Goal: Task Accomplishment & Management: Manage account settings

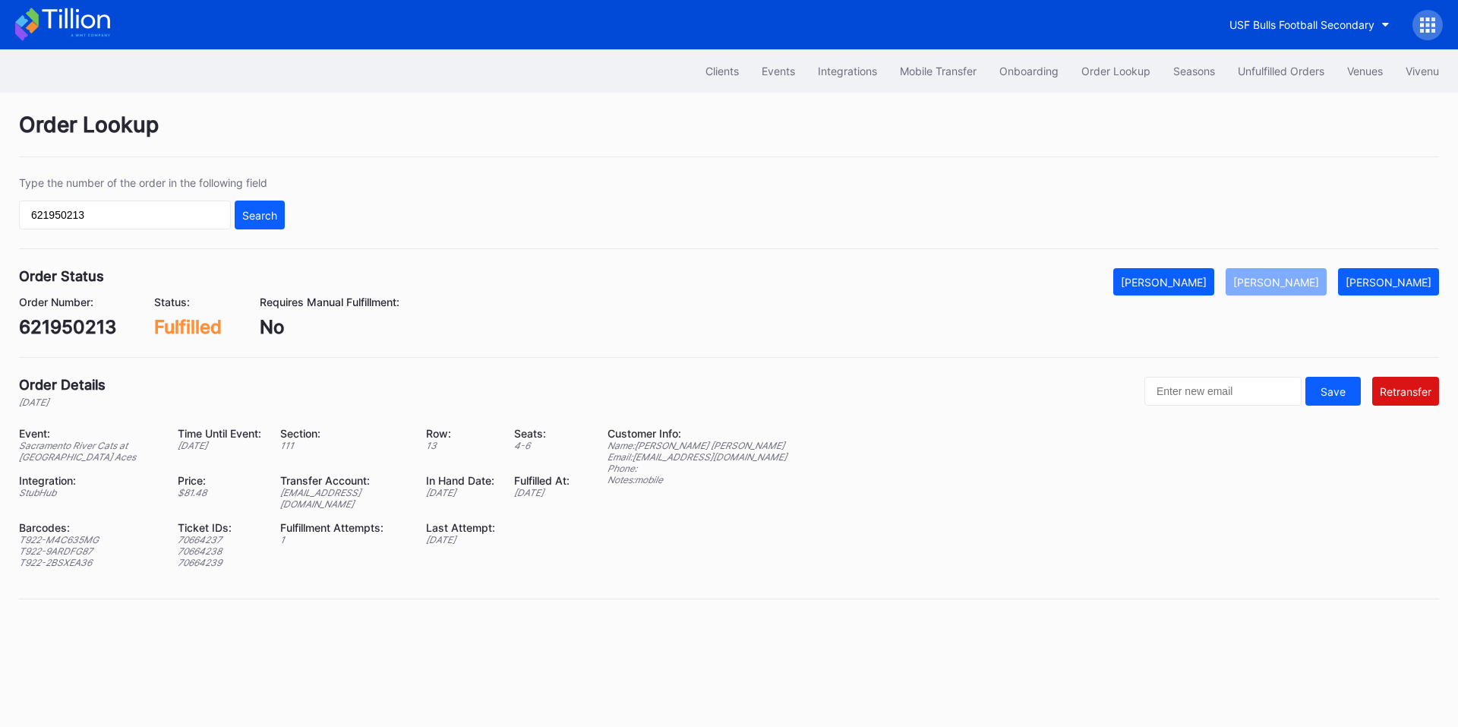
click at [153, 215] on input "621950213" at bounding box center [125, 215] width 212 height 29
click at [249, 216] on div "Search" at bounding box center [259, 215] width 35 height 13
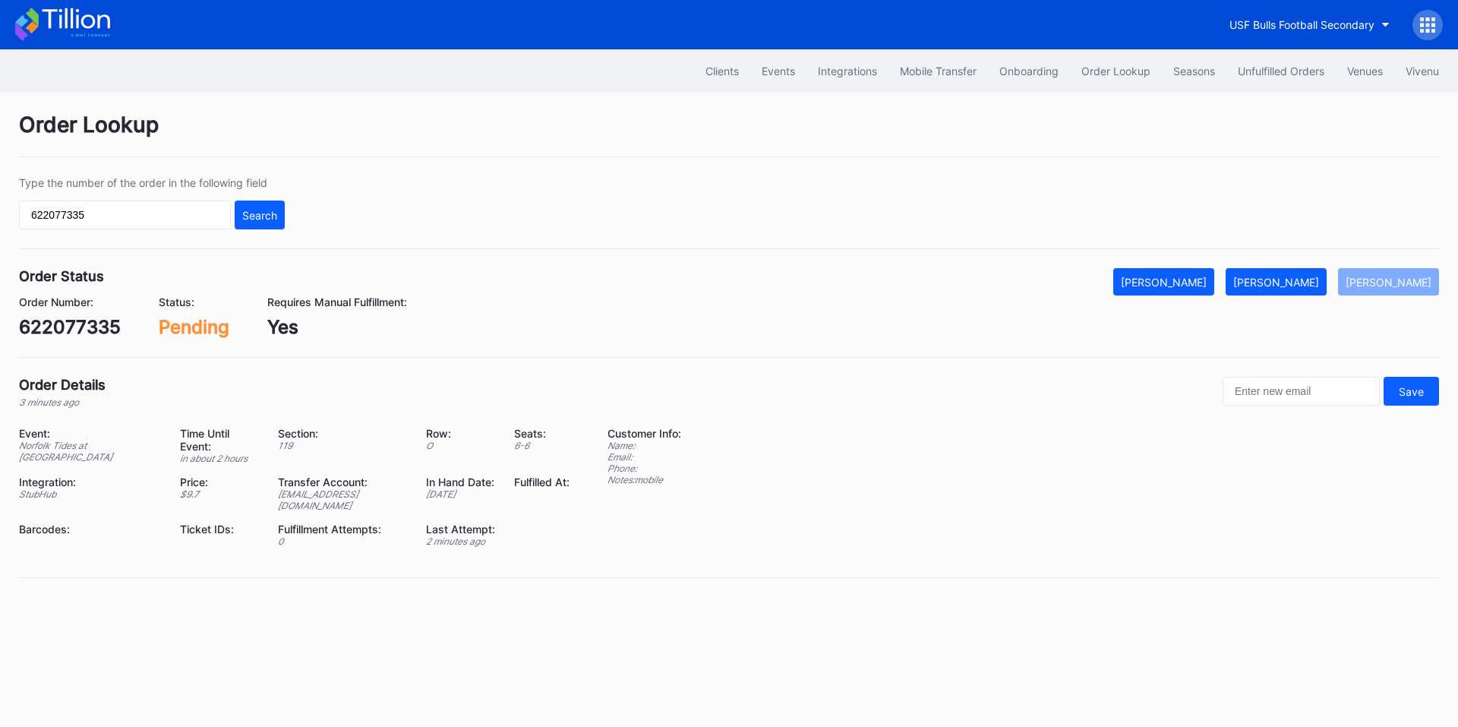
click at [1319, 280] on div "[PERSON_NAME]" at bounding box center [1276, 282] width 86 height 13
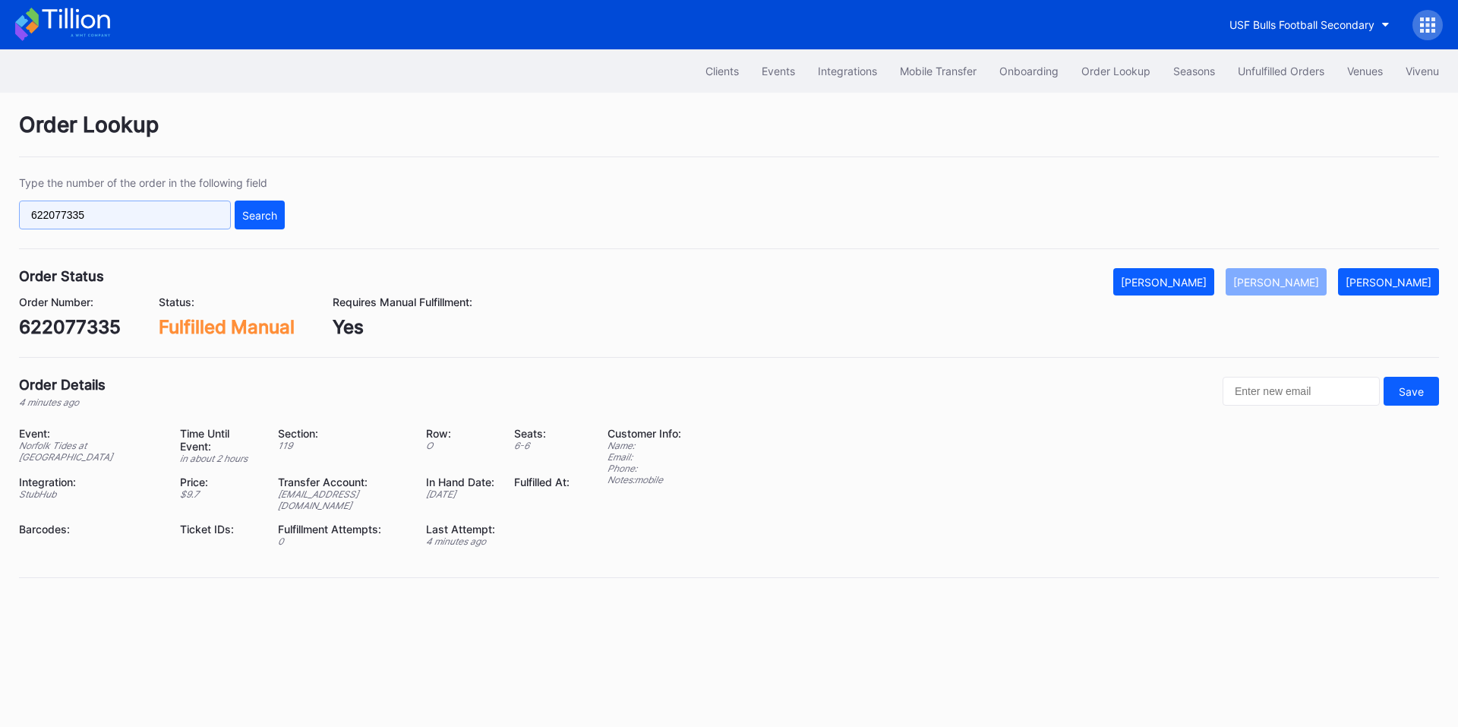
click at [175, 216] on input "622077335" at bounding box center [125, 215] width 212 height 29
paste input "123"
type input "622077123"
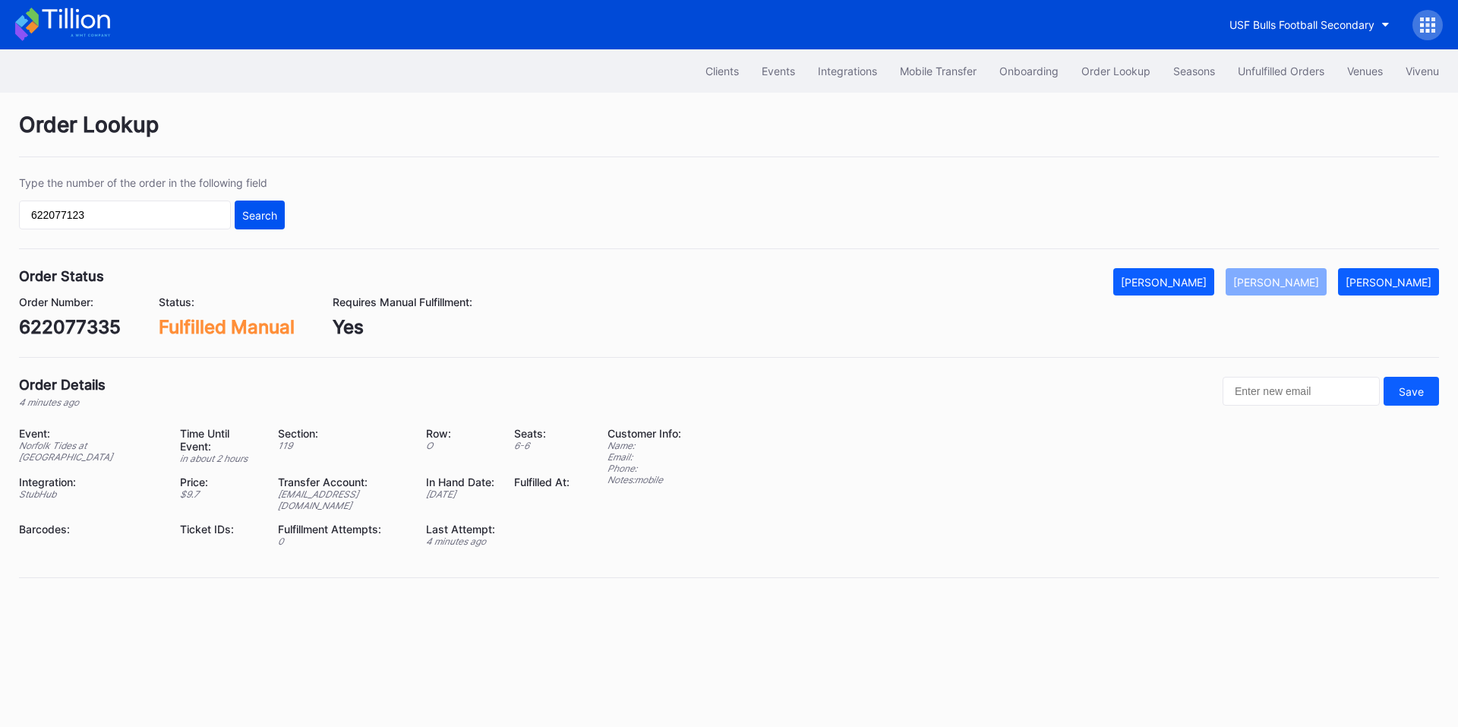
click at [261, 215] on div "Search" at bounding box center [259, 215] width 35 height 13
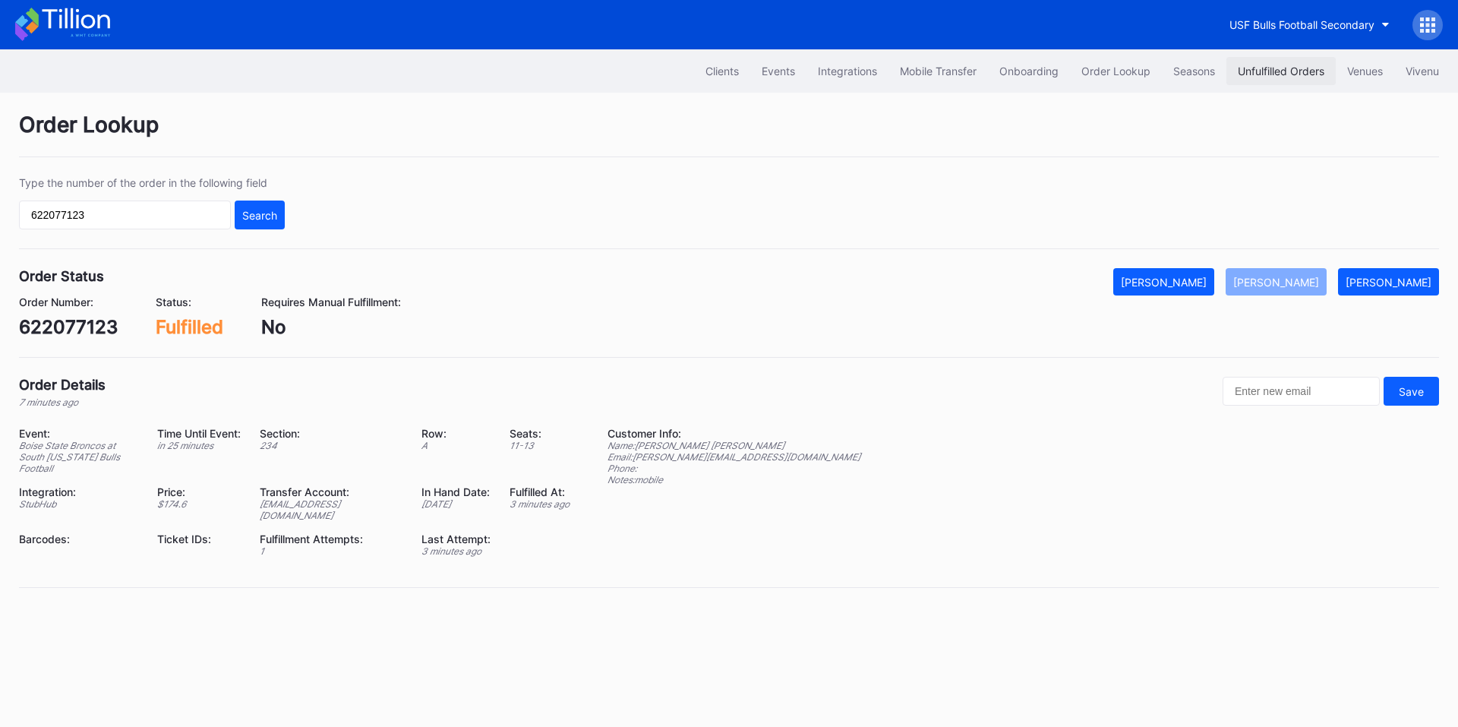
click at [1249, 69] on div "Unfulfilled Orders" at bounding box center [1281, 71] width 87 height 13
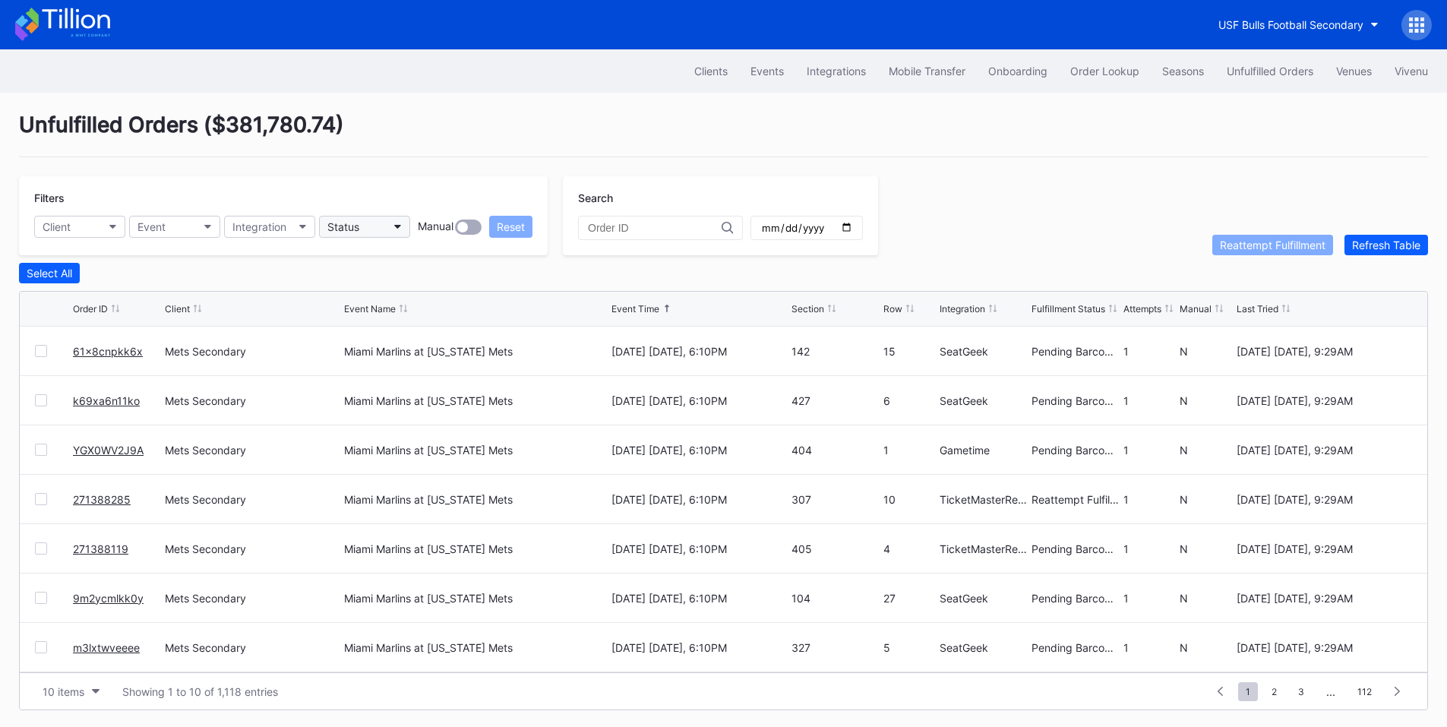
click at [388, 229] on button "Status" at bounding box center [364, 227] width 91 height 22
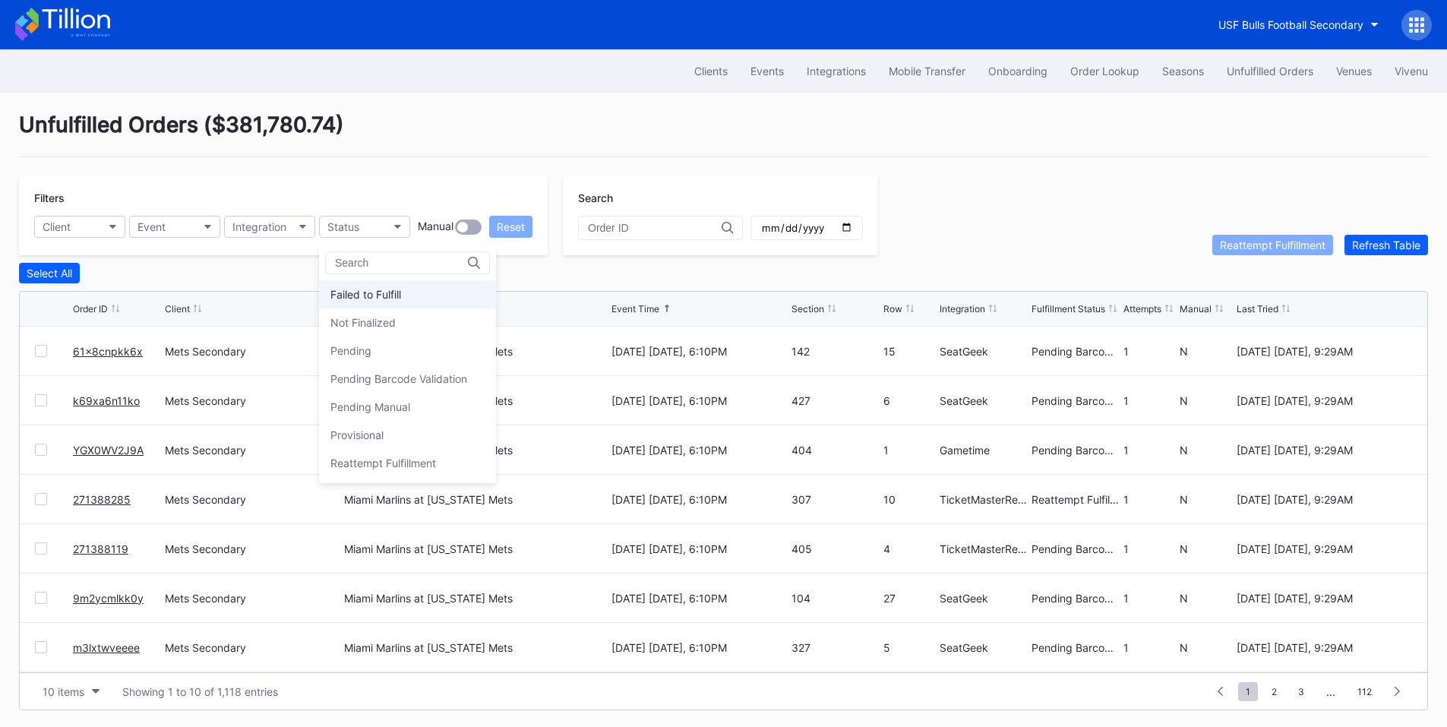
click at [382, 294] on div "Failed to Fulfill" at bounding box center [365, 294] width 71 height 13
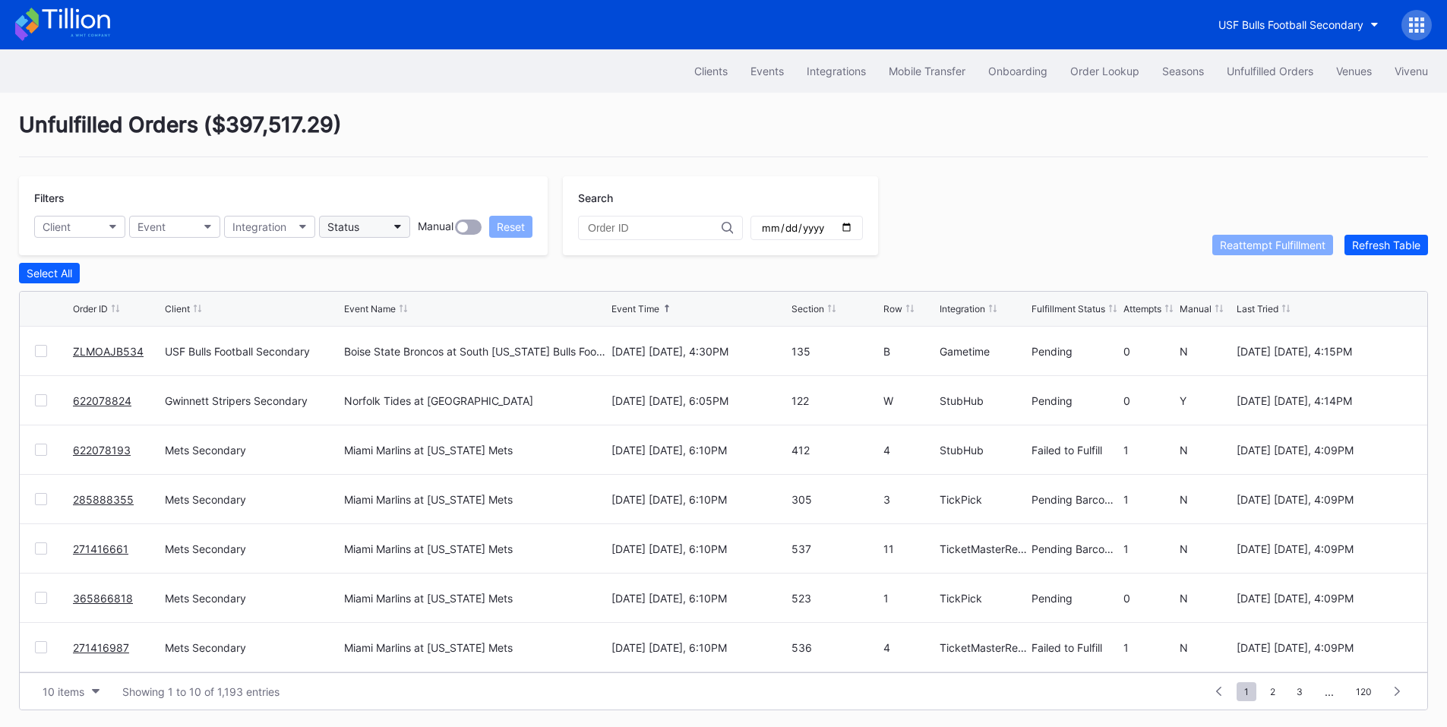
click at [376, 221] on button "Status" at bounding box center [364, 227] width 91 height 22
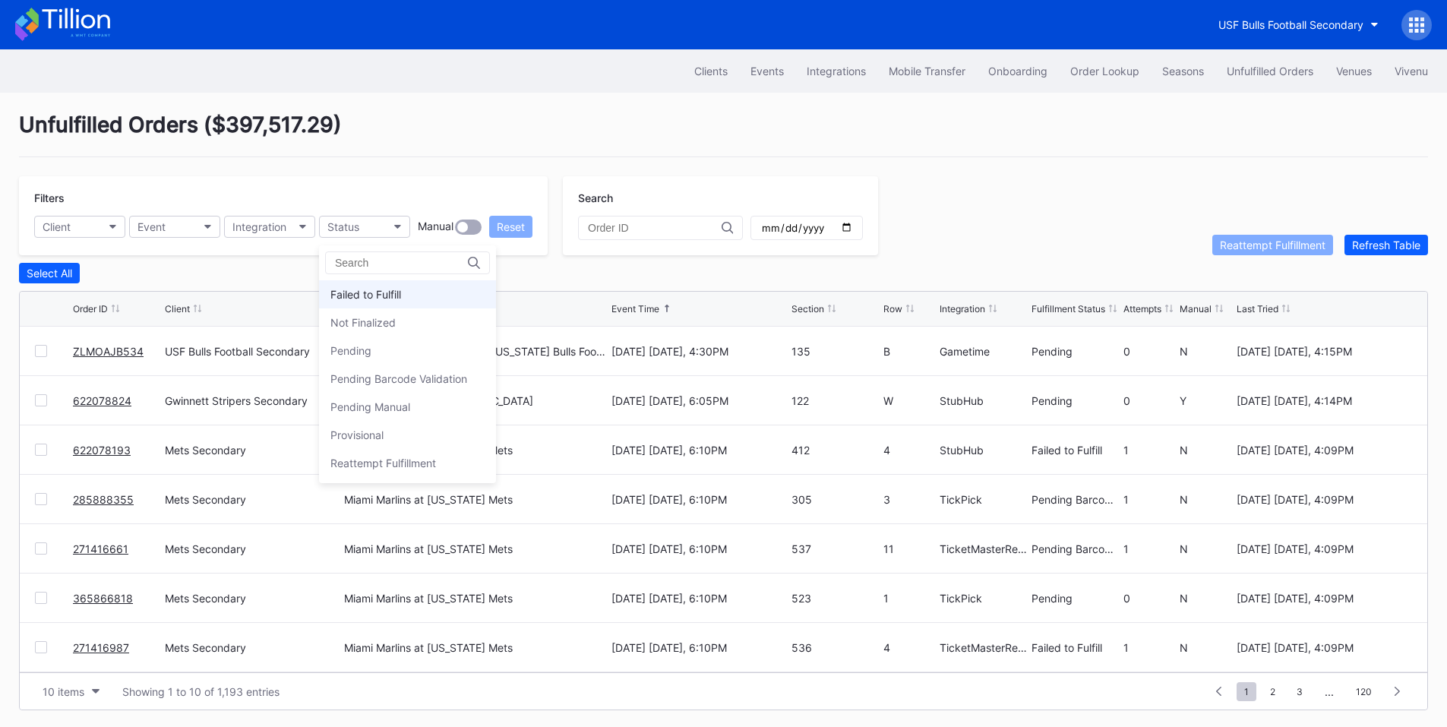
click at [393, 292] on div "Failed to Fulfill" at bounding box center [365, 294] width 71 height 13
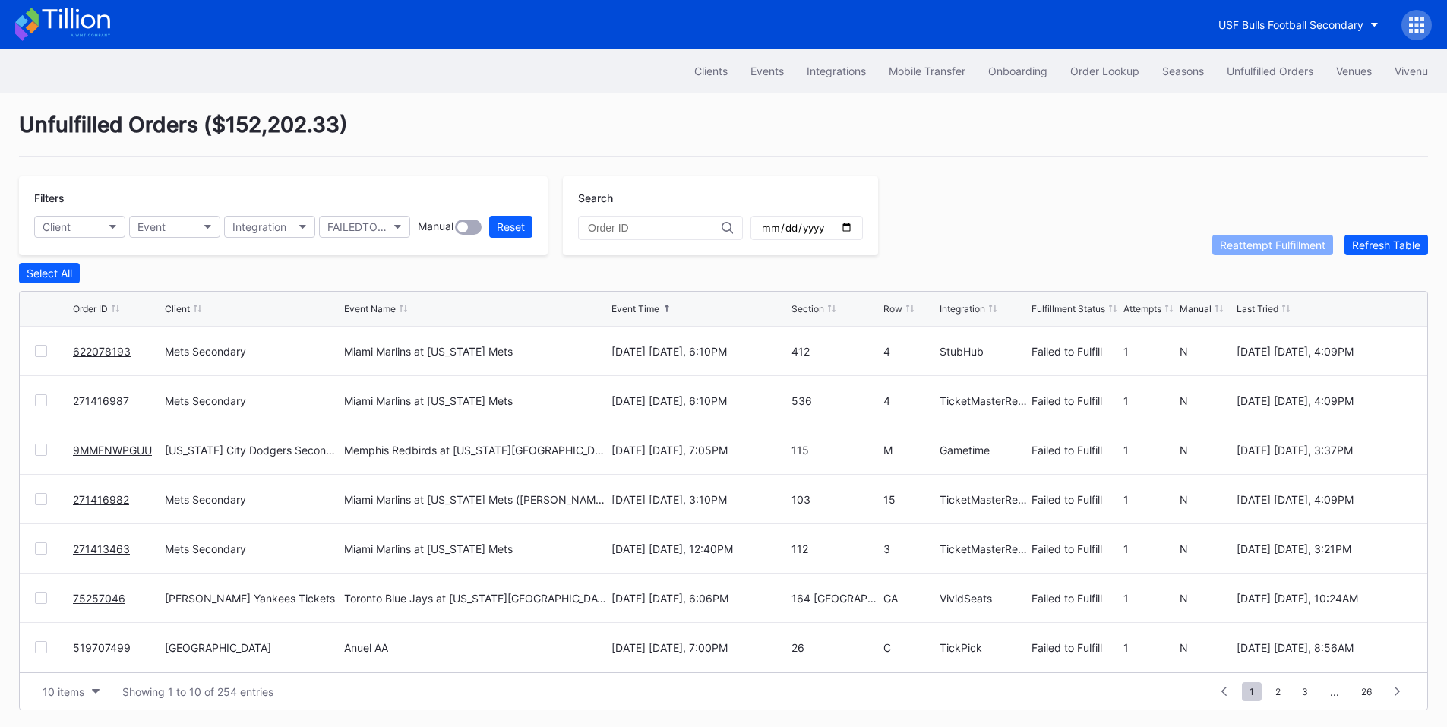
click at [39, 355] on div at bounding box center [41, 351] width 12 height 12
click at [44, 404] on div at bounding box center [41, 400] width 12 height 12
click at [1265, 246] on div "Reattempt Fulfillment" at bounding box center [1273, 244] width 106 height 13
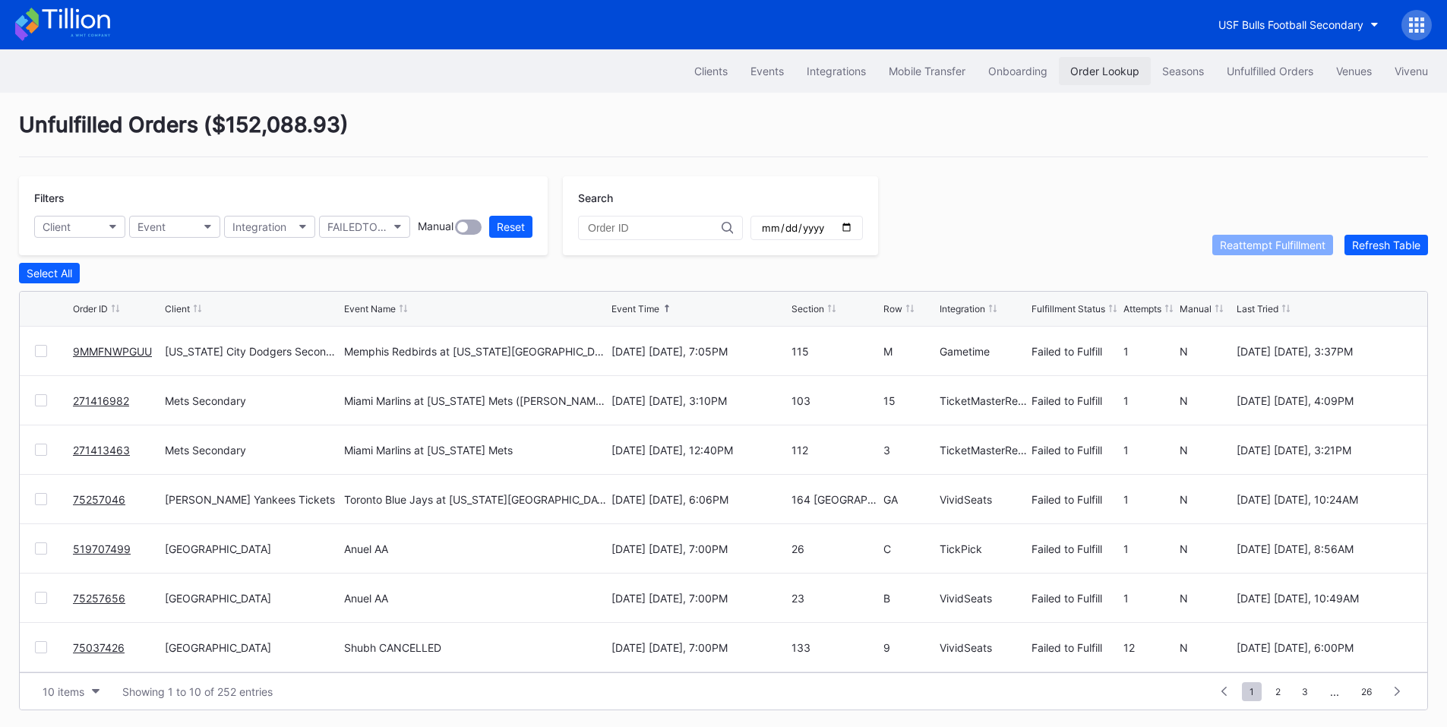
click at [1109, 61] on button "Order Lookup" at bounding box center [1105, 71] width 92 height 28
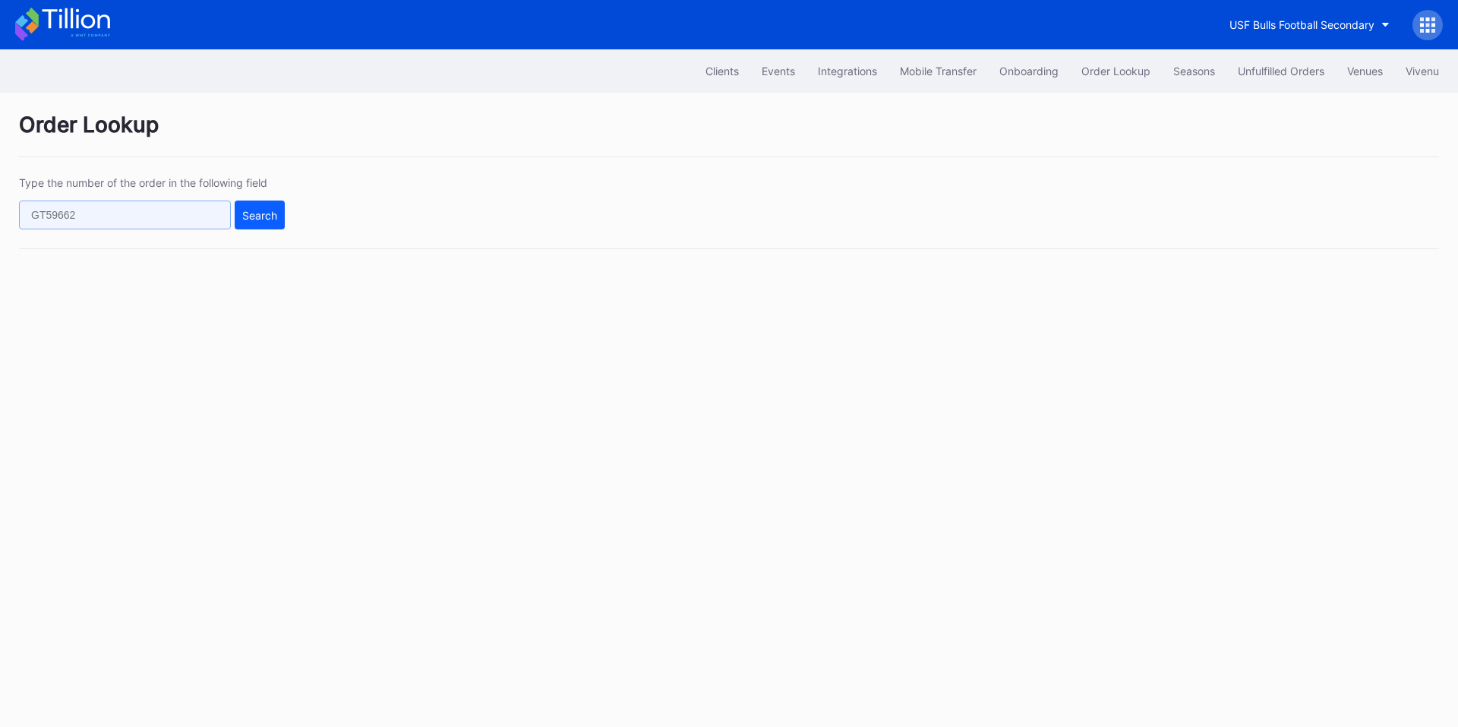
click at [163, 219] on input "text" at bounding box center [125, 215] width 212 height 29
paste input "622078583"
click at [249, 215] on div "Search" at bounding box center [259, 215] width 35 height 13
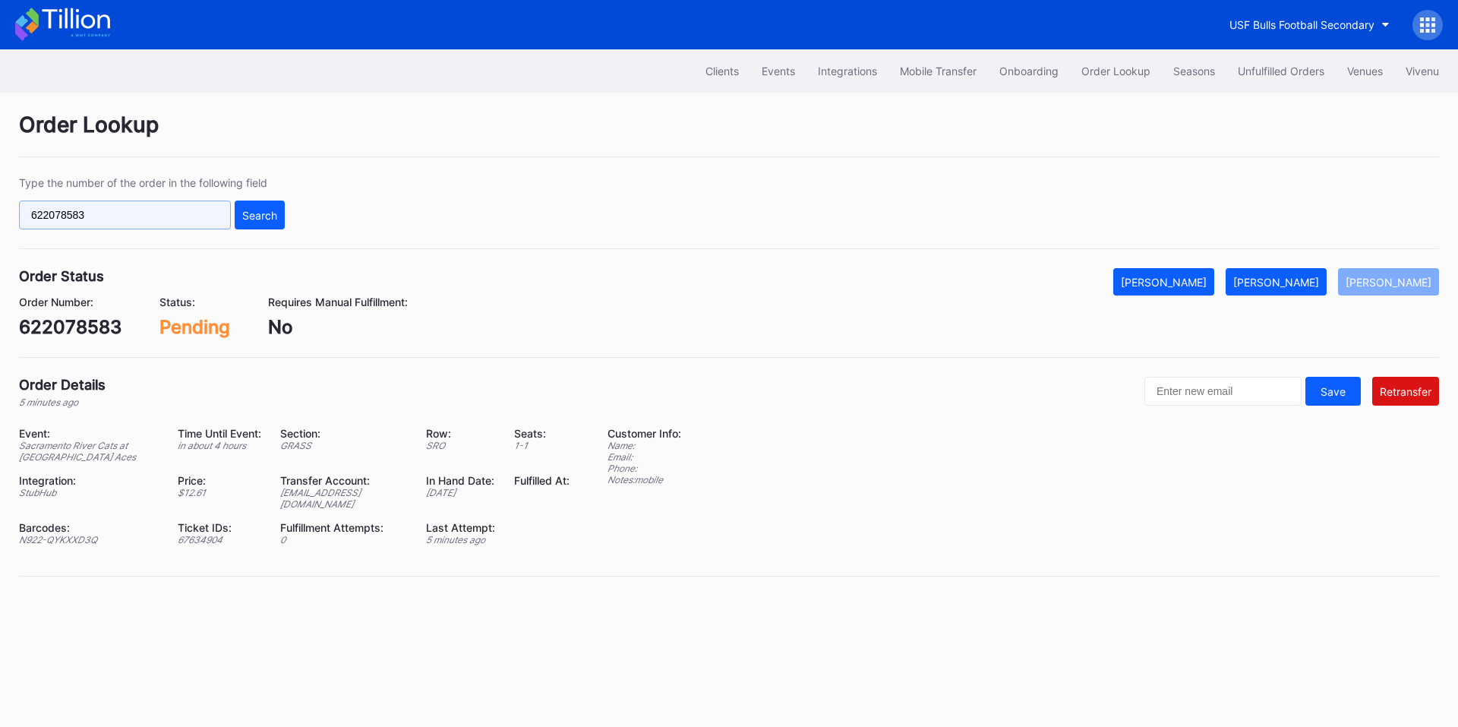
click at [193, 218] on input "622078583" at bounding box center [125, 215] width 212 height 29
paste input "824"
click at [261, 210] on div "Search" at bounding box center [259, 215] width 35 height 13
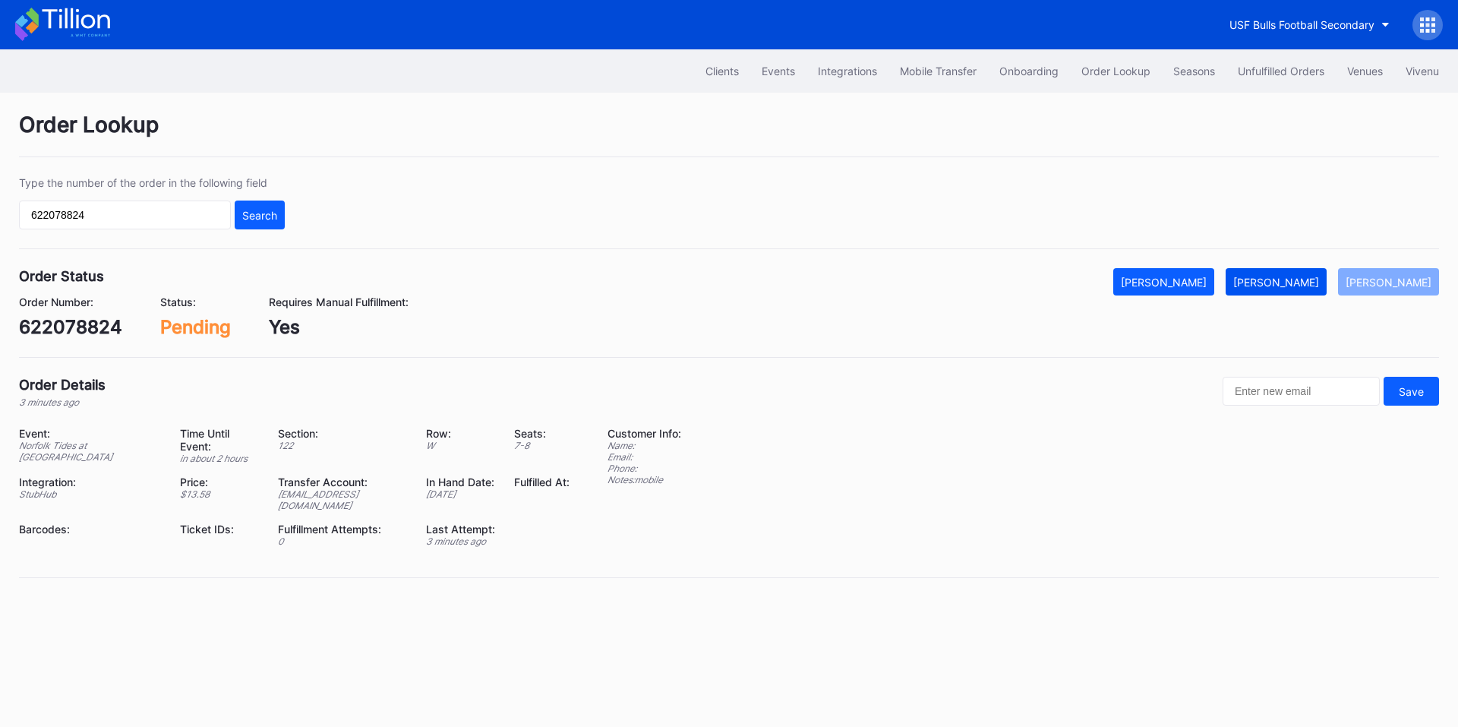
click at [1281, 292] on button "[PERSON_NAME]" at bounding box center [1276, 281] width 101 height 27
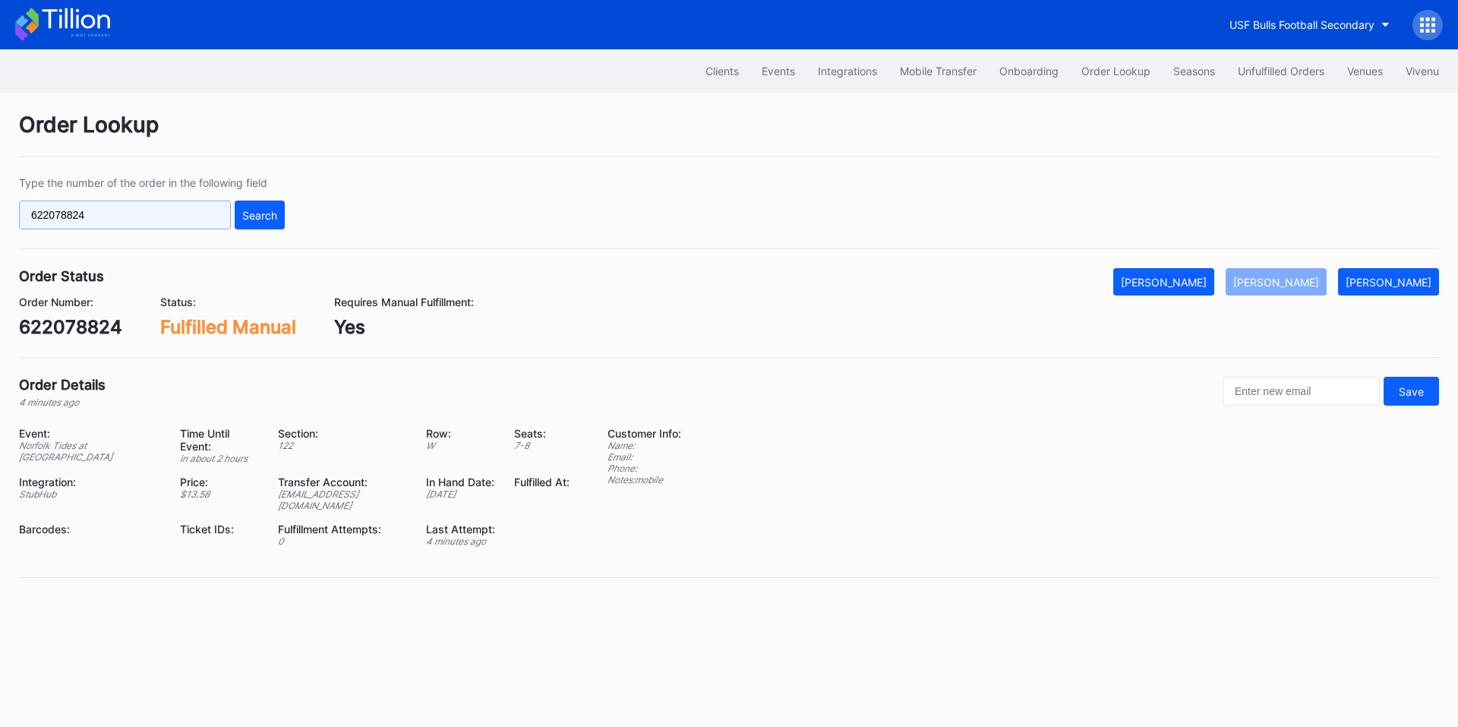
click at [150, 210] on input "622078824" at bounding box center [125, 215] width 212 height 29
paste input "9647"
click at [245, 214] on div "Search" at bounding box center [259, 215] width 35 height 13
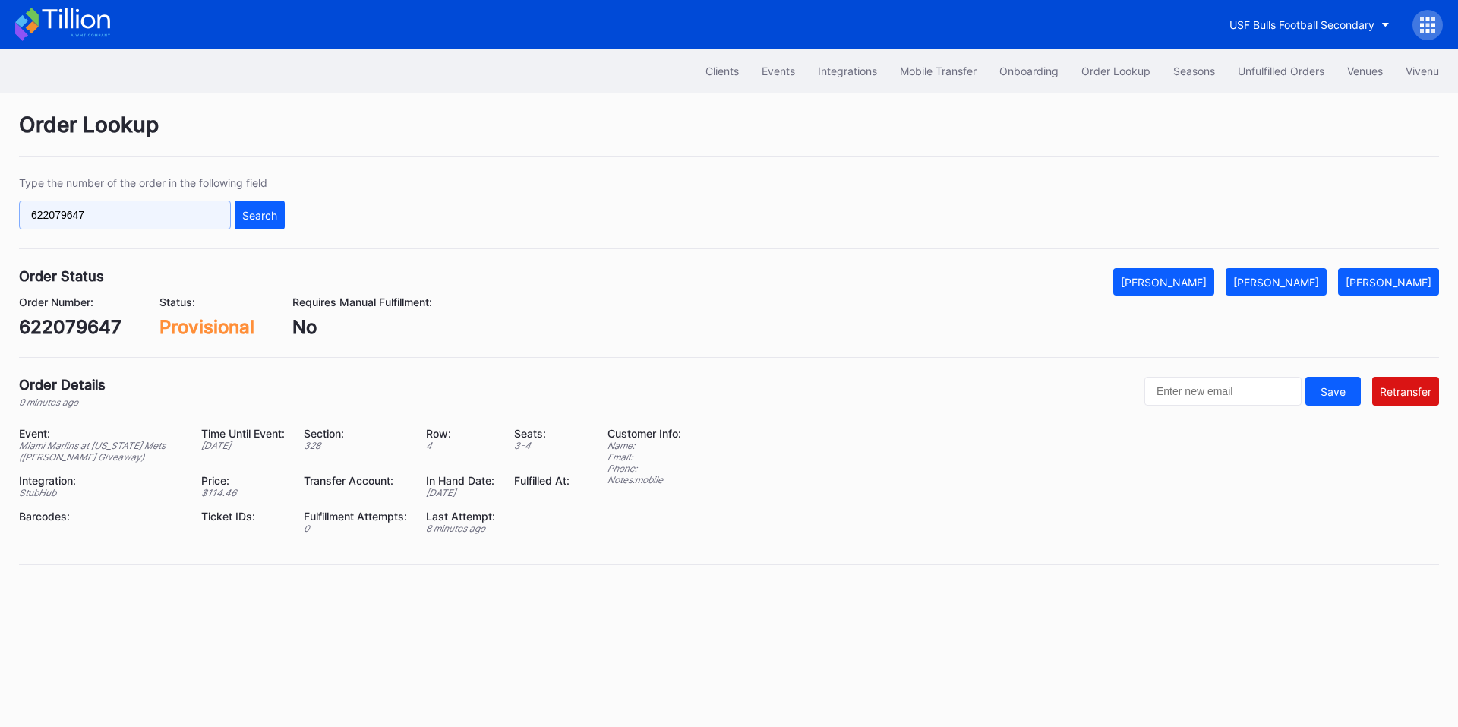
click at [160, 220] on input "622079647" at bounding box center [125, 215] width 212 height 29
paste input "80541"
click at [267, 215] on div "Search" at bounding box center [259, 215] width 35 height 13
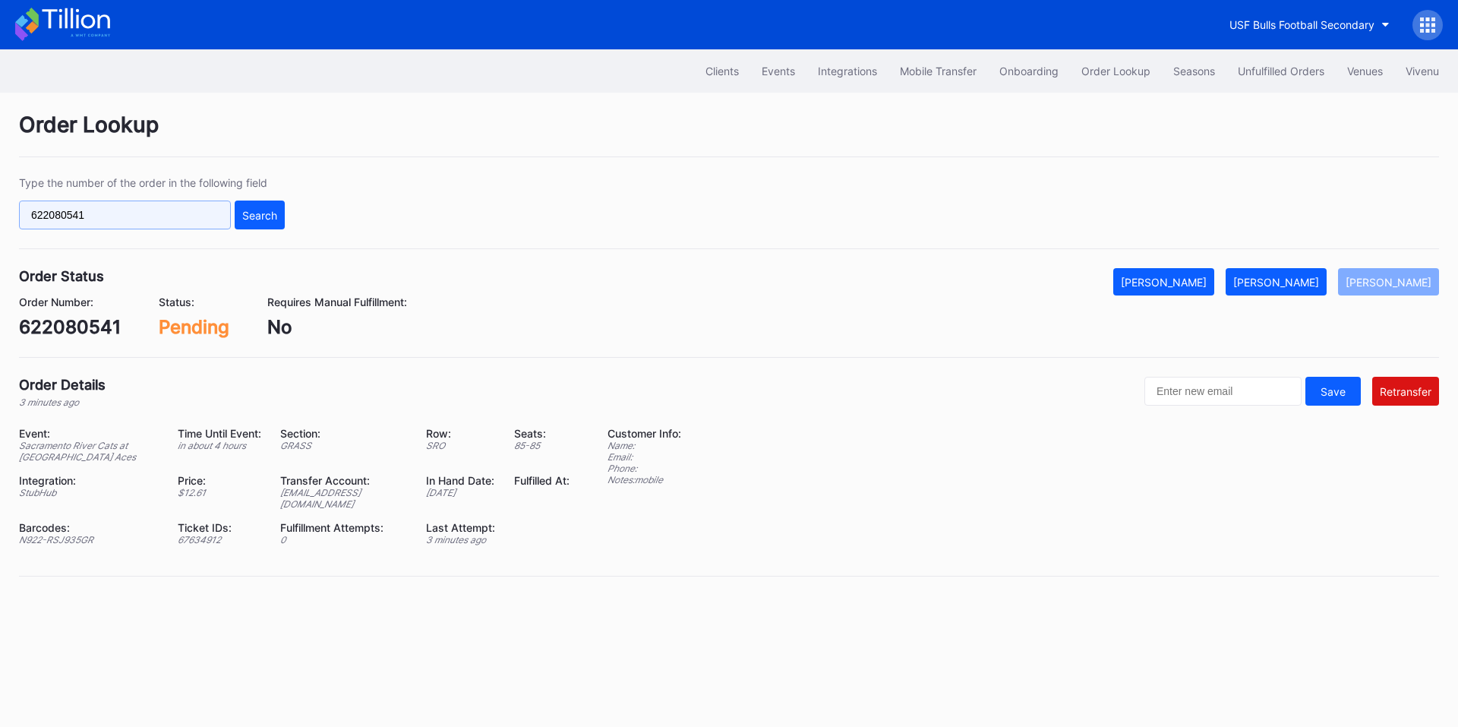
click at [96, 208] on input "622080541" at bounding box center [125, 215] width 212 height 29
paste input "376"
click at [258, 220] on div "Search" at bounding box center [259, 215] width 35 height 13
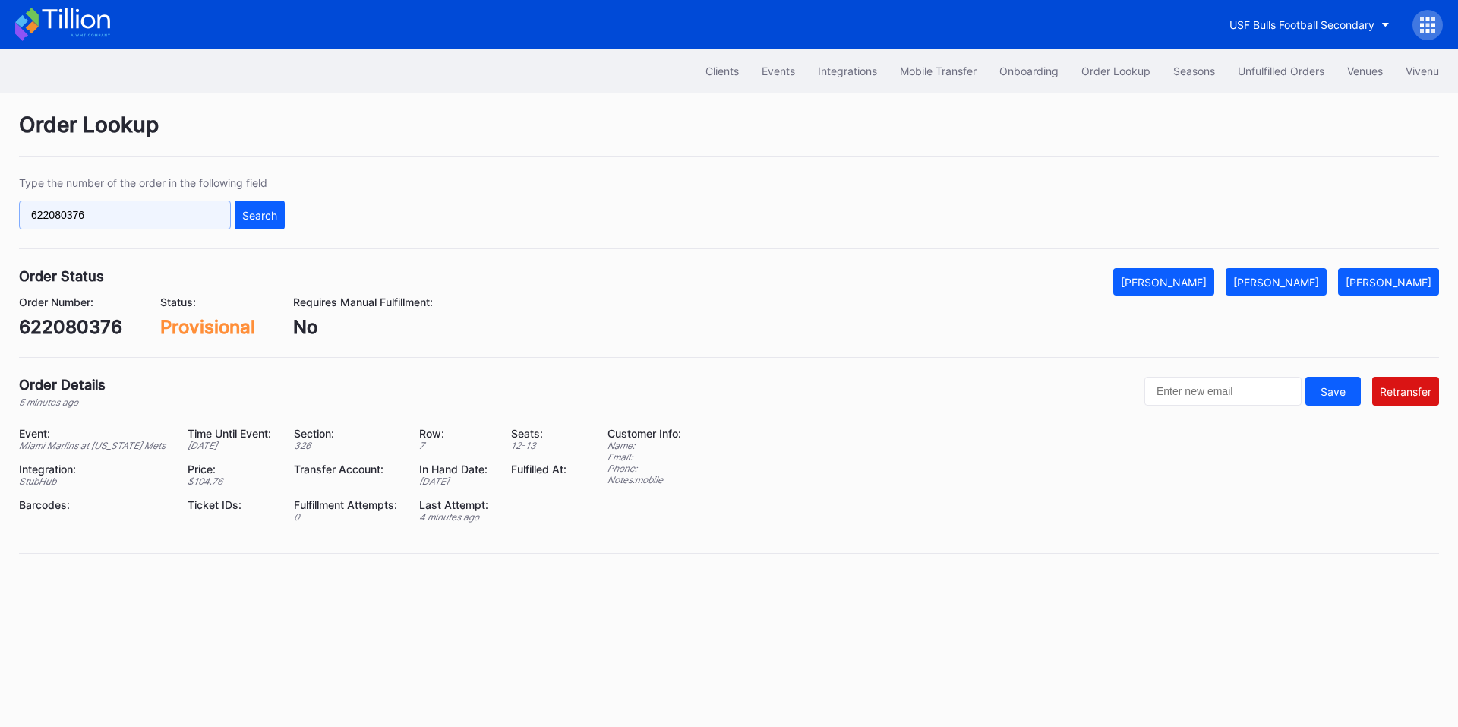
click at [153, 220] on input "622080376" at bounding box center [125, 215] width 212 height 29
paste input "1336"
type input "622081336"
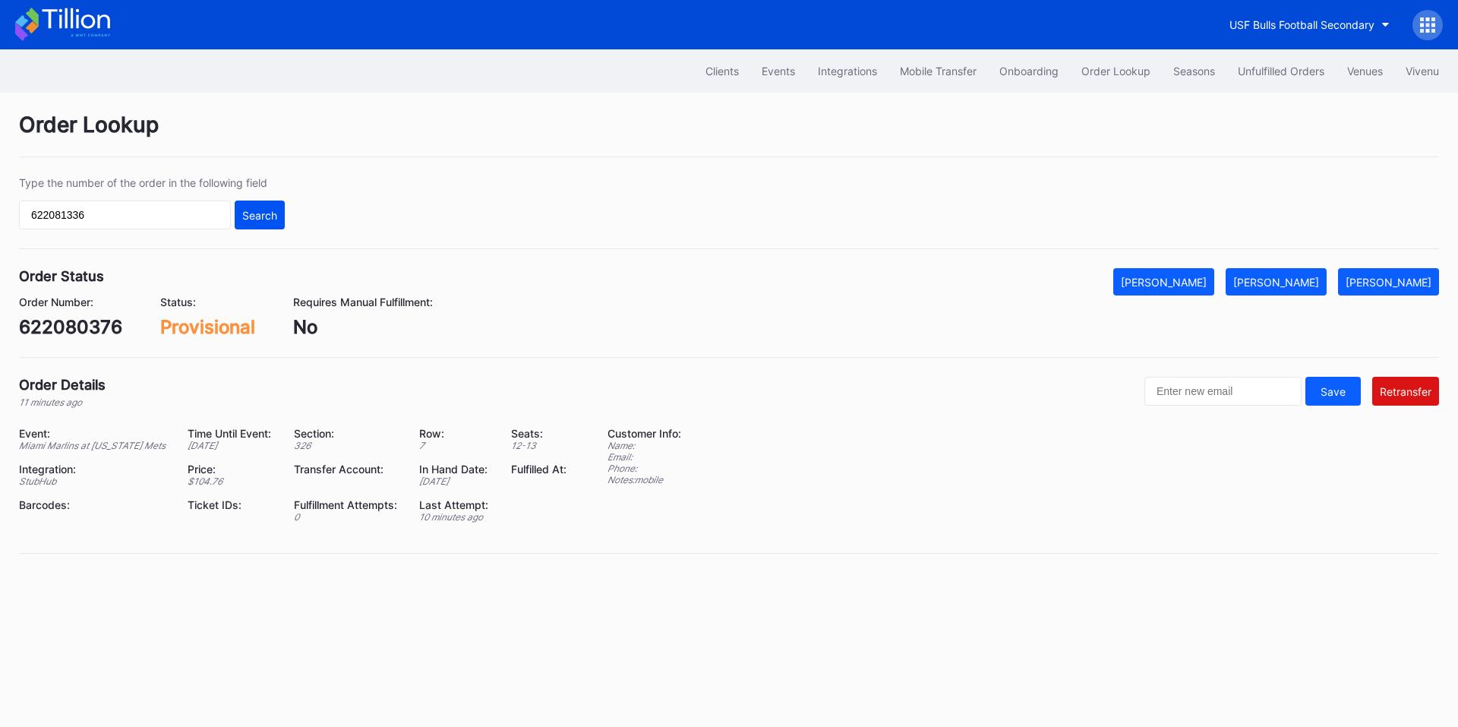
click at [250, 210] on div "Search" at bounding box center [259, 215] width 35 height 13
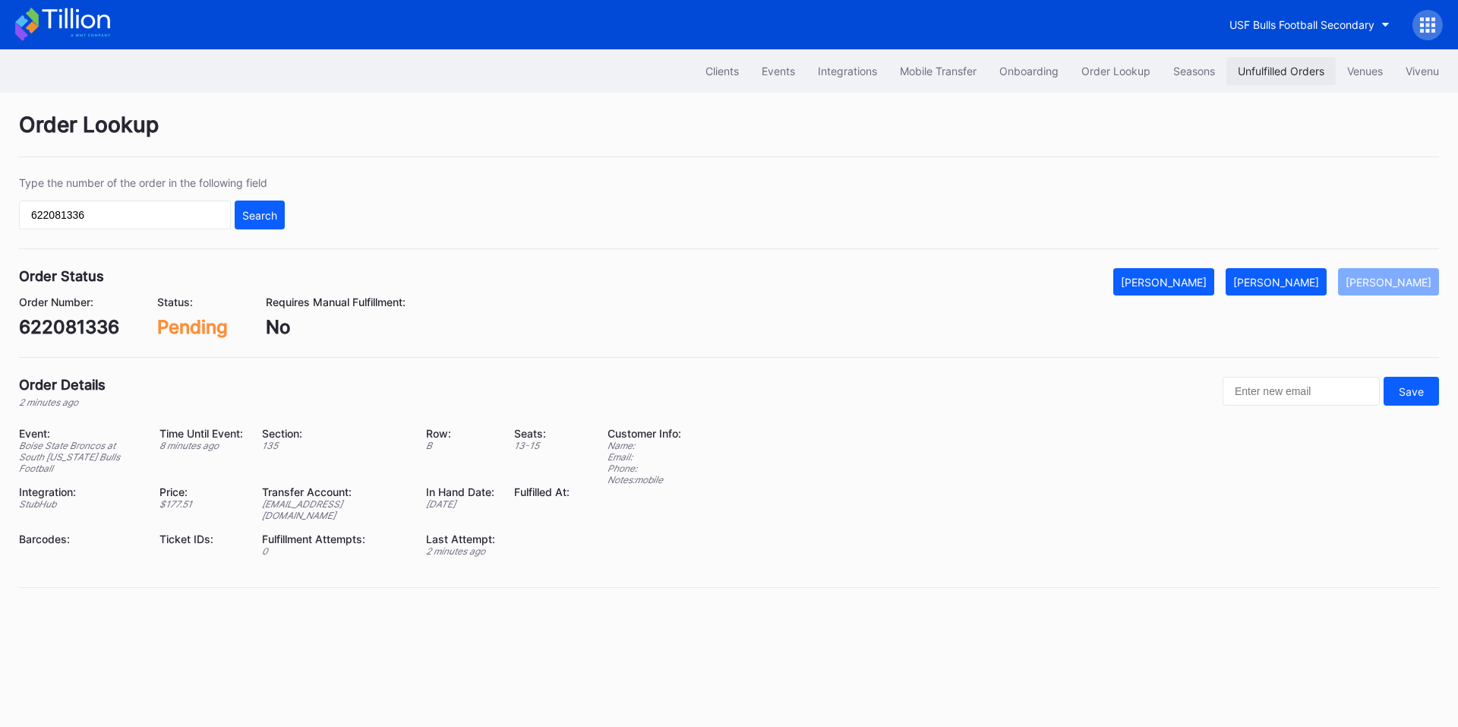
click at [1303, 71] on div "Unfulfilled Orders" at bounding box center [1281, 71] width 87 height 13
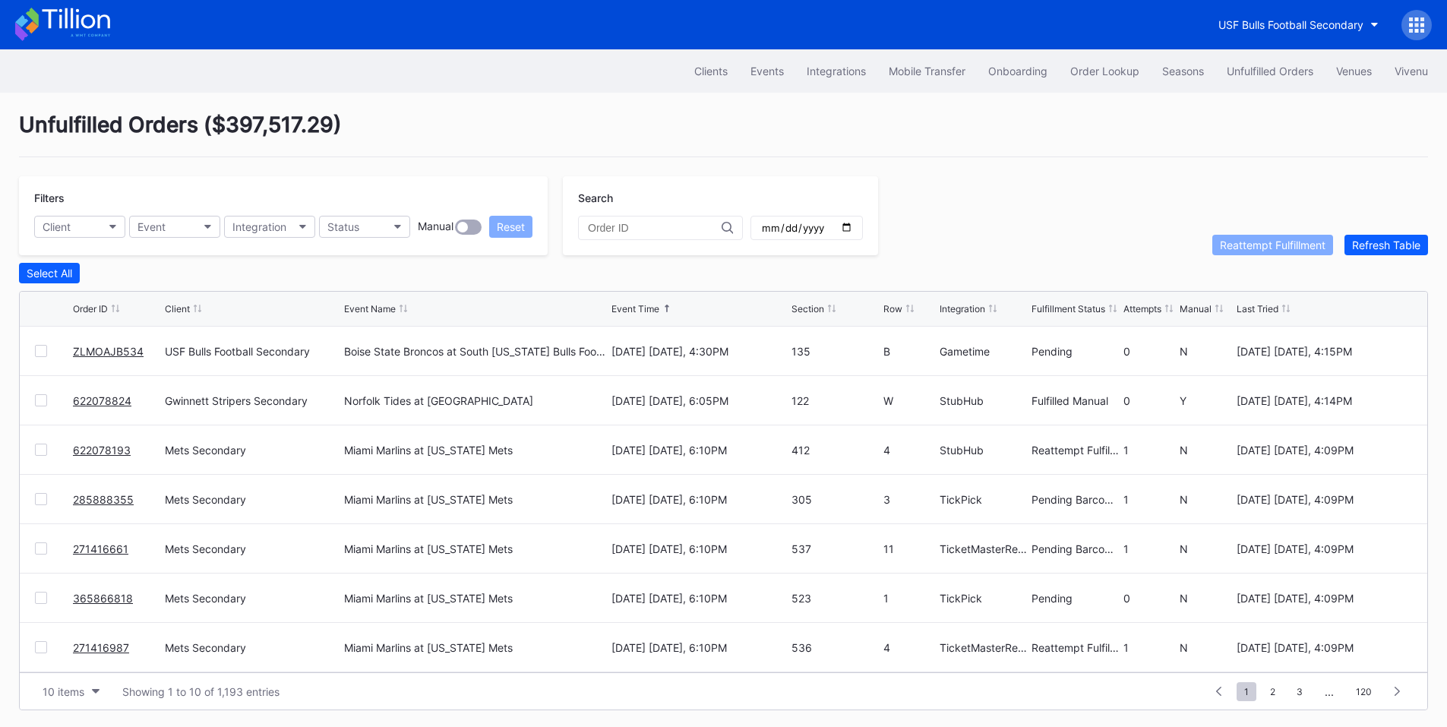
click at [650, 224] on input "text" at bounding box center [655, 228] width 134 height 12
paste input "622081336"
type input "622081336"
click at [622, 230] on input "text" at bounding box center [655, 228] width 134 height 12
paste input "622081336"
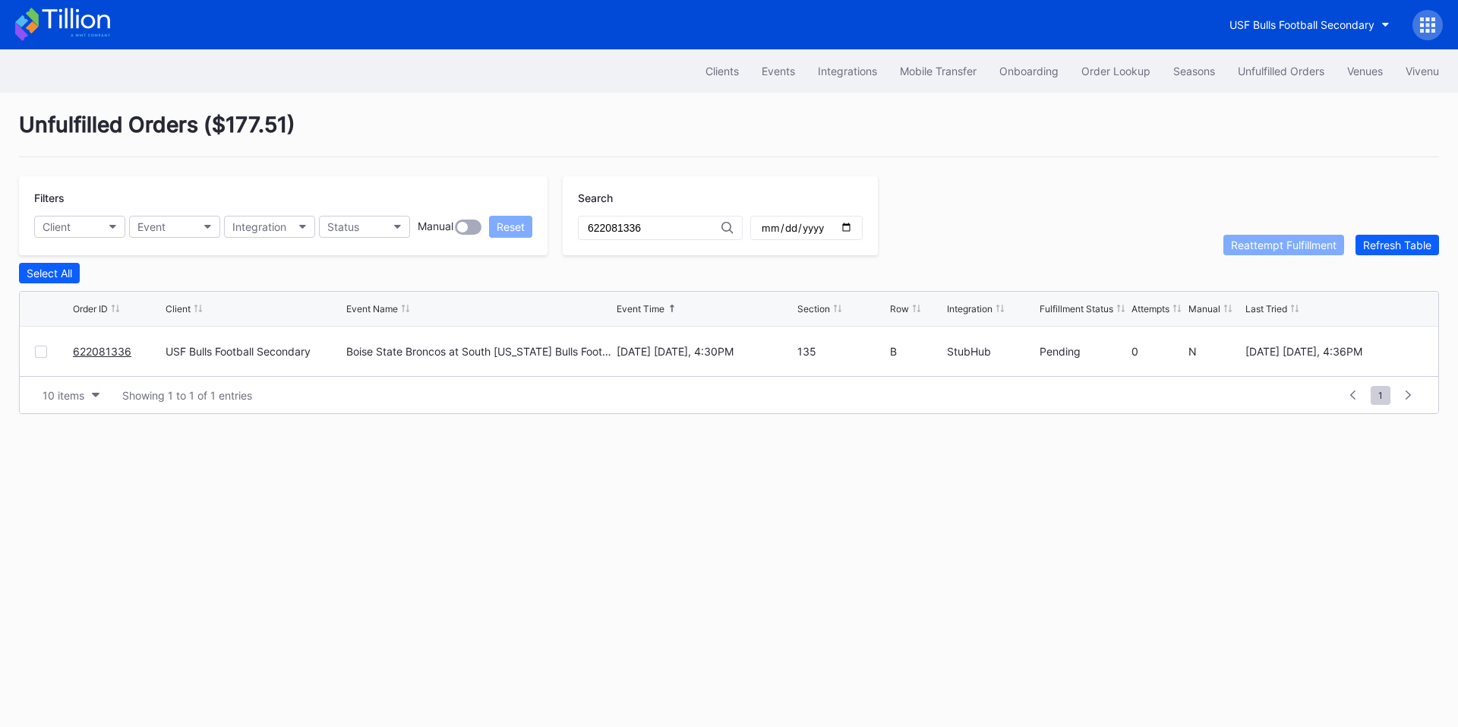
type input "622081336"
click at [43, 351] on div at bounding box center [41, 352] width 12 height 12
click at [1241, 245] on div "Reattempt Fulfillment" at bounding box center [1284, 244] width 106 height 13
click at [1095, 68] on div "Order Lookup" at bounding box center [1116, 71] width 69 height 13
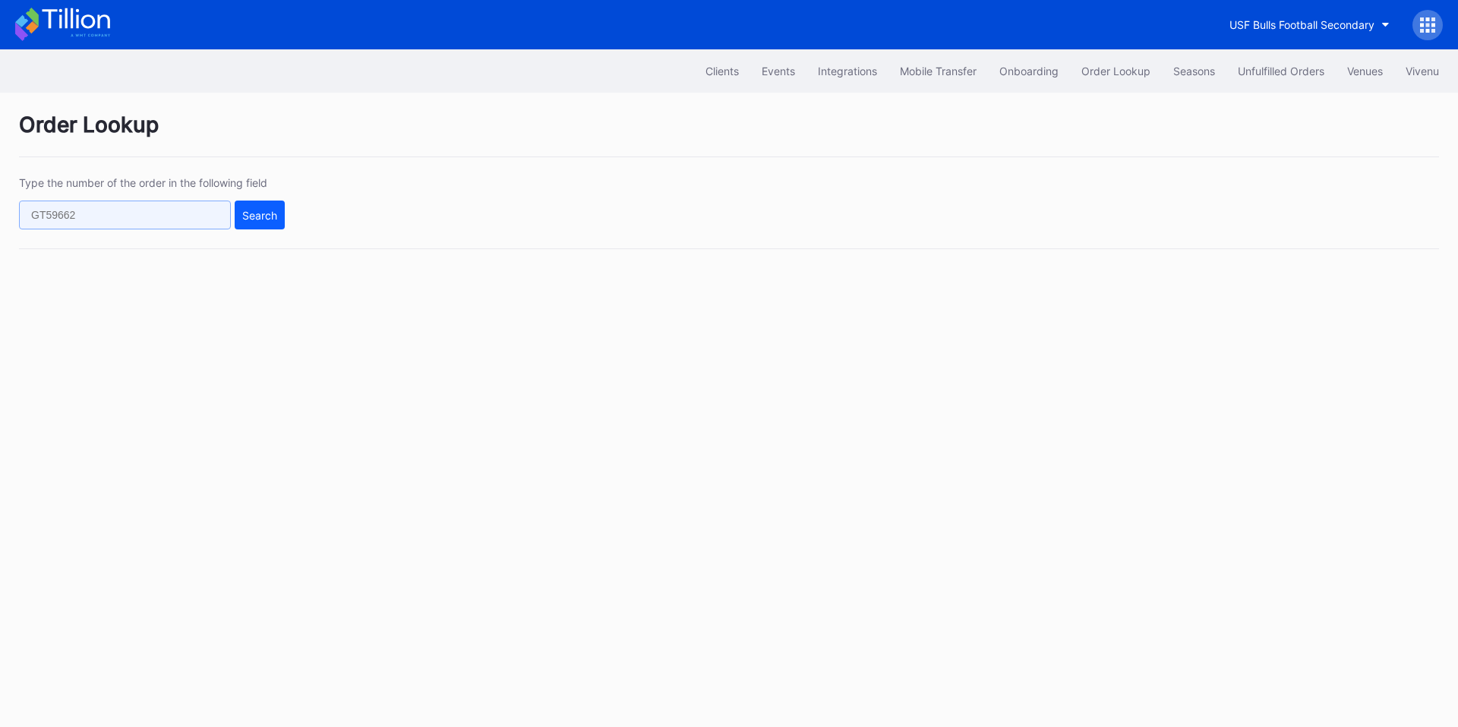
drag, startPoint x: 206, startPoint y: 209, endPoint x: 216, endPoint y: 216, distance: 12.6
click at [206, 209] on input "text" at bounding box center [125, 215] width 212 height 29
paste input "q013crwynnn"
type input "q013crwynnn"
click at [286, 214] on div "Type the number of the order in the following field q013crwynnn Search" at bounding box center [729, 212] width 1420 height 73
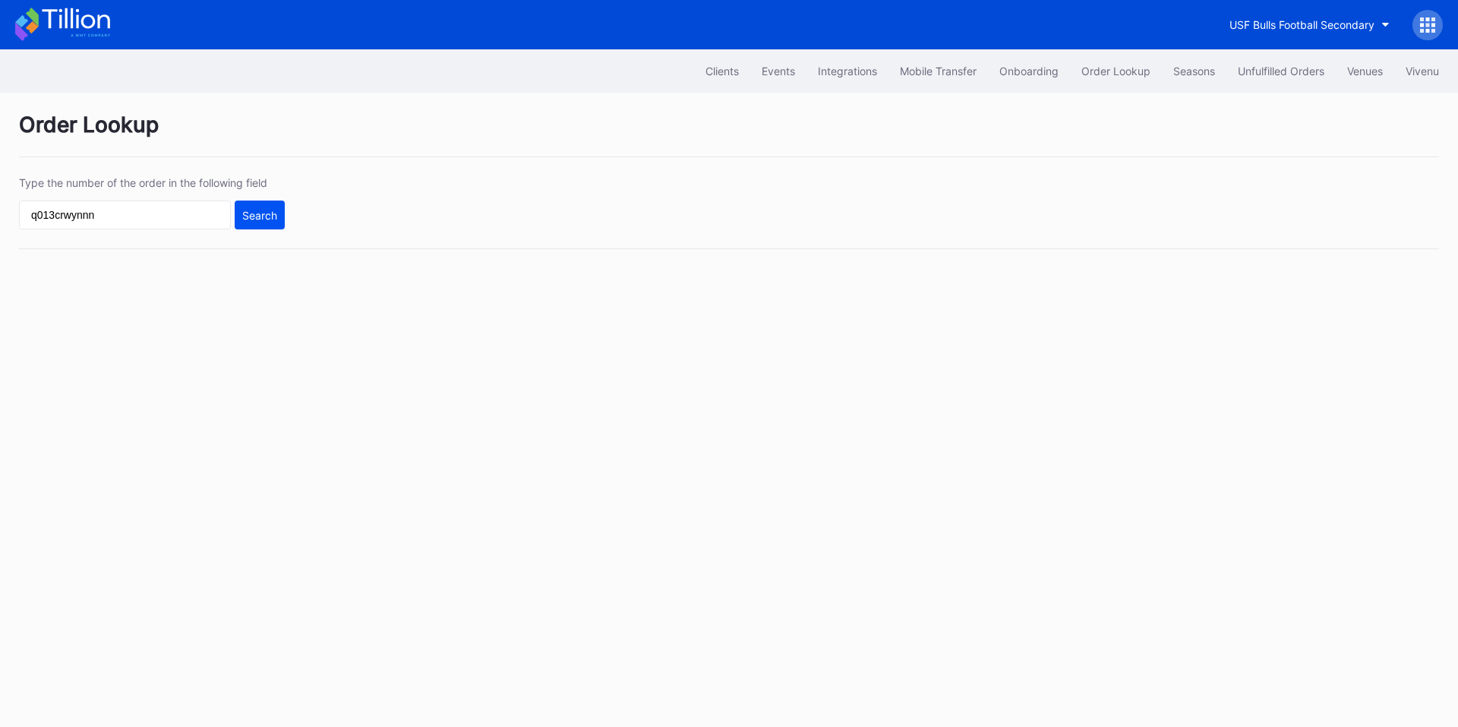
click at [269, 213] on div "Search" at bounding box center [259, 215] width 35 height 13
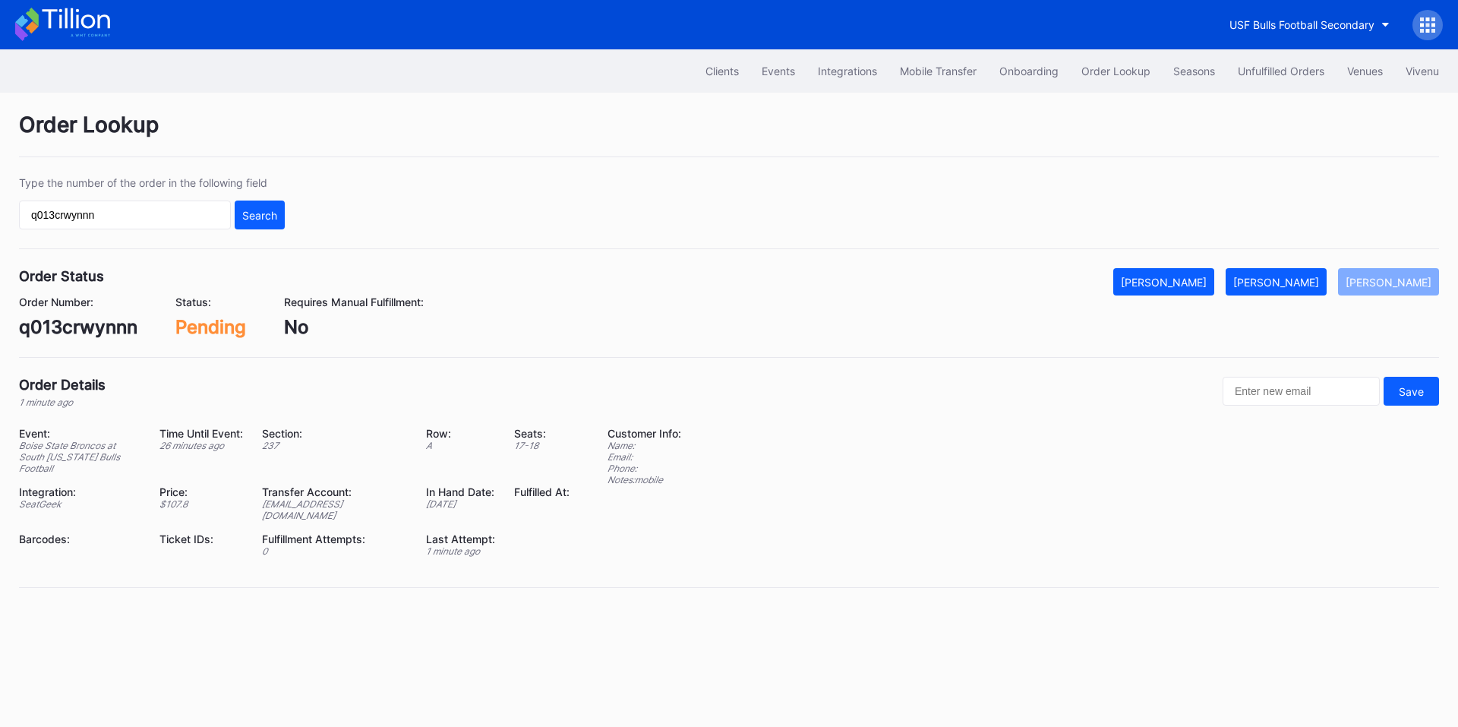
click at [63, 324] on div "q013crwynnn" at bounding box center [78, 327] width 118 height 22
copy div "q013crwynnn"
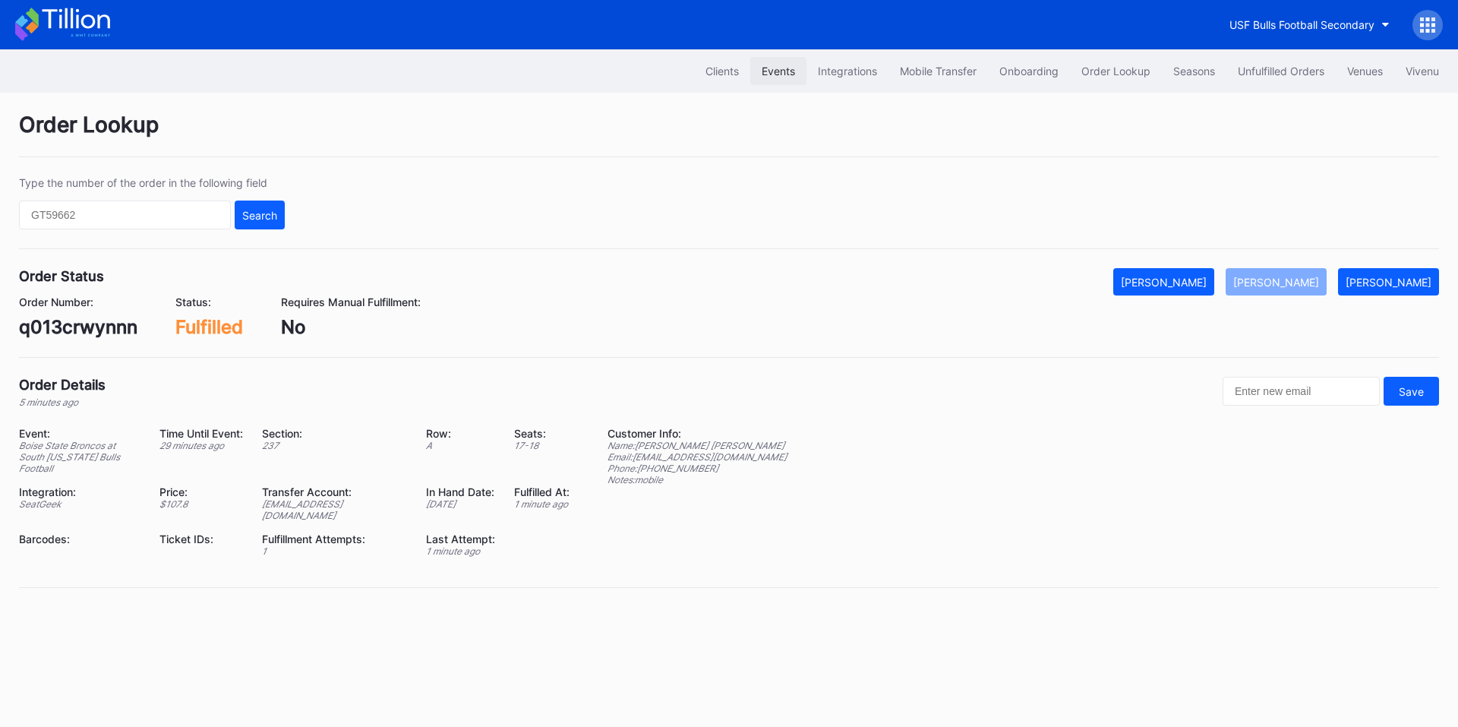
click at [766, 72] on div "Events" at bounding box center [778, 71] width 33 height 13
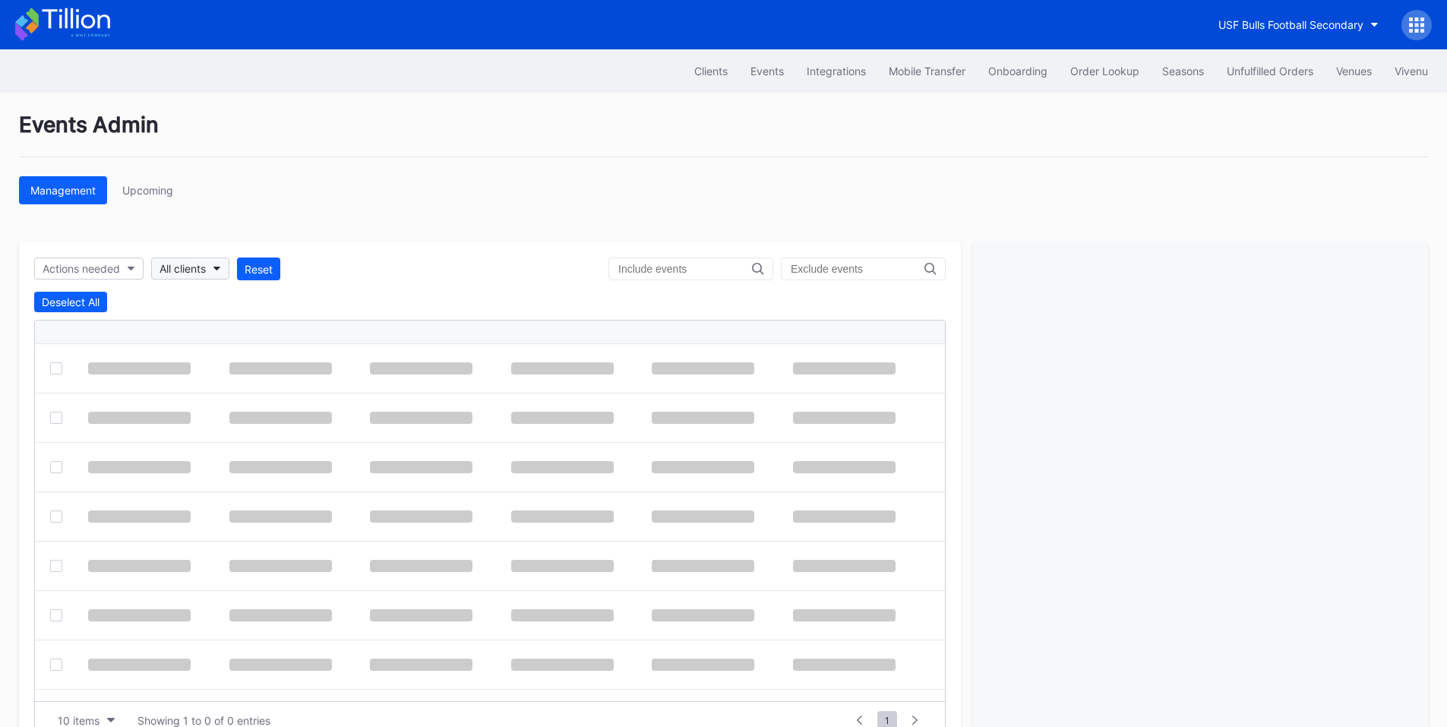
click at [209, 273] on button "All clients" at bounding box center [190, 268] width 78 height 22
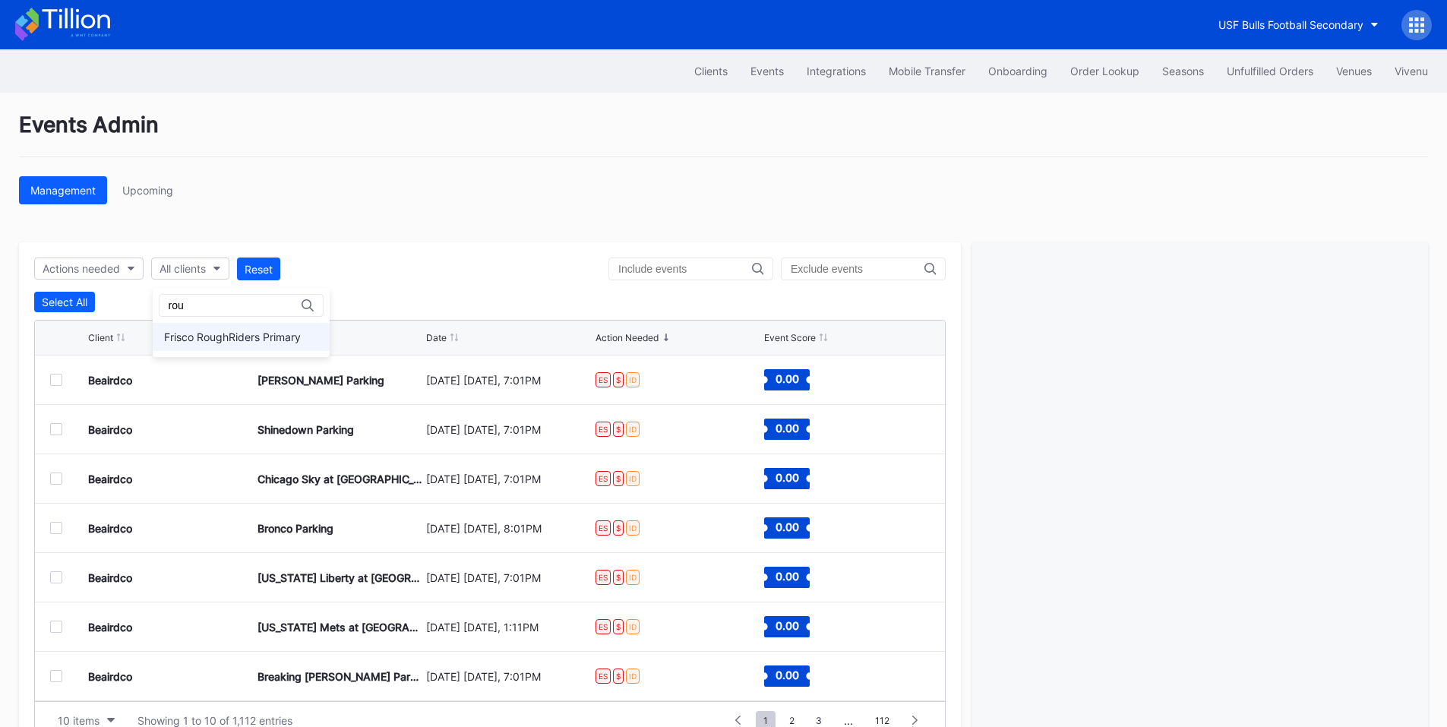
type input "rou"
click at [235, 335] on div "Frisco RoughRiders Primary" at bounding box center [232, 336] width 137 height 13
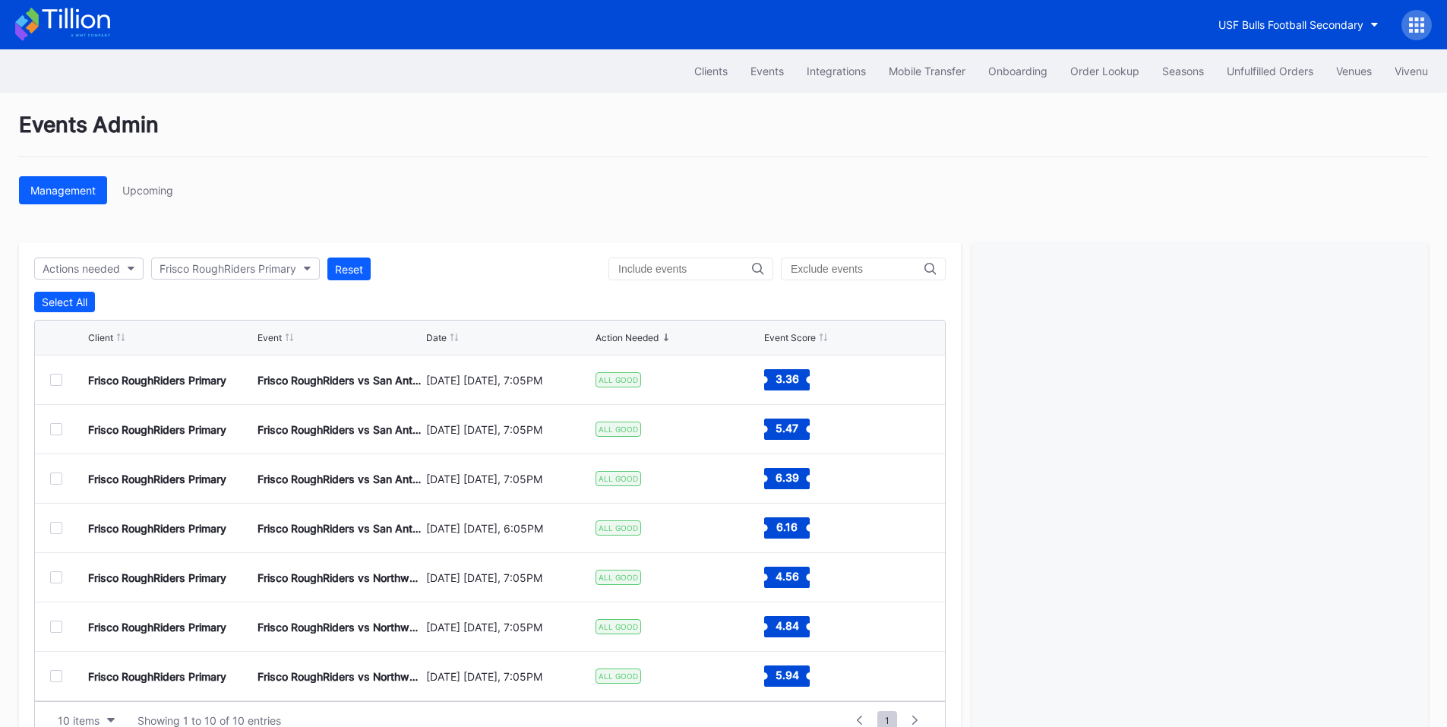
click at [55, 381] on div at bounding box center [56, 380] width 12 height 12
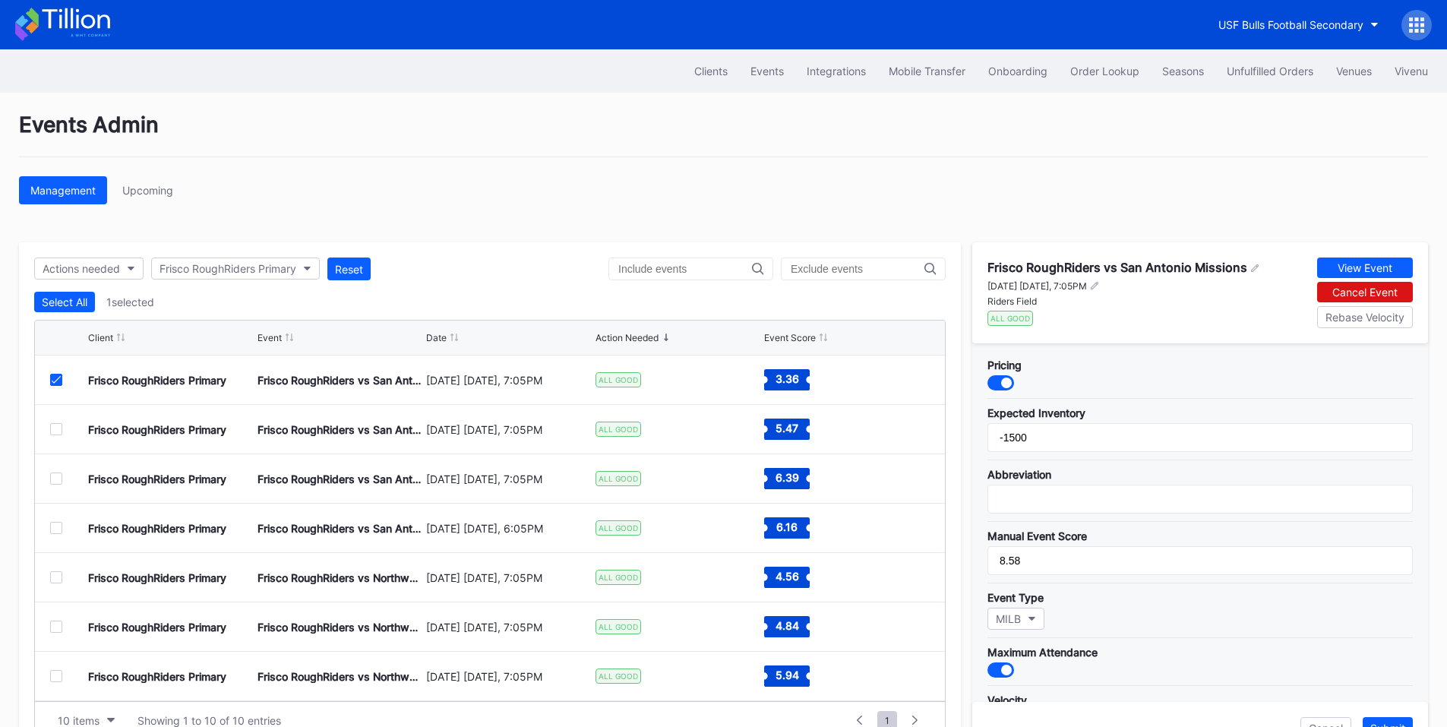
click at [1006, 387] on div at bounding box center [1006, 382] width 11 height 11
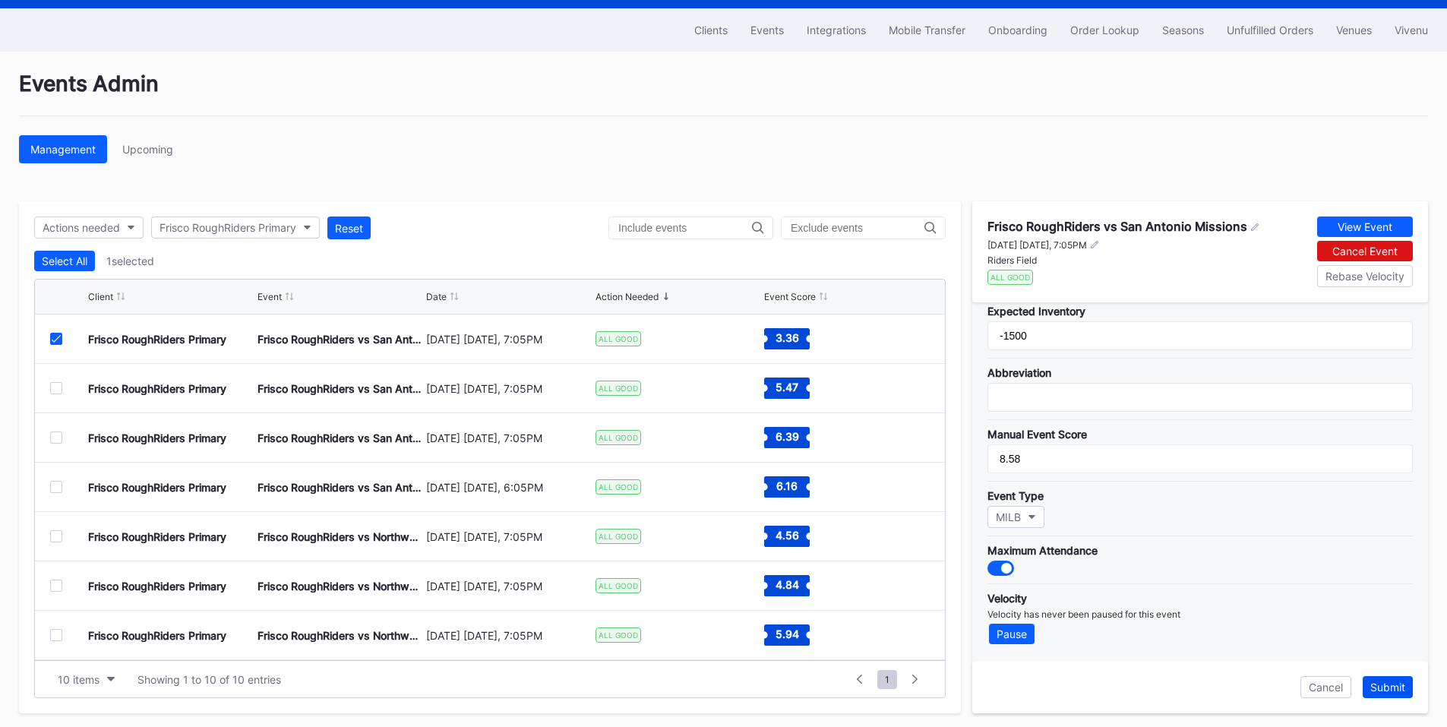
scroll to position [46, 0]
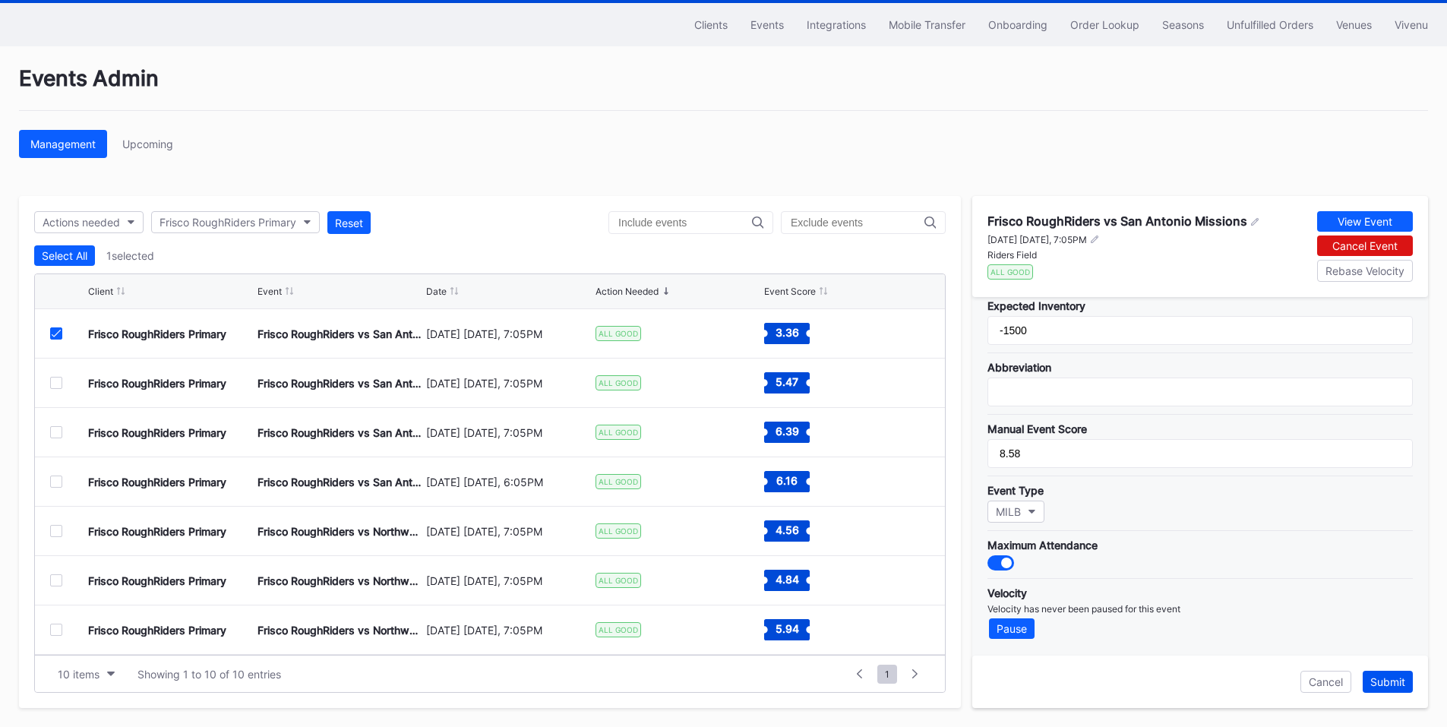
click at [1391, 674] on button "Submit" at bounding box center [1388, 682] width 50 height 22
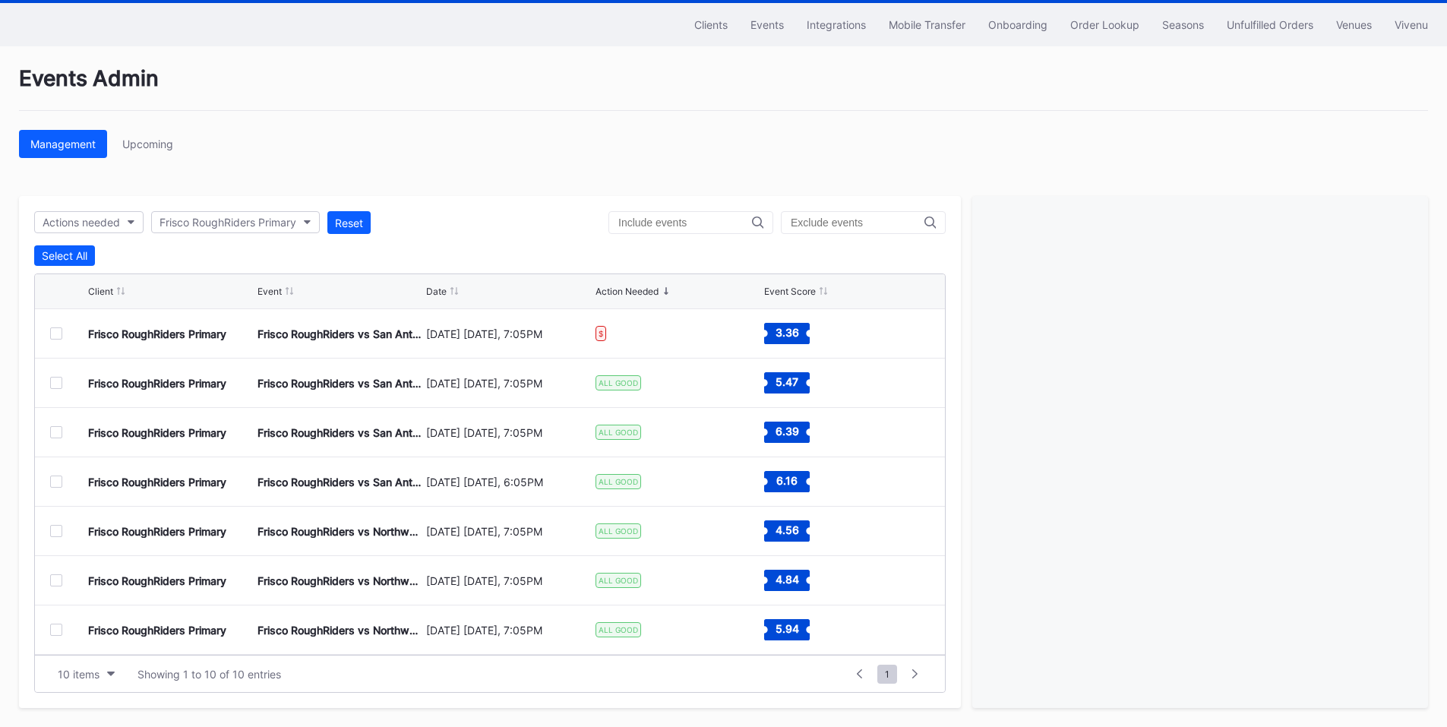
drag, startPoint x: 1247, startPoint y: 35, endPoint x: 1112, endPoint y: 49, distance: 135.9
click at [1247, 35] on button "Unfulfilled Orders" at bounding box center [1269, 25] width 109 height 28
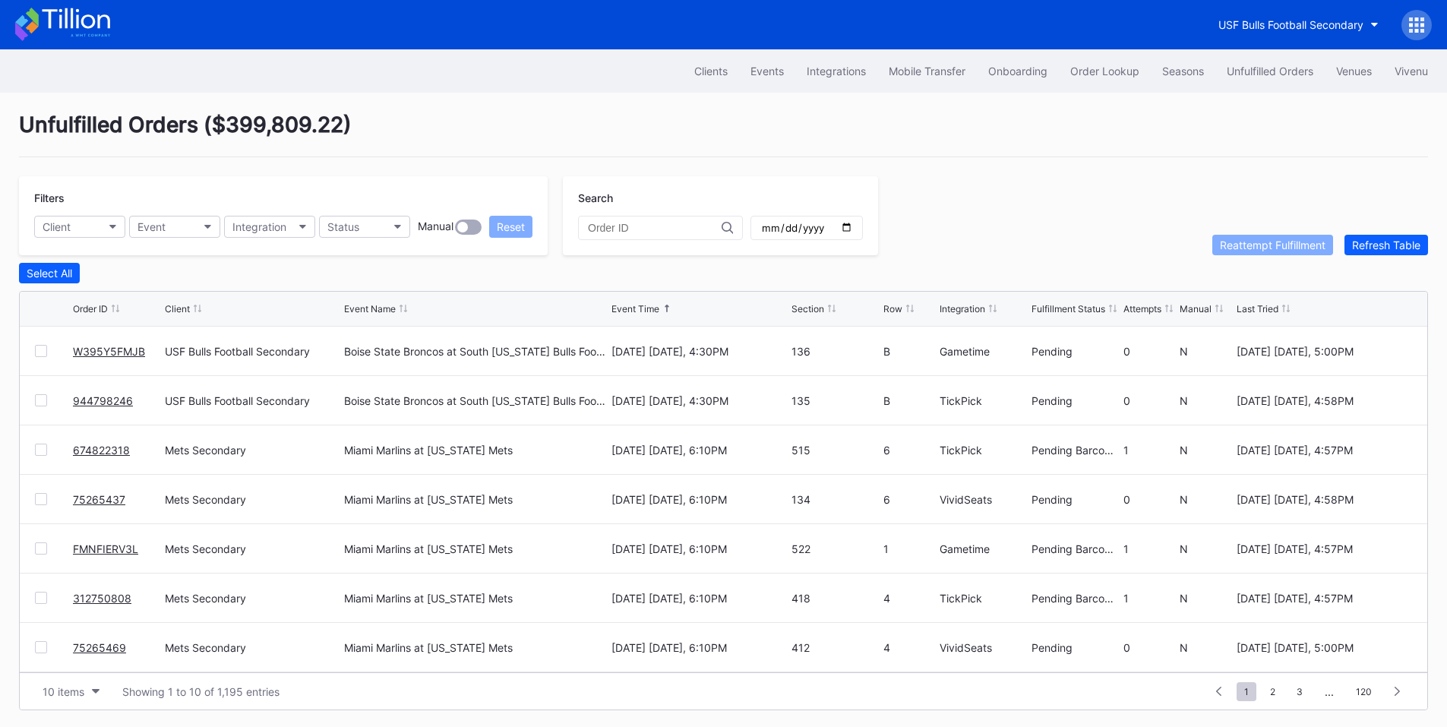
click at [36, 351] on div at bounding box center [41, 351] width 12 height 12
click at [41, 404] on div at bounding box center [41, 400] width 12 height 12
click at [36, 354] on div at bounding box center [41, 351] width 12 height 12
click at [37, 406] on div at bounding box center [41, 400] width 12 height 12
click at [1279, 248] on div "Reattempt Fulfillment" at bounding box center [1273, 244] width 106 height 13
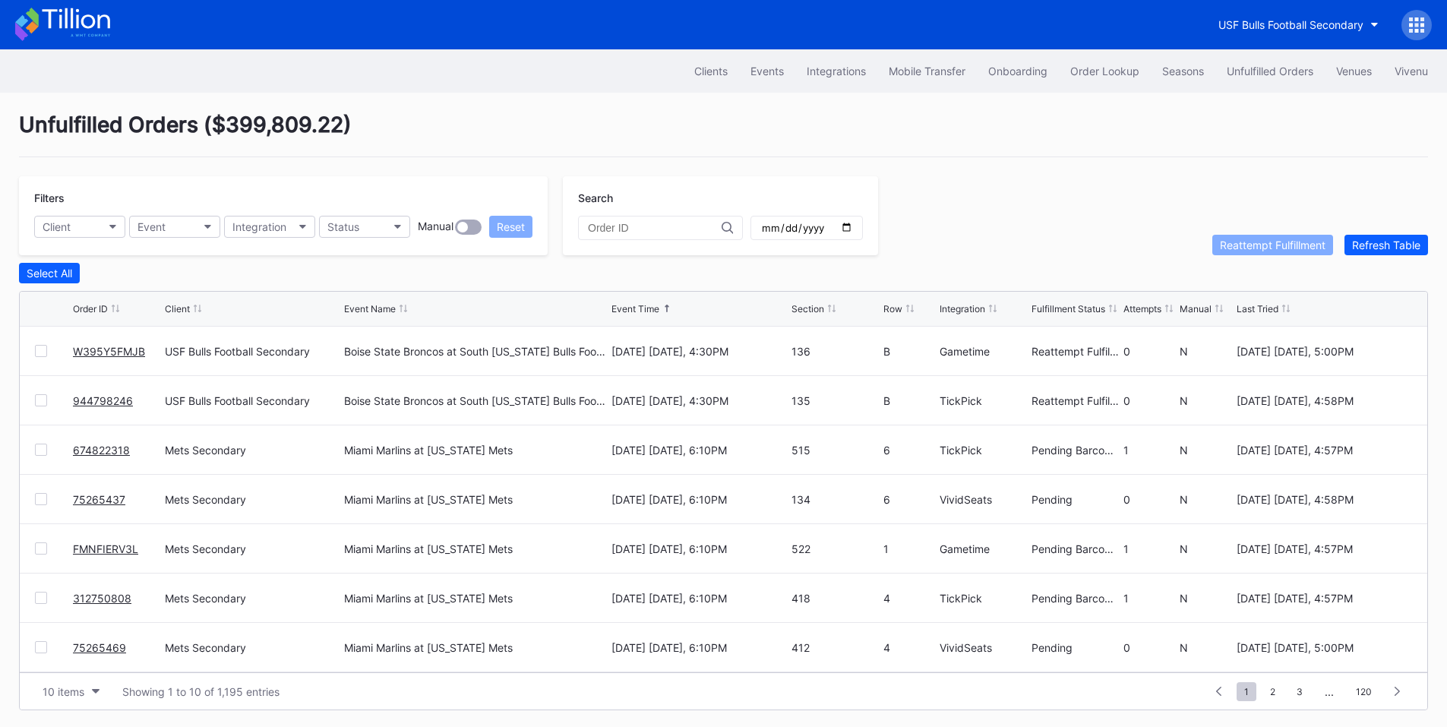
click at [381, 238] on div "Filters Client Event Integration Status Manual Reset" at bounding box center [283, 215] width 529 height 79
click at [387, 234] on button "Status" at bounding box center [364, 227] width 91 height 22
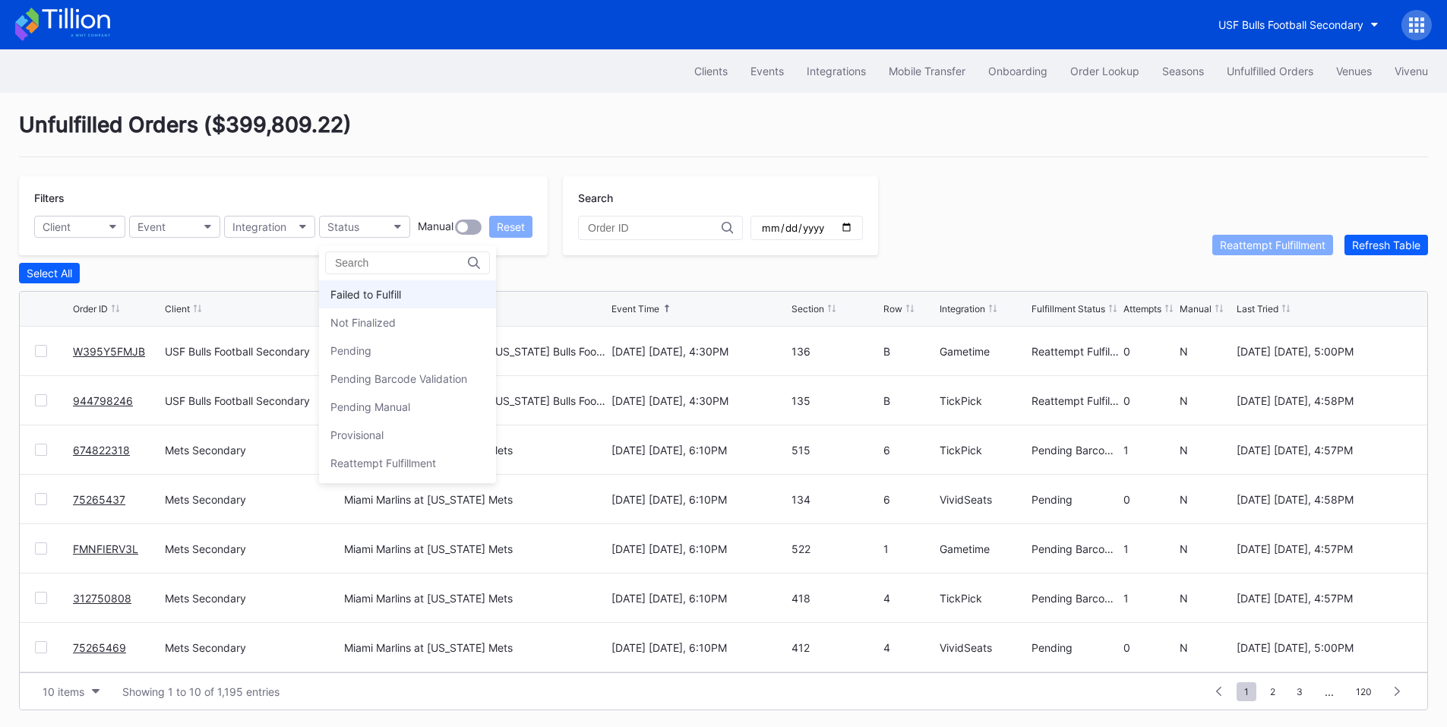
click at [374, 284] on div "Failed to Fulfill" at bounding box center [407, 294] width 177 height 28
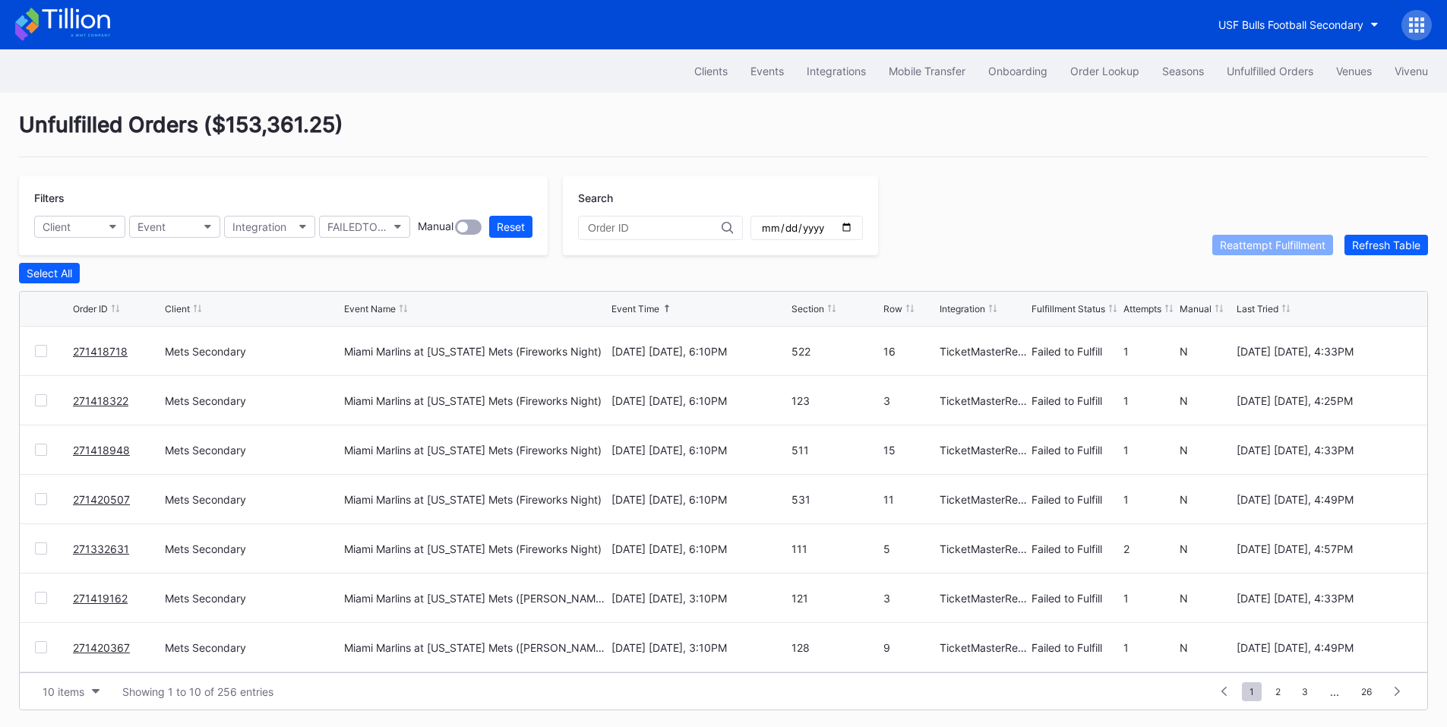
drag, startPoint x: 39, startPoint y: 355, endPoint x: 39, endPoint y: 393, distance: 37.2
click at [39, 355] on div at bounding box center [41, 351] width 12 height 12
click at [39, 403] on div at bounding box center [41, 400] width 12 height 12
click at [40, 449] on div at bounding box center [41, 450] width 12 height 12
click at [40, 502] on div at bounding box center [41, 499] width 12 height 12
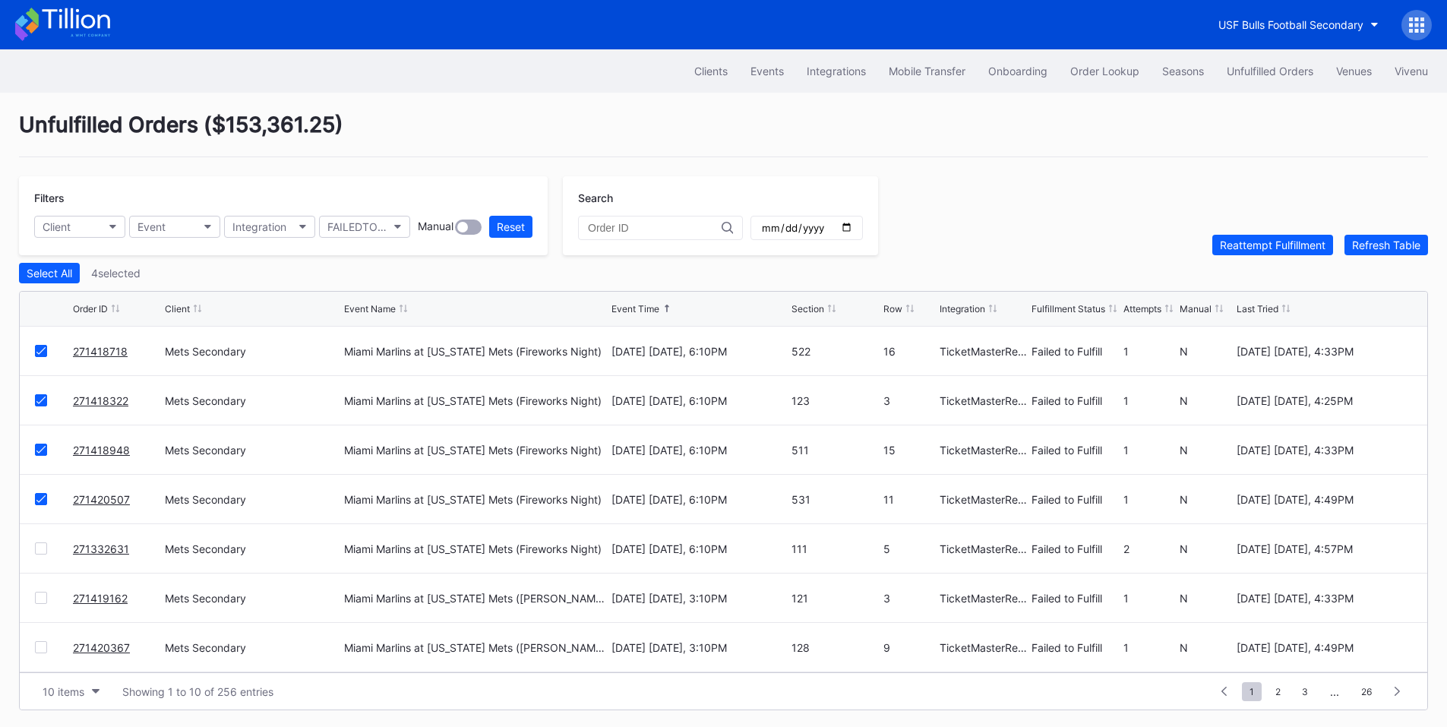
click at [41, 549] on div at bounding box center [41, 548] width 12 height 12
click at [43, 601] on div at bounding box center [41, 598] width 12 height 12
click at [43, 649] on div at bounding box center [41, 647] width 12 height 12
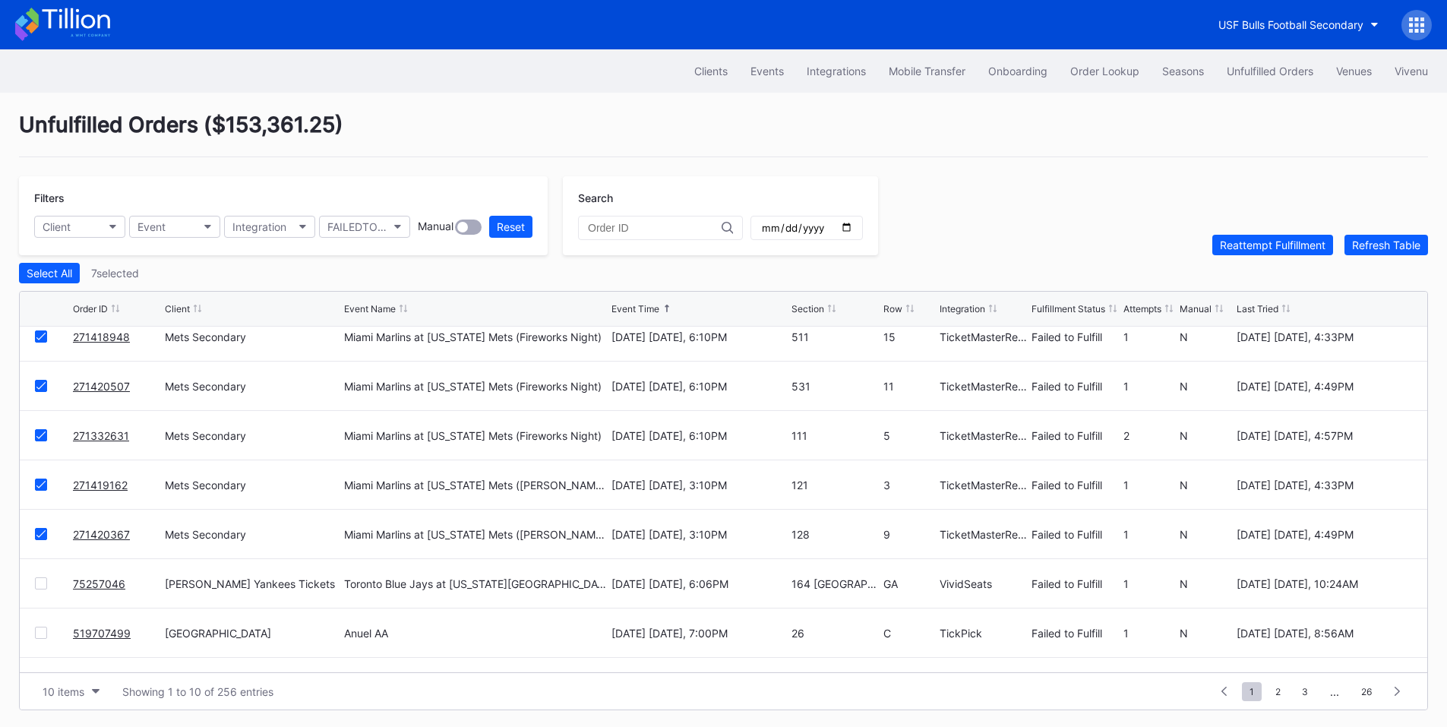
scroll to position [148, 0]
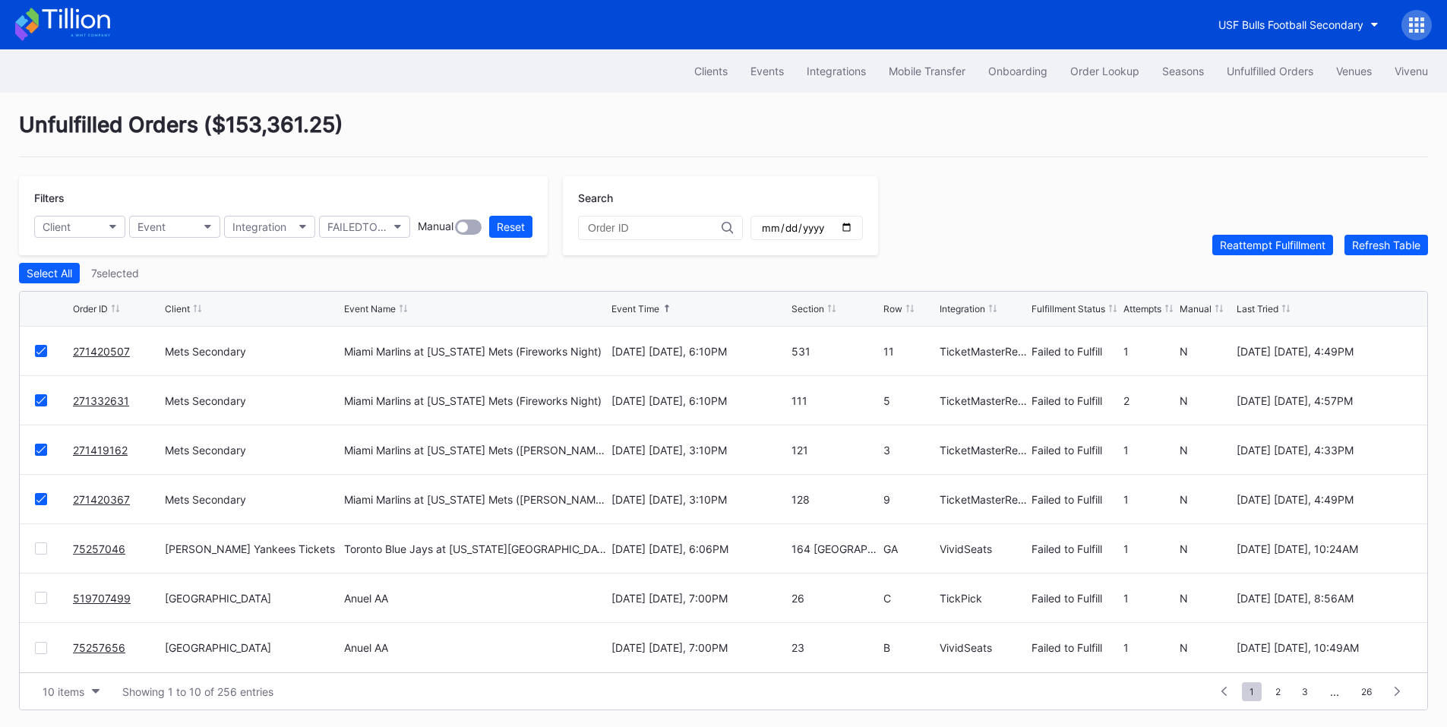
click at [43, 553] on div at bounding box center [41, 548] width 12 height 12
click at [47, 551] on div at bounding box center [54, 548] width 38 height 12
drag, startPoint x: 44, startPoint y: 555, endPoint x: 108, endPoint y: 539, distance: 66.0
click at [44, 552] on icon at bounding box center [40, 549] width 9 height 8
click at [1287, 242] on button "Reattempt Fulfillment" at bounding box center [1272, 245] width 121 height 21
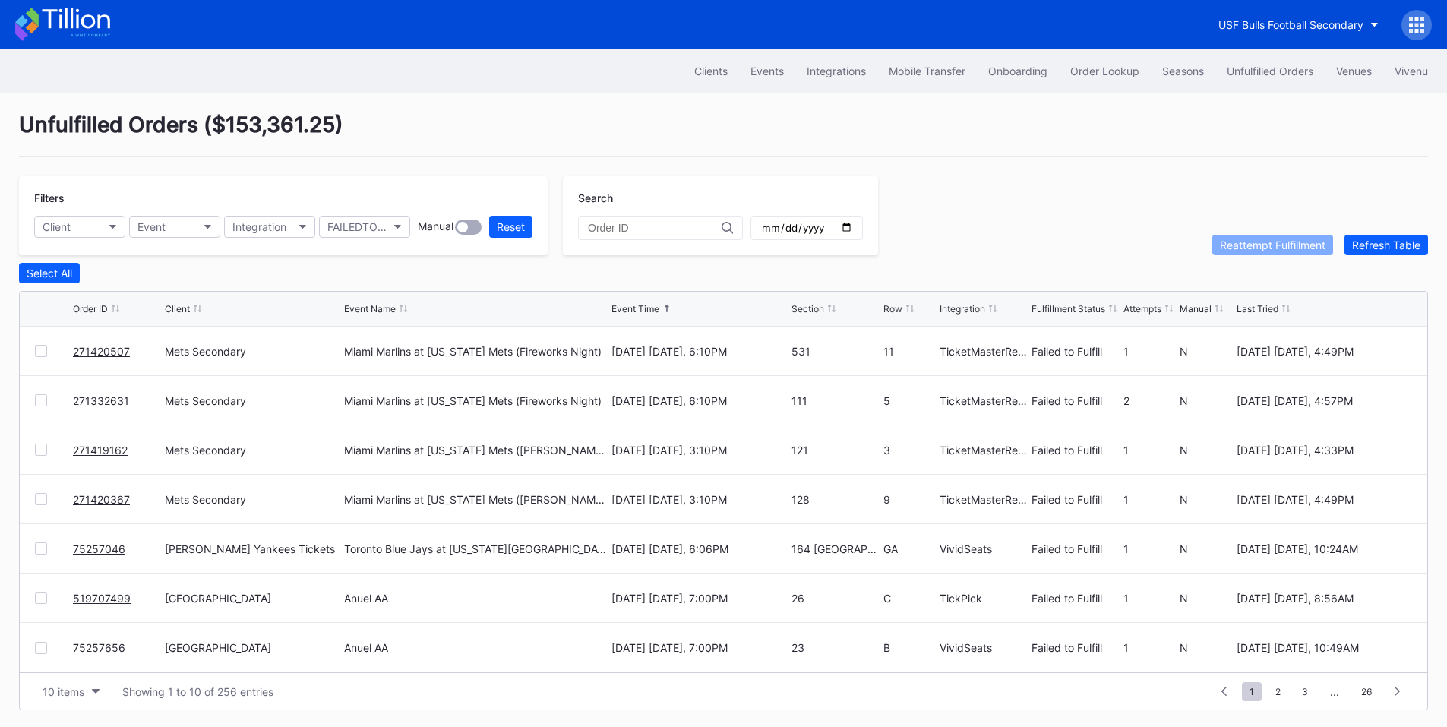
scroll to position [0, 0]
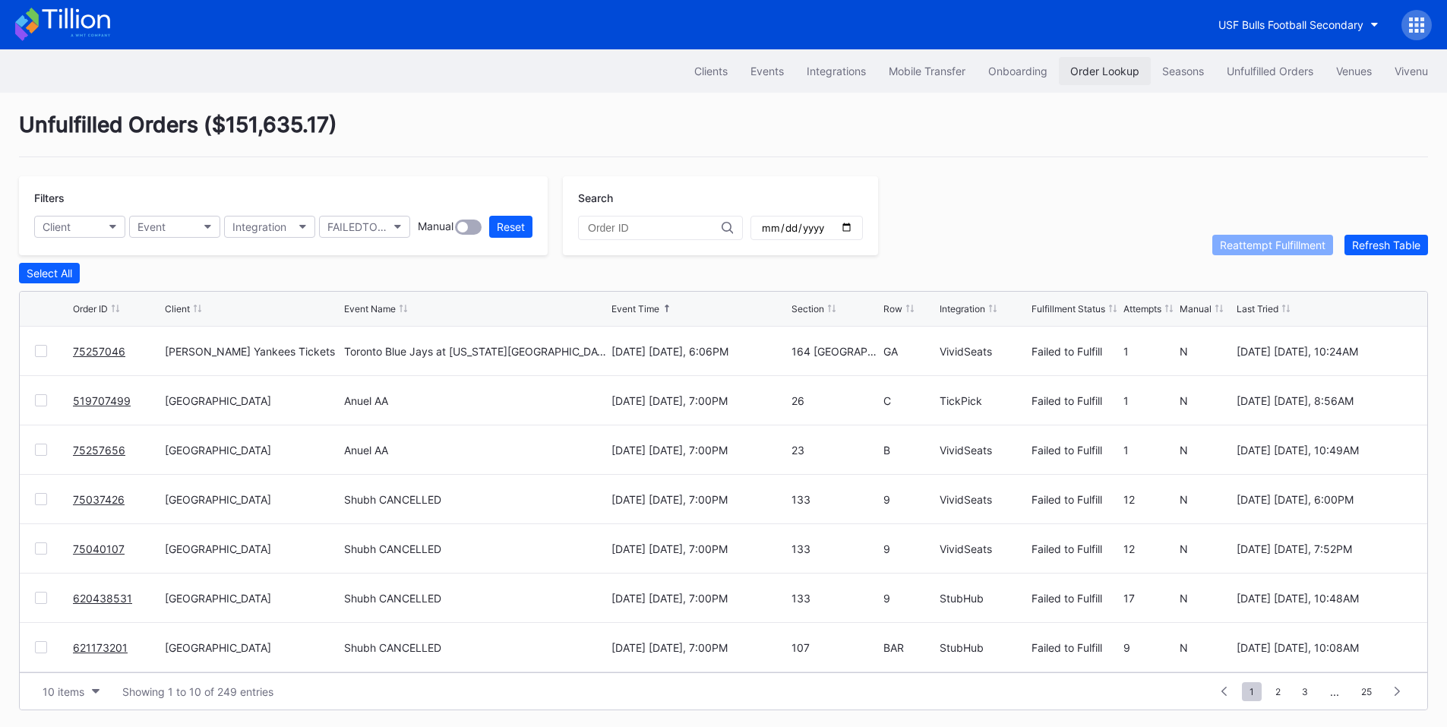
click at [1095, 66] on div "Order Lookup" at bounding box center [1104, 71] width 69 height 13
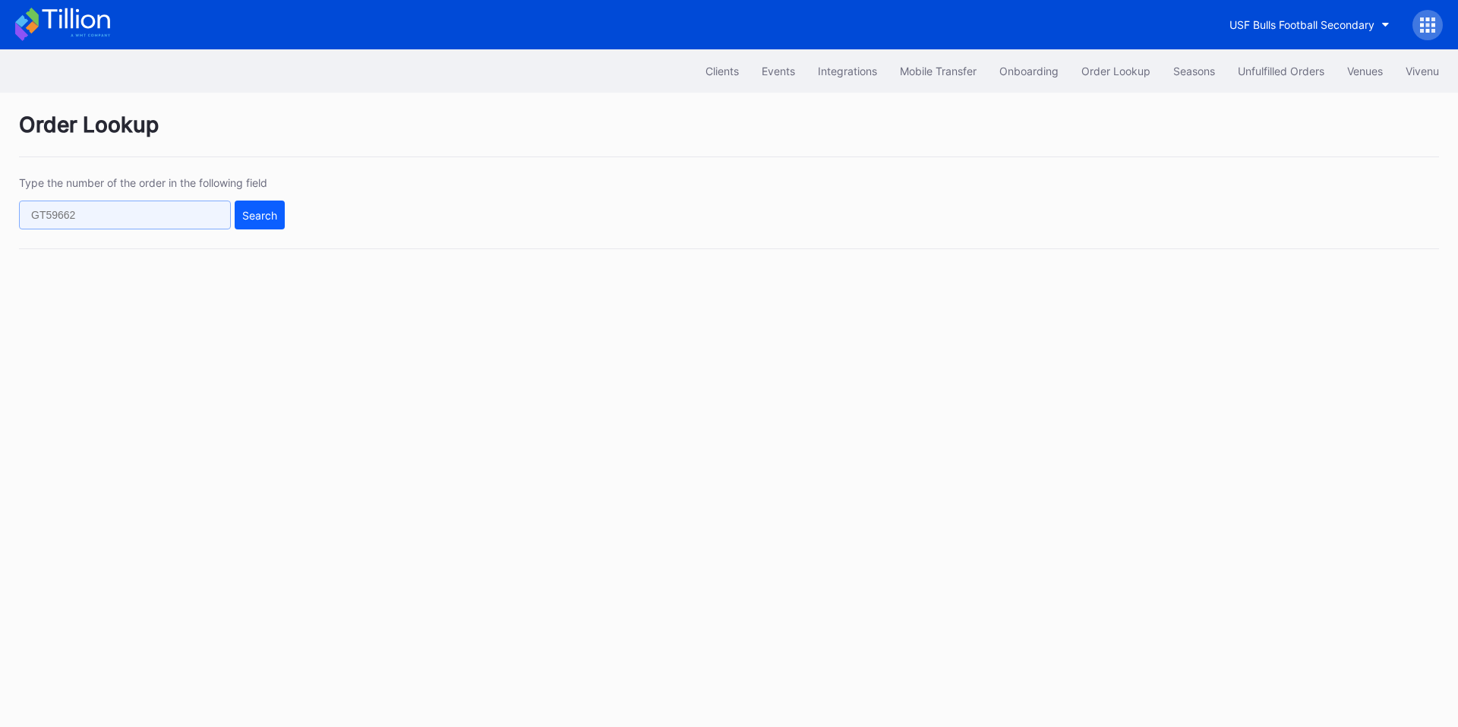
click at [155, 227] on input "text" at bounding box center [125, 215] width 212 height 29
paste input "622056179"
click at [239, 216] on button "Search" at bounding box center [260, 215] width 50 height 29
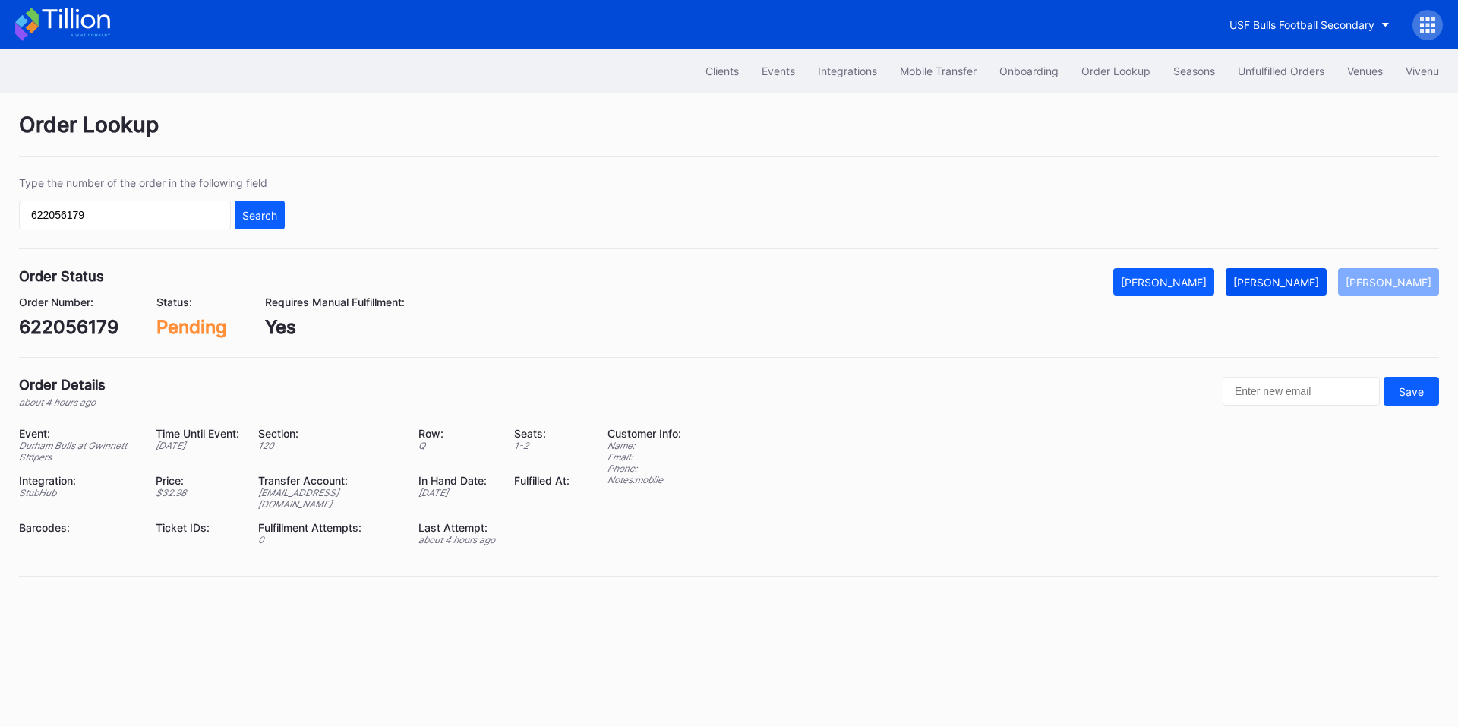
click at [1305, 294] on button "Mark Fulfilled" at bounding box center [1276, 281] width 101 height 27
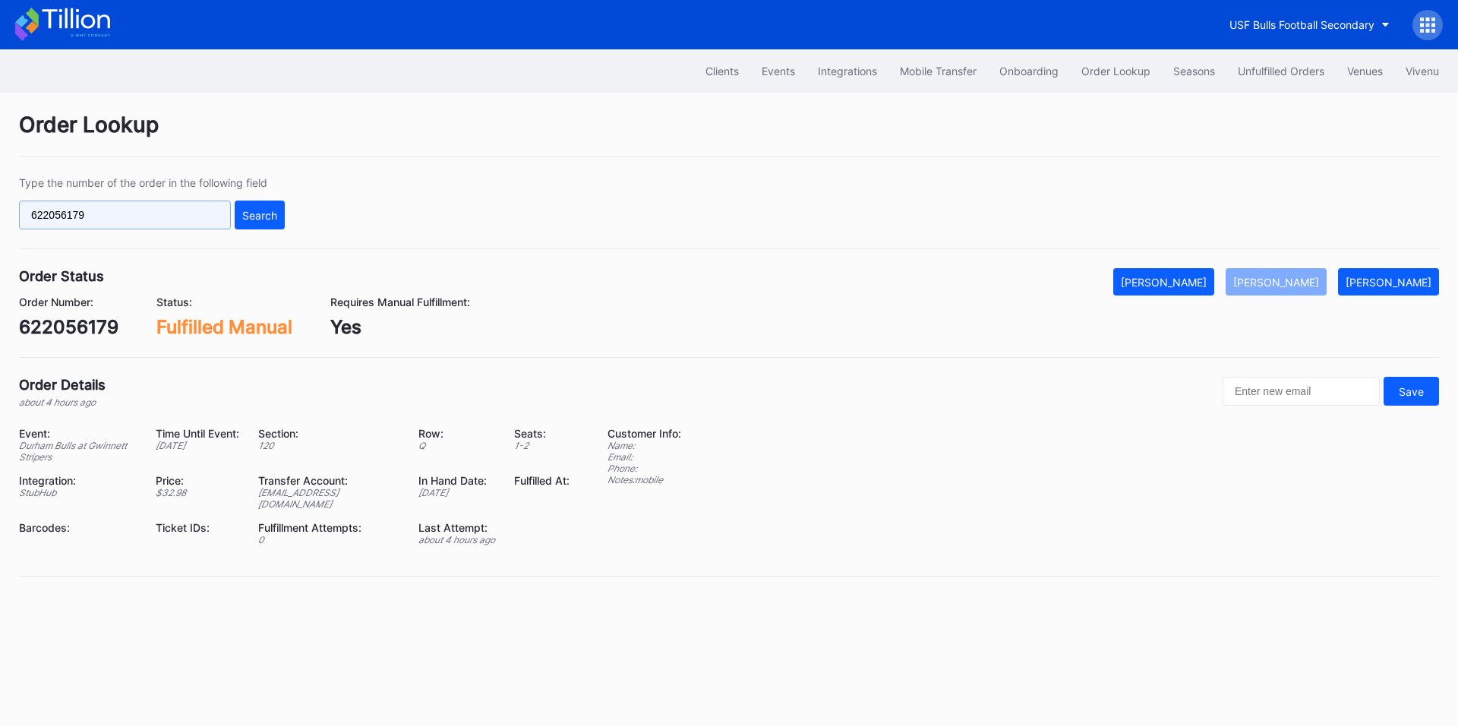
click at [138, 221] on input "622056179" at bounding box center [125, 215] width 212 height 29
paste input "35416"
click at [238, 216] on button "Search" at bounding box center [260, 215] width 50 height 29
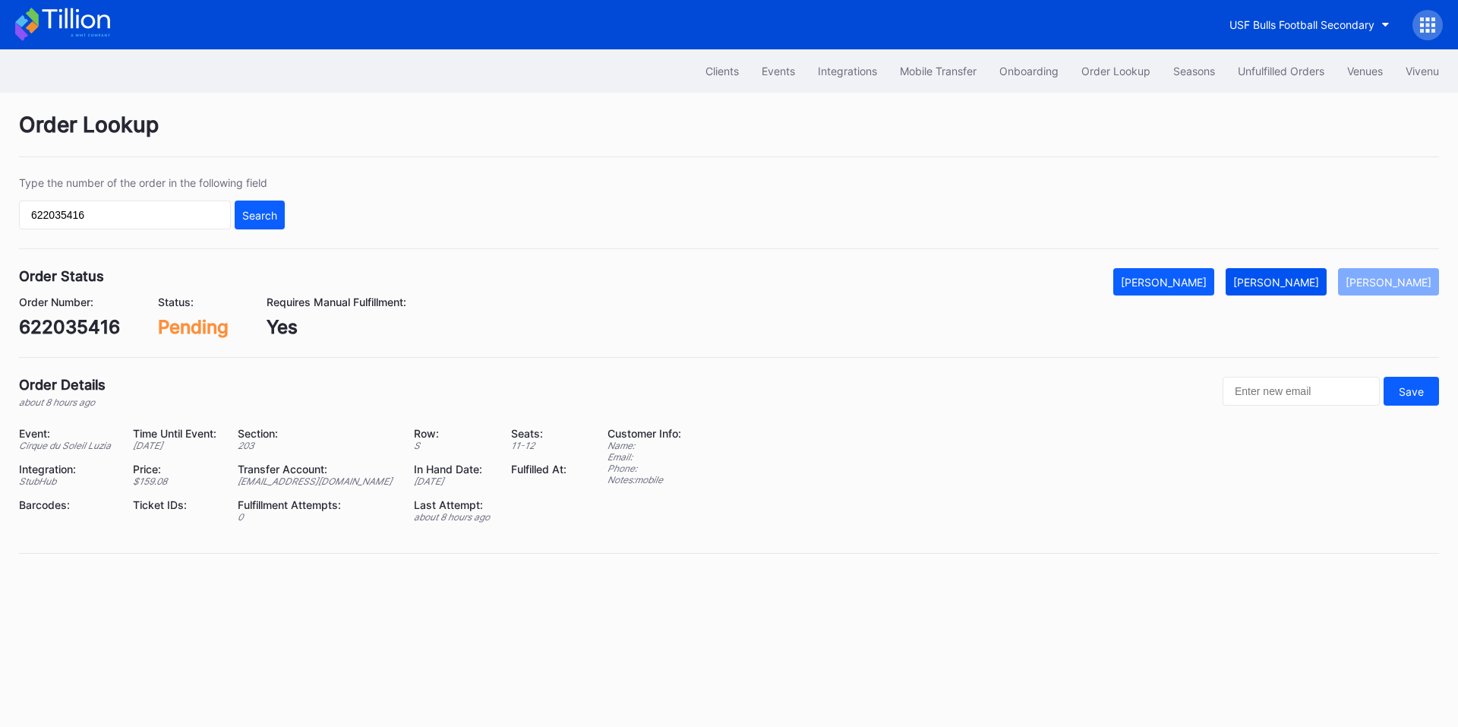
click at [1288, 284] on div "[PERSON_NAME]" at bounding box center [1276, 282] width 86 height 13
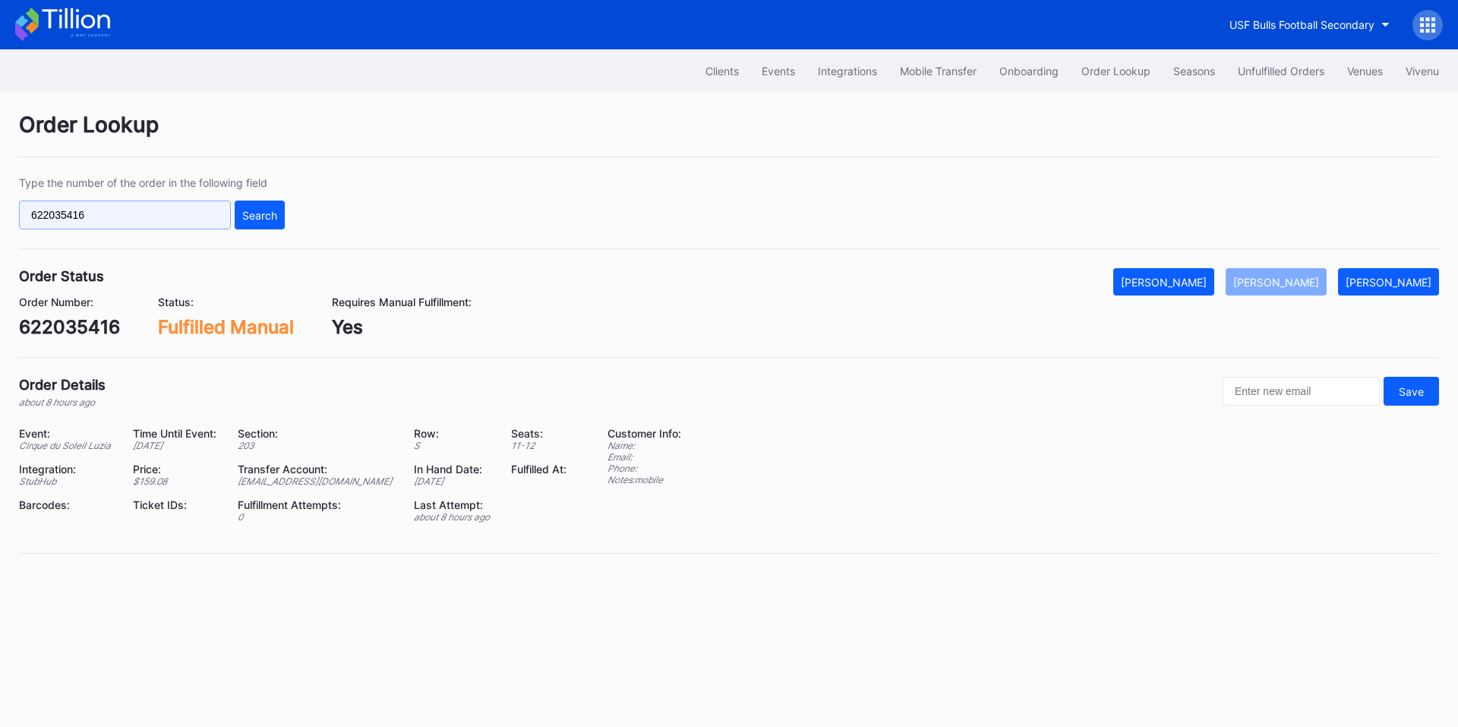
click at [194, 213] on input "622035416" at bounding box center [125, 215] width 212 height 29
paste input "75257046"
drag, startPoint x: 256, startPoint y: 213, endPoint x: 634, endPoint y: 2, distance: 433.2
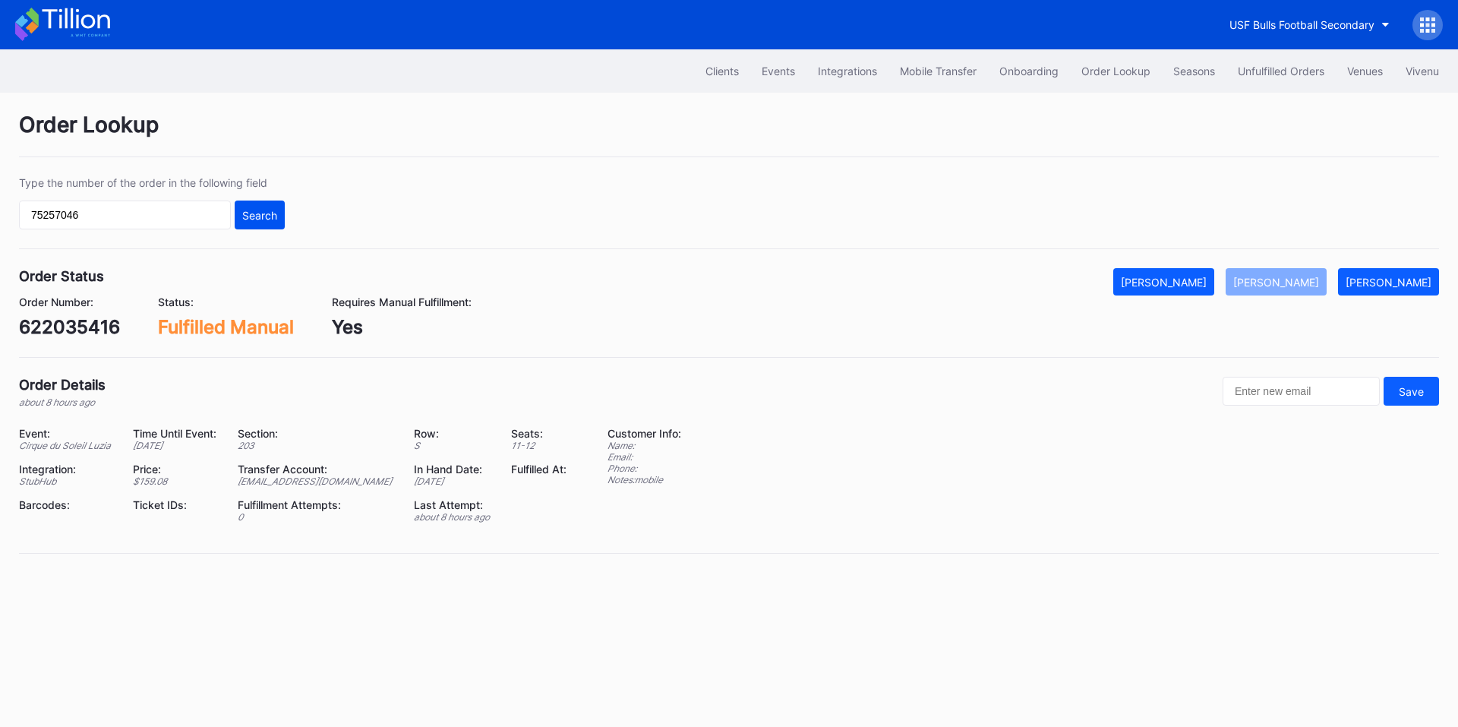
click at [260, 212] on div "Search" at bounding box center [259, 215] width 35 height 13
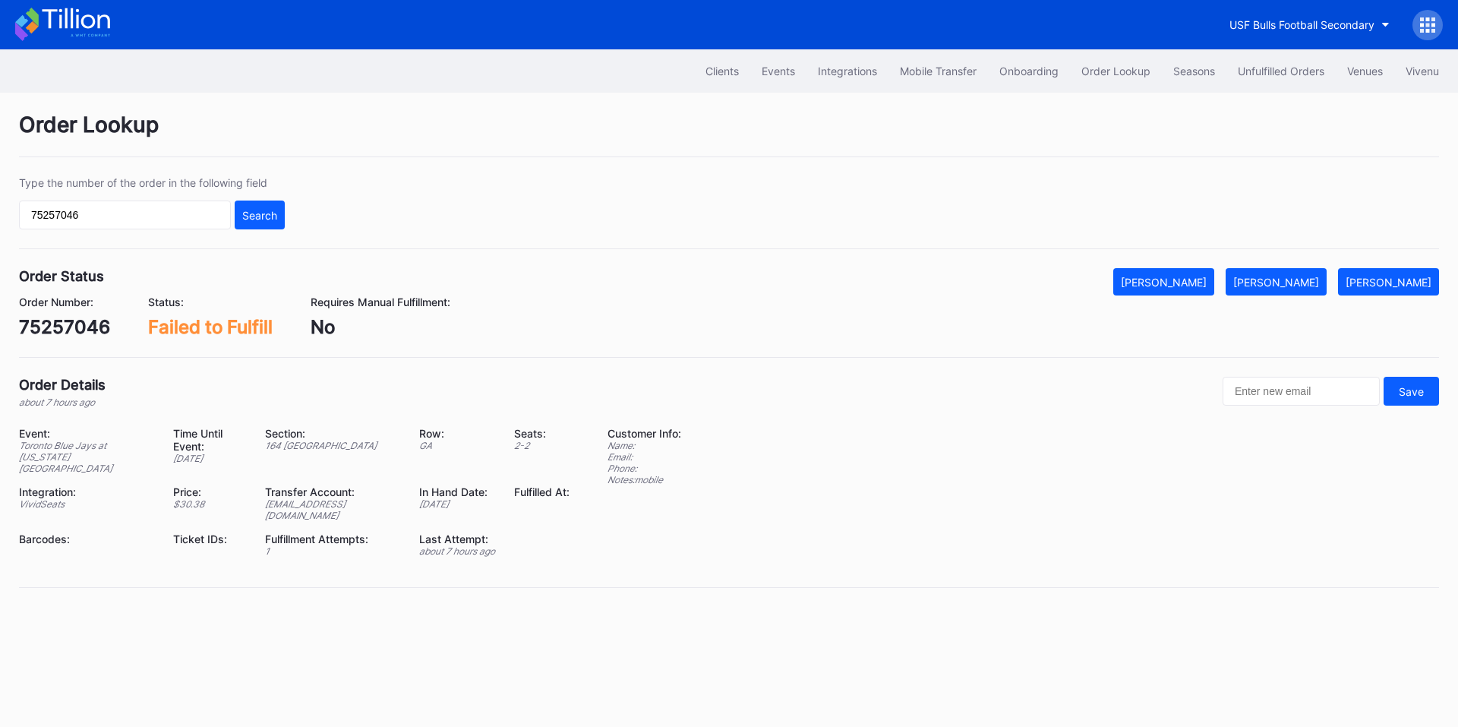
drag, startPoint x: 1278, startPoint y: 273, endPoint x: 1232, endPoint y: 208, distance: 79.0
click at [1278, 273] on button "Mark Fulfilled" at bounding box center [1276, 281] width 101 height 27
click at [183, 214] on input "75257046" at bounding box center [125, 215] width 212 height 29
paste input "75257656"
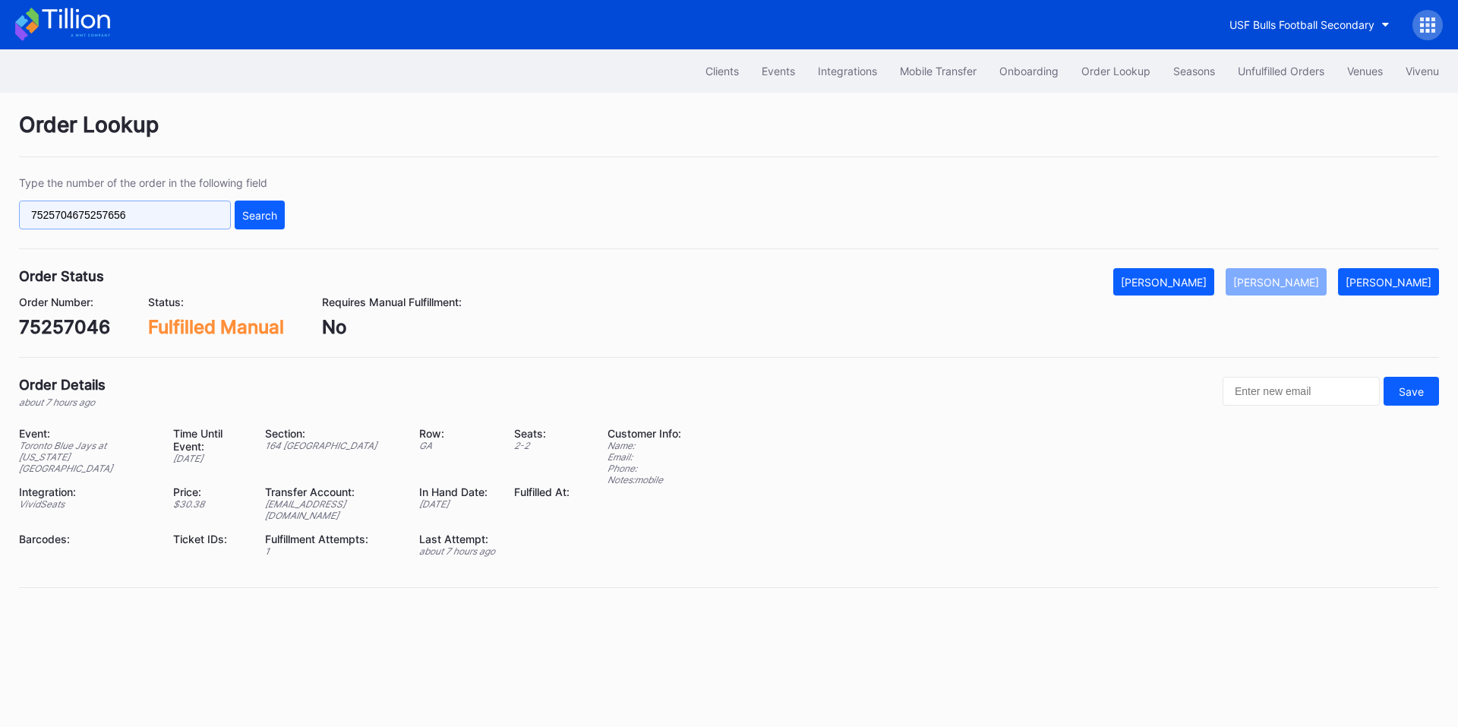
click at [164, 213] on input "7525704675257656" at bounding box center [125, 215] width 212 height 29
paste input "text"
click at [269, 216] on div "Search" at bounding box center [259, 215] width 35 height 13
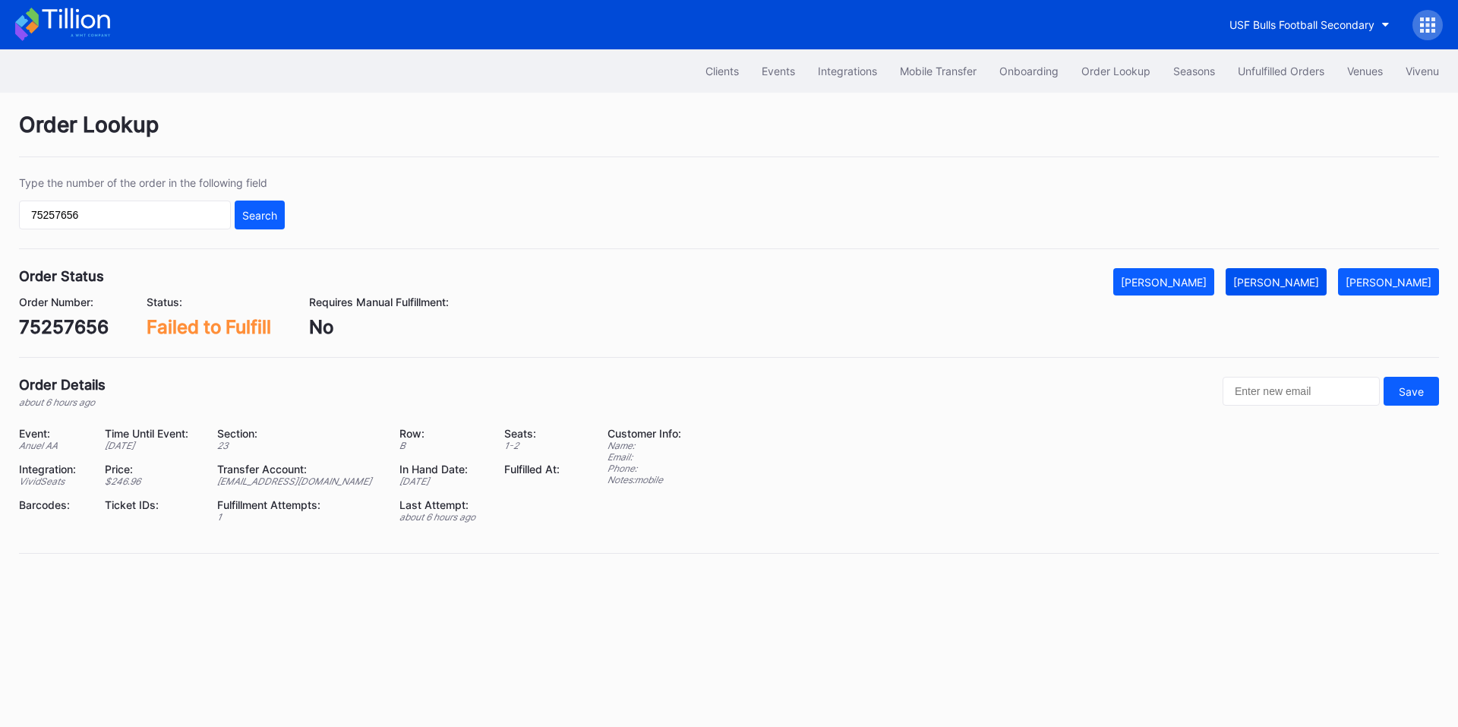
click at [1298, 283] on div "Mark Fulfilled" at bounding box center [1276, 282] width 86 height 13
click at [150, 216] on input "75257656" at bounding box center [125, 215] width 212 height 29
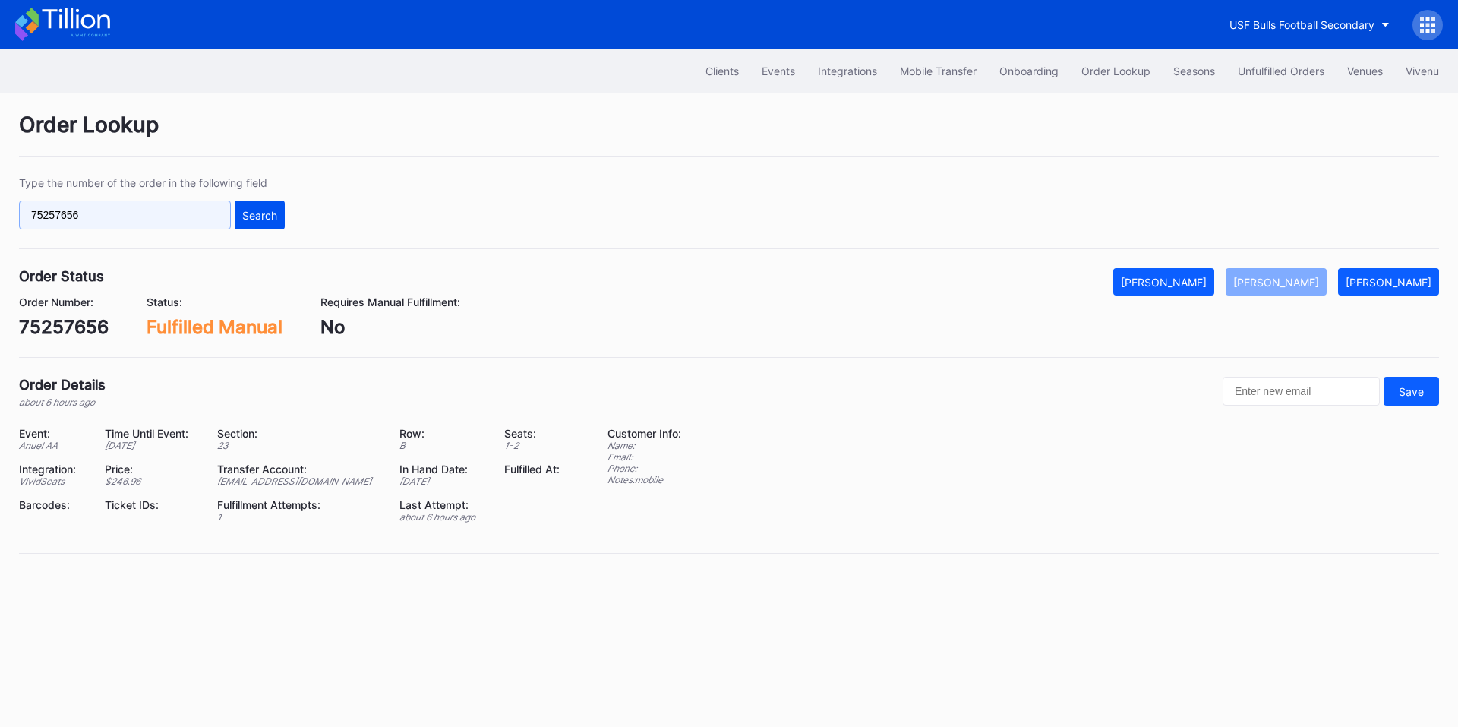
paste input "519707499"
drag, startPoint x: 260, startPoint y: 201, endPoint x: 670, endPoint y: 1, distance: 456.2
click at [261, 201] on button "Search" at bounding box center [260, 215] width 50 height 29
click at [1291, 281] on div "[PERSON_NAME]" at bounding box center [1276, 282] width 86 height 13
click at [77, 216] on input "519707499" at bounding box center [125, 215] width 212 height 29
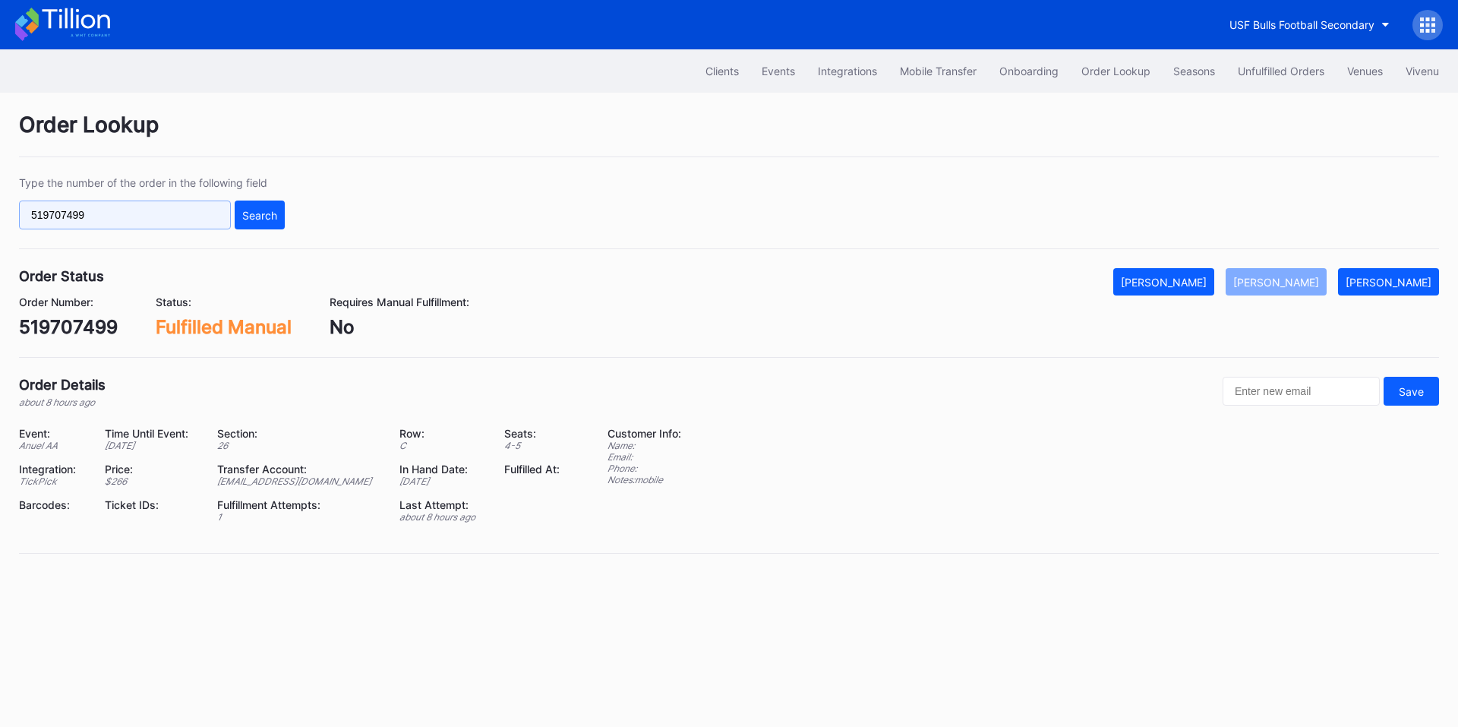
click at [77, 216] on input "519707499" at bounding box center [125, 215] width 212 height 29
paste input "944798246"
click at [251, 224] on button "Search" at bounding box center [260, 215] width 50 height 29
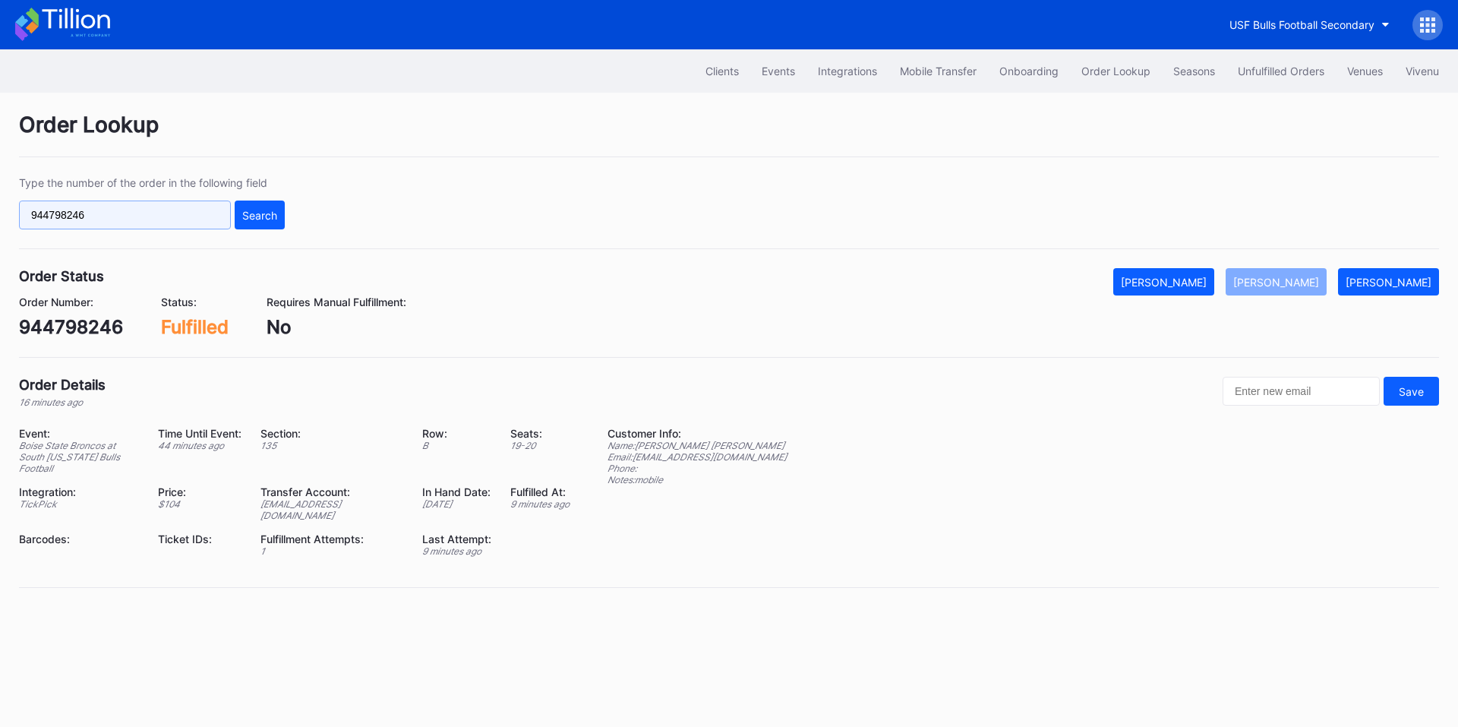
click at [118, 211] on input "944798246" at bounding box center [125, 215] width 212 height 29
paste input "580737695"
click at [256, 207] on button "Search" at bounding box center [260, 215] width 50 height 29
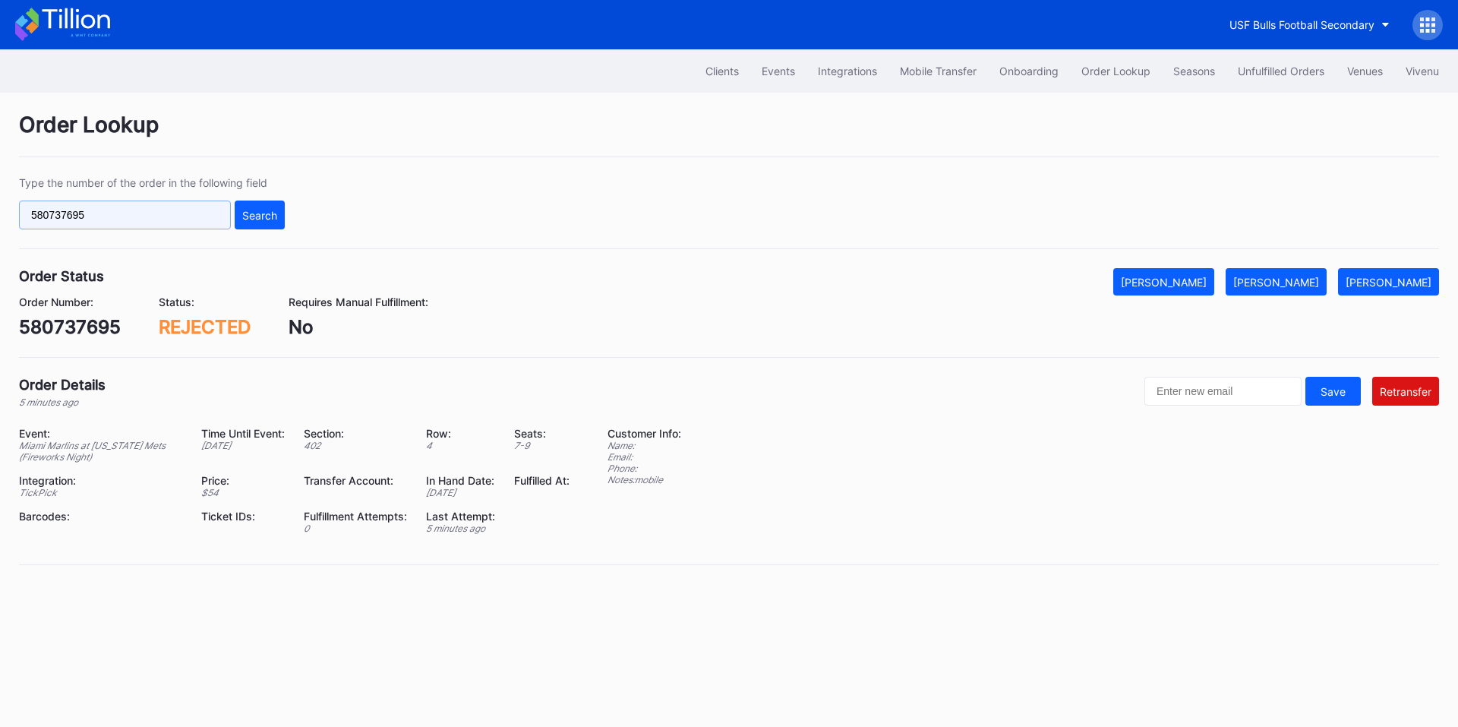
click at [130, 205] on input "580737695" at bounding box center [125, 215] width 212 height 29
paste input "MUVI855ZGU"
type input "MUVI855ZGU"
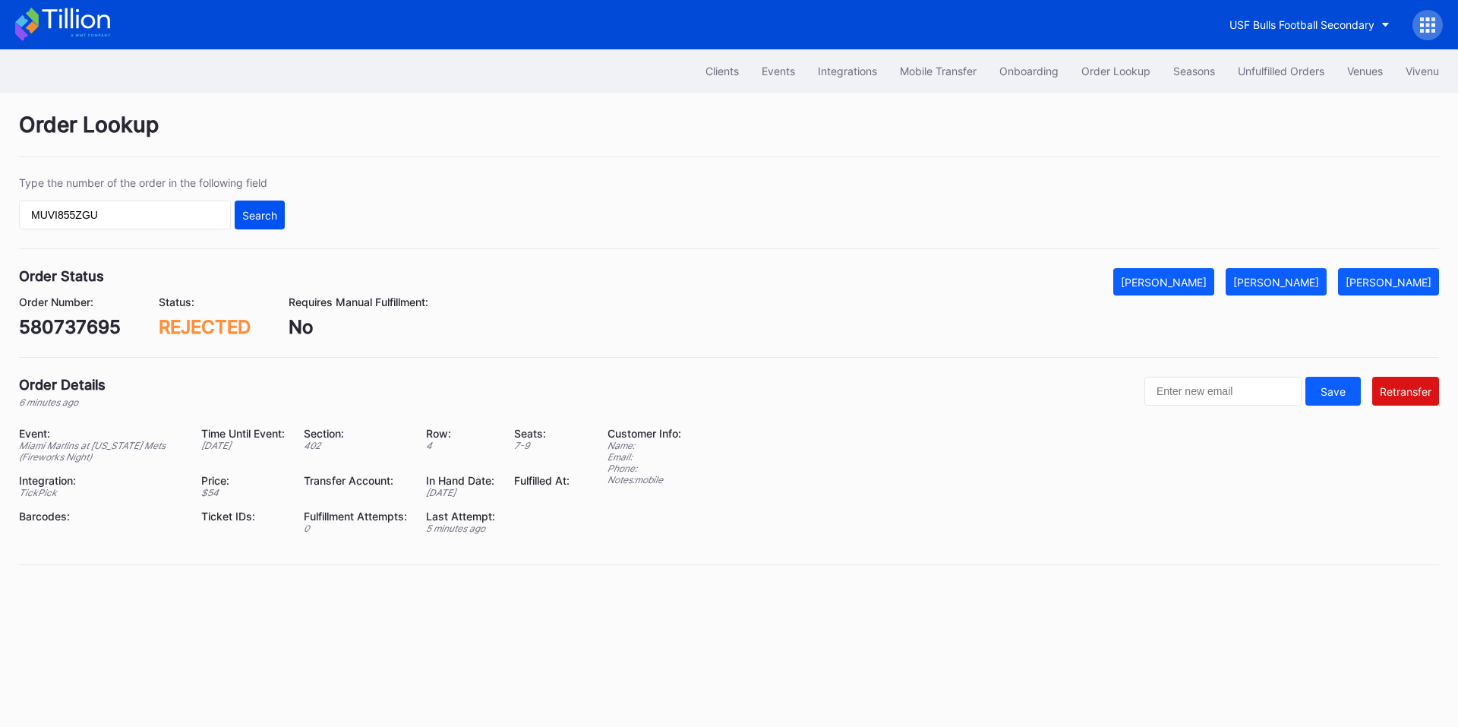
click at [253, 216] on div "Search" at bounding box center [259, 215] width 35 height 13
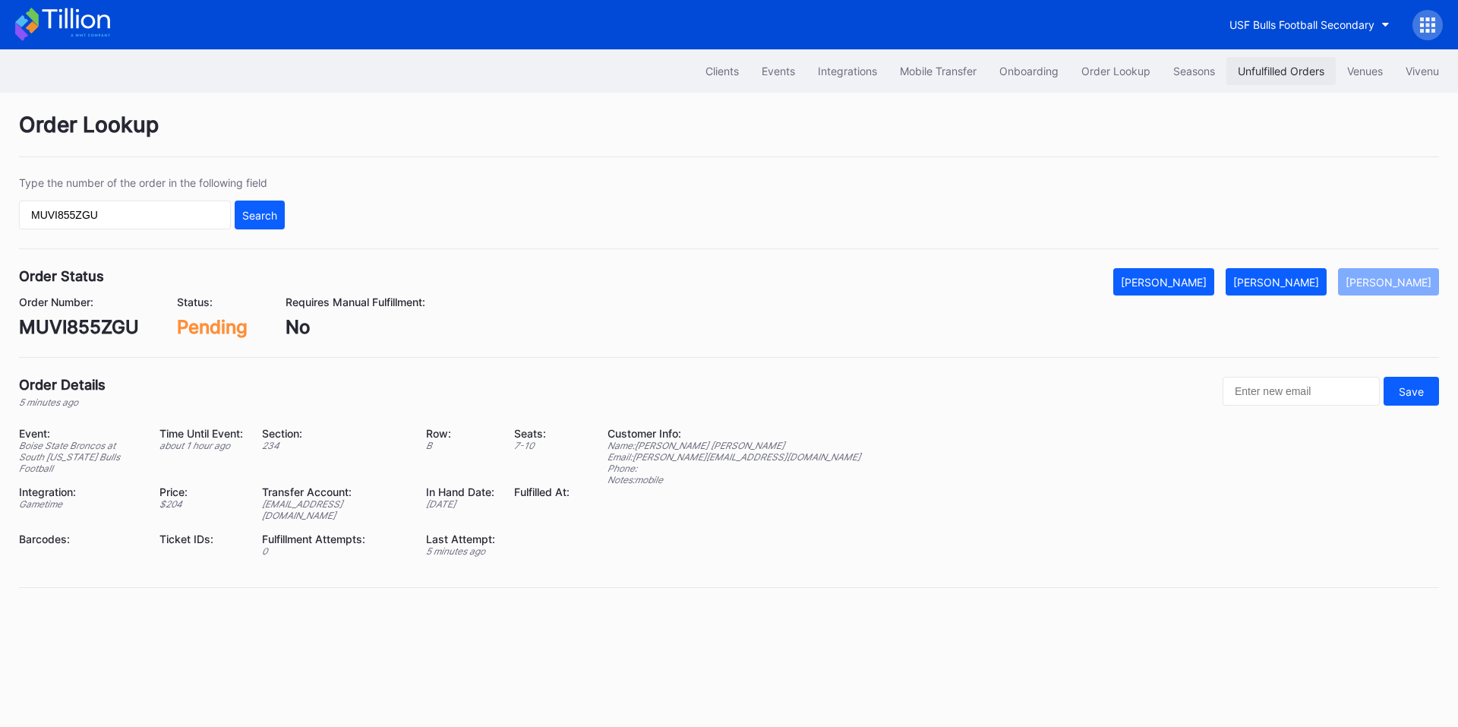
click at [1243, 68] on div "Unfulfilled Orders" at bounding box center [1281, 71] width 87 height 13
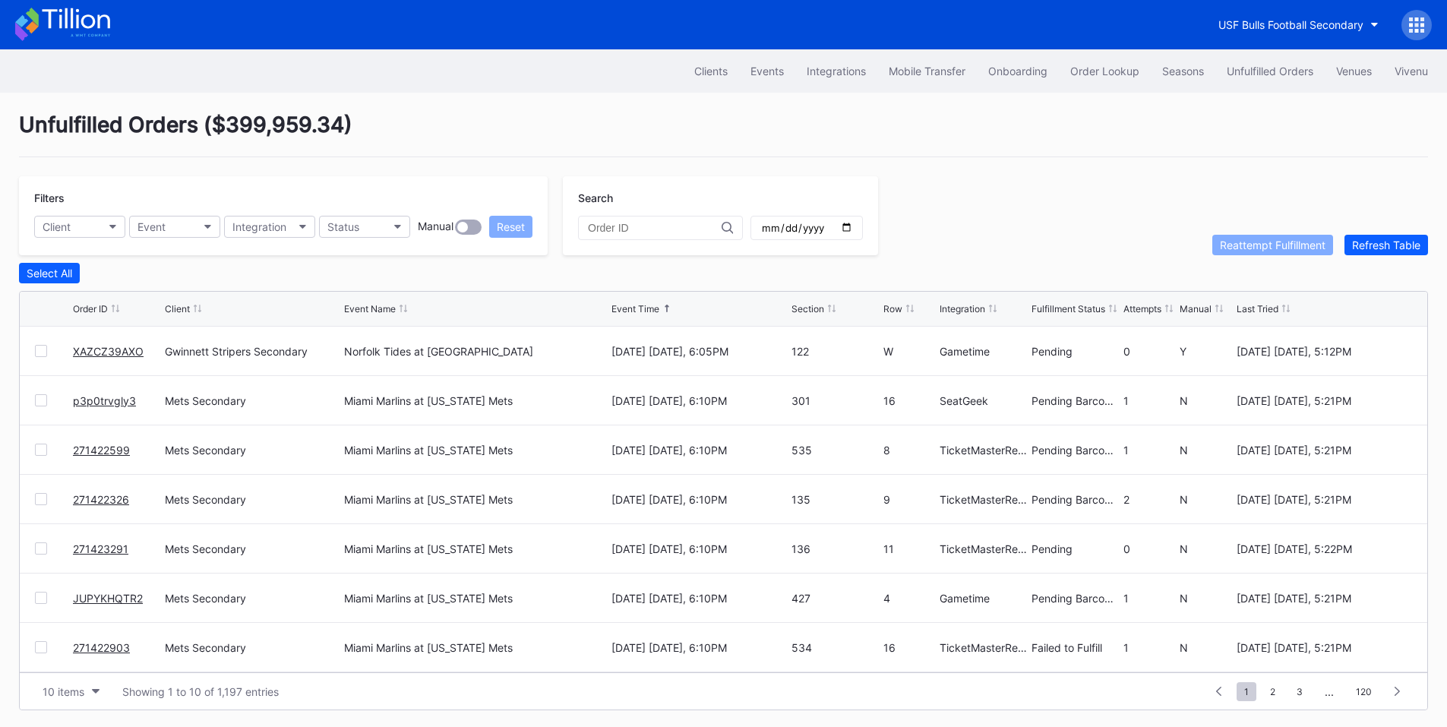
click at [121, 354] on link "XAZCZ39AXO" at bounding box center [108, 351] width 71 height 13
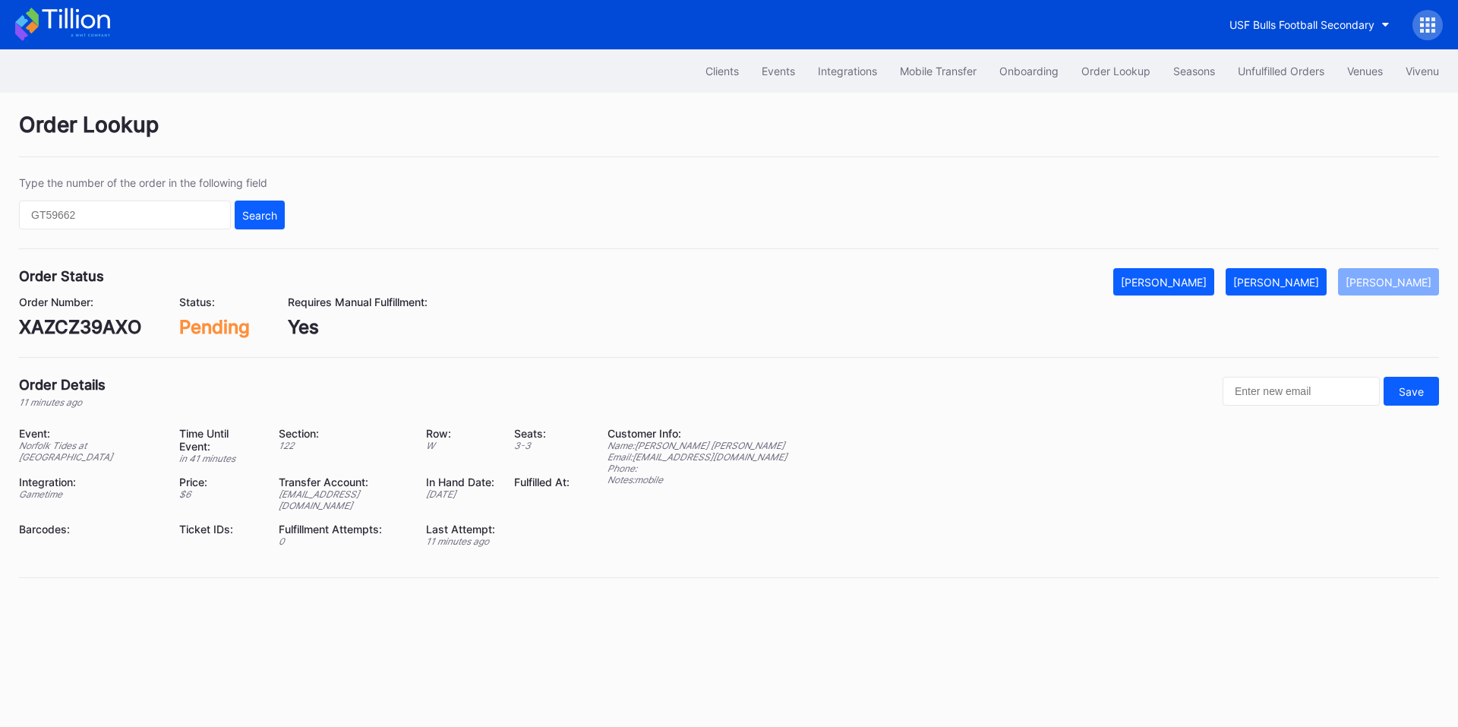
click at [102, 330] on div "XAZCZ39AXO" at bounding box center [80, 327] width 122 height 22
copy div "XAZCZ39AXO"
click at [1289, 276] on div "[PERSON_NAME]" at bounding box center [1276, 282] width 86 height 13
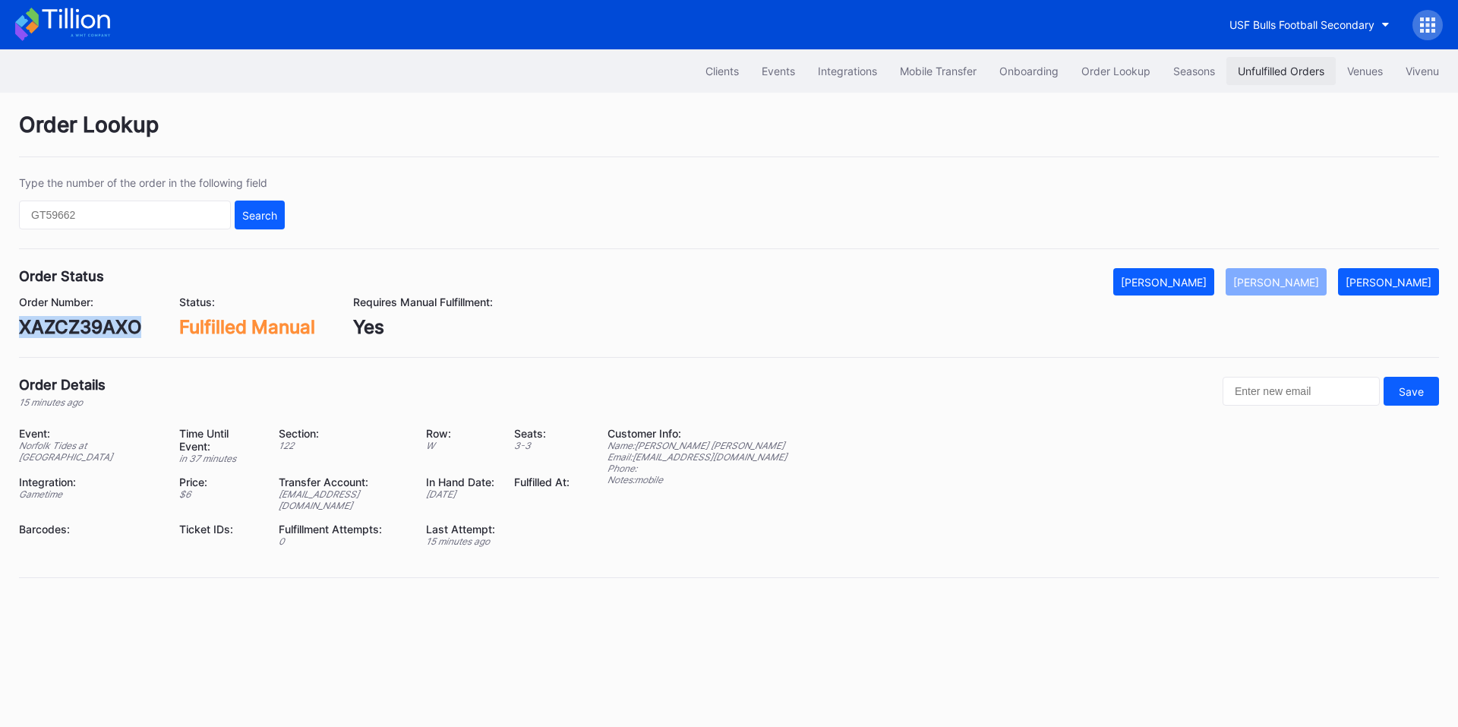
click at [1273, 65] on div "Unfulfilled Orders" at bounding box center [1281, 71] width 87 height 13
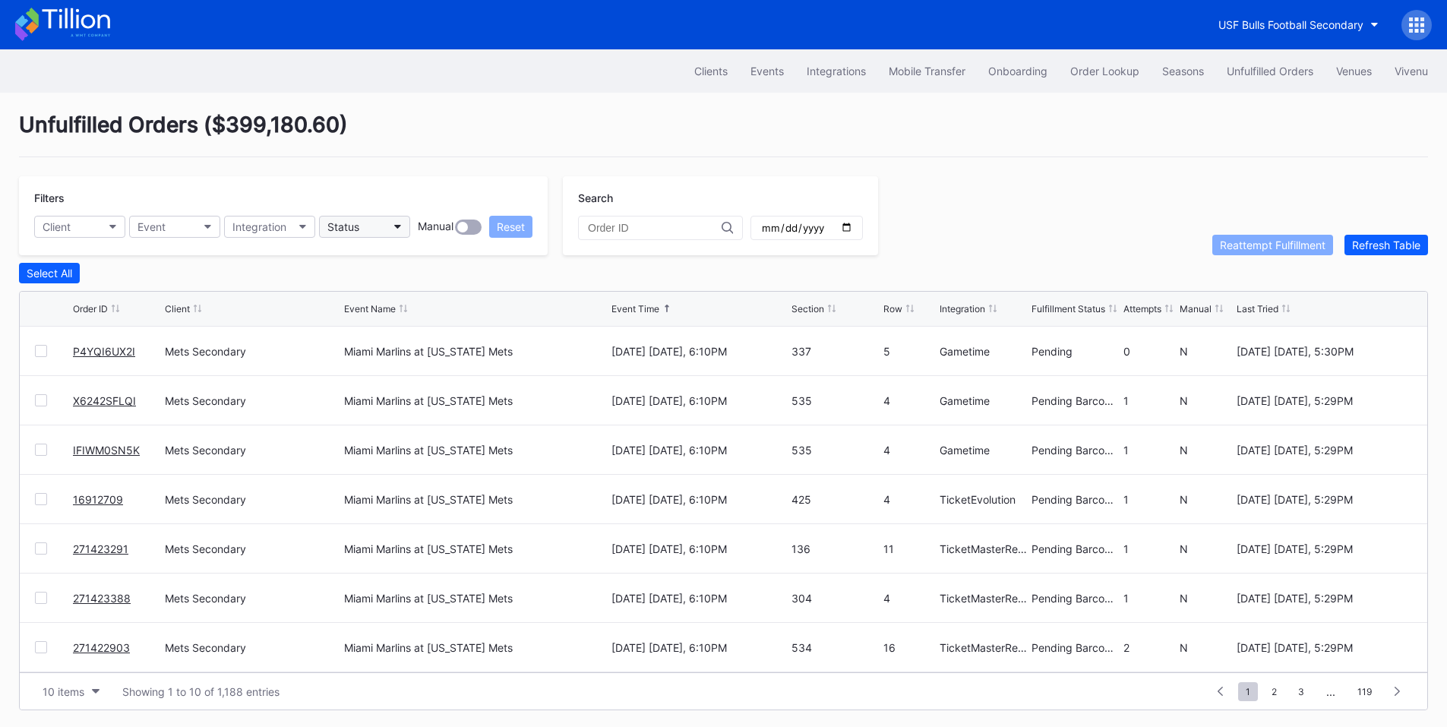
click at [394, 232] on button "Status" at bounding box center [364, 227] width 91 height 22
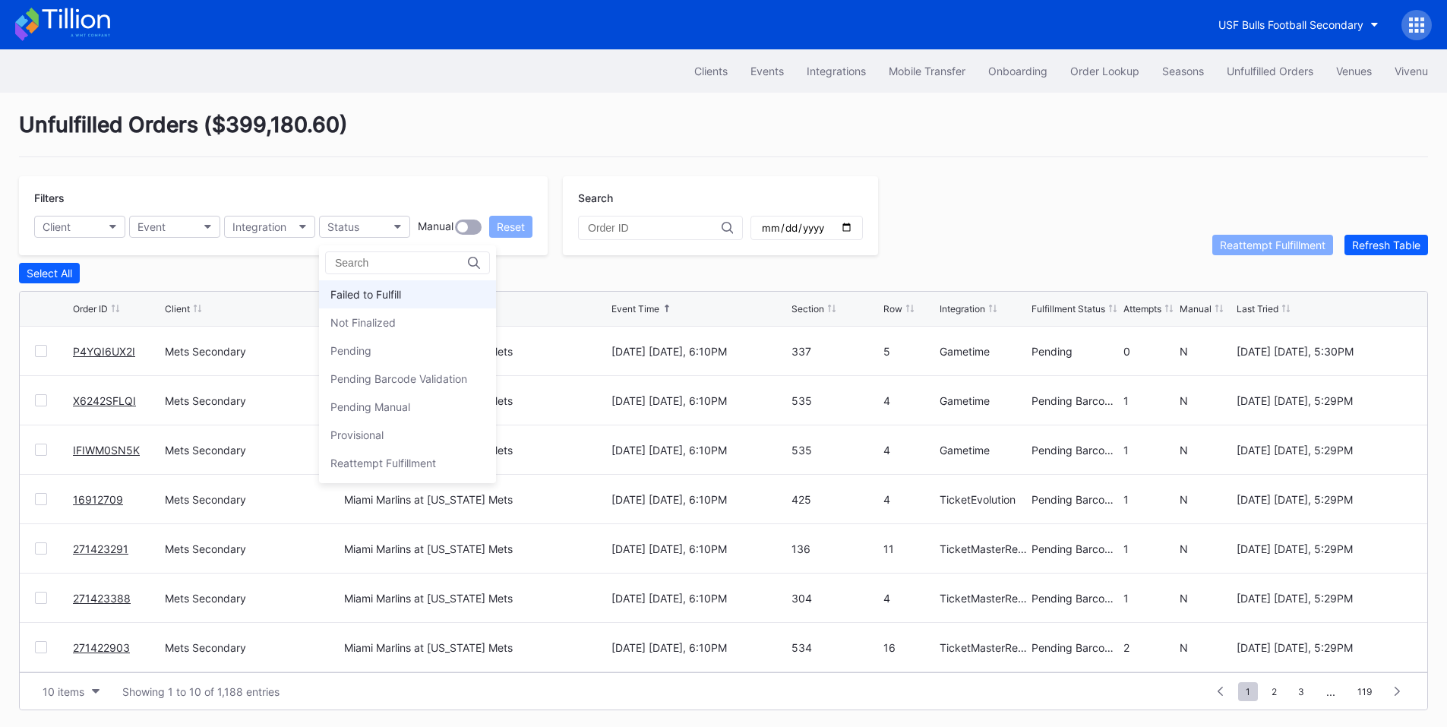
click at [396, 290] on div "Failed to Fulfill" at bounding box center [365, 294] width 71 height 13
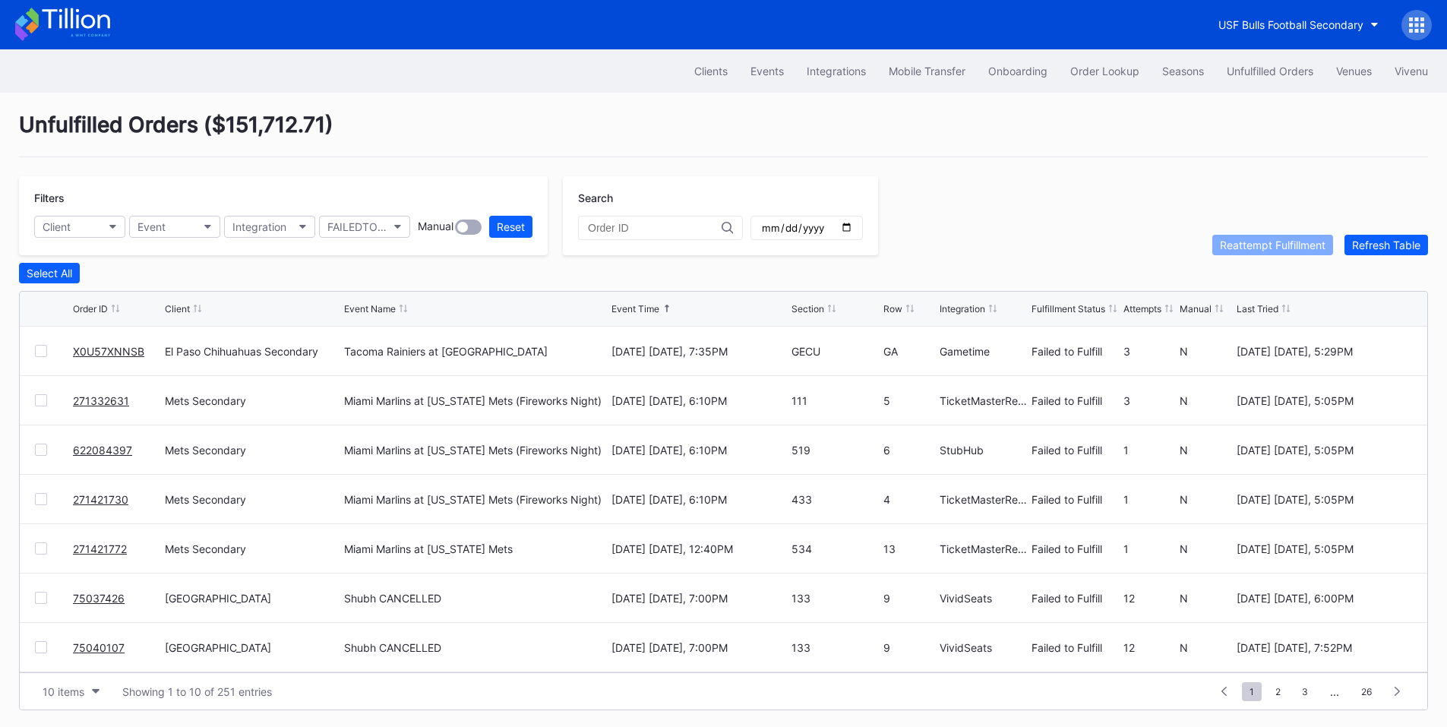
click at [103, 352] on link "X0U57XNNSB" at bounding box center [108, 351] width 71 height 13
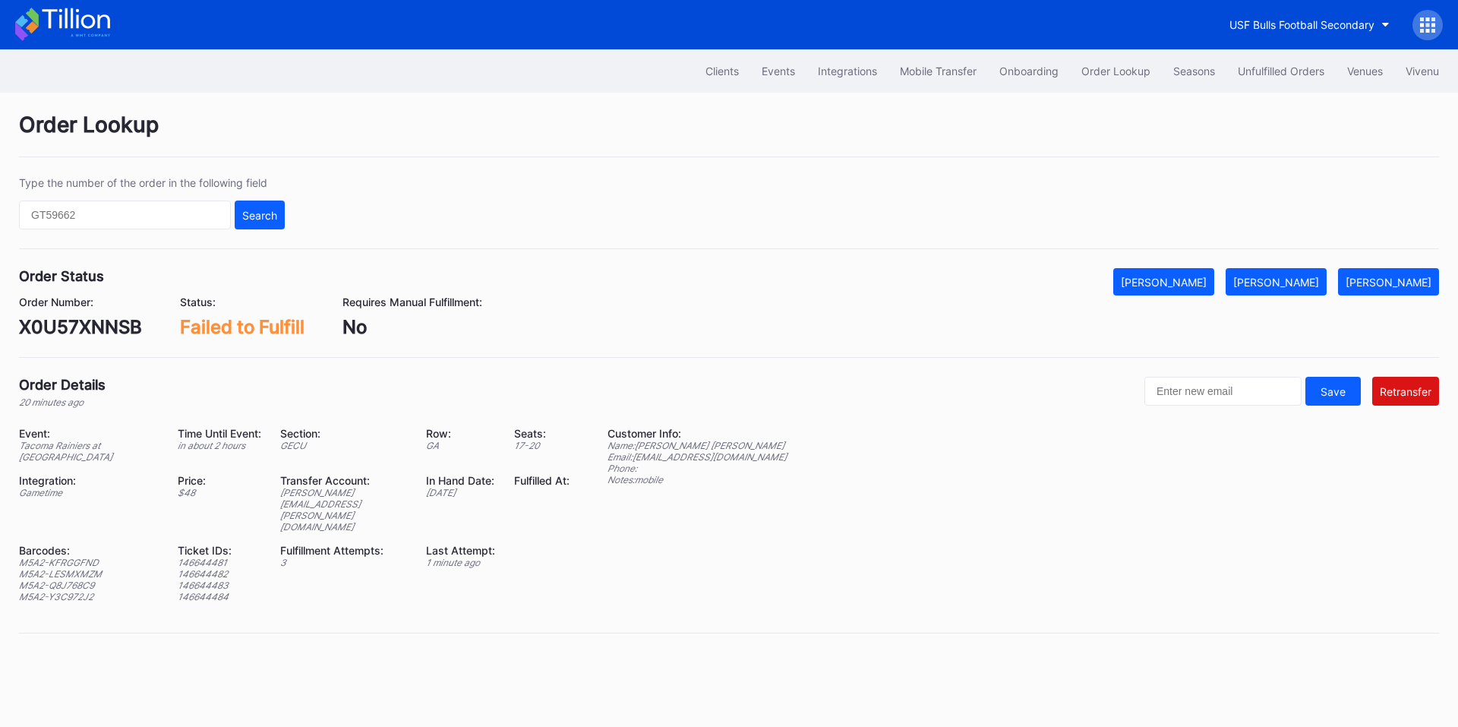
click at [82, 318] on div "X0U57XNNSB" at bounding box center [80, 327] width 123 height 22
copy div "X0U57XNNSB"
click at [1298, 290] on button "[PERSON_NAME]" at bounding box center [1276, 281] width 101 height 27
click at [1280, 69] on div "Unfulfilled Orders" at bounding box center [1281, 71] width 87 height 13
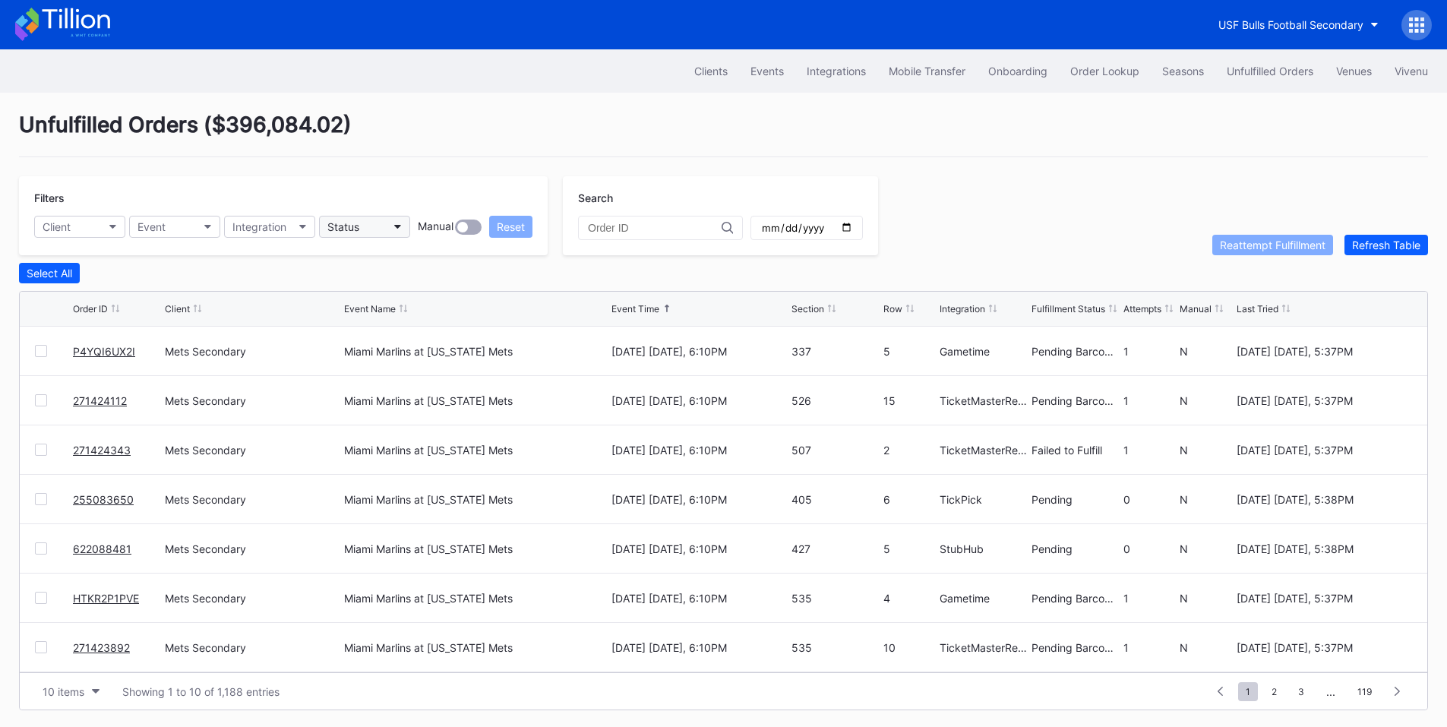
click at [388, 229] on button "Status" at bounding box center [364, 227] width 91 height 22
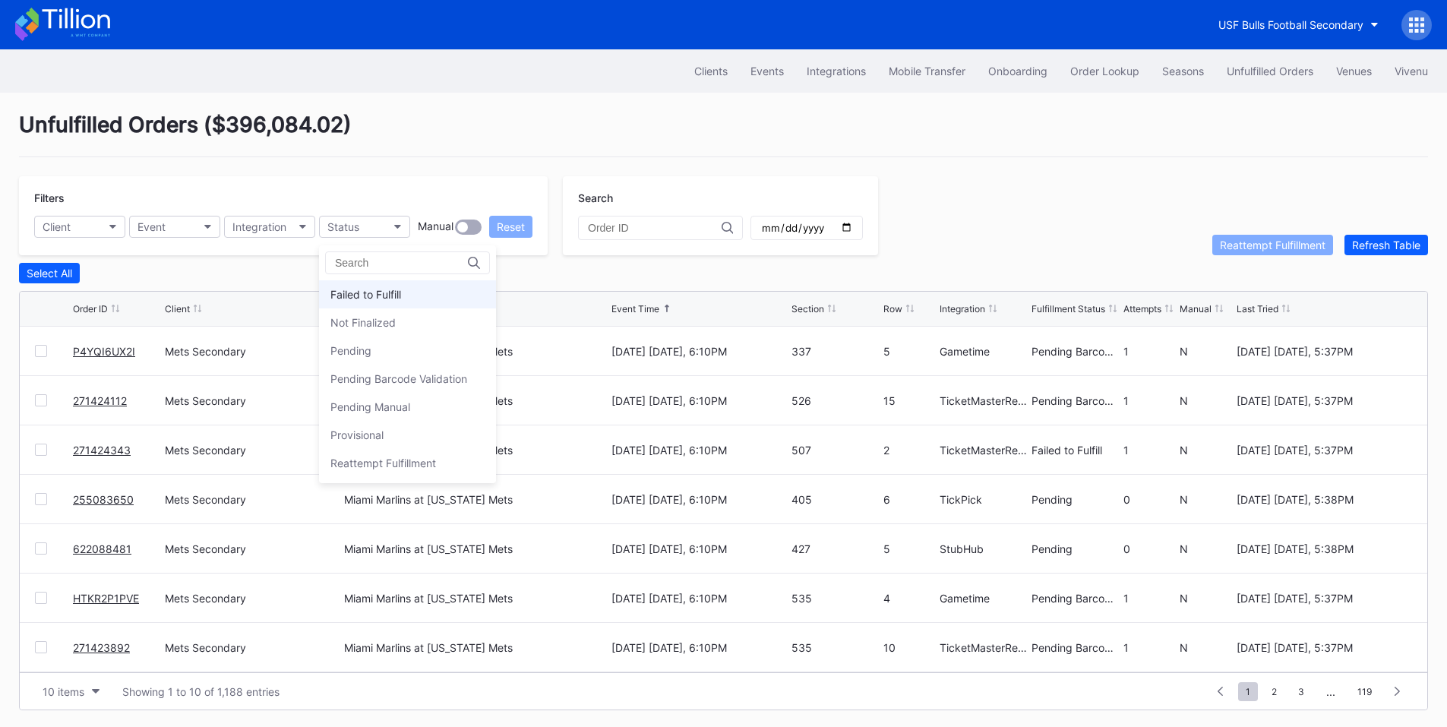
click at [397, 301] on div "Failed to Fulfill" at bounding box center [407, 294] width 177 height 28
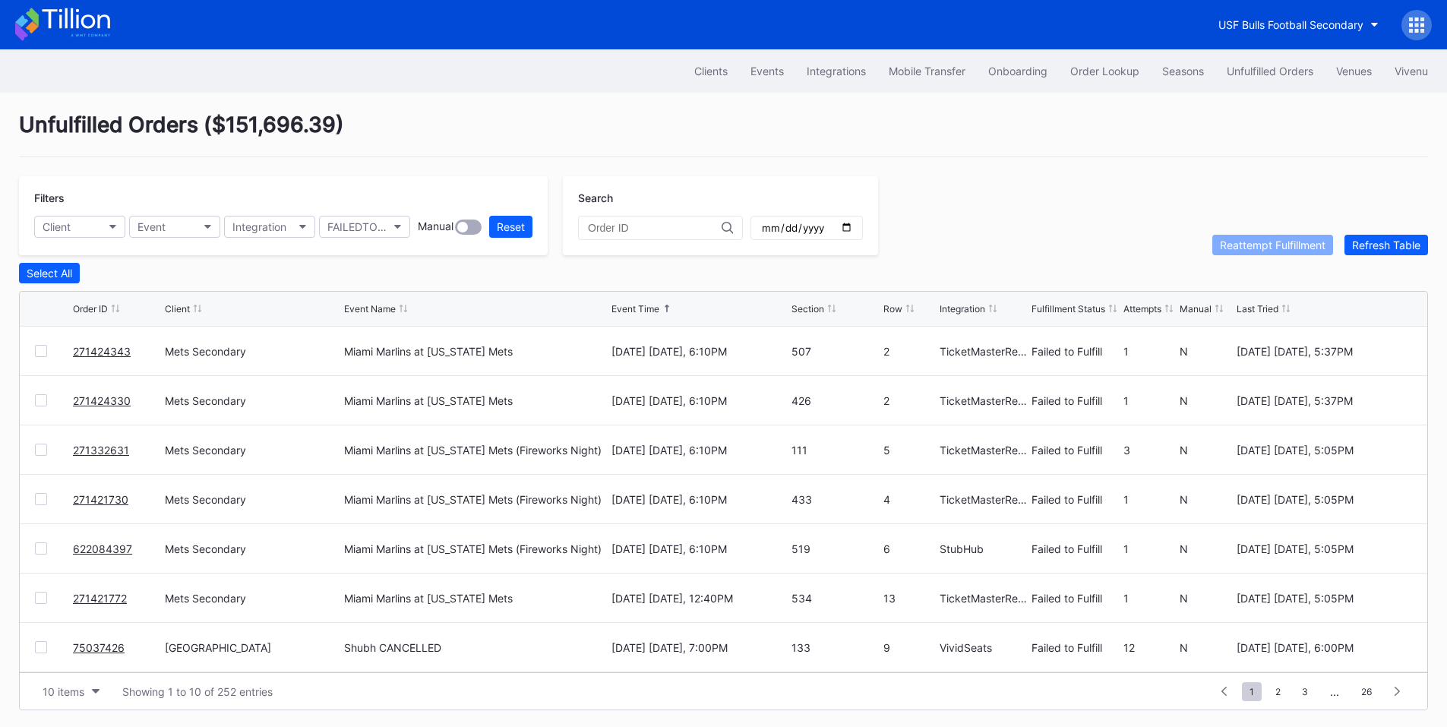
click at [43, 352] on div at bounding box center [41, 351] width 12 height 12
click at [39, 403] on div at bounding box center [41, 400] width 12 height 12
click at [39, 452] on div at bounding box center [41, 450] width 12 height 12
click at [39, 504] on div at bounding box center [41, 499] width 12 height 12
click at [42, 551] on div at bounding box center [41, 548] width 12 height 12
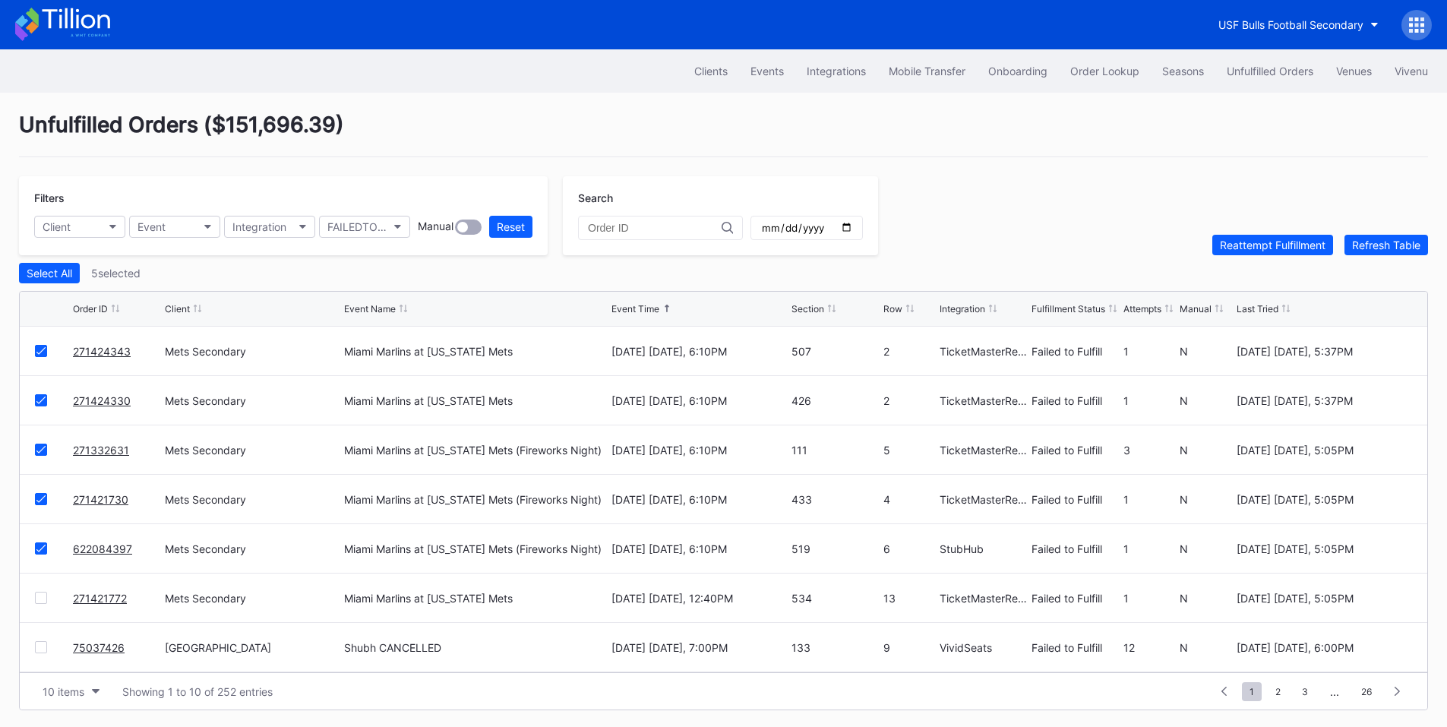
click at [39, 603] on div at bounding box center [41, 598] width 12 height 12
click at [1261, 251] on div "Reattempt Fulfillment" at bounding box center [1273, 244] width 106 height 13
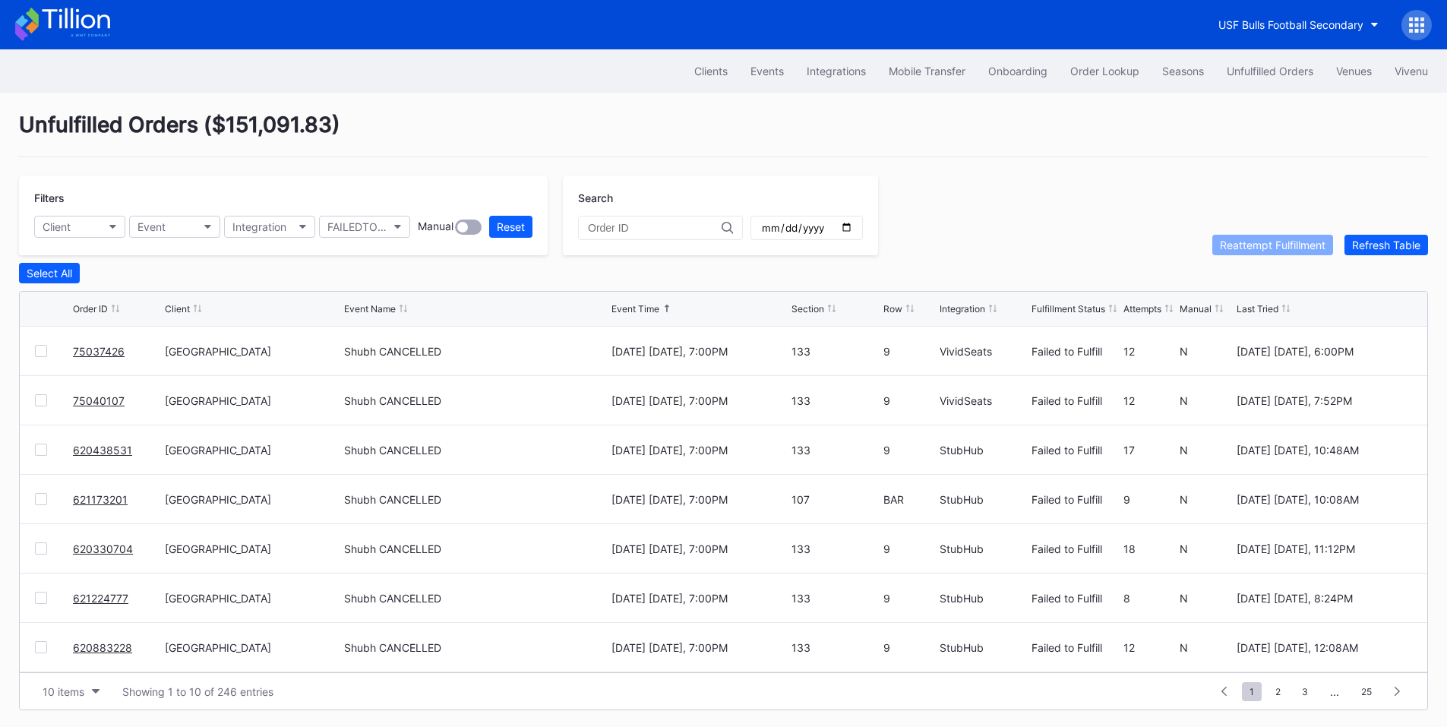
scroll to position [148, 0]
click at [1274, 692] on span "2" at bounding box center [1278, 691] width 21 height 19
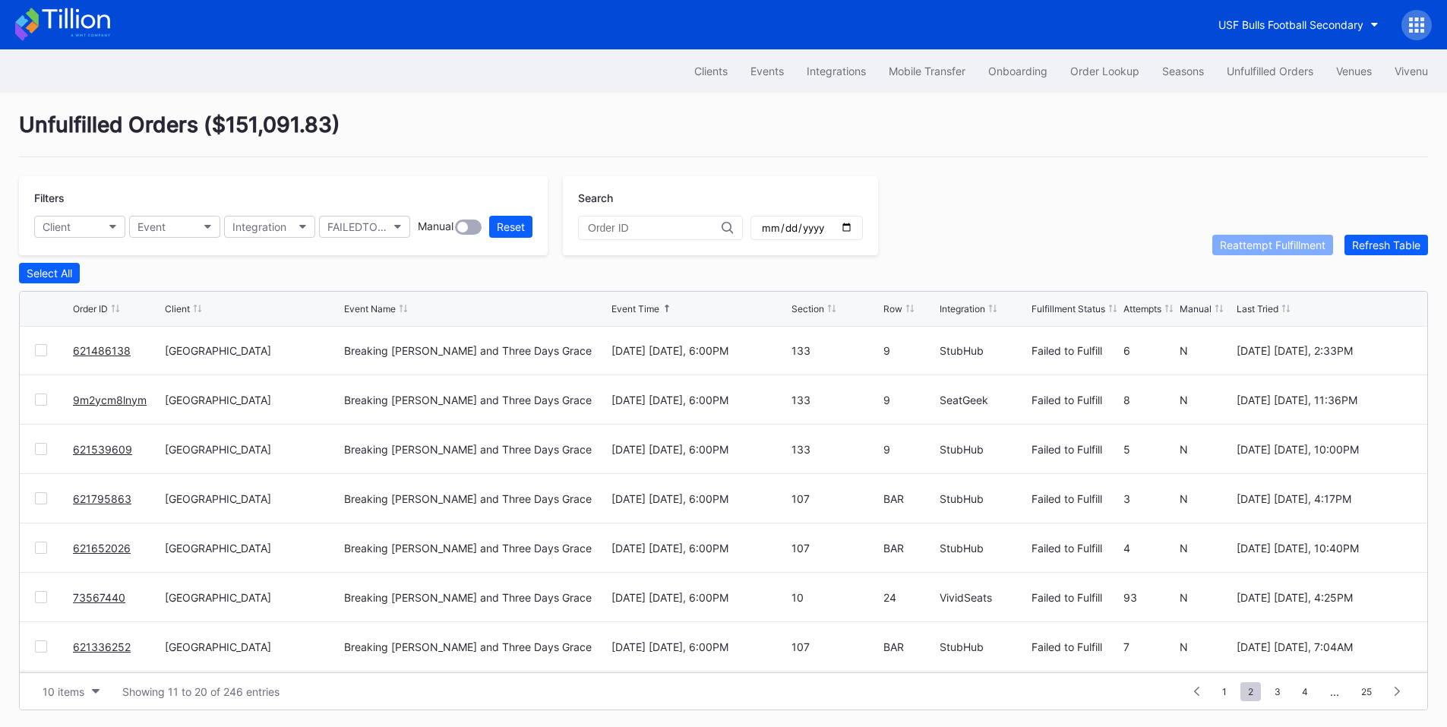
scroll to position [0, 0]
click at [1281, 689] on span "3" at bounding box center [1277, 691] width 21 height 19
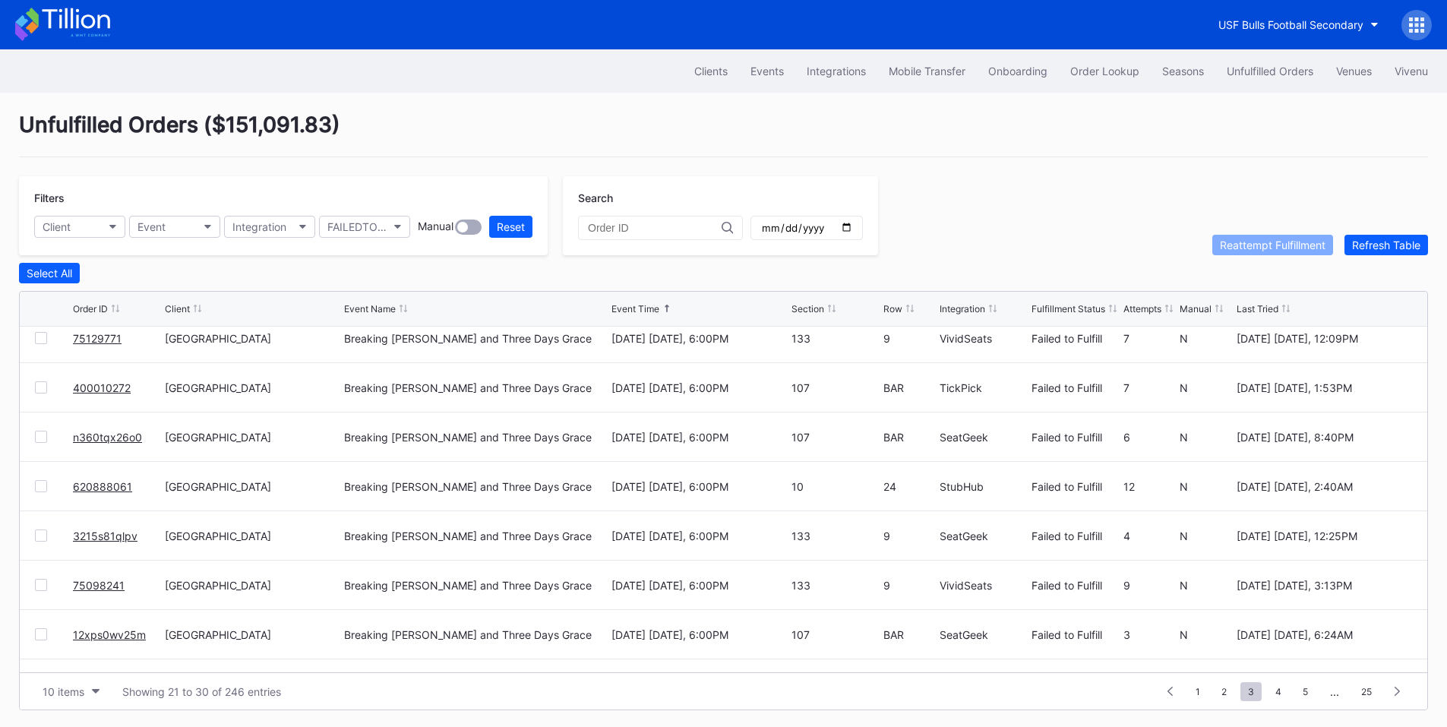
scroll to position [148, 0]
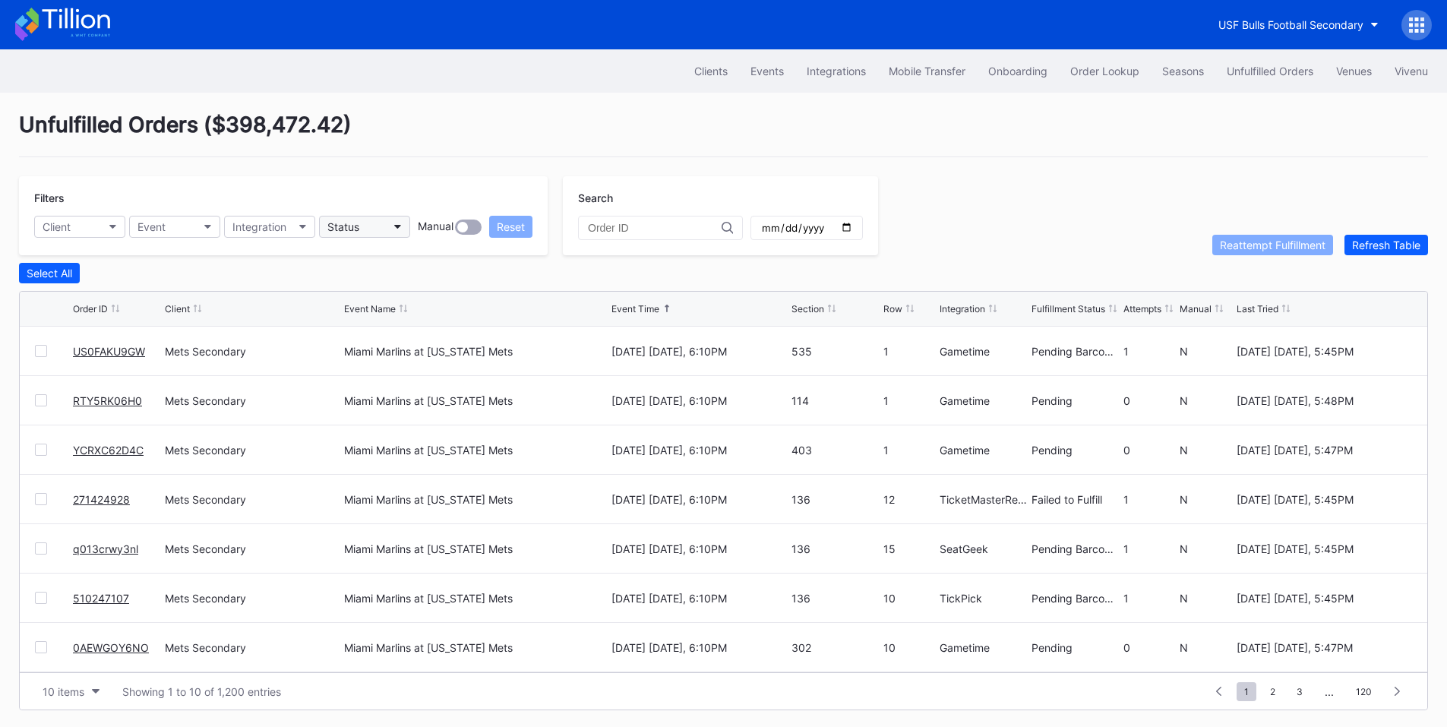
click at [373, 216] on button "Status" at bounding box center [364, 227] width 91 height 22
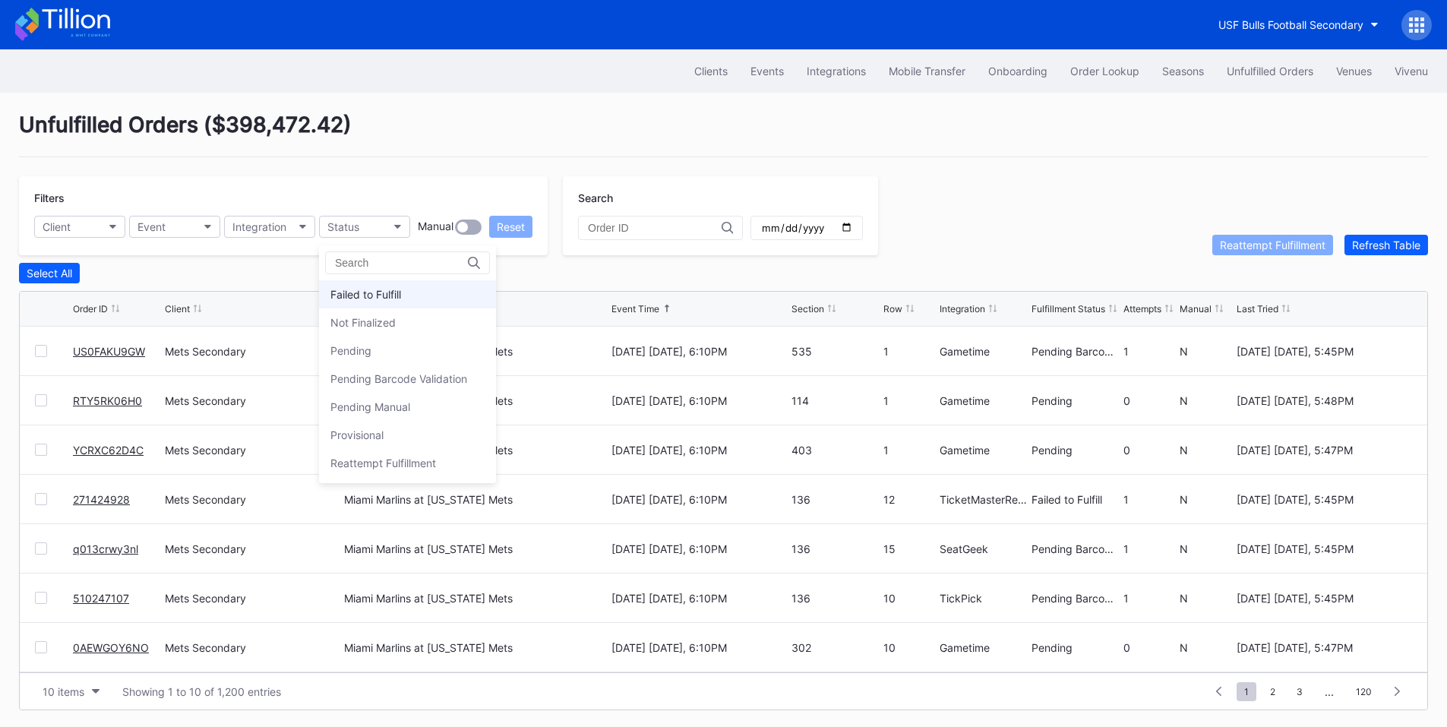
click at [389, 282] on div "Failed to Fulfill" at bounding box center [407, 294] width 177 height 28
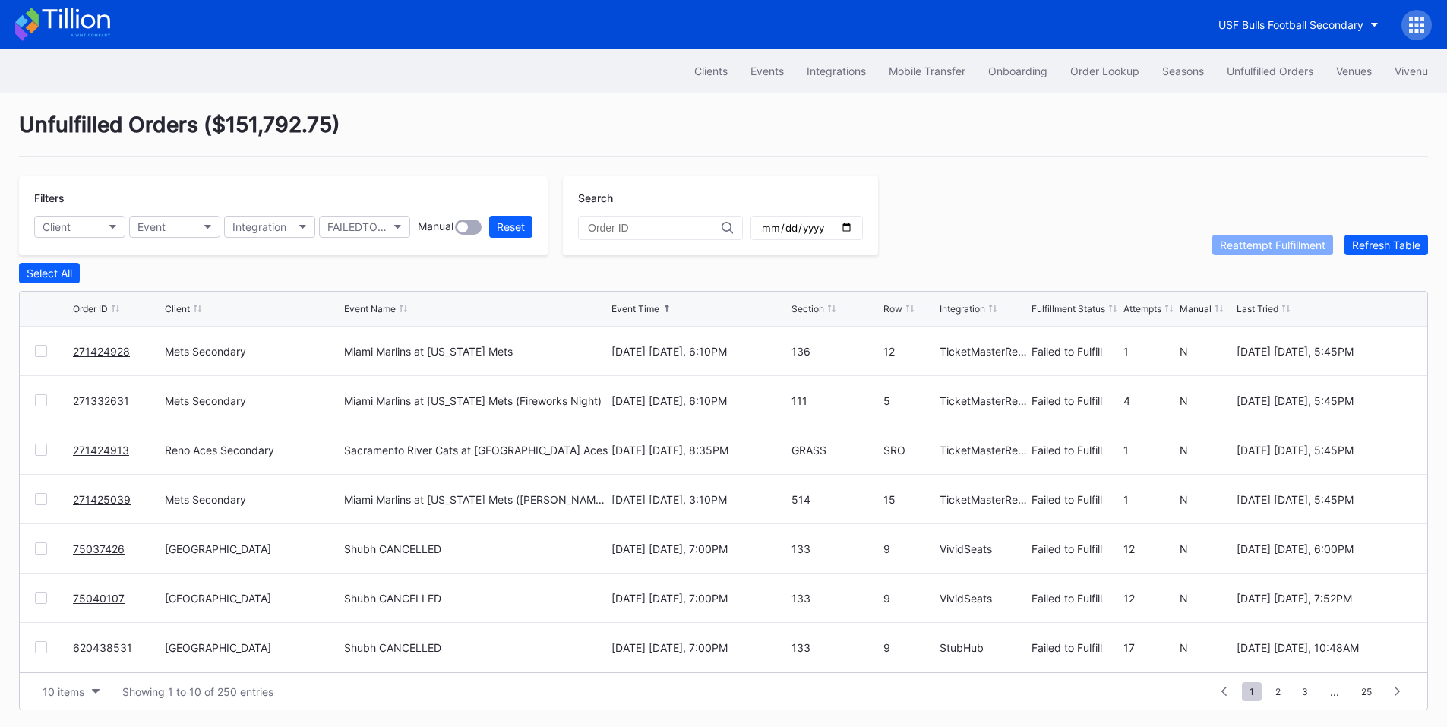
click at [46, 352] on div at bounding box center [41, 351] width 12 height 12
click at [1234, 249] on div "Reattempt Fulfillment" at bounding box center [1273, 244] width 106 height 13
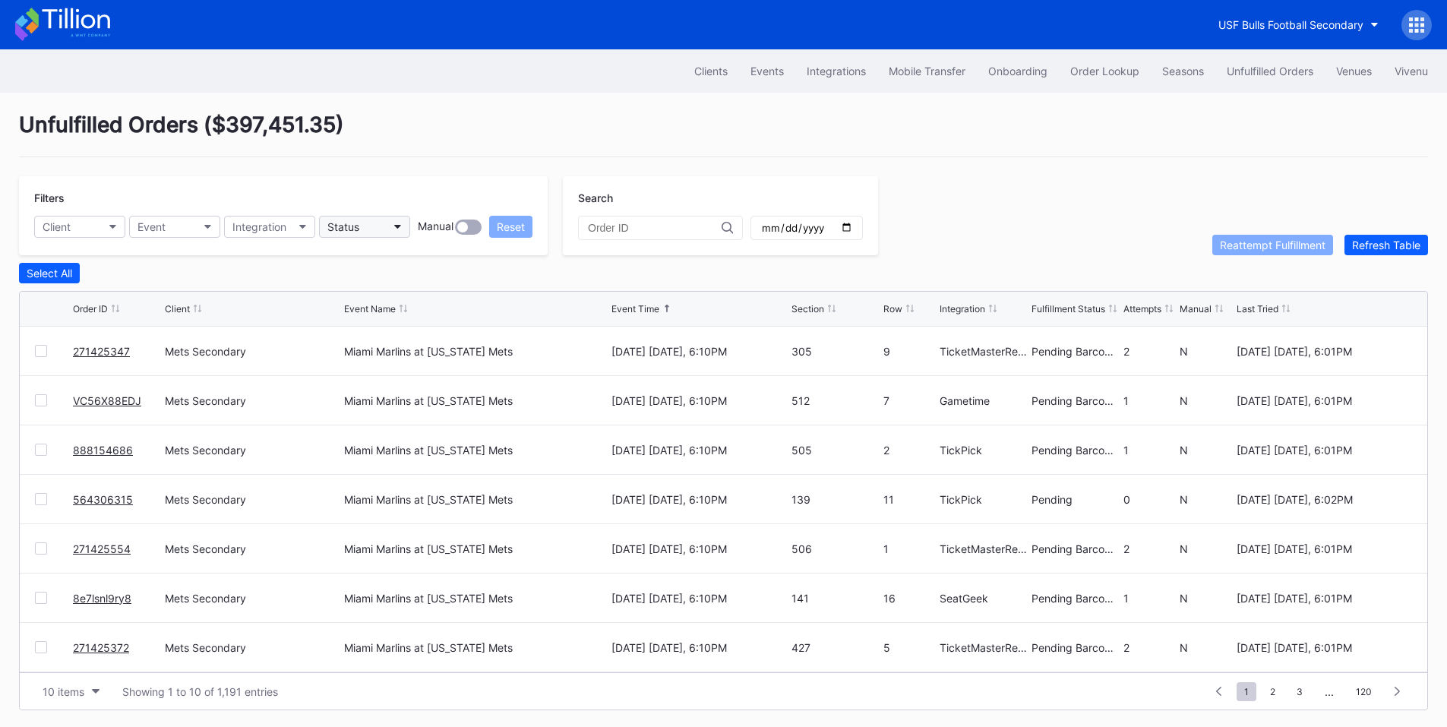
click at [375, 231] on button "Status" at bounding box center [364, 227] width 91 height 22
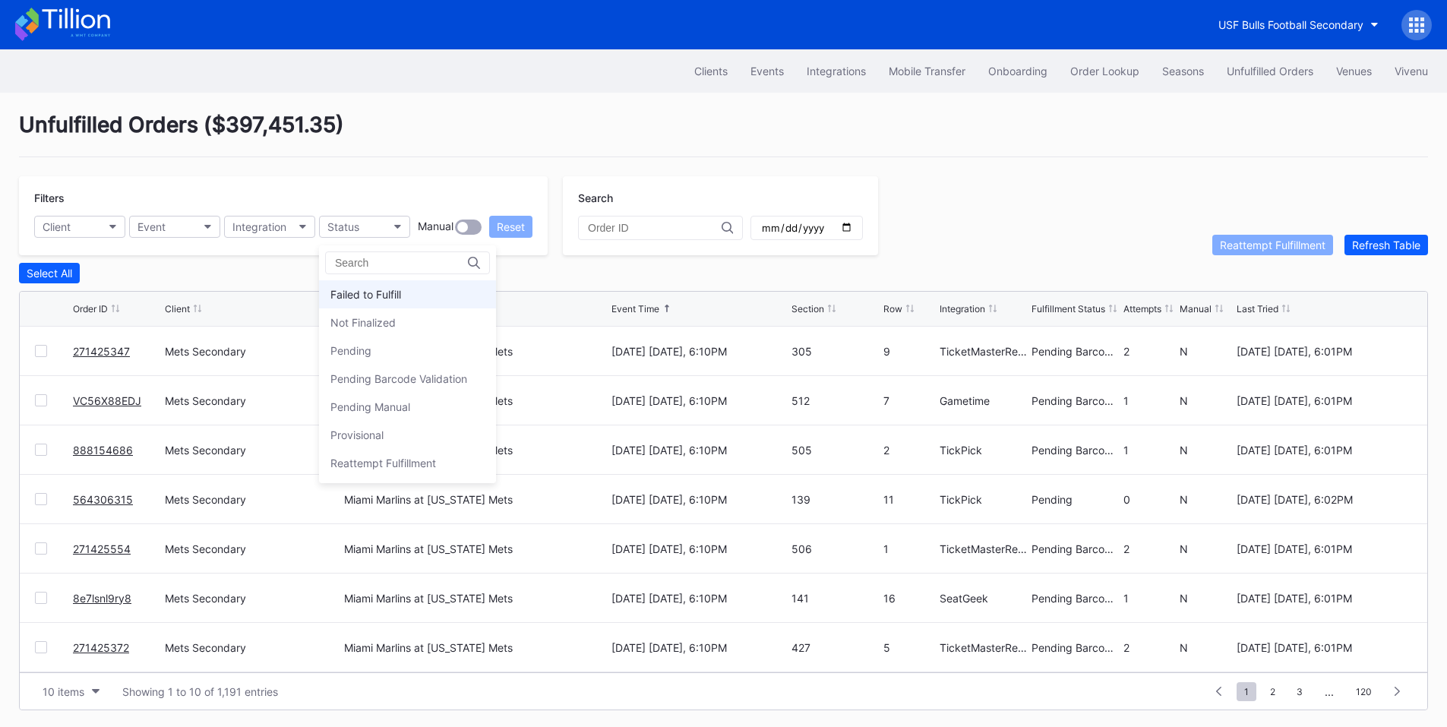
click at [367, 300] on div "Failed to Fulfill" at bounding box center [365, 294] width 71 height 13
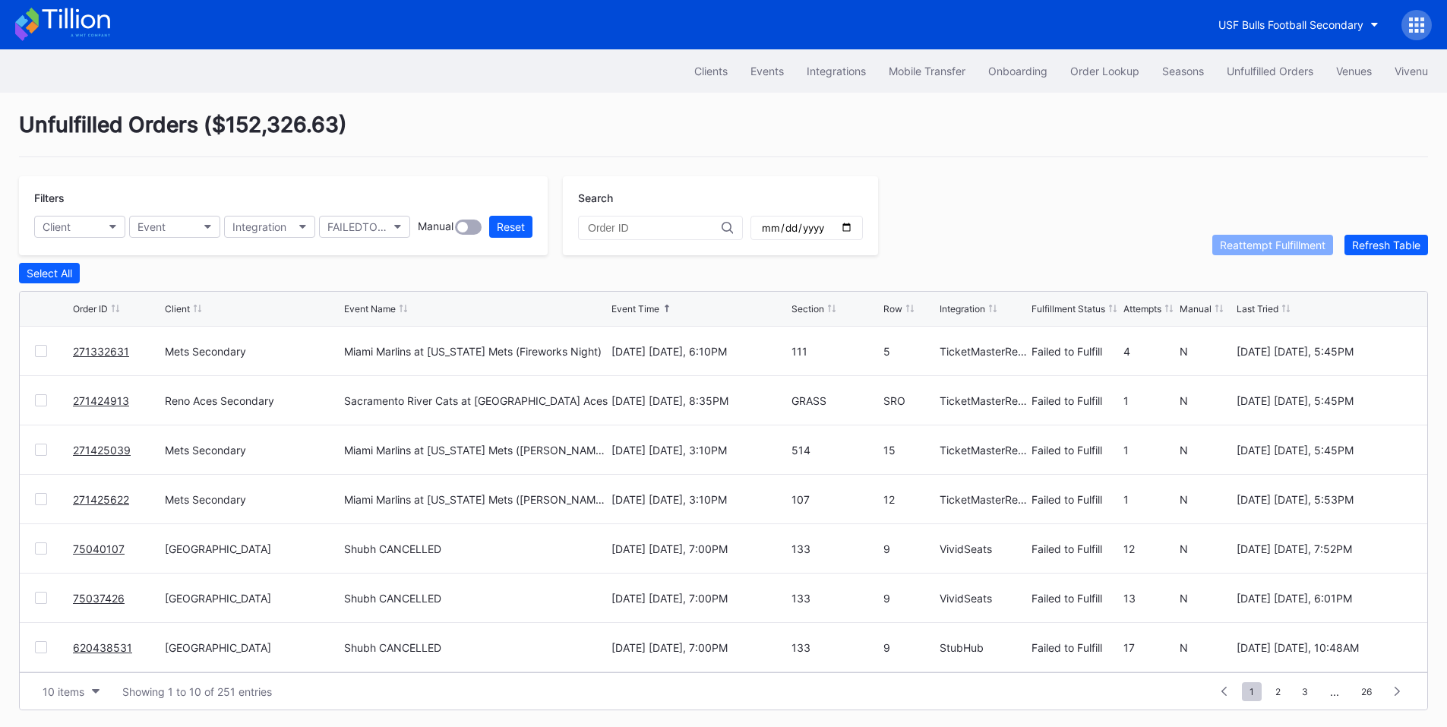
click at [611, 232] on input "text" at bounding box center [655, 228] width 134 height 12
paste input "271332631"
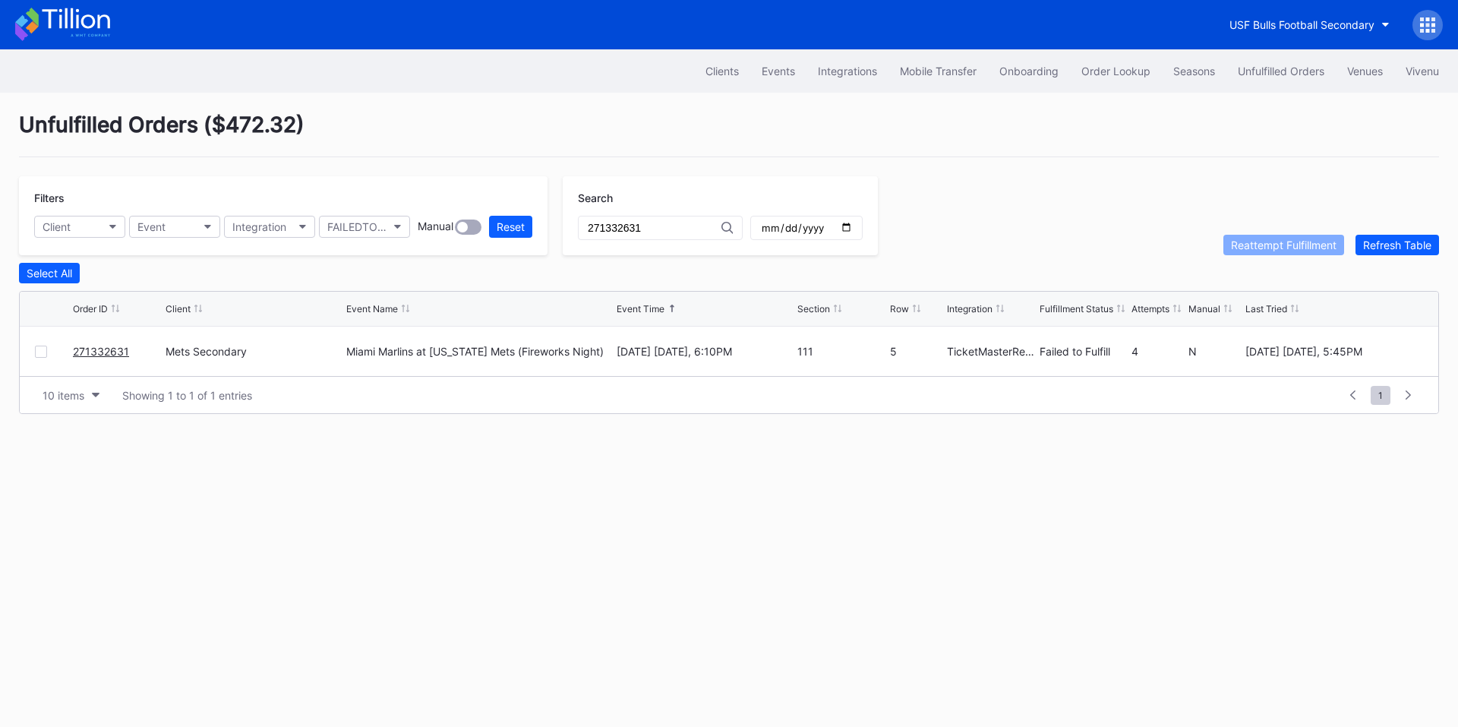
type input "271332631"
click at [96, 356] on link "271332631" at bounding box center [101, 351] width 56 height 13
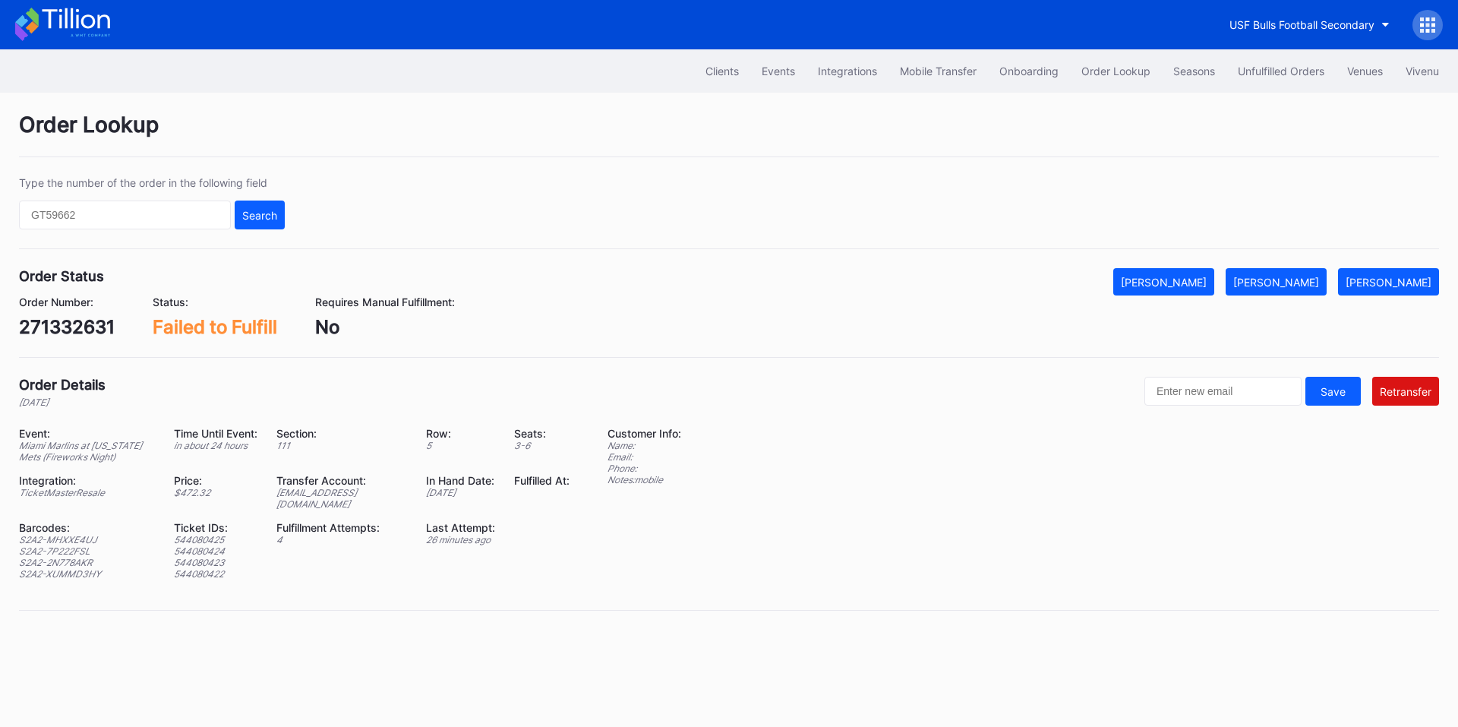
click at [351, 489] on div "ed-8158523@eventdynamic.com" at bounding box center [341, 498] width 131 height 23
copy div "ed-8158523@eventdynamic.com"
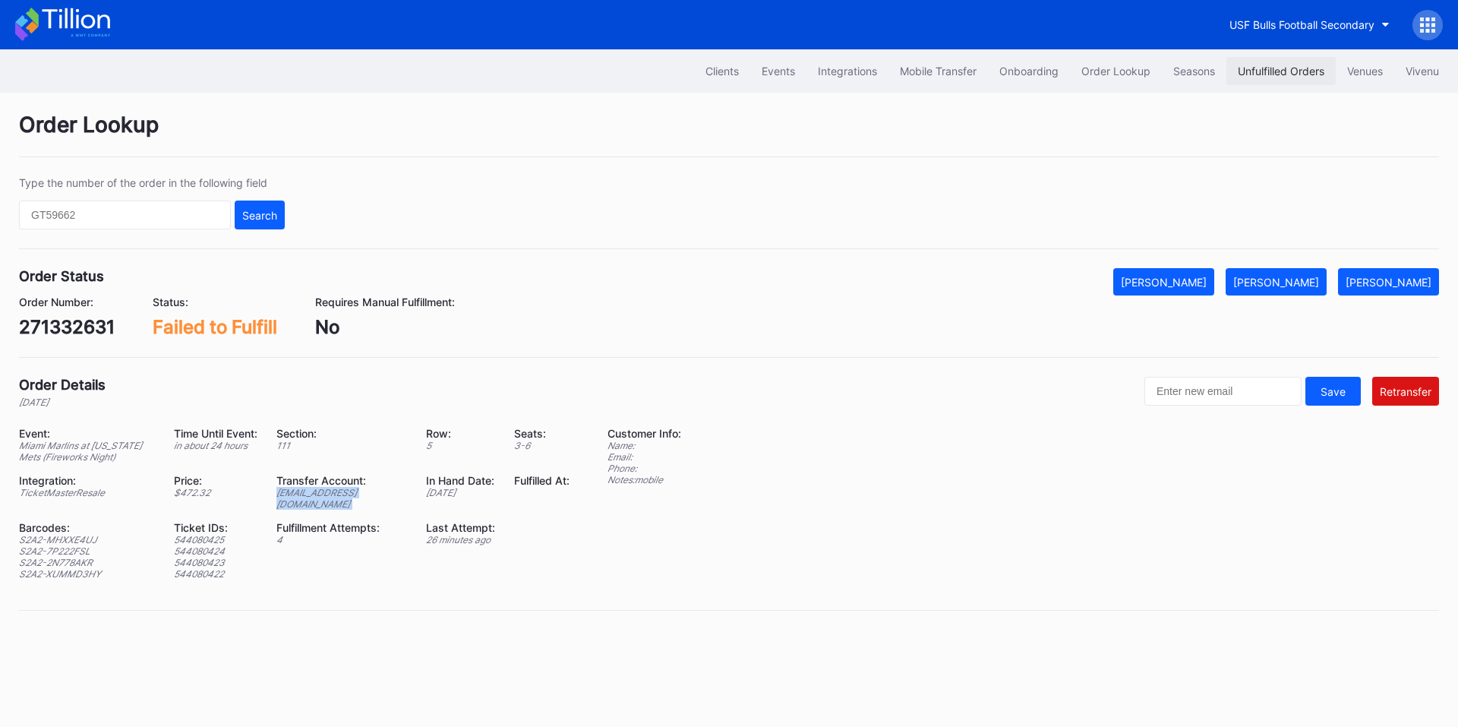
click at [1299, 73] on div "Unfulfilled Orders" at bounding box center [1281, 71] width 87 height 13
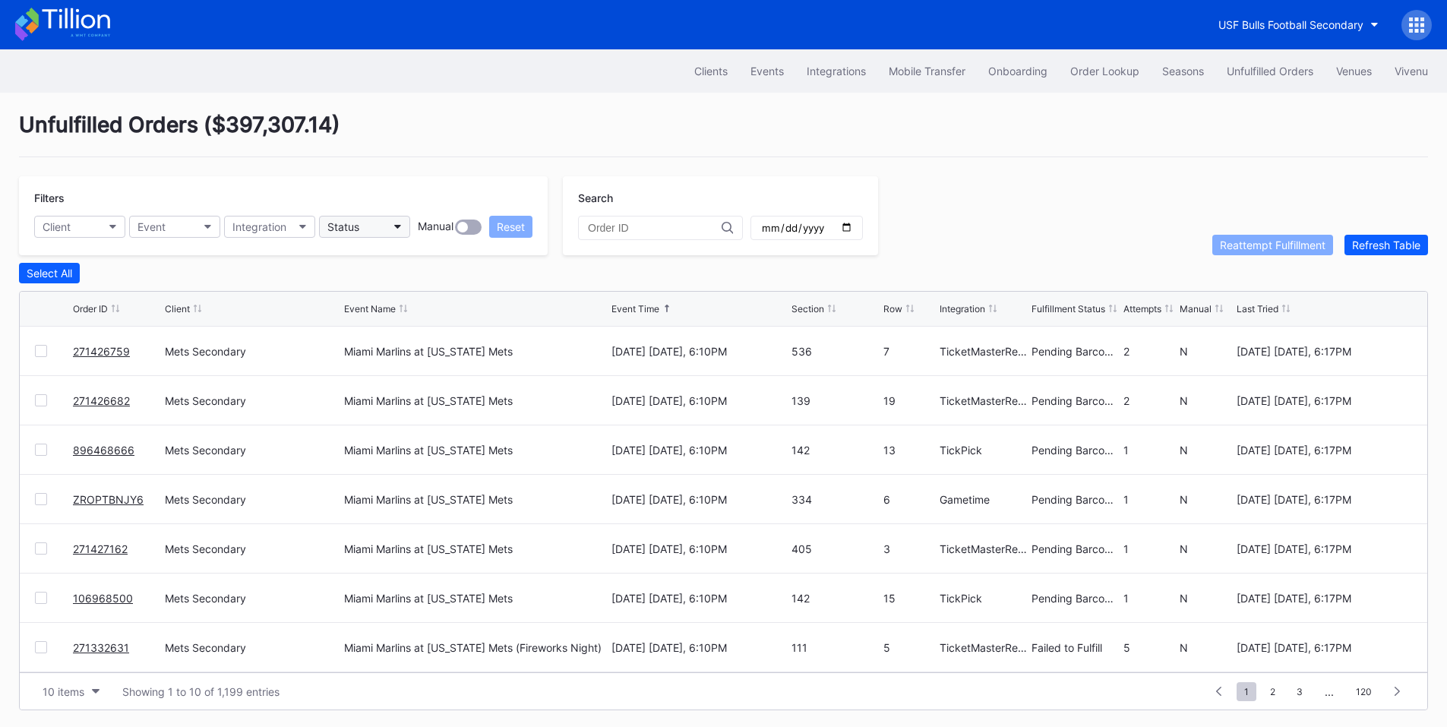
click at [366, 224] on button "Status" at bounding box center [364, 227] width 91 height 22
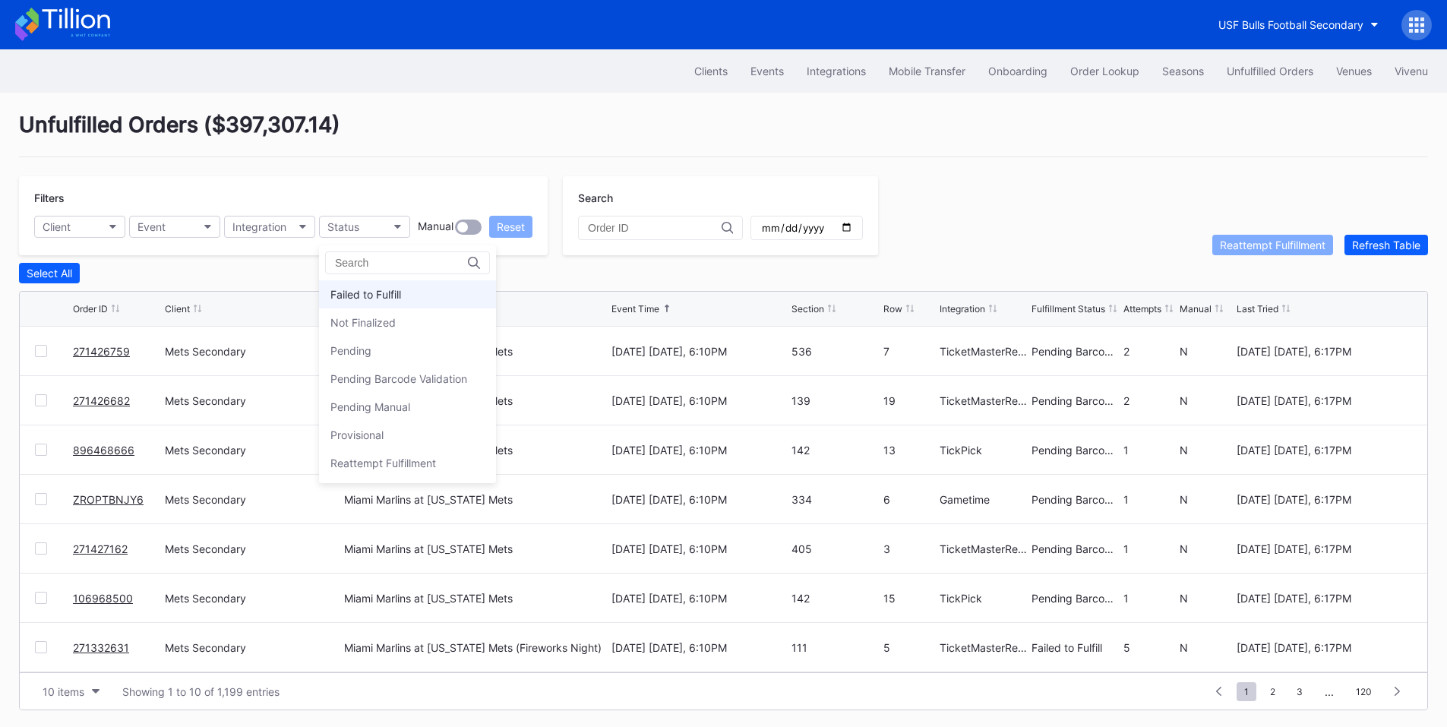
click at [377, 287] on div "Failed to Fulfill" at bounding box center [407, 294] width 177 height 28
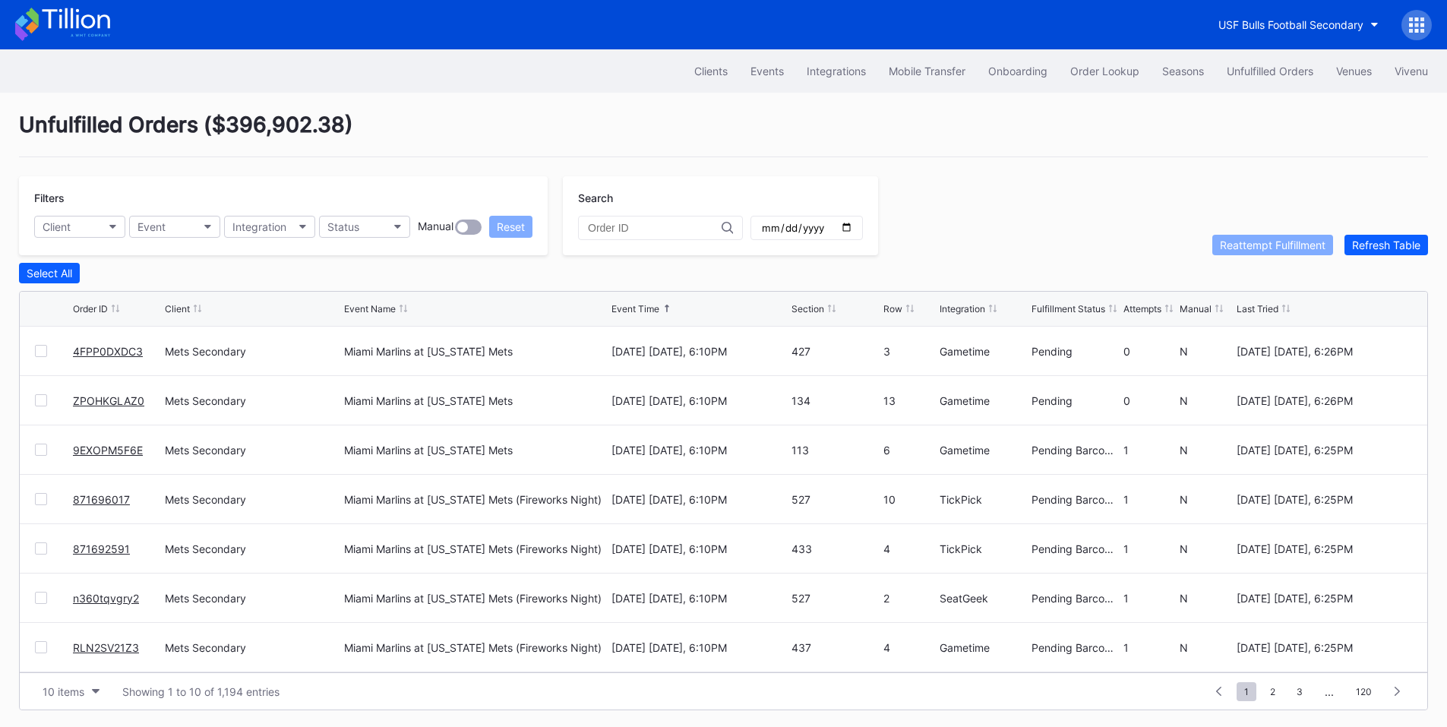
scroll to position [148, 0]
click at [88, 550] on link "271332631" at bounding box center [101, 548] width 56 height 13
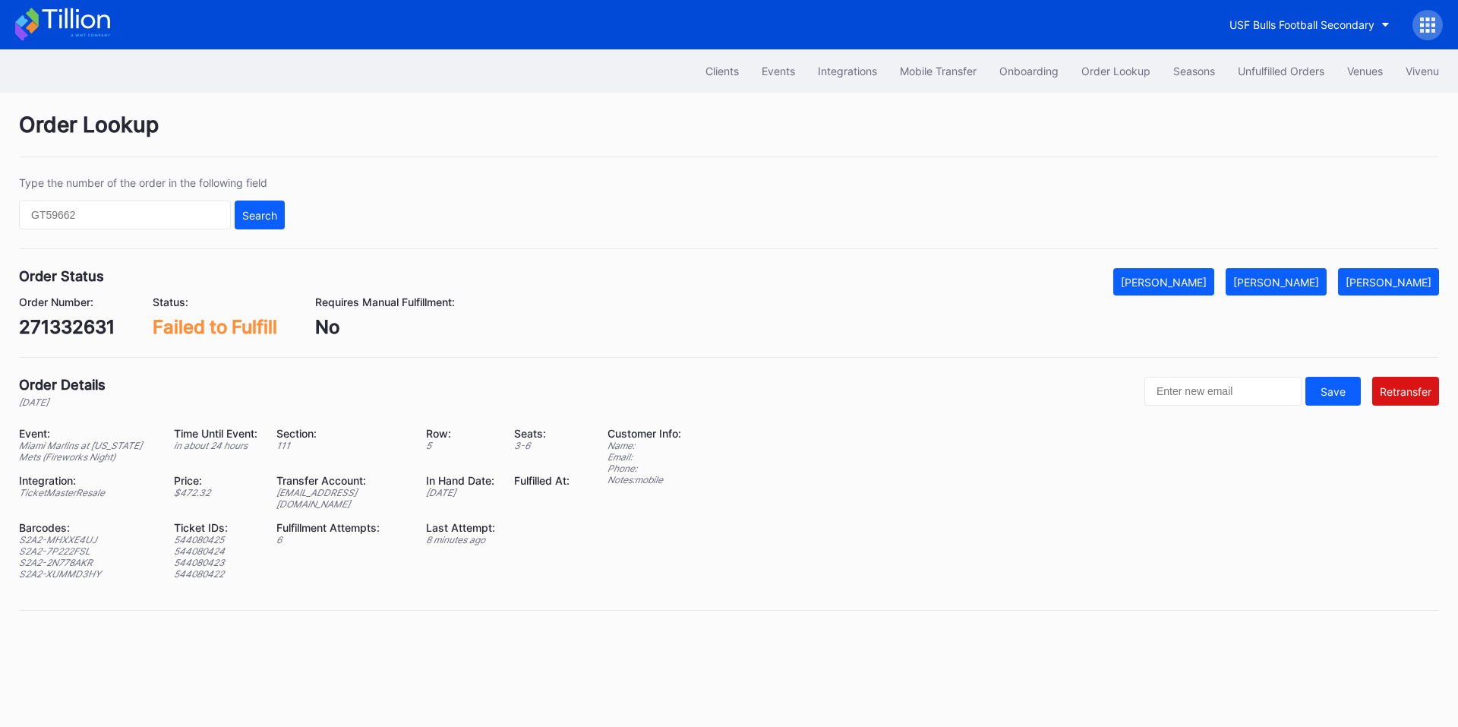
click at [84, 330] on div "271332631" at bounding box center [67, 327] width 96 height 22
copy div "271332631"
click at [1319, 280] on div "Mark Fulfilled" at bounding box center [1276, 282] width 86 height 13
click at [1297, 71] on div "Unfulfilled Orders" at bounding box center [1281, 71] width 87 height 13
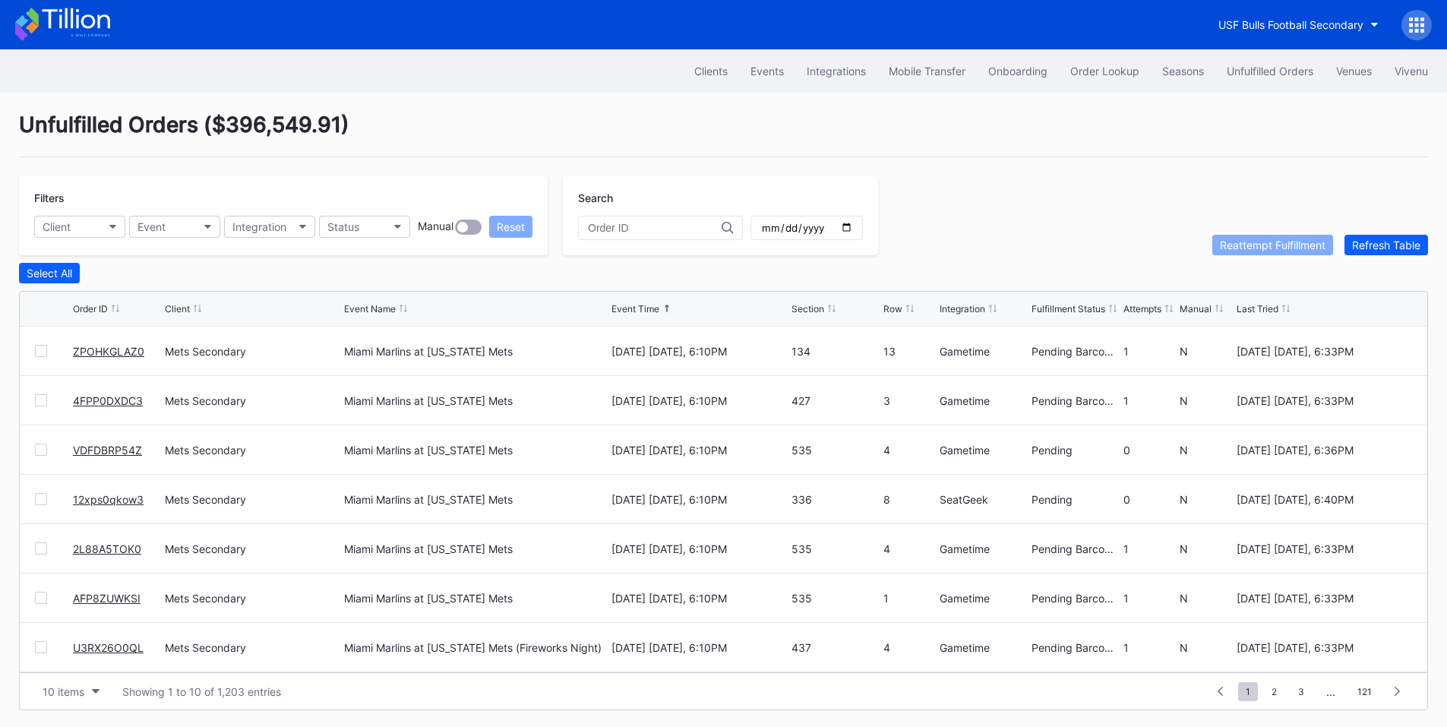
drag, startPoint x: 37, startPoint y: 453, endPoint x: 35, endPoint y: 483, distance: 29.7
click at [37, 453] on div at bounding box center [41, 450] width 12 height 12
click at [37, 500] on div at bounding box center [41, 499] width 12 height 12
click at [1251, 245] on div "Reattempt Fulfillment" at bounding box center [1273, 244] width 106 height 13
click at [1284, 27] on div "USF Bulls Football Secondary" at bounding box center [1290, 24] width 145 height 13
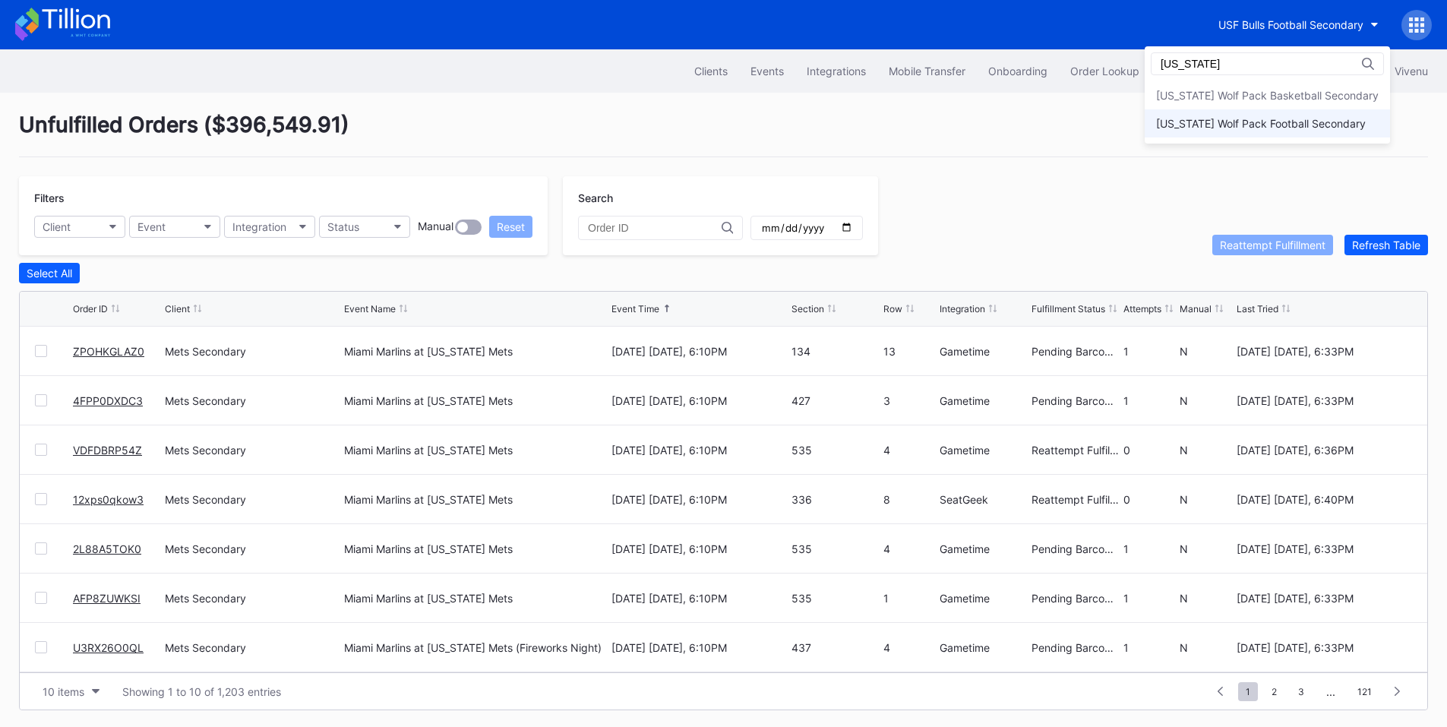
type input "nevada"
click at [1280, 124] on div "Nevada Wolf Pack Football Secondary" at bounding box center [1261, 123] width 210 height 13
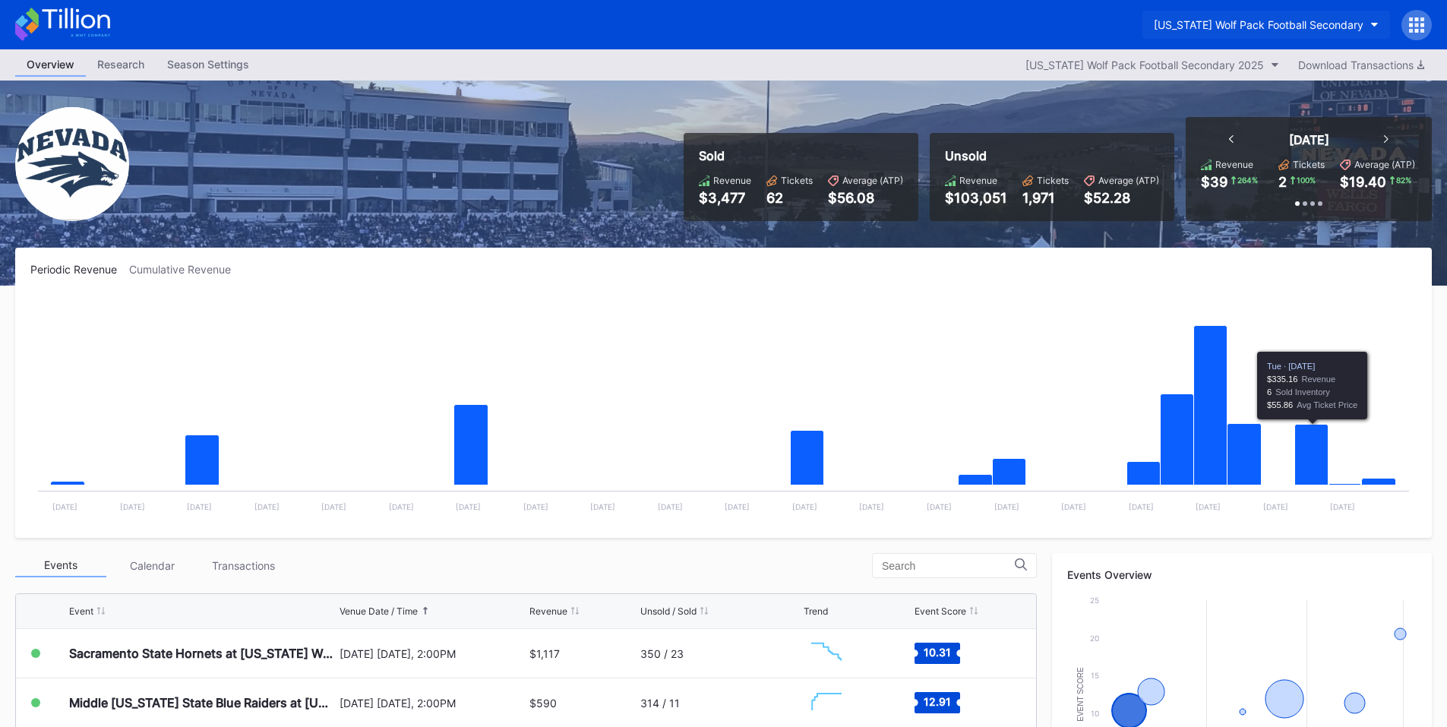
click at [1321, 16] on button "Nevada Wolf Pack Football Secondary" at bounding box center [1266, 25] width 248 height 28
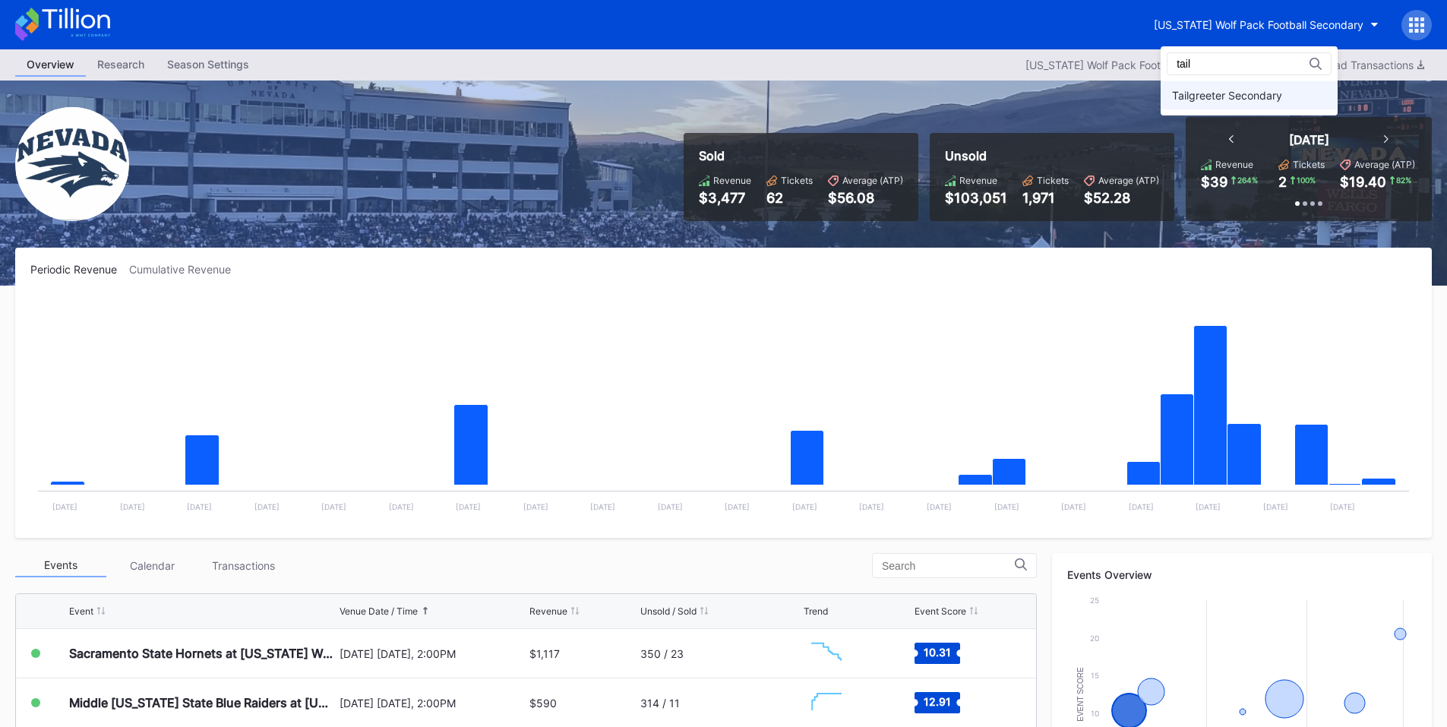
type input "tail"
click at [1255, 92] on div "Tailgreeter Secondary" at bounding box center [1227, 95] width 110 height 13
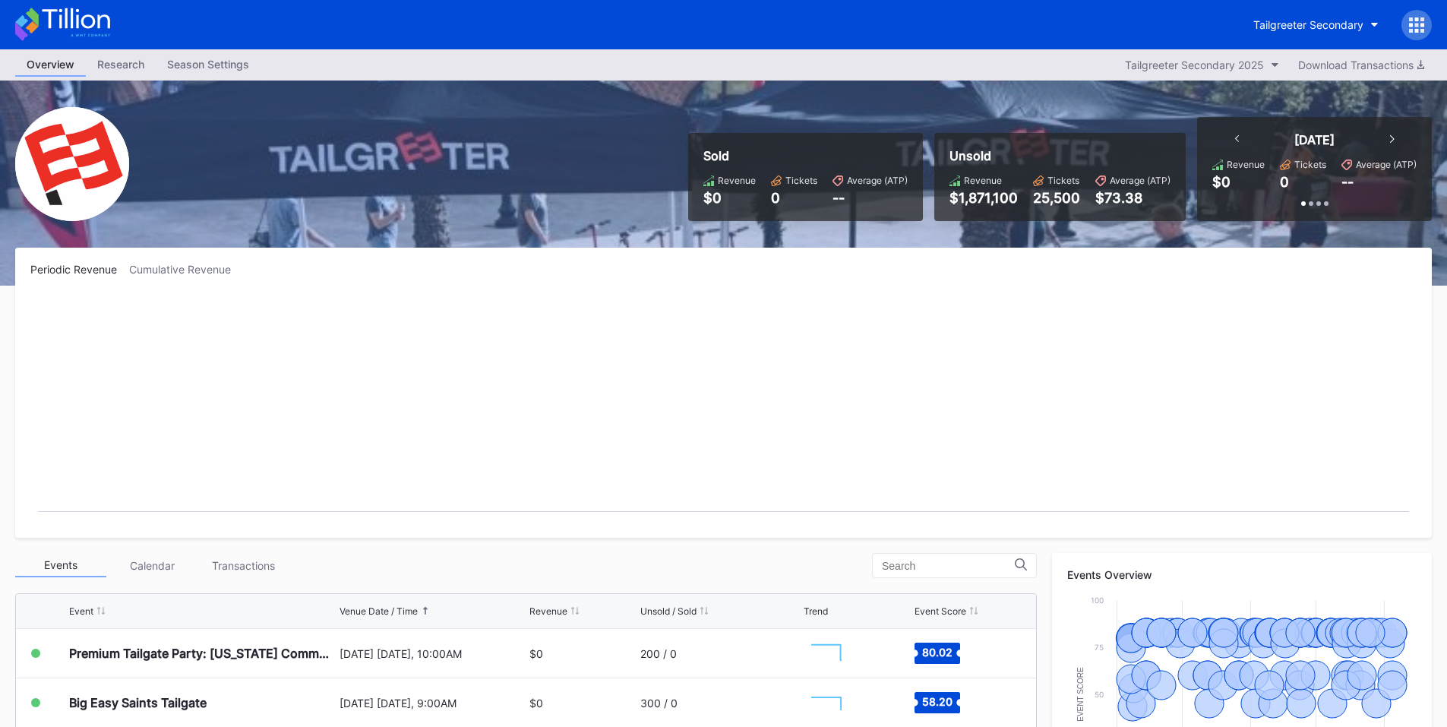
click at [1412, 24] on icon at bounding box center [1411, 25] width 4 height 4
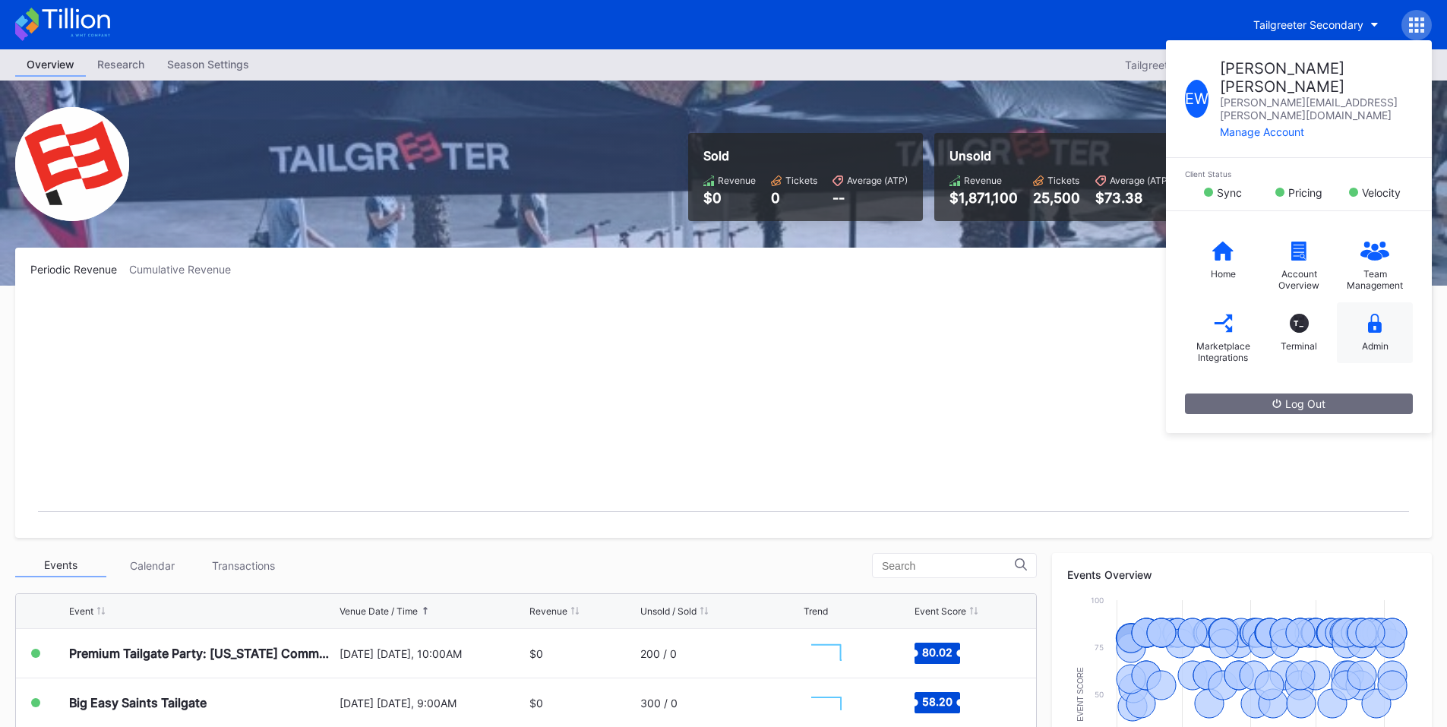
click at [1390, 308] on div "Admin" at bounding box center [1375, 332] width 76 height 61
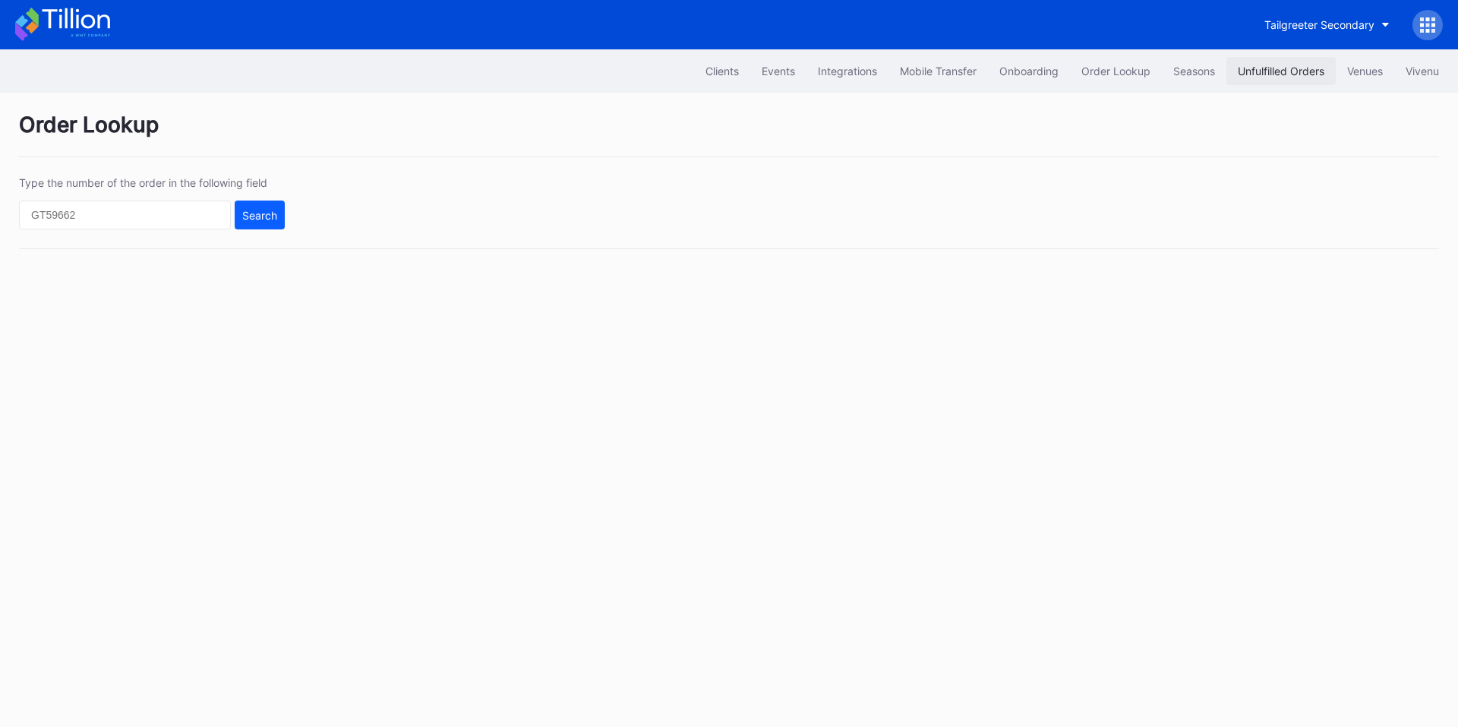
click at [1291, 74] on div "Unfulfilled Orders" at bounding box center [1281, 71] width 87 height 13
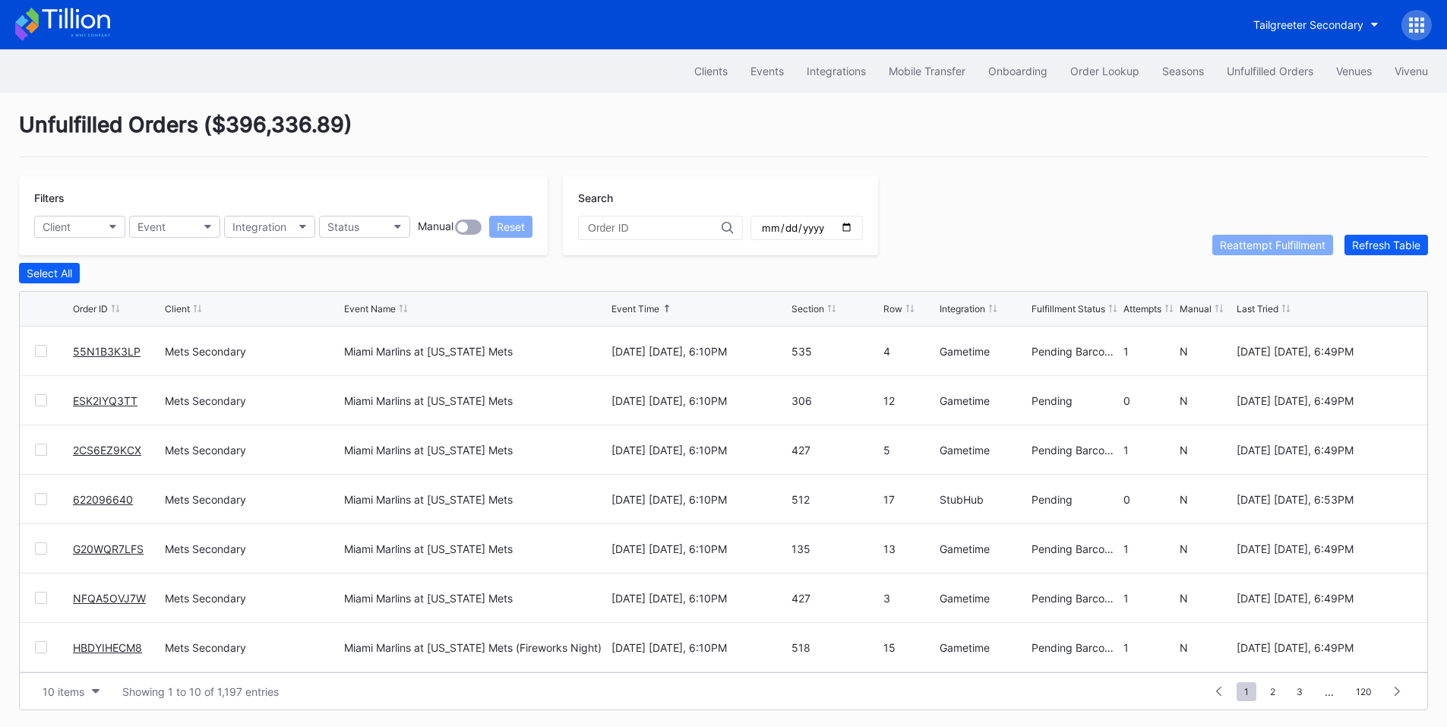
click at [35, 402] on div at bounding box center [41, 400] width 12 height 12
click at [40, 504] on div at bounding box center [41, 499] width 12 height 12
click at [1259, 238] on button "Reattempt Fulfillment" at bounding box center [1272, 245] width 121 height 21
click at [43, 405] on div at bounding box center [41, 400] width 12 height 12
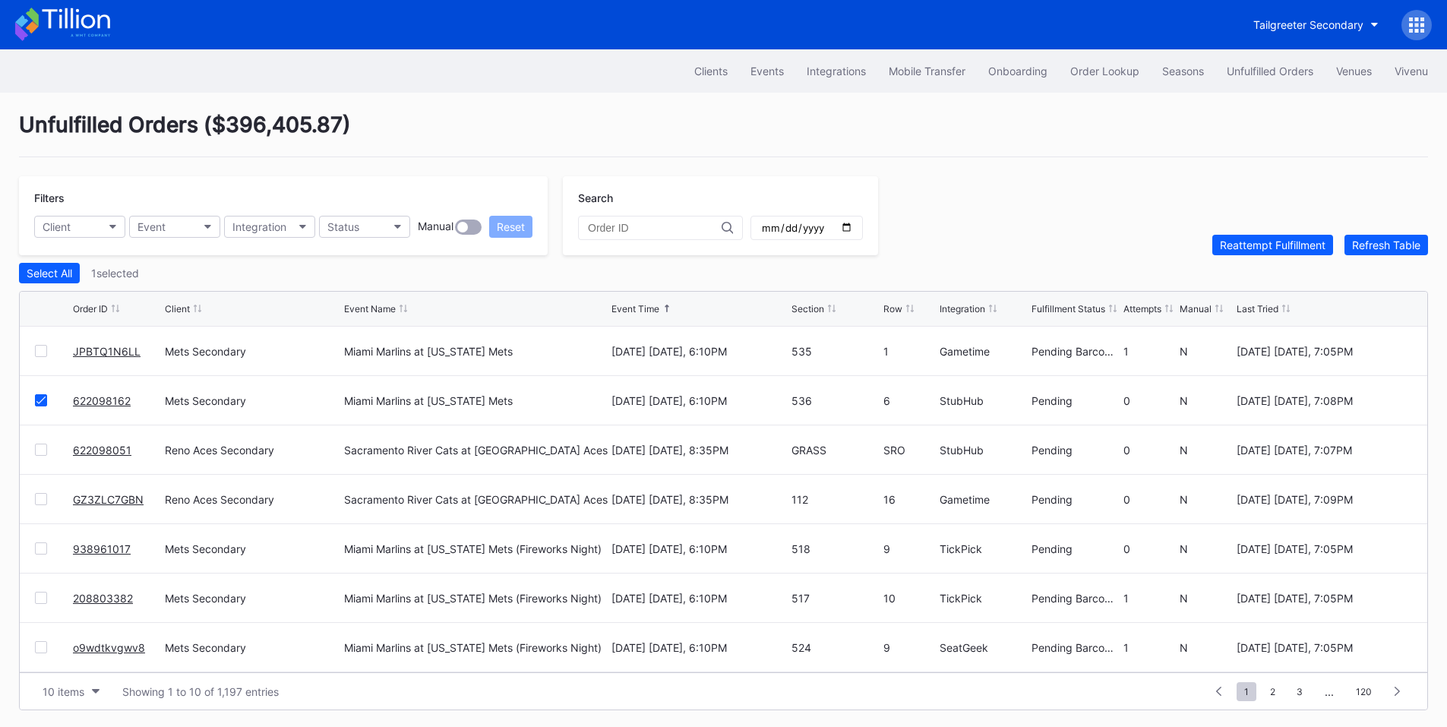
click at [37, 452] on div at bounding box center [41, 450] width 12 height 12
click at [42, 505] on div at bounding box center [41, 499] width 12 height 12
click at [1268, 249] on div "Reattempt Fulfillment" at bounding box center [1273, 244] width 106 height 13
click at [1112, 74] on div "Order Lookup" at bounding box center [1104, 71] width 69 height 13
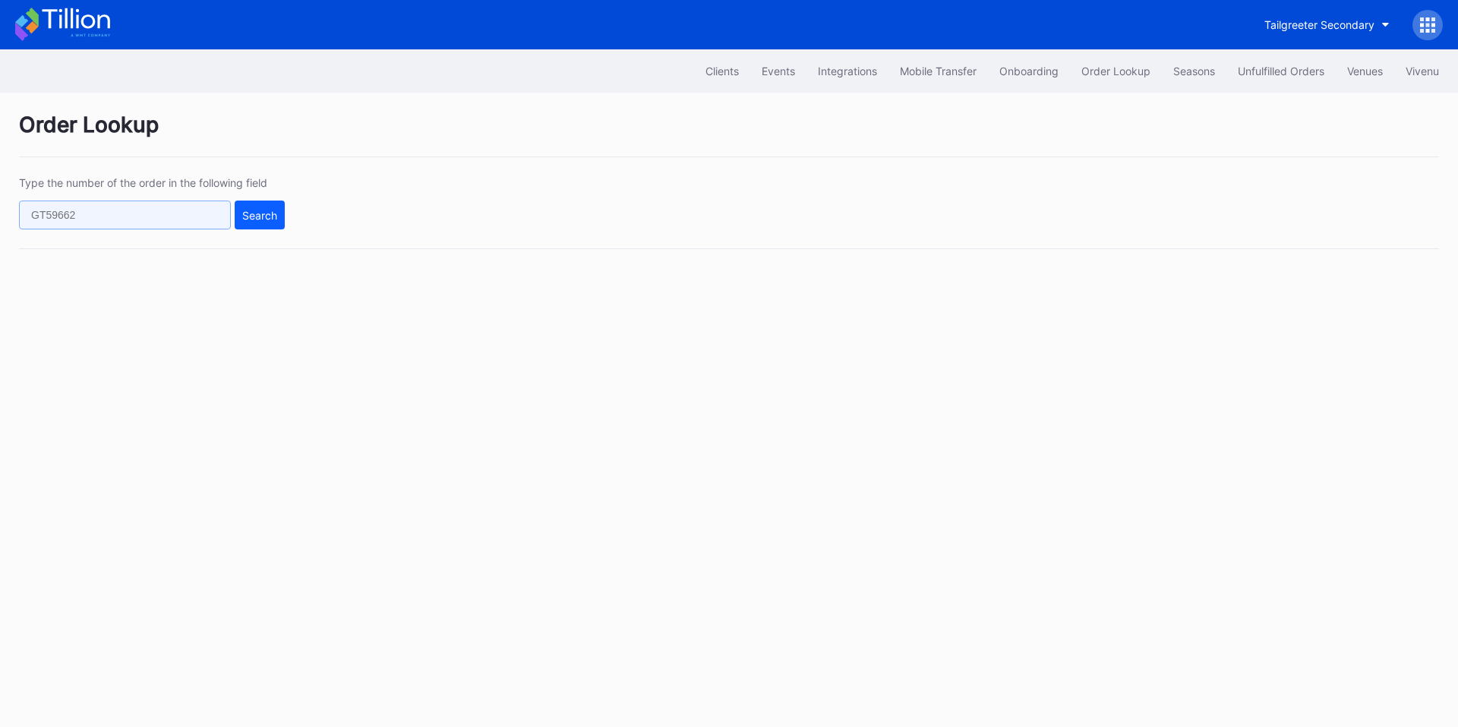
click at [188, 210] on input "text" at bounding box center [125, 215] width 212 height 29
paste input "12xps0q53o3"
type input "12xps0q53o3"
click at [262, 213] on div "Search" at bounding box center [259, 215] width 35 height 13
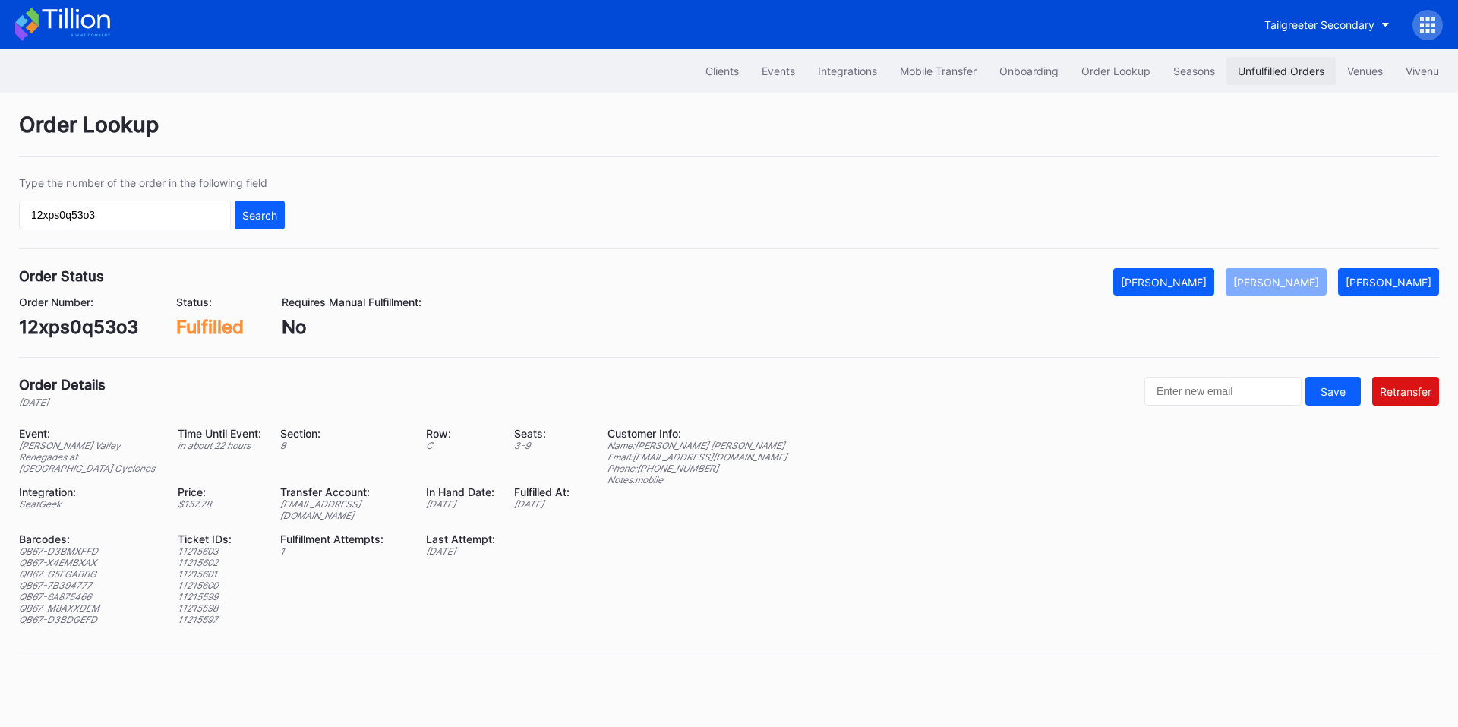
click at [1270, 71] on div "Unfulfilled Orders" at bounding box center [1281, 71] width 87 height 13
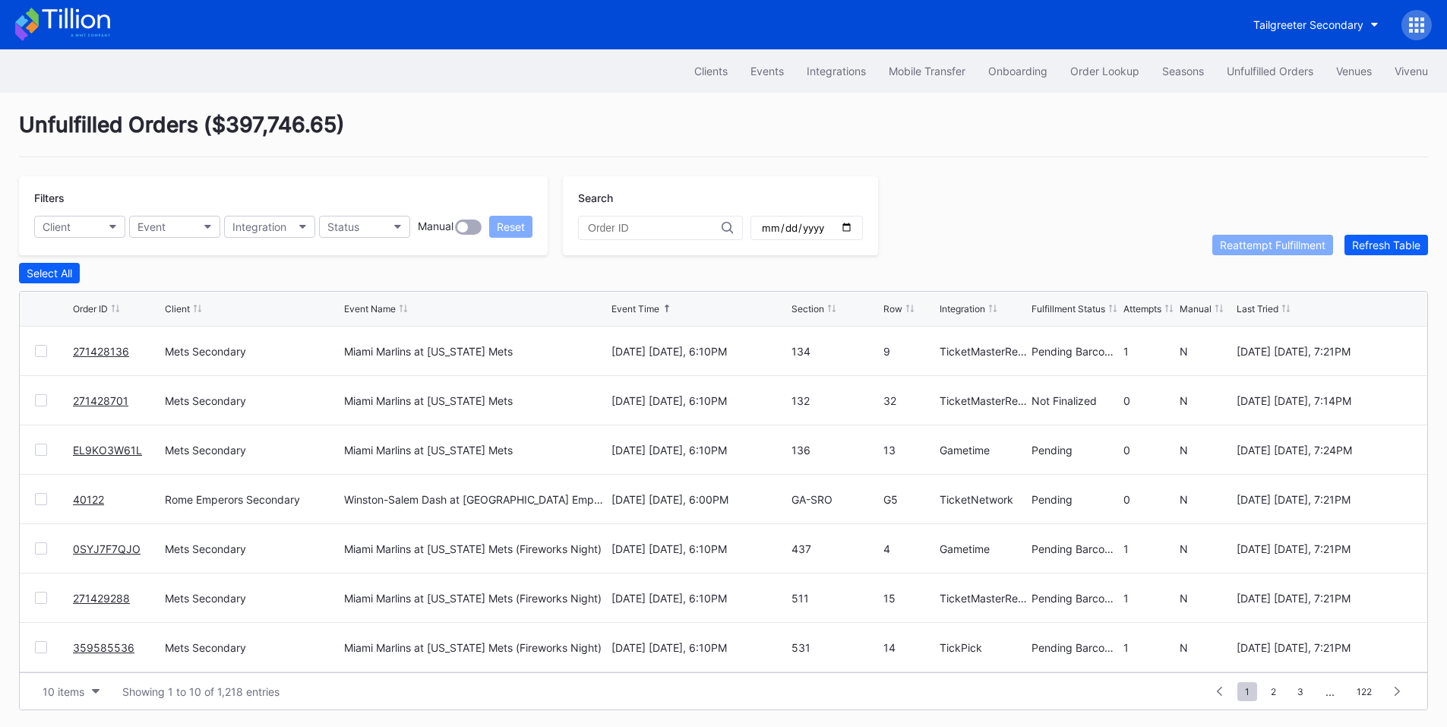
click at [36, 451] on div at bounding box center [41, 450] width 12 height 12
click at [978, 236] on div "Filters Client Event Integration Status Manual Reset Search Reattempt Fulfillme…" at bounding box center [723, 215] width 1409 height 79
click at [1256, 250] on div "Reattempt Fulfillment" at bounding box center [1273, 244] width 106 height 13
click at [93, 407] on link "271428701" at bounding box center [100, 400] width 55 height 13
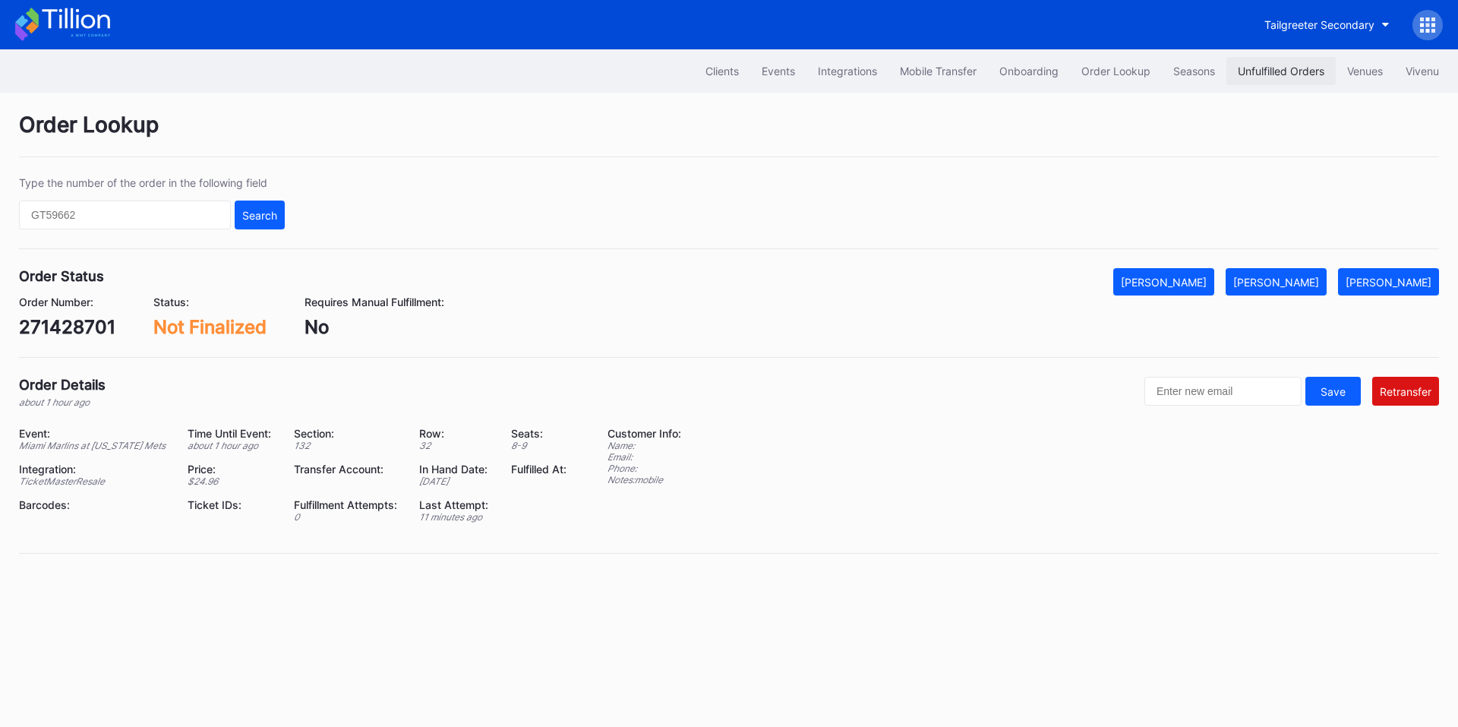
click at [1249, 78] on button "Unfulfilled Orders" at bounding box center [1281, 71] width 109 height 28
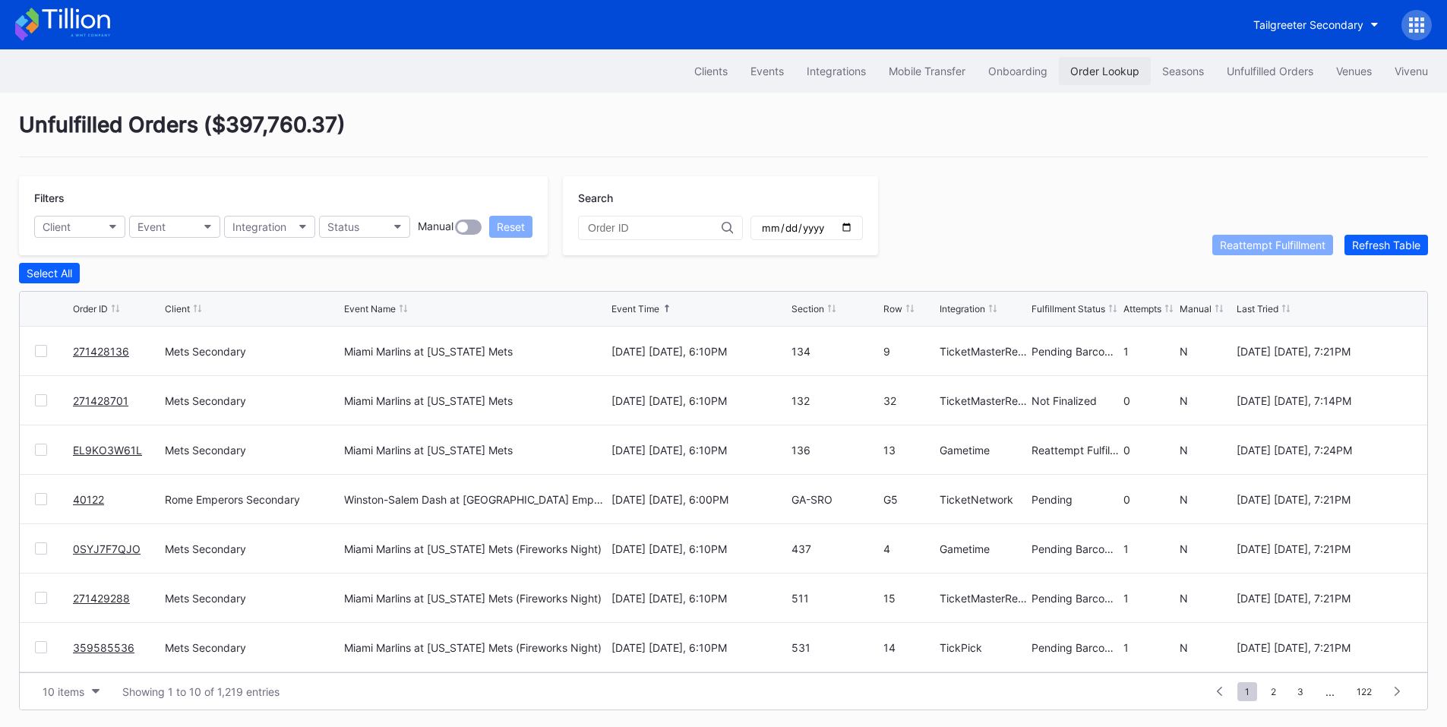
click at [1094, 72] on div "Order Lookup" at bounding box center [1104, 71] width 69 height 13
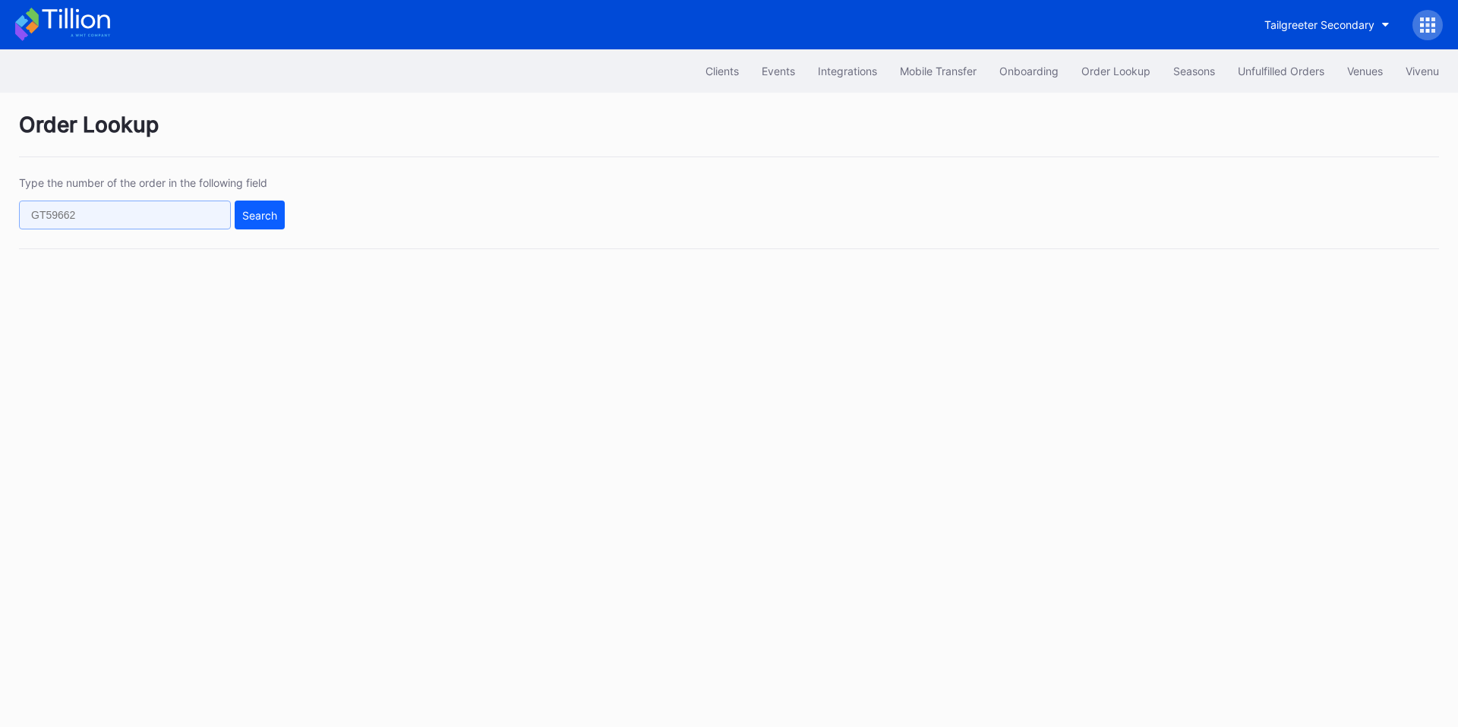
click at [170, 223] on input "text" at bounding box center [125, 215] width 212 height 29
paste input "271427750"
click at [264, 214] on div "Search" at bounding box center [259, 215] width 35 height 13
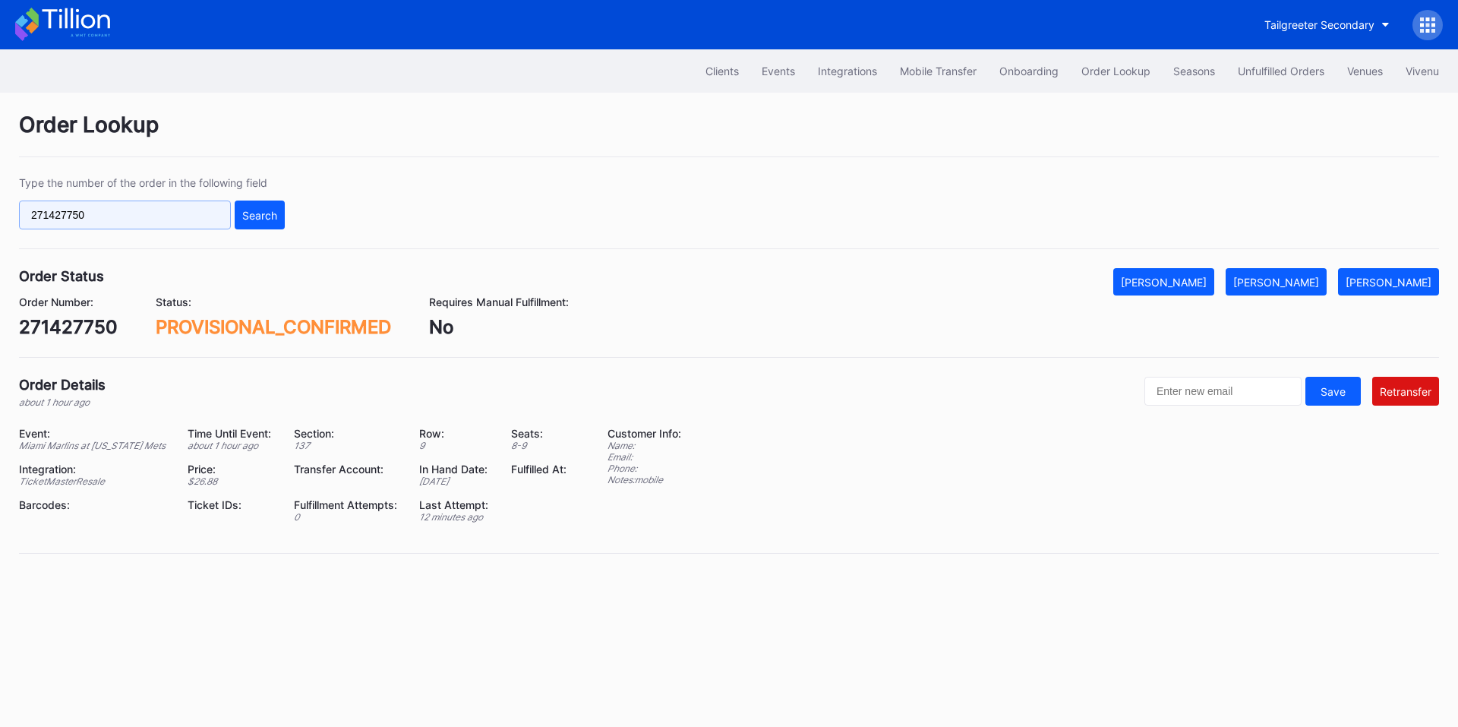
click at [147, 217] on input "271427750" at bounding box center [125, 215] width 212 height 29
paste input "503"
click at [246, 210] on div "Search" at bounding box center [259, 215] width 35 height 13
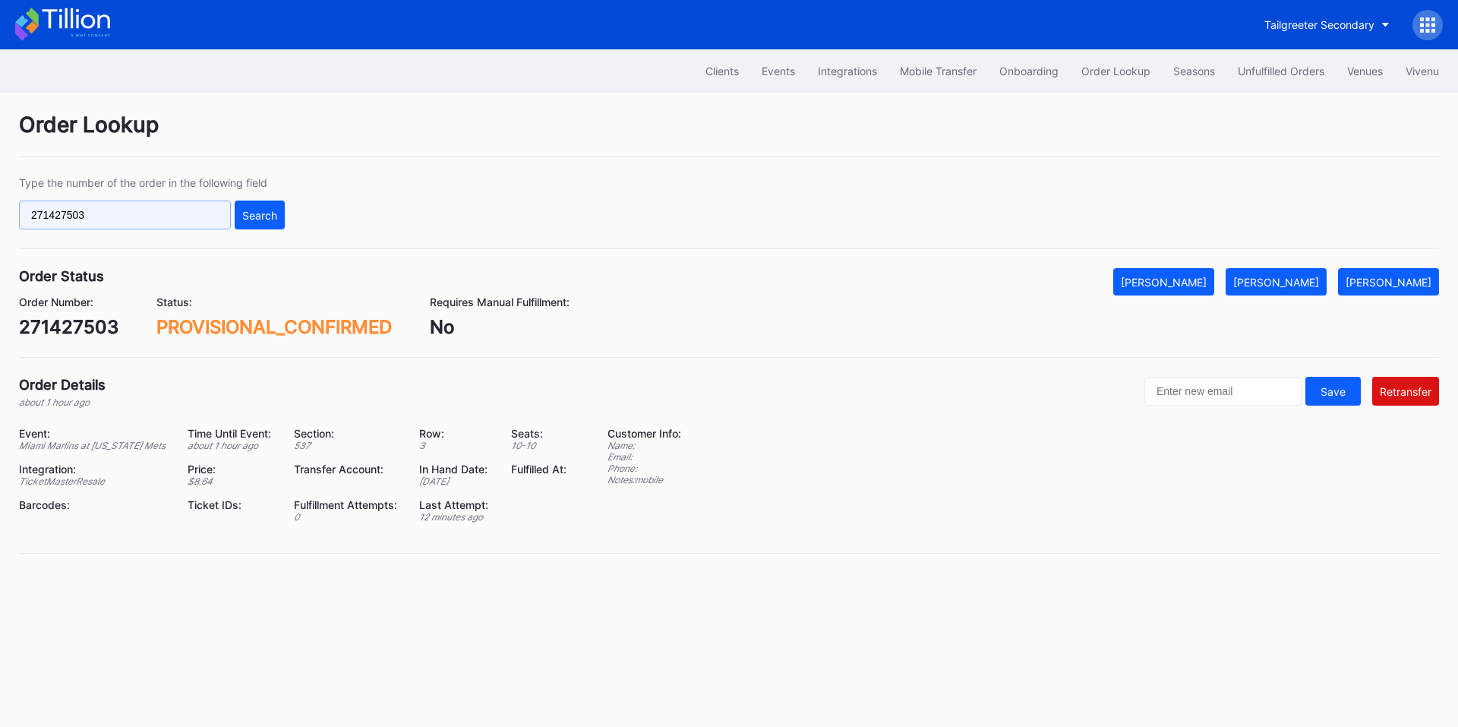
click at [151, 210] on input "271427503" at bounding box center [125, 215] width 212 height 29
paste input "8566"
click at [250, 210] on div "Search" at bounding box center [259, 215] width 35 height 13
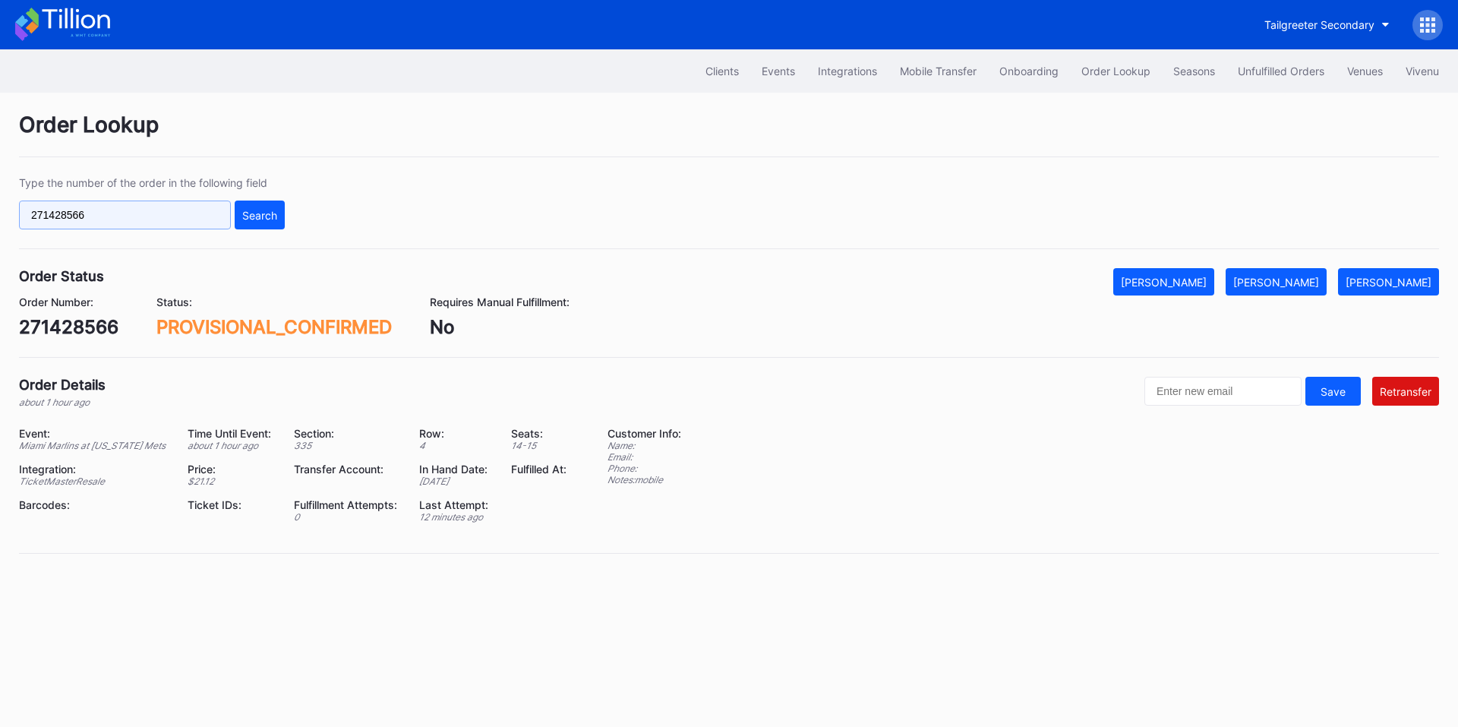
click at [166, 215] on input "271428566" at bounding box center [125, 215] width 212 height 29
paste input "30795"
click at [259, 215] on div "Search" at bounding box center [259, 215] width 35 height 13
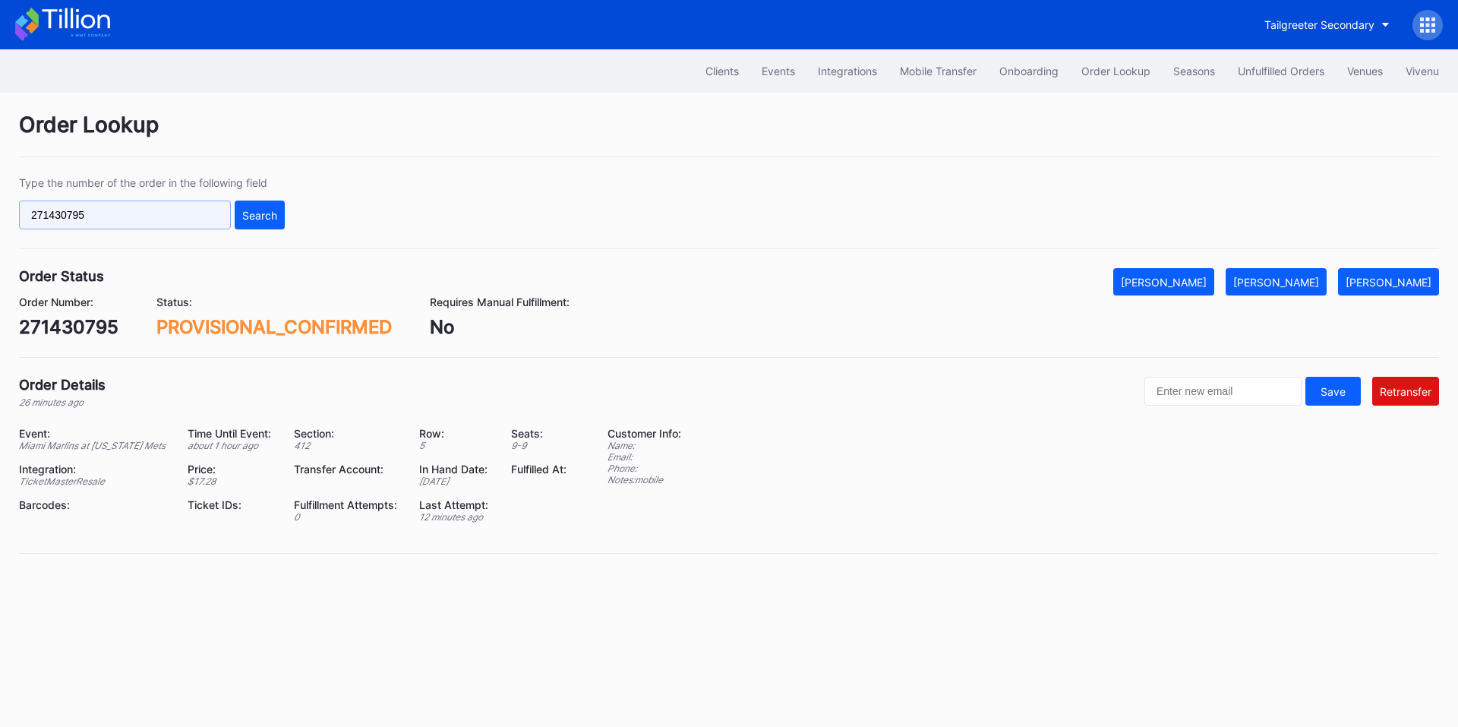
click at [103, 223] on input "271430795" at bounding box center [125, 215] width 212 height 29
paste input "29771"
click at [240, 210] on button "Search" at bounding box center [260, 215] width 50 height 29
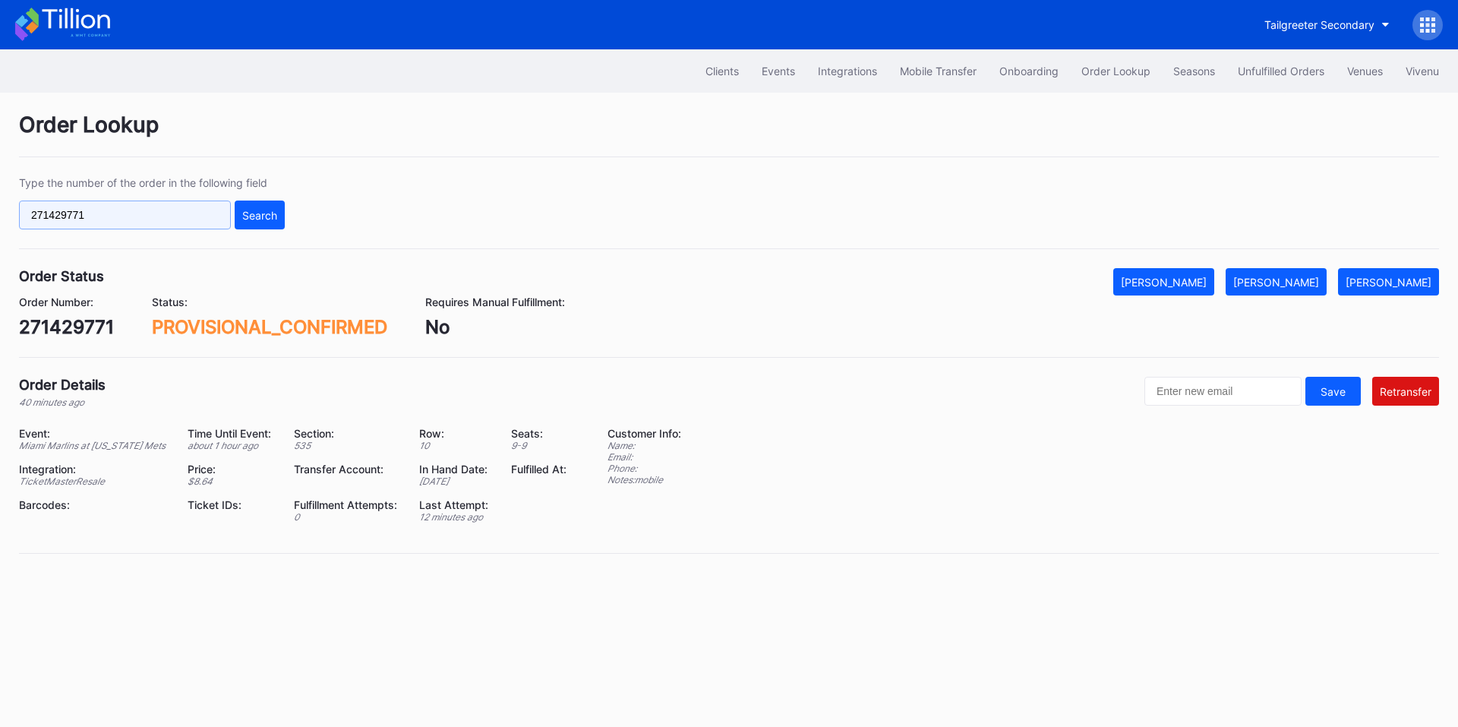
click at [140, 226] on input "271429771" at bounding box center [125, 215] width 212 height 29
paste input "8558"
click at [265, 212] on div "Search" at bounding box center [259, 215] width 35 height 13
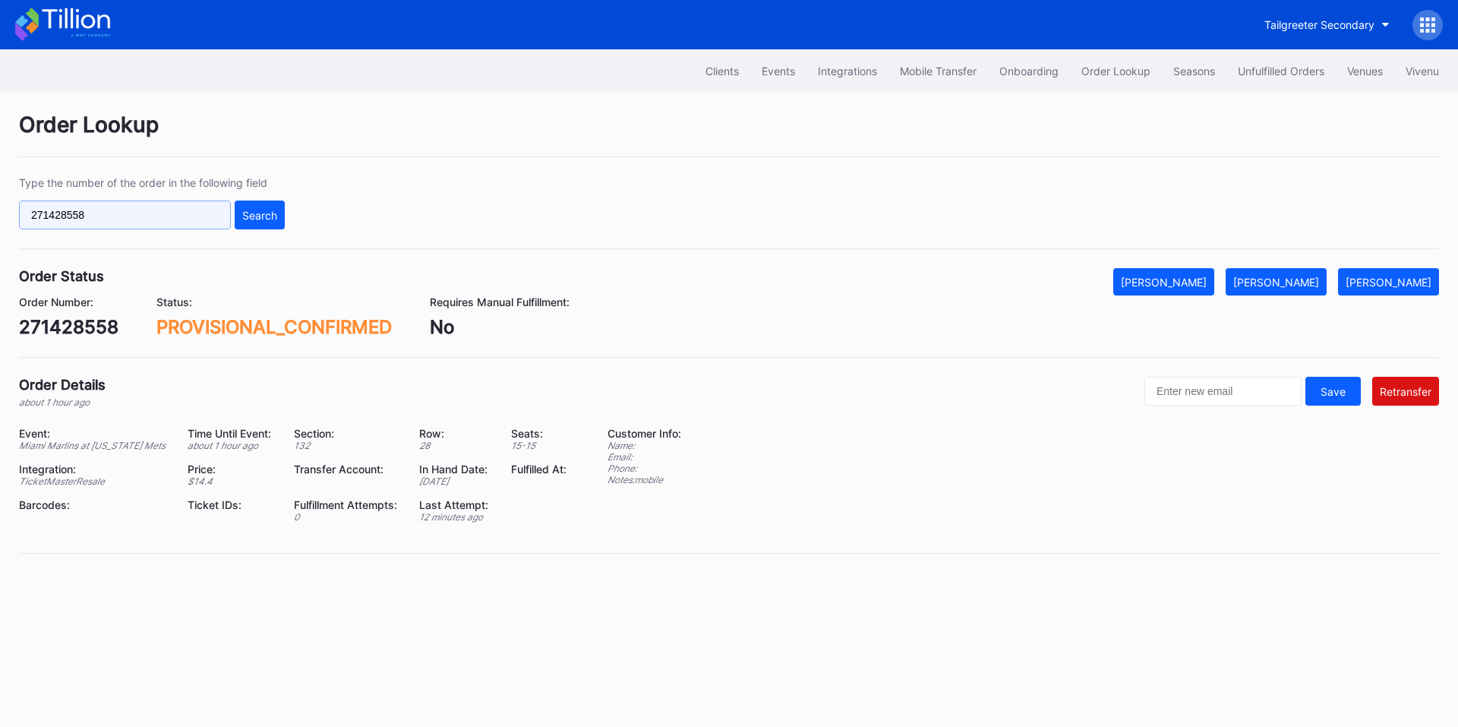
click at [174, 215] on input "271428558" at bounding box center [125, 215] width 212 height 29
paste input "136"
click at [267, 211] on div "Search" at bounding box center [259, 215] width 35 height 13
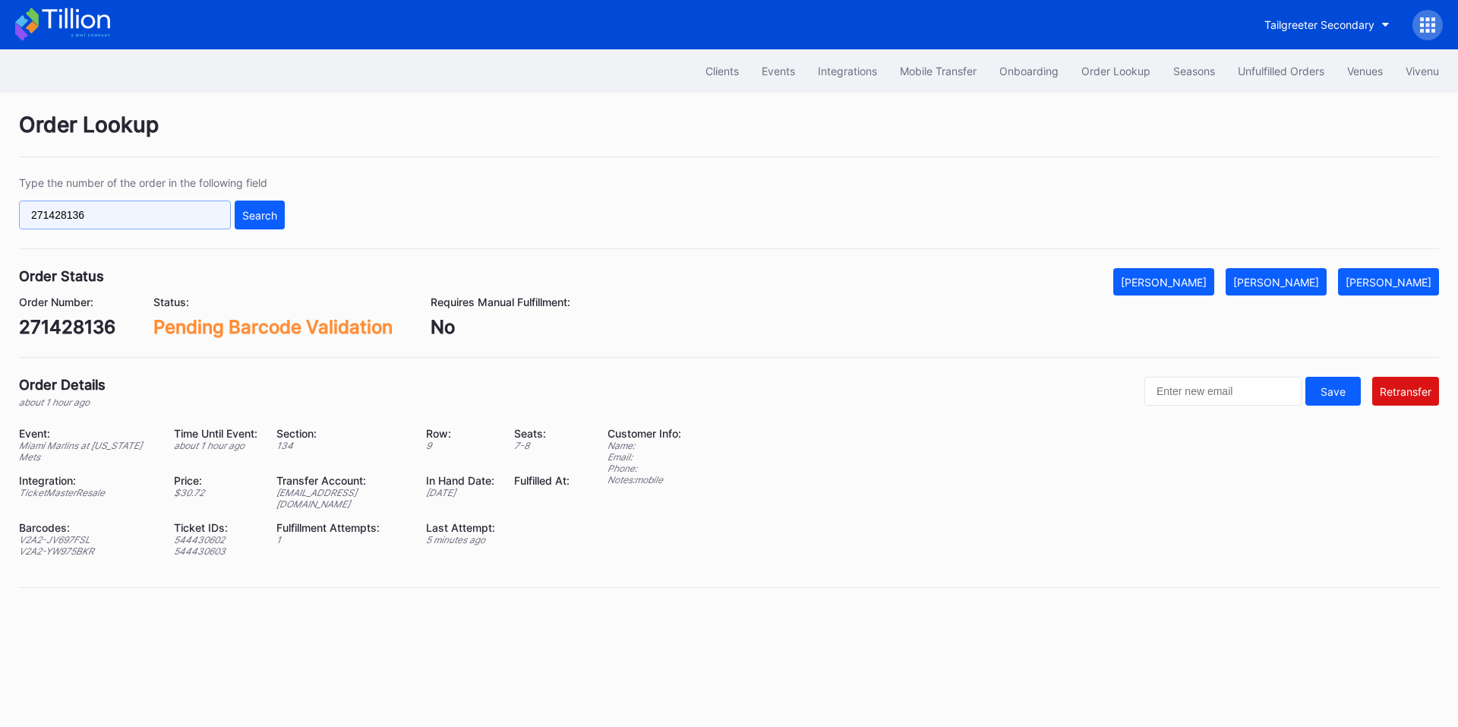
click at [117, 210] on input "271428136" at bounding box center [125, 215] width 212 height 29
paste input "EL9KO3W61L"
click at [261, 212] on div "Search" at bounding box center [259, 215] width 35 height 13
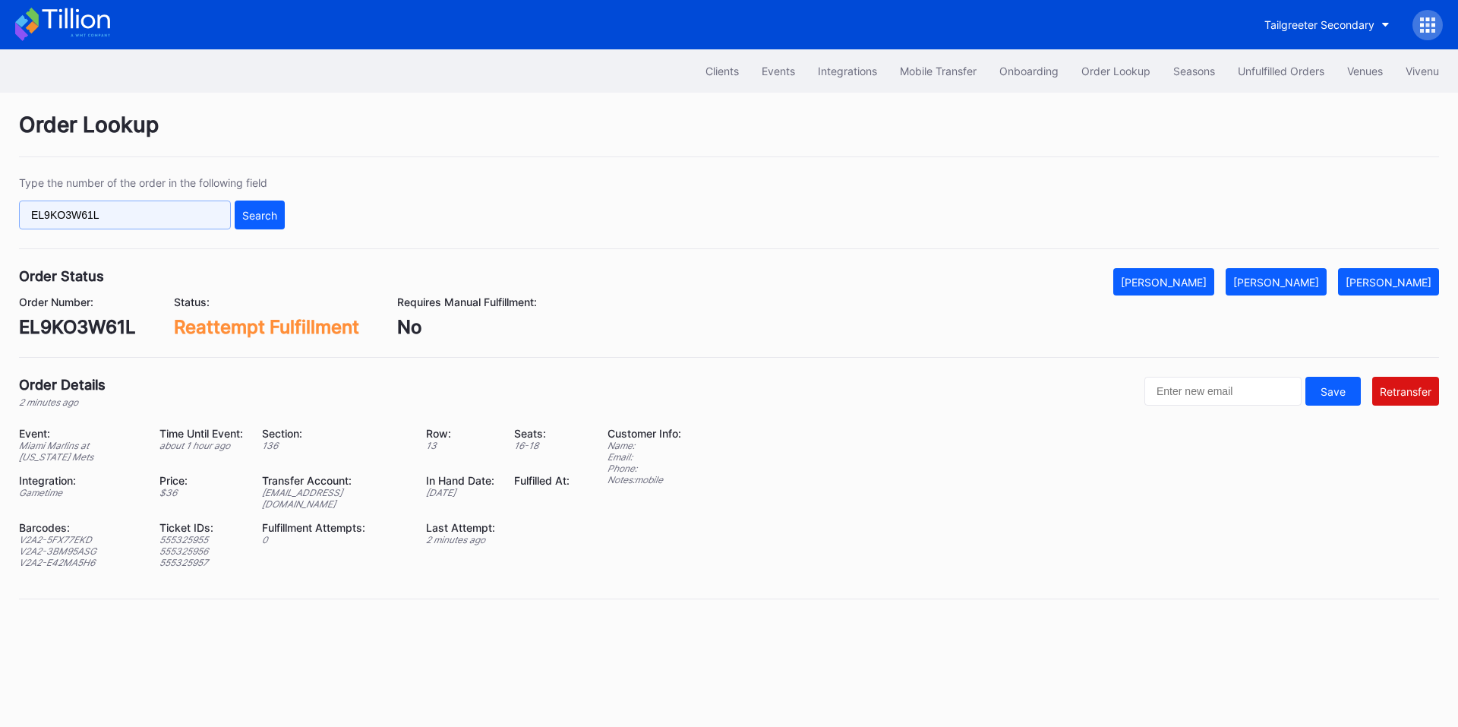
click at [139, 221] on input "EL9KO3W61L" at bounding box center [125, 215] width 212 height 29
paste input "271427750"
click at [258, 215] on div "Search" at bounding box center [259, 215] width 35 height 13
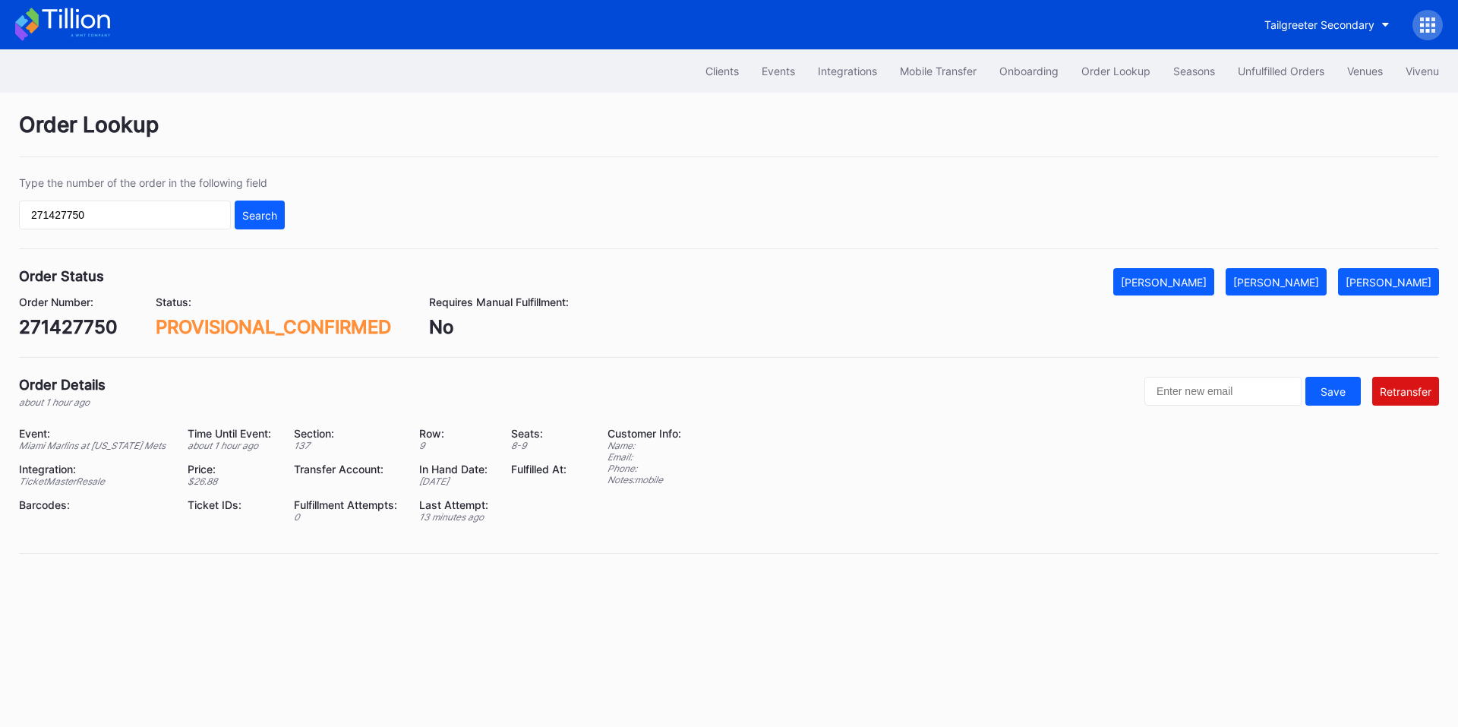
click at [289, 326] on div "PROVISIONAL_CONFIRMED" at bounding box center [273, 327] width 235 height 22
copy div "PROVISIONAL_CONFIRMED"
click at [964, 286] on div "Order Status Mark Cancelled Mark Fulfilled Mark Pending" at bounding box center [729, 281] width 1420 height 27
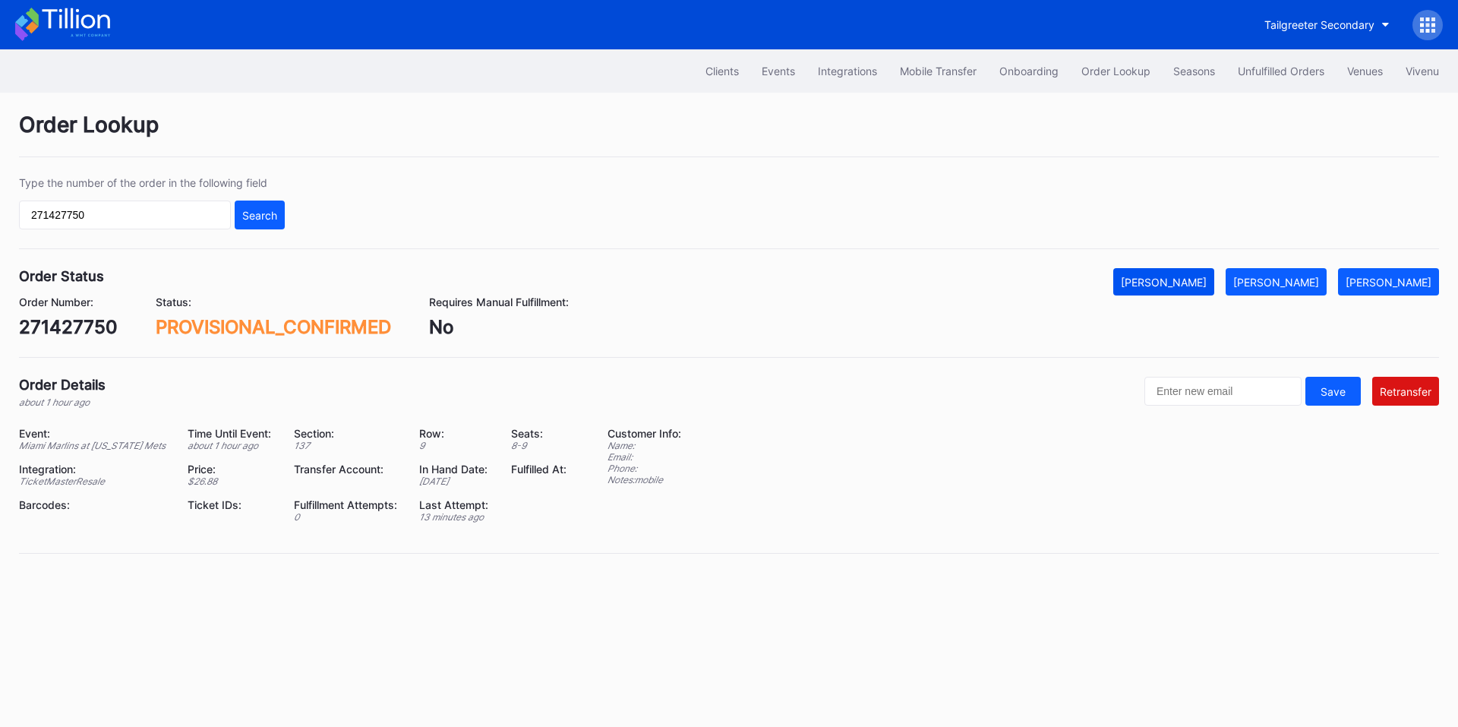
click at [1207, 284] on div "Mark Cancelled" at bounding box center [1164, 282] width 86 height 13
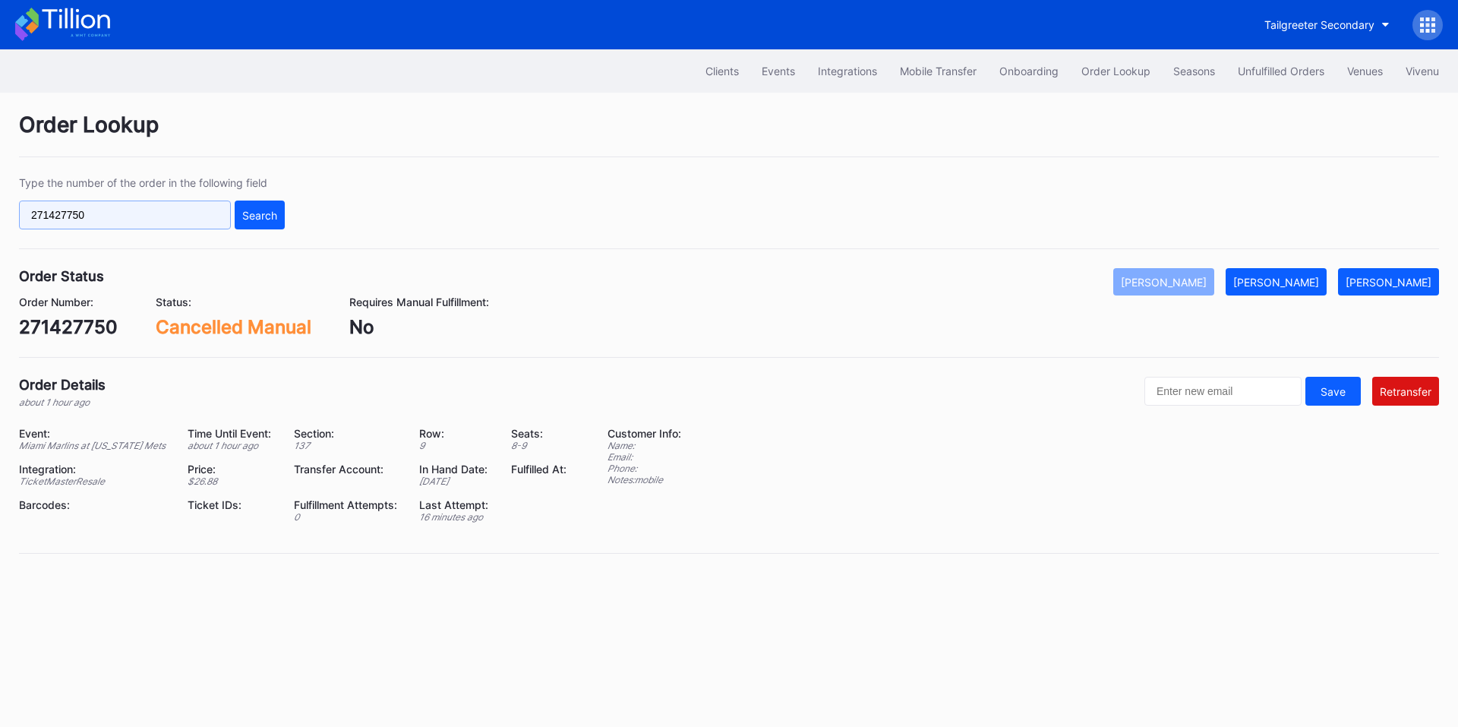
click at [155, 207] on input "271427750" at bounding box center [125, 215] width 212 height 29
paste input "503"
click at [248, 210] on div "Search" at bounding box center [259, 215] width 35 height 13
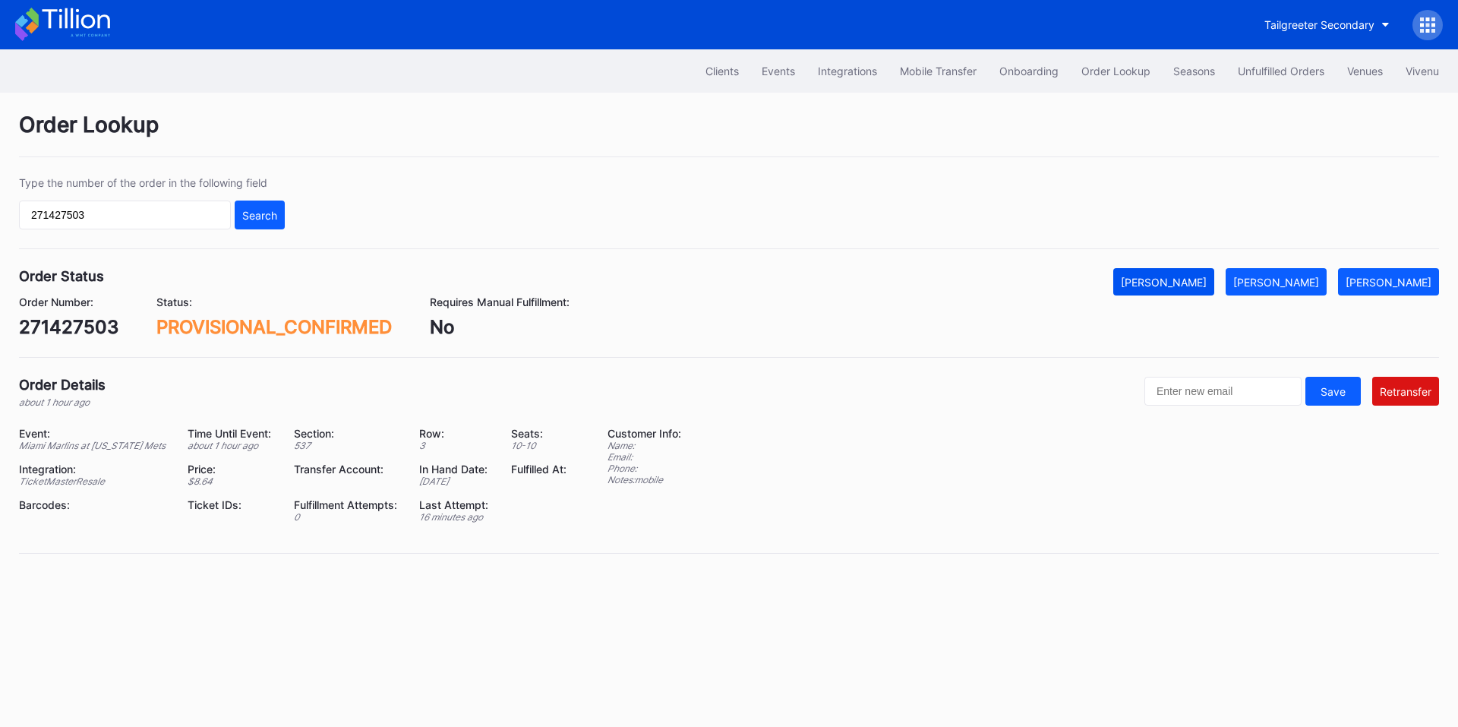
click at [1201, 276] on div "Mark Cancelled" at bounding box center [1164, 282] width 86 height 13
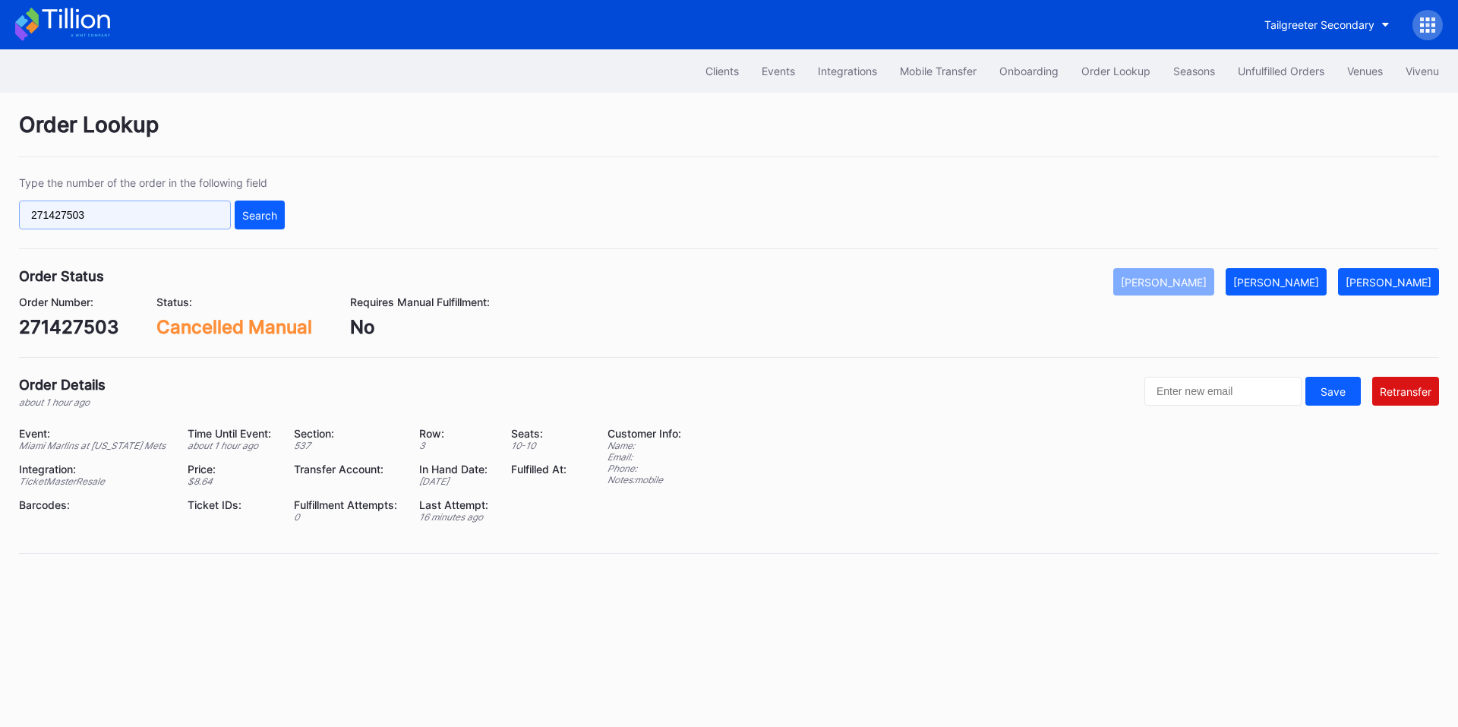
click at [170, 216] on input "271427503" at bounding box center [125, 215] width 212 height 29
paste input "8566"
click at [261, 210] on div "Search" at bounding box center [259, 215] width 35 height 13
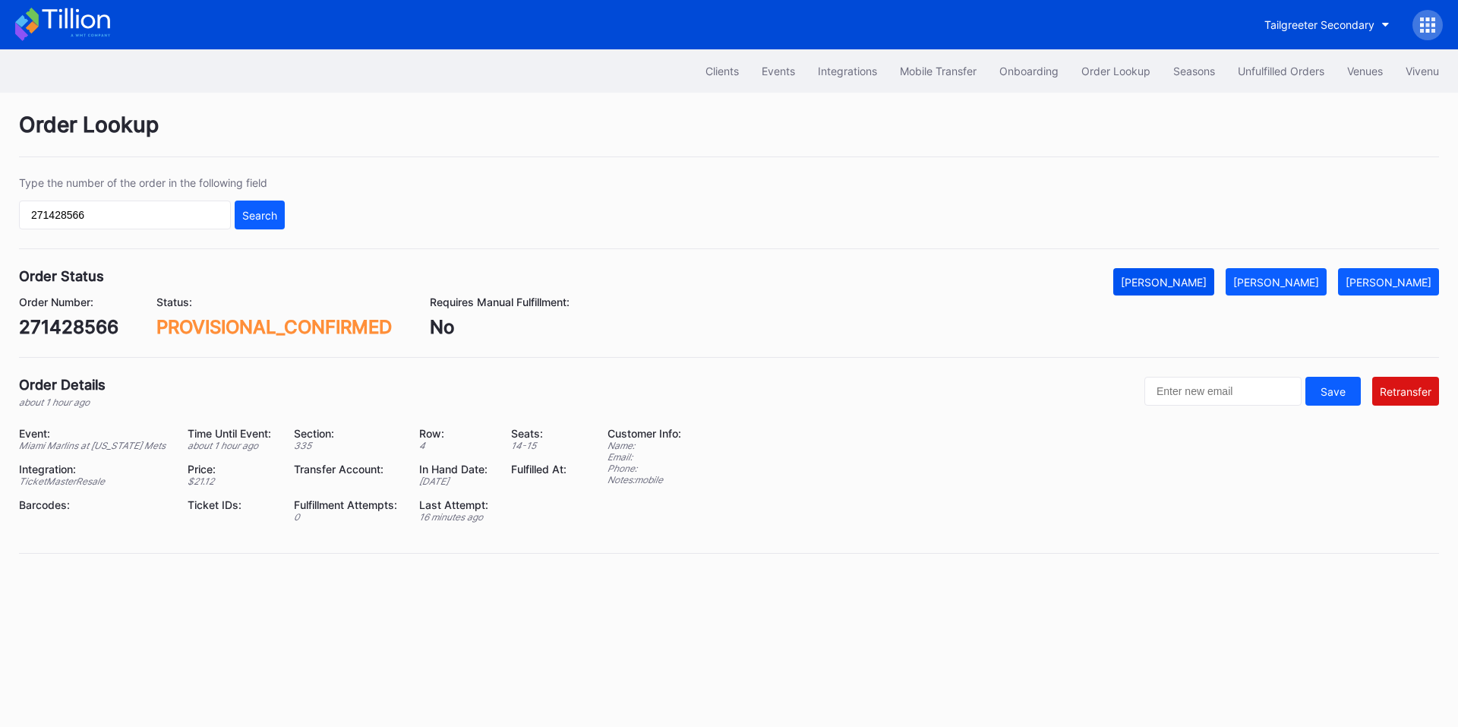
click at [1204, 278] on div "Mark Cancelled" at bounding box center [1164, 282] width 86 height 13
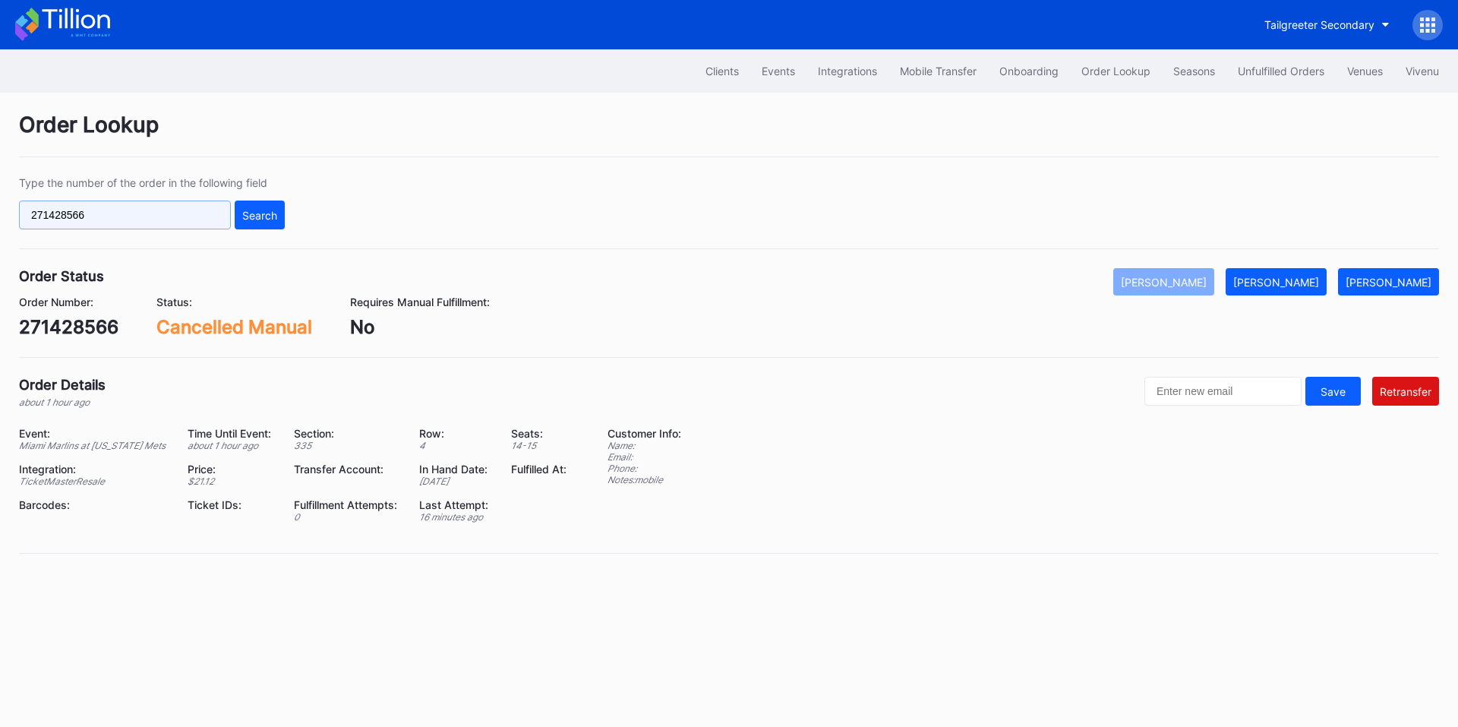
click at [173, 213] on input "271428566" at bounding box center [125, 215] width 212 height 29
paste input "30795"
click at [257, 213] on div "Search" at bounding box center [259, 215] width 35 height 13
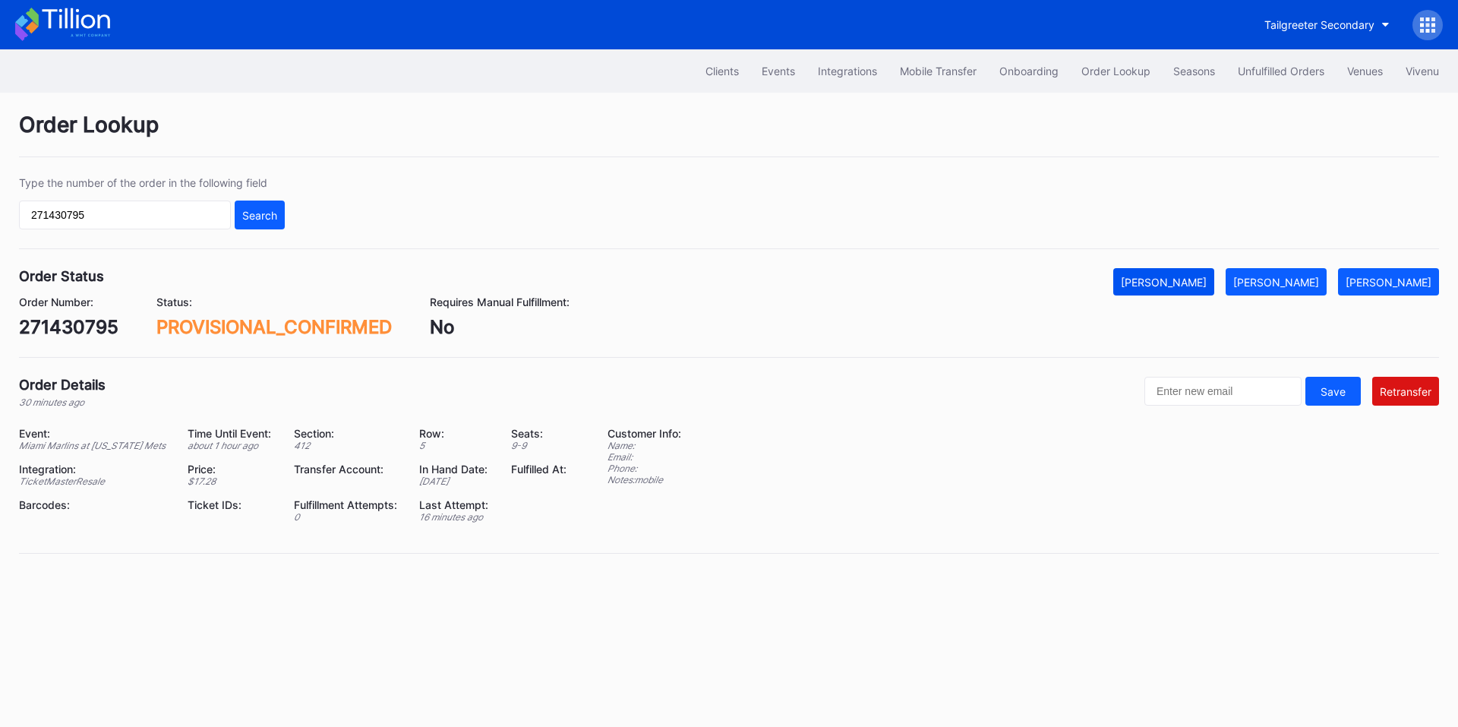
click at [1178, 280] on div "Mark Cancelled" at bounding box center [1164, 282] width 86 height 13
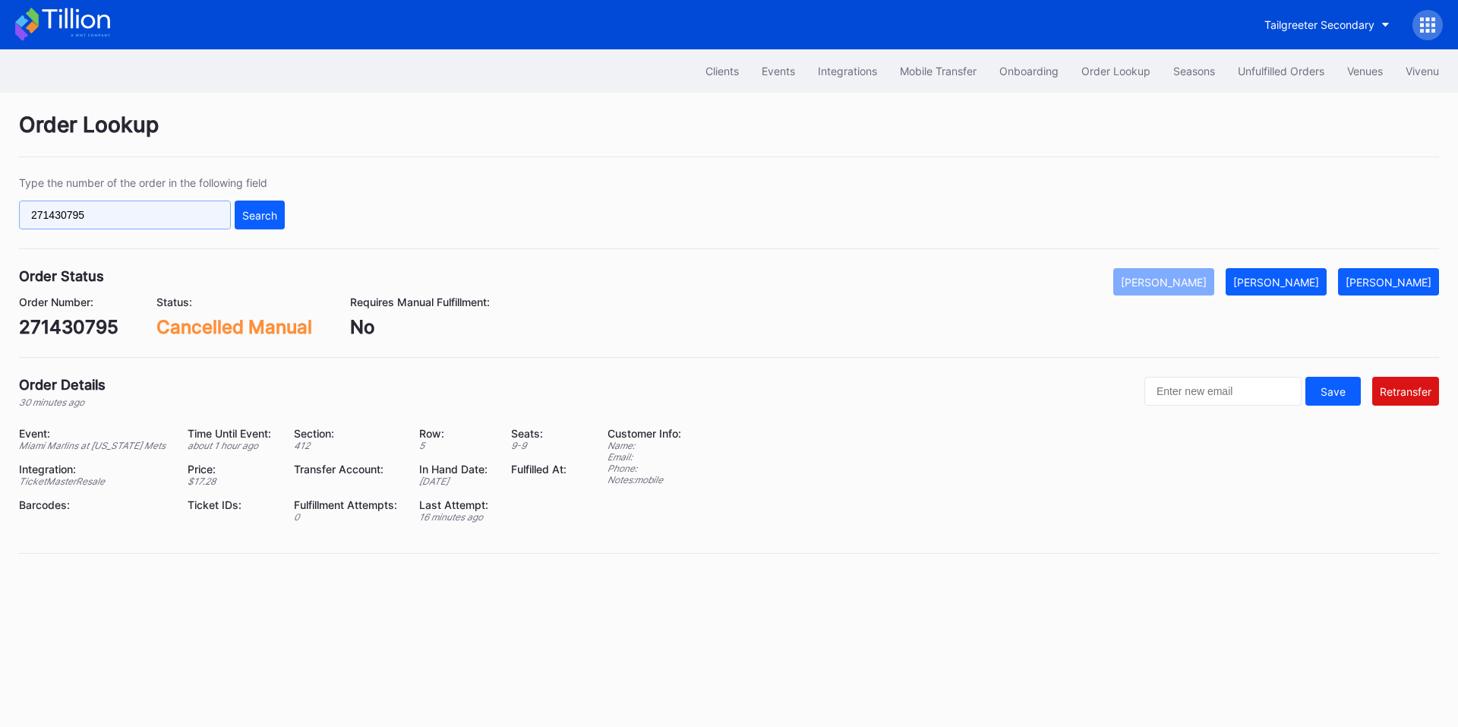
click at [150, 223] on input "271430795" at bounding box center [125, 215] width 212 height 29
paste input "29771"
click at [274, 215] on div "Search" at bounding box center [259, 215] width 35 height 13
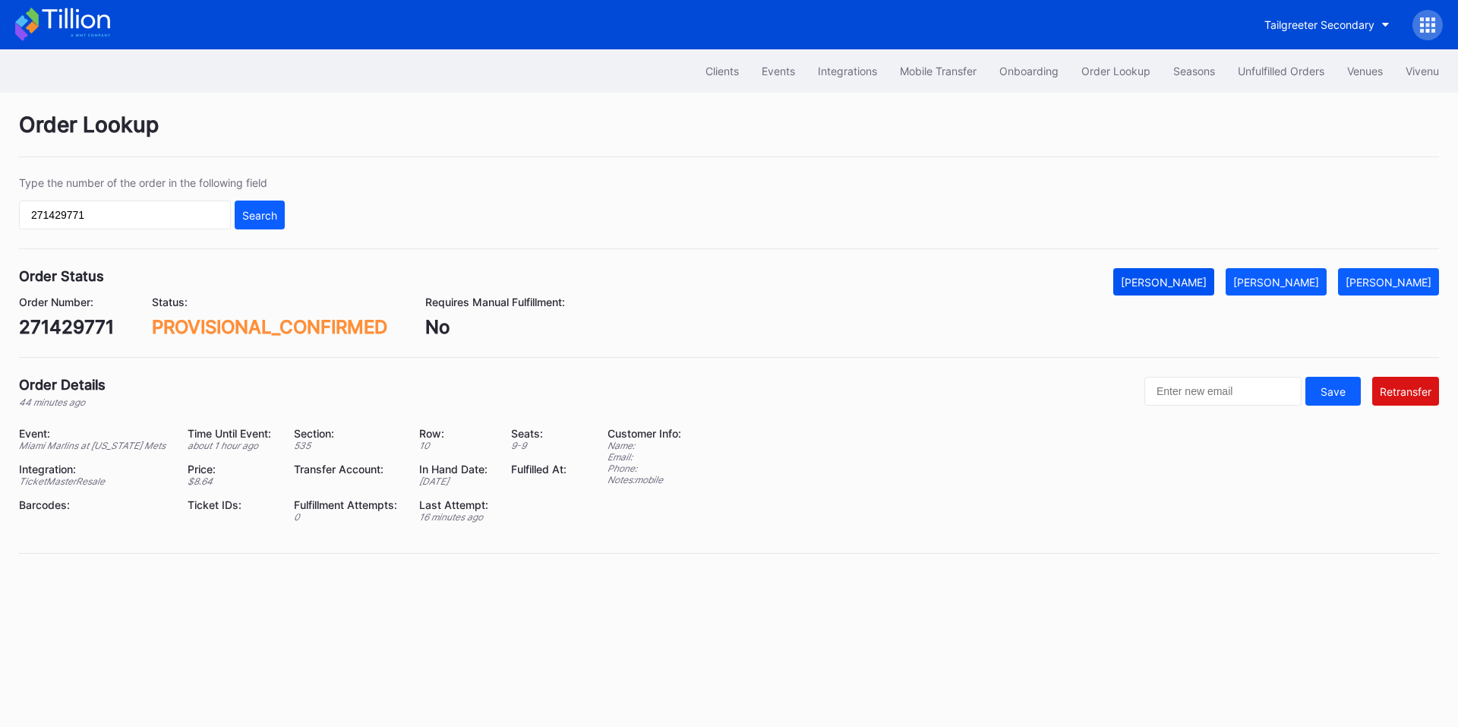
click at [1192, 273] on button "Mark Cancelled" at bounding box center [1163, 281] width 101 height 27
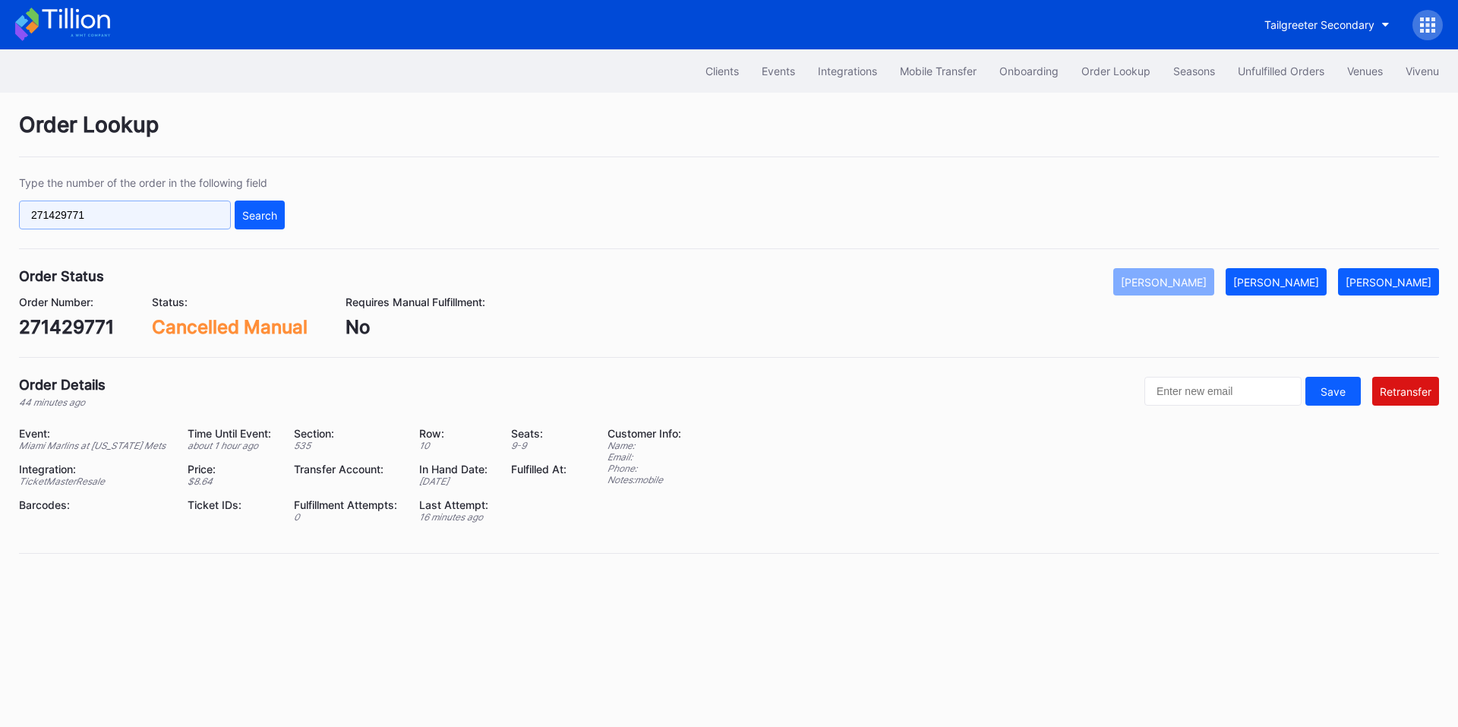
click at [164, 221] on input "271429771" at bounding box center [125, 215] width 212 height 29
paste input "8558"
click at [269, 217] on div "Search" at bounding box center [259, 215] width 35 height 13
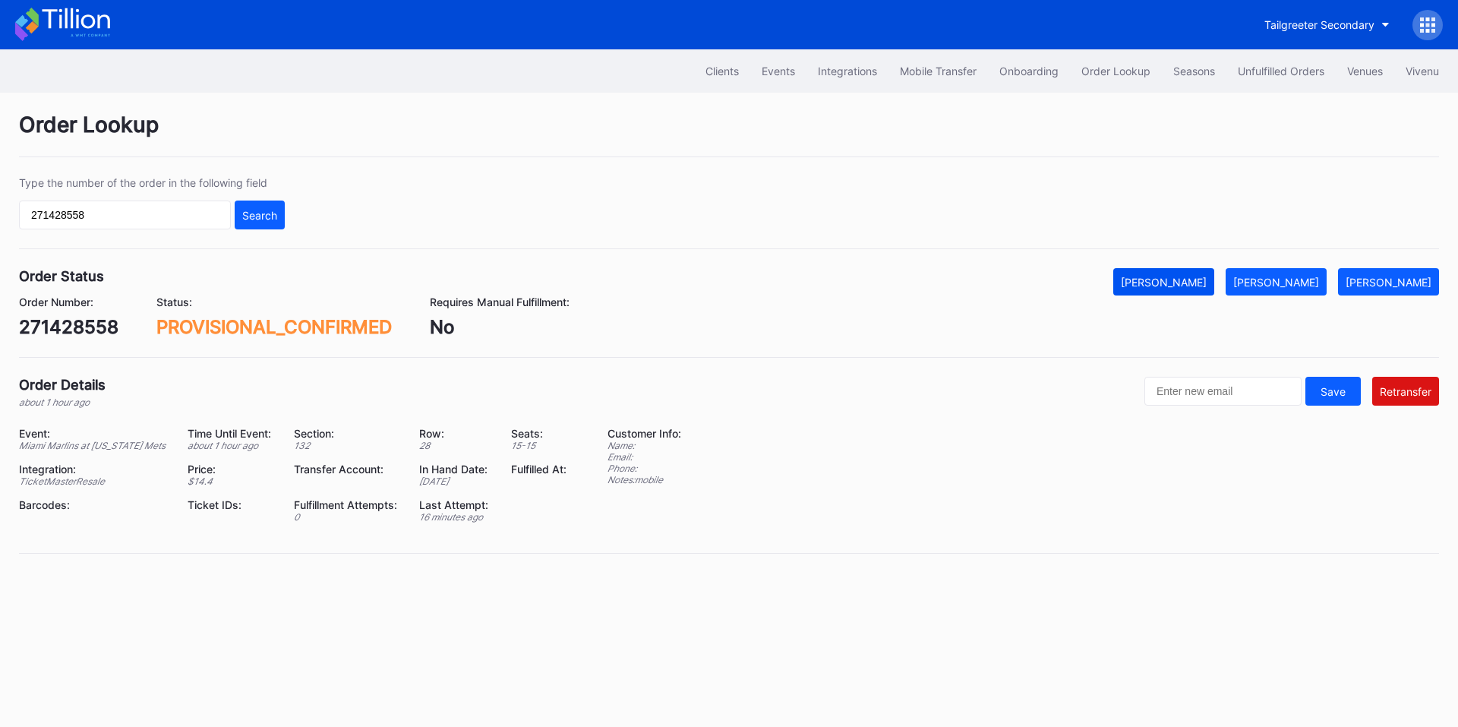
click at [1179, 268] on button "Mark Cancelled" at bounding box center [1163, 281] width 101 height 27
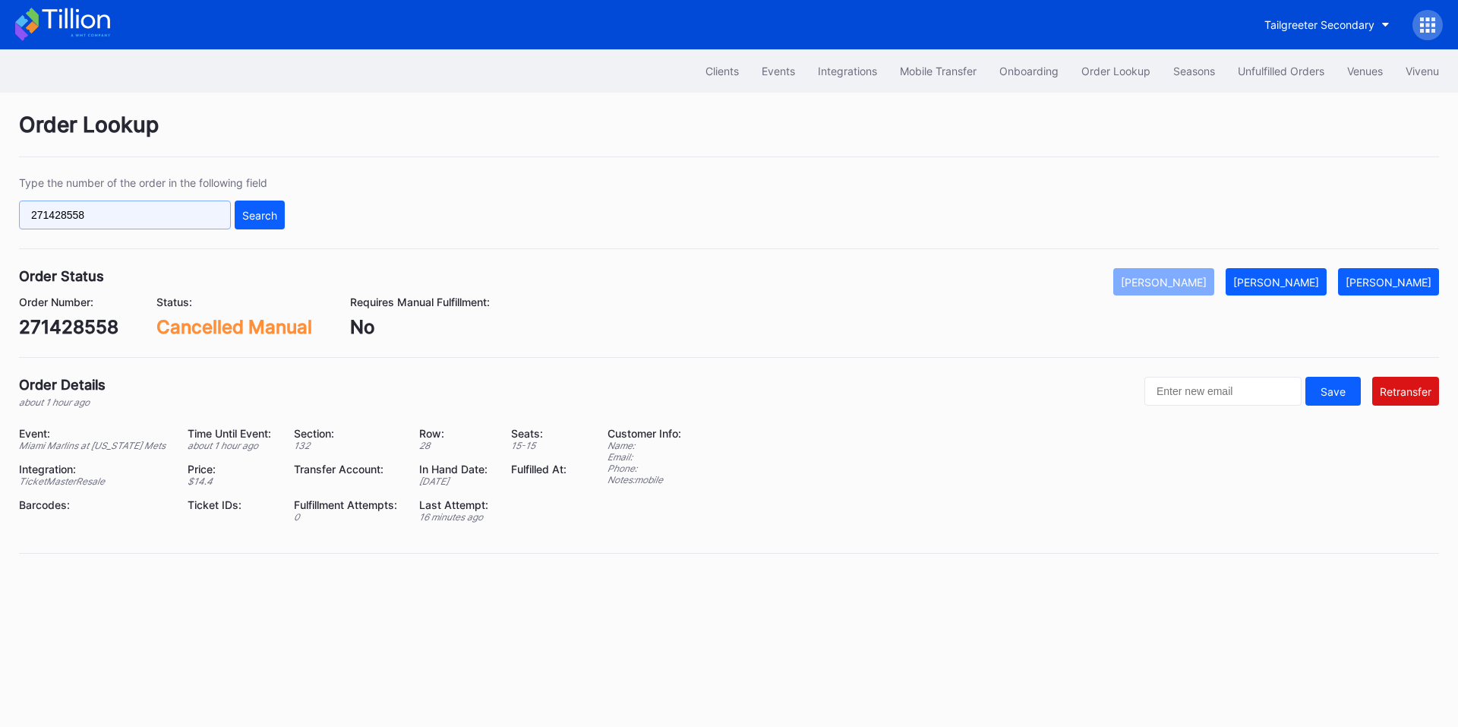
click at [155, 212] on input "271428558" at bounding box center [125, 215] width 212 height 29
paste input "EL9KO3W61L"
type input "EL9KO3W61L"
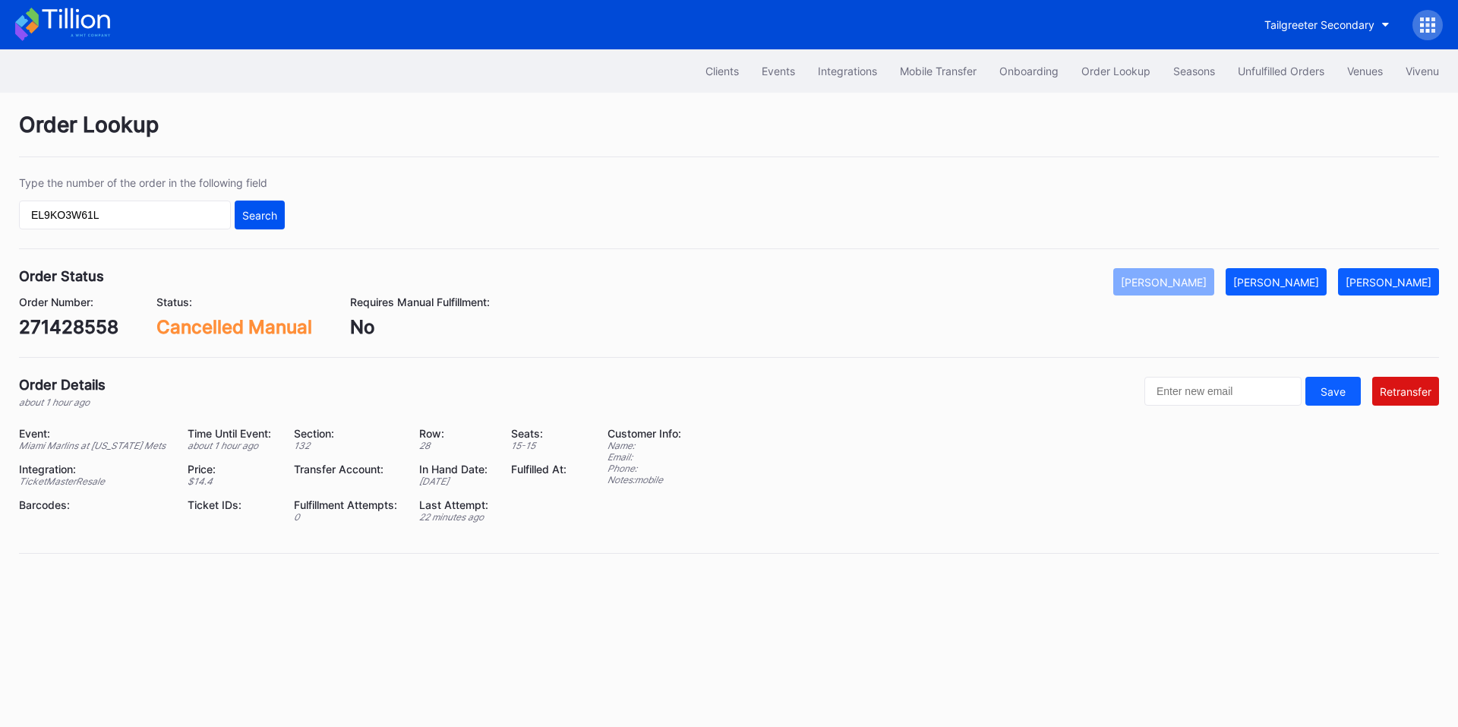
click at [263, 209] on div "Search" at bounding box center [259, 215] width 35 height 13
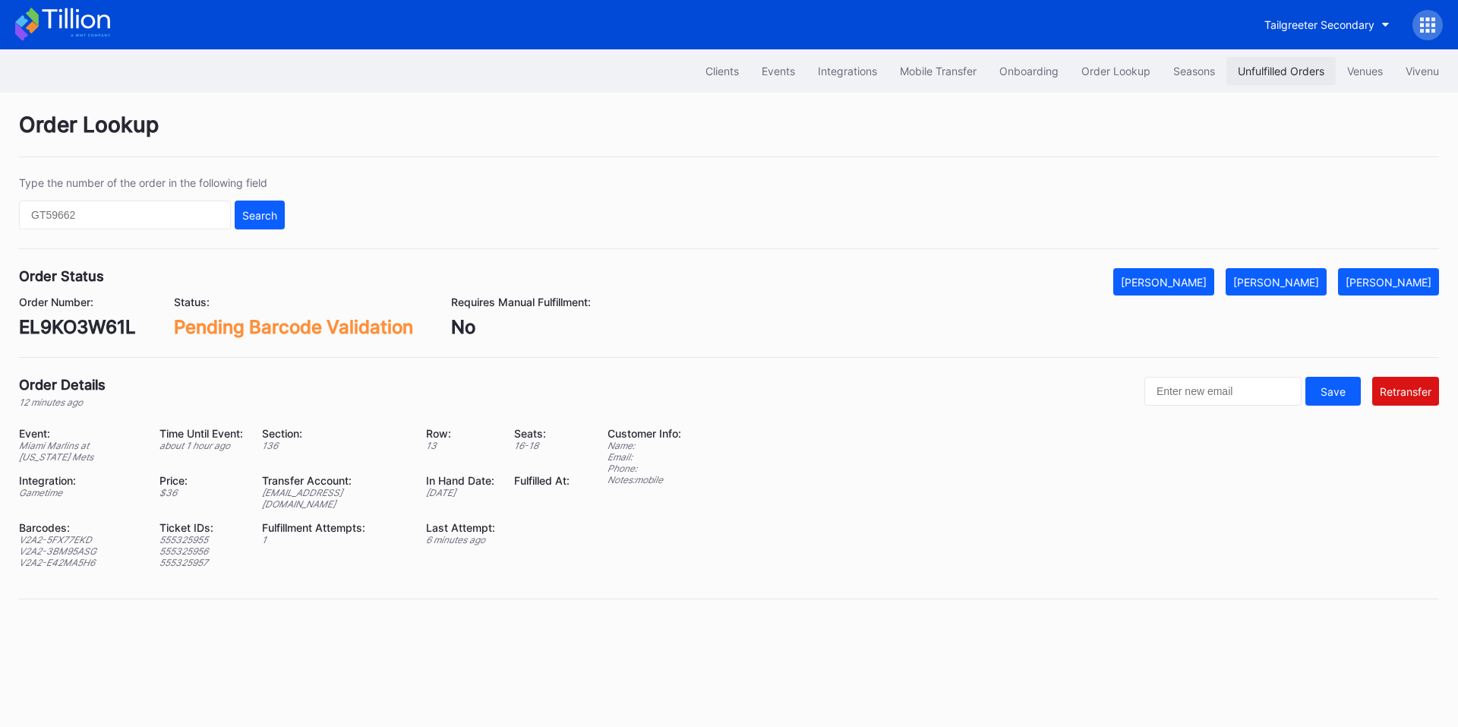
click at [1281, 68] on div "Unfulfilled Orders" at bounding box center [1281, 71] width 87 height 13
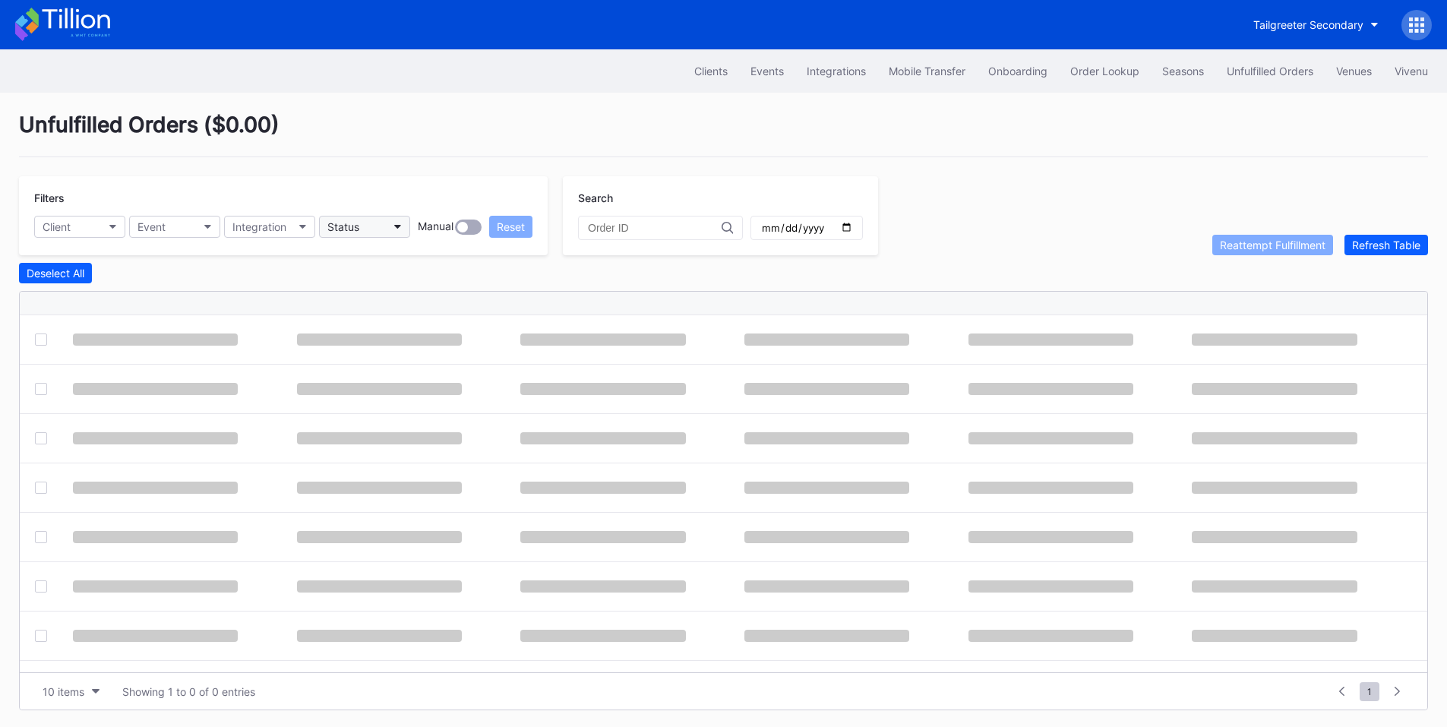
drag, startPoint x: 381, startPoint y: 214, endPoint x: 381, endPoint y: 223, distance: 8.4
click at [381, 214] on div "Filters Client Event Integration Status Manual Reset" at bounding box center [283, 215] width 529 height 79
click at [381, 225] on button "Status" at bounding box center [364, 227] width 91 height 22
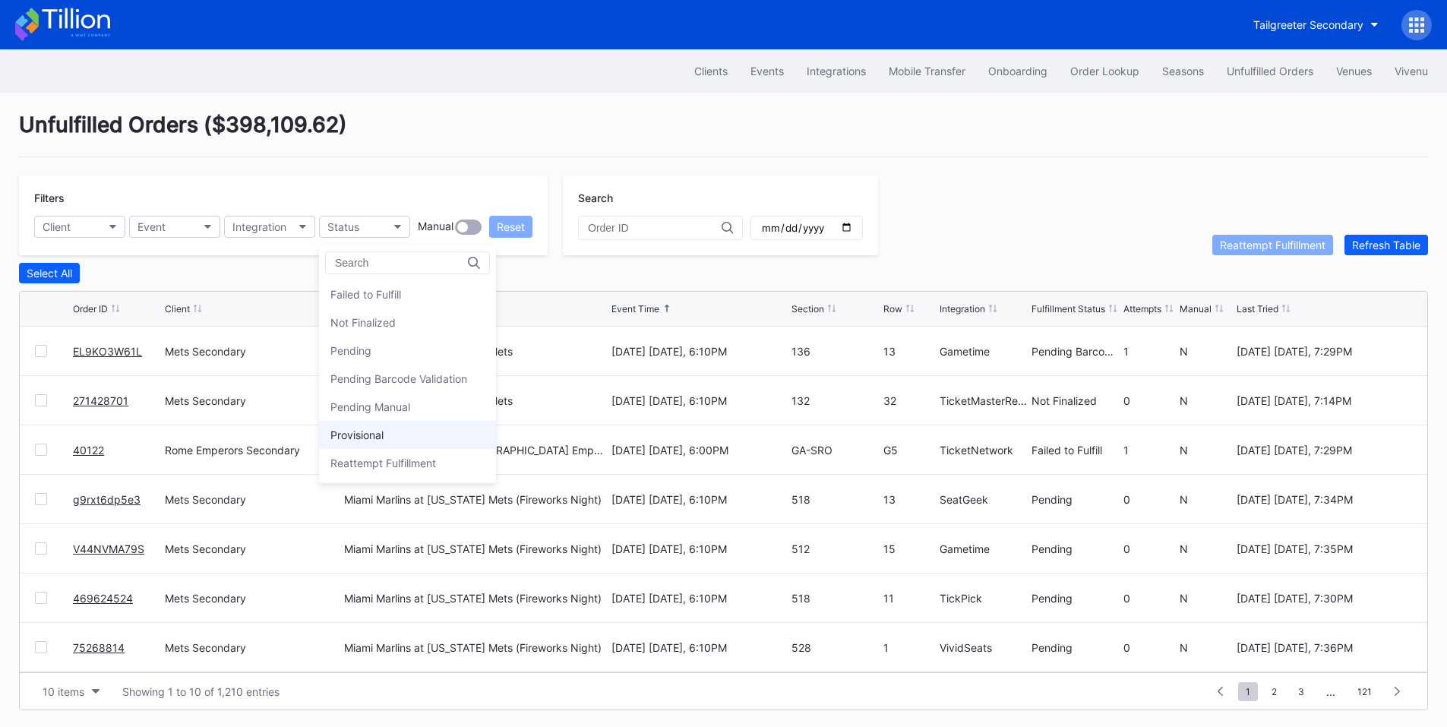
click at [378, 434] on div "Provisional" at bounding box center [356, 434] width 53 height 13
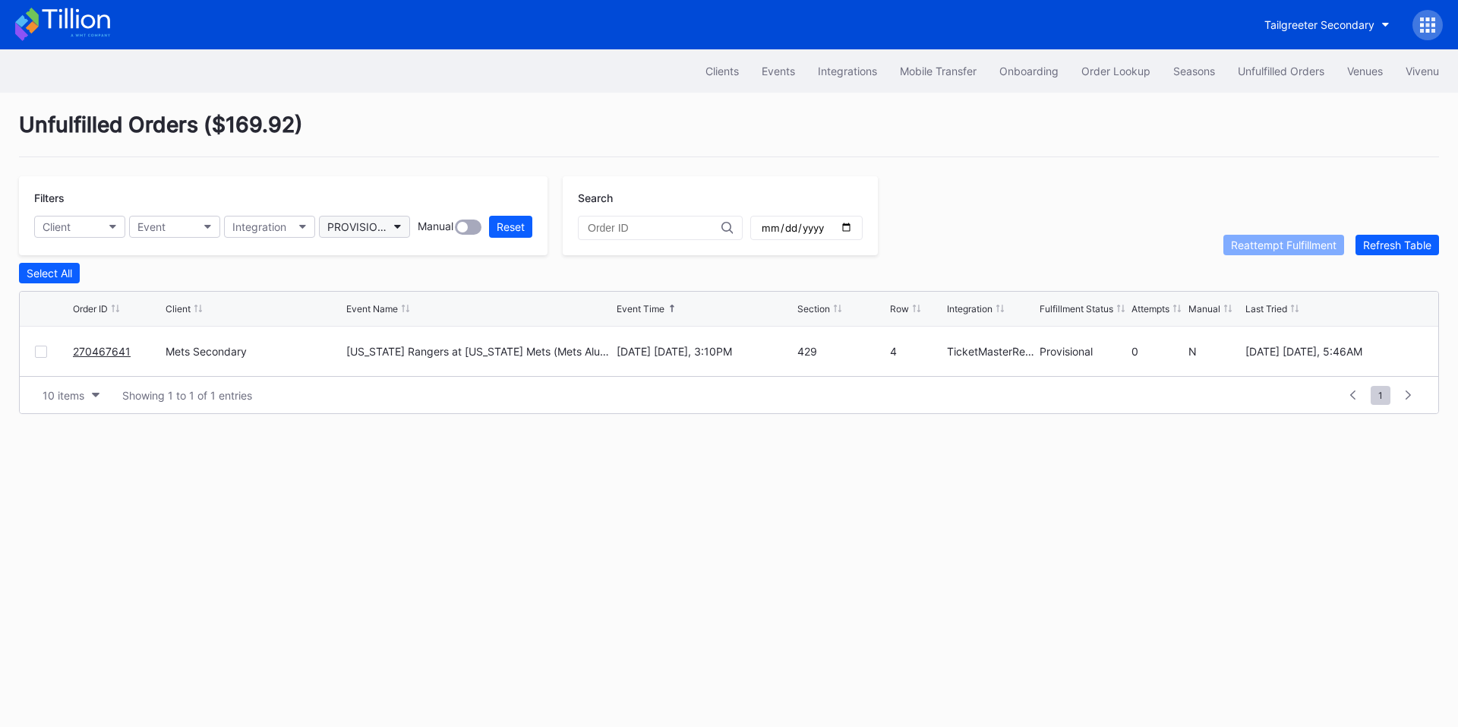
click at [381, 230] on div "PROVISIONAL" at bounding box center [356, 226] width 59 height 13
click at [1111, 69] on div "Order Lookup" at bounding box center [1116, 71] width 69 height 13
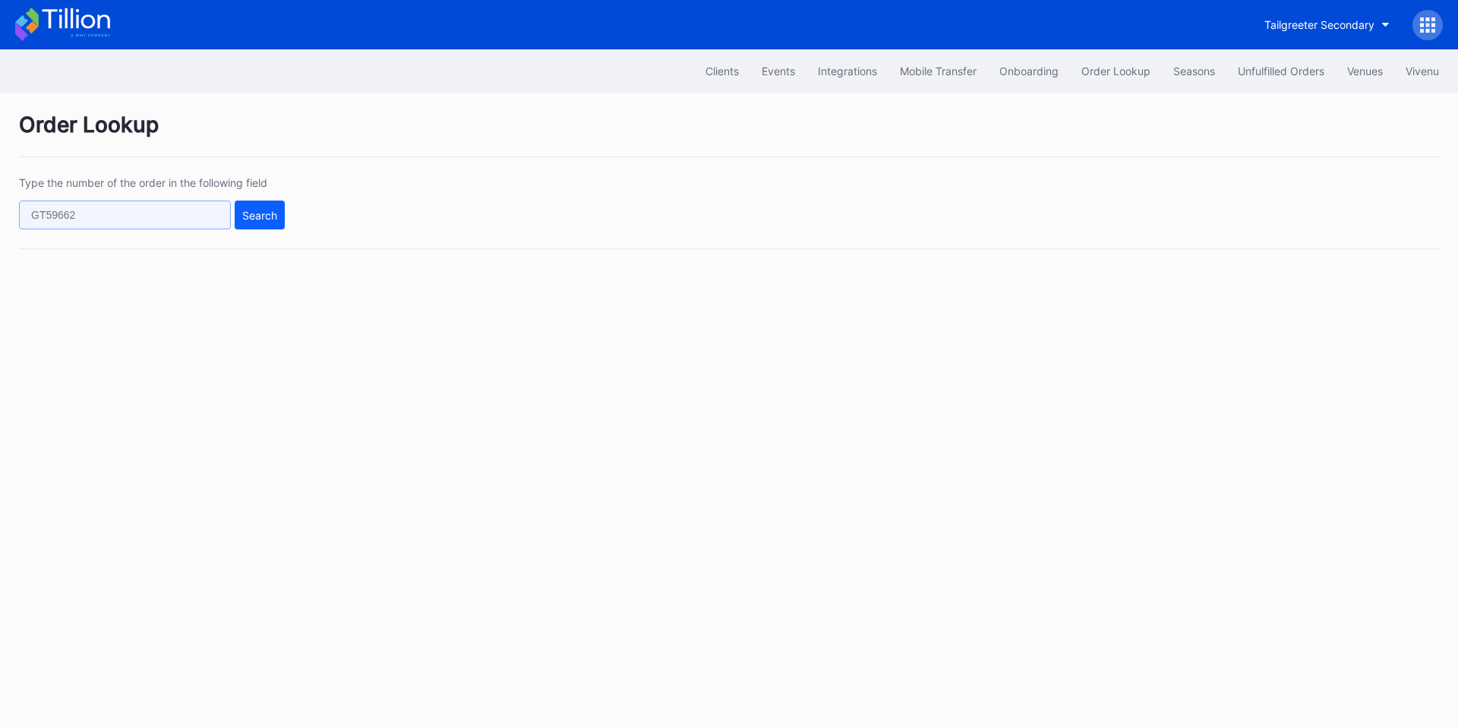
click at [132, 212] on input "text" at bounding box center [125, 215] width 212 height 29
paste input "271427750"
click at [257, 214] on div "Search" at bounding box center [259, 215] width 35 height 13
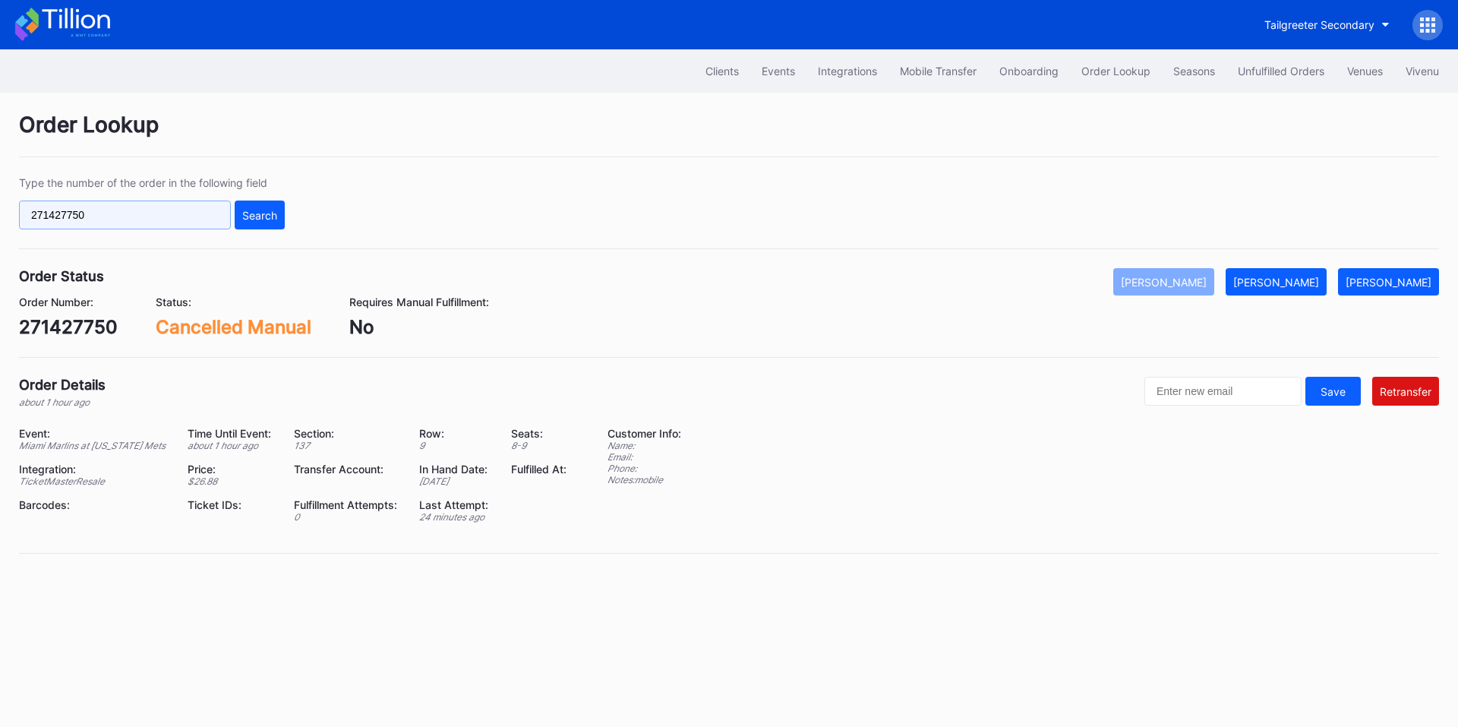
click at [161, 208] on input "271427750" at bounding box center [125, 215] width 212 height 29
paste input "9771"
type input "271429771"
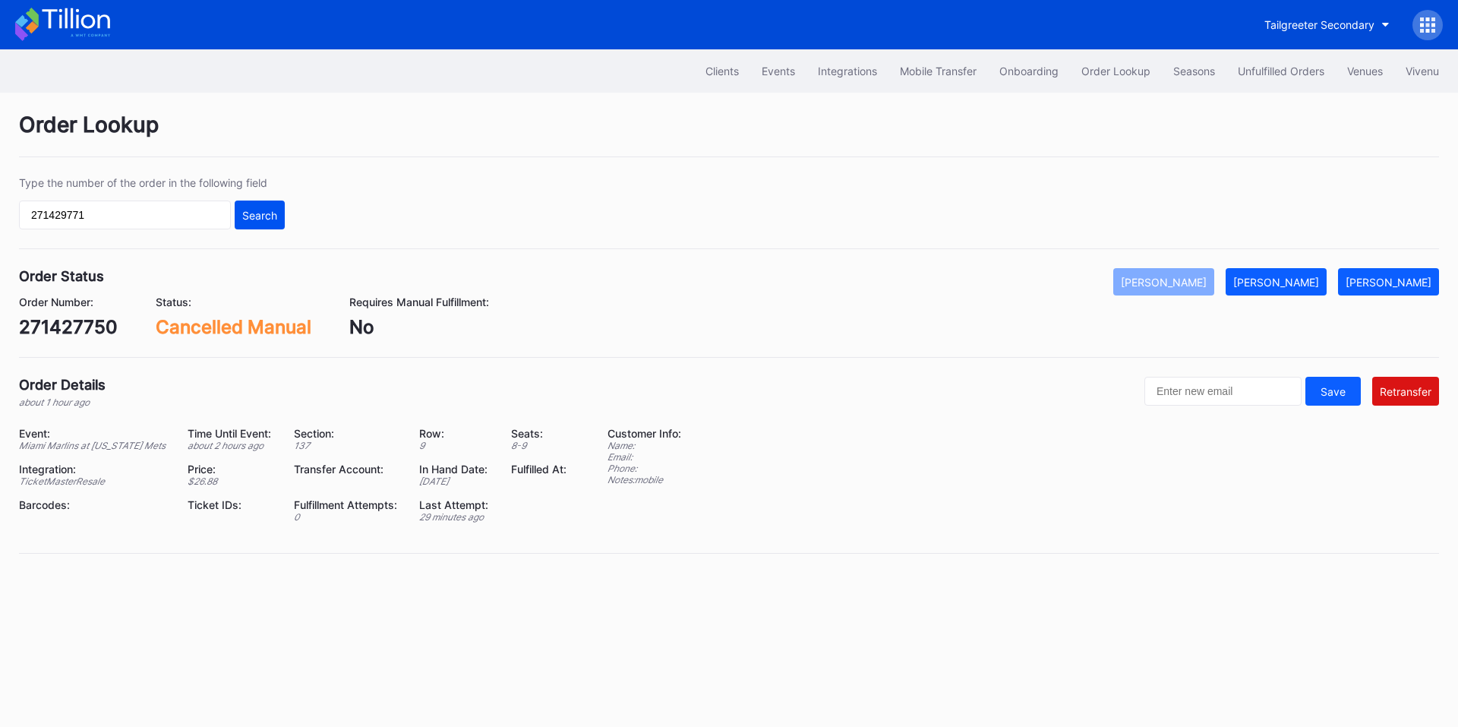
click at [259, 215] on div "Search" at bounding box center [259, 215] width 35 height 13
click at [1129, 80] on button "Order Lookup" at bounding box center [1116, 71] width 92 height 28
click at [1108, 67] on div "Order Lookup" at bounding box center [1116, 71] width 69 height 13
click at [1282, 68] on div "Unfulfilled Orders" at bounding box center [1281, 71] width 87 height 13
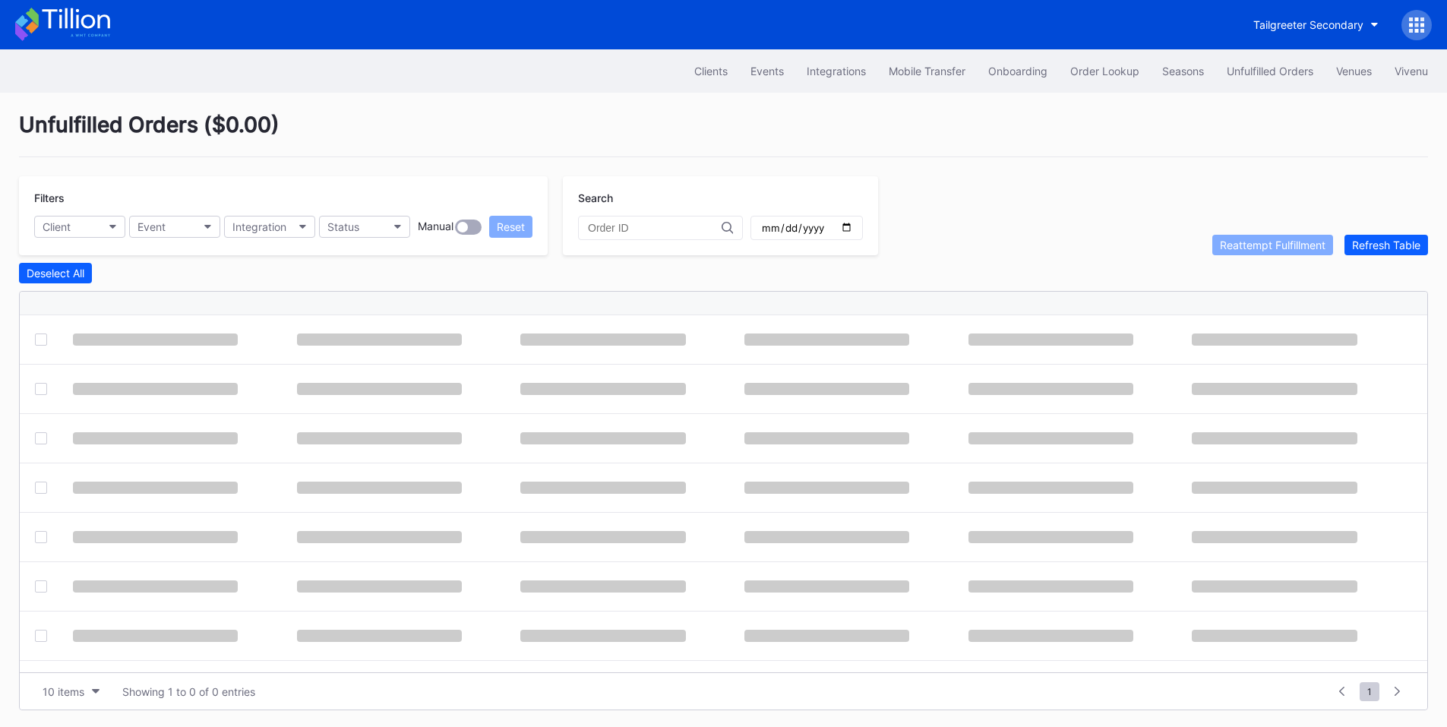
click at [658, 231] on input "text" at bounding box center [655, 228] width 134 height 12
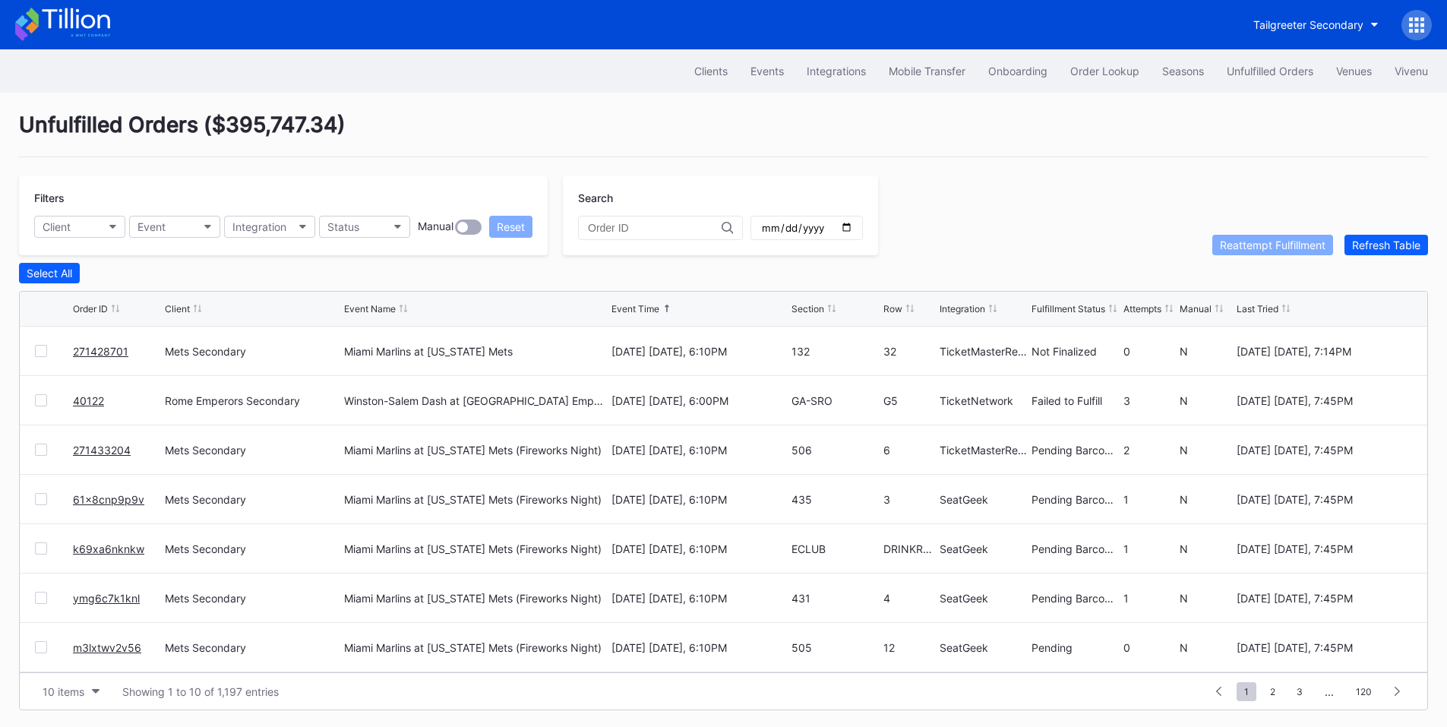
paste input "622102117"
type input "622102117"
click at [1126, 75] on div "Order Lookup" at bounding box center [1104, 71] width 69 height 13
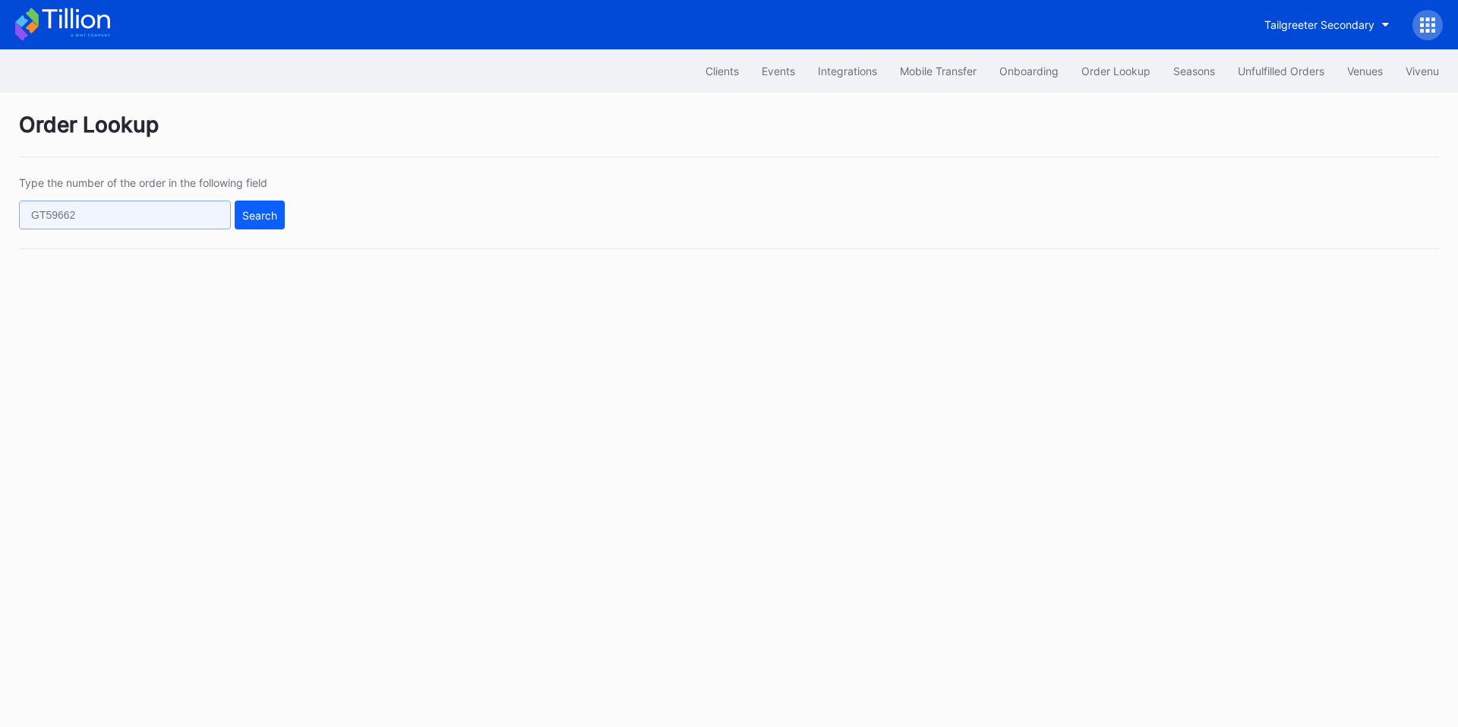
click at [137, 219] on input "text" at bounding box center [125, 215] width 212 height 29
paste input "622102117"
click at [257, 220] on div "Search" at bounding box center [259, 215] width 35 height 13
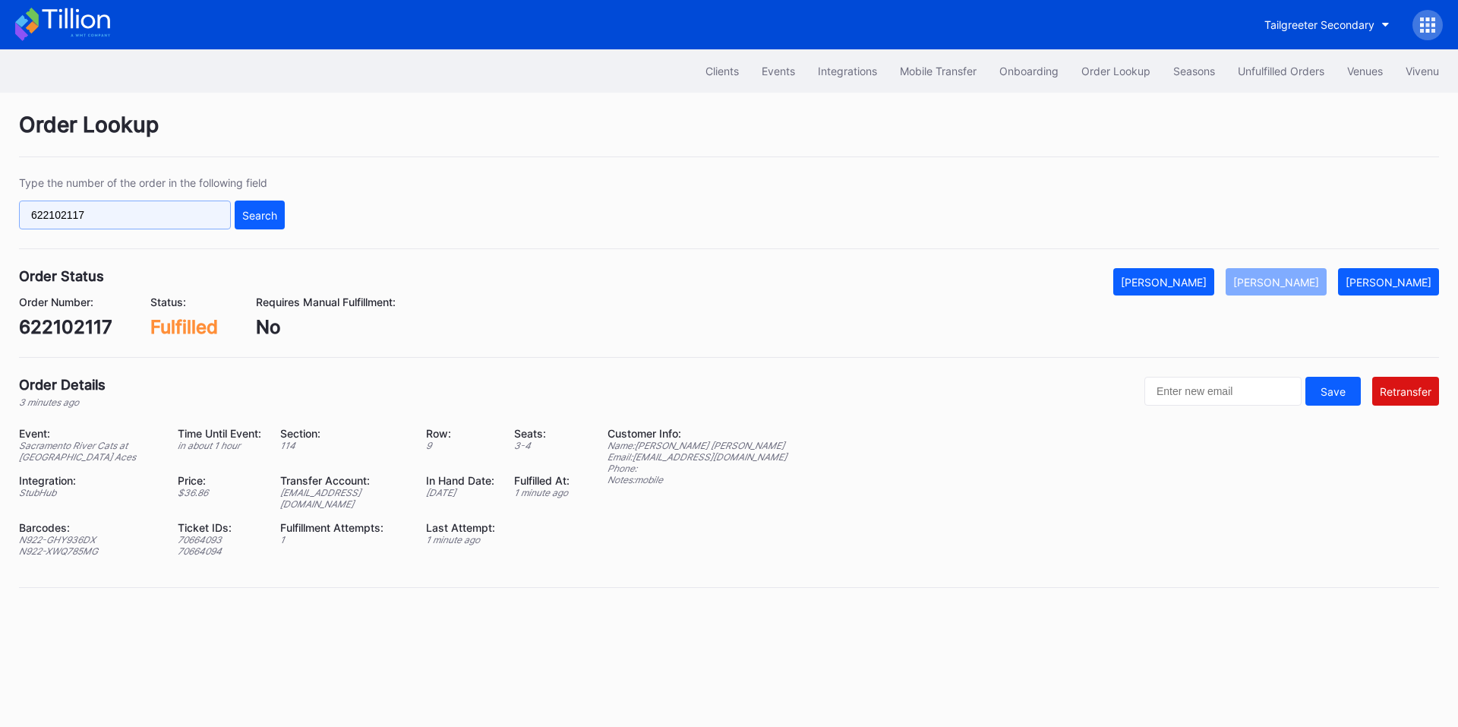
click at [166, 216] on input "622102117" at bounding box center [125, 215] width 212 height 29
paste input "50629243"
type input "50629243"
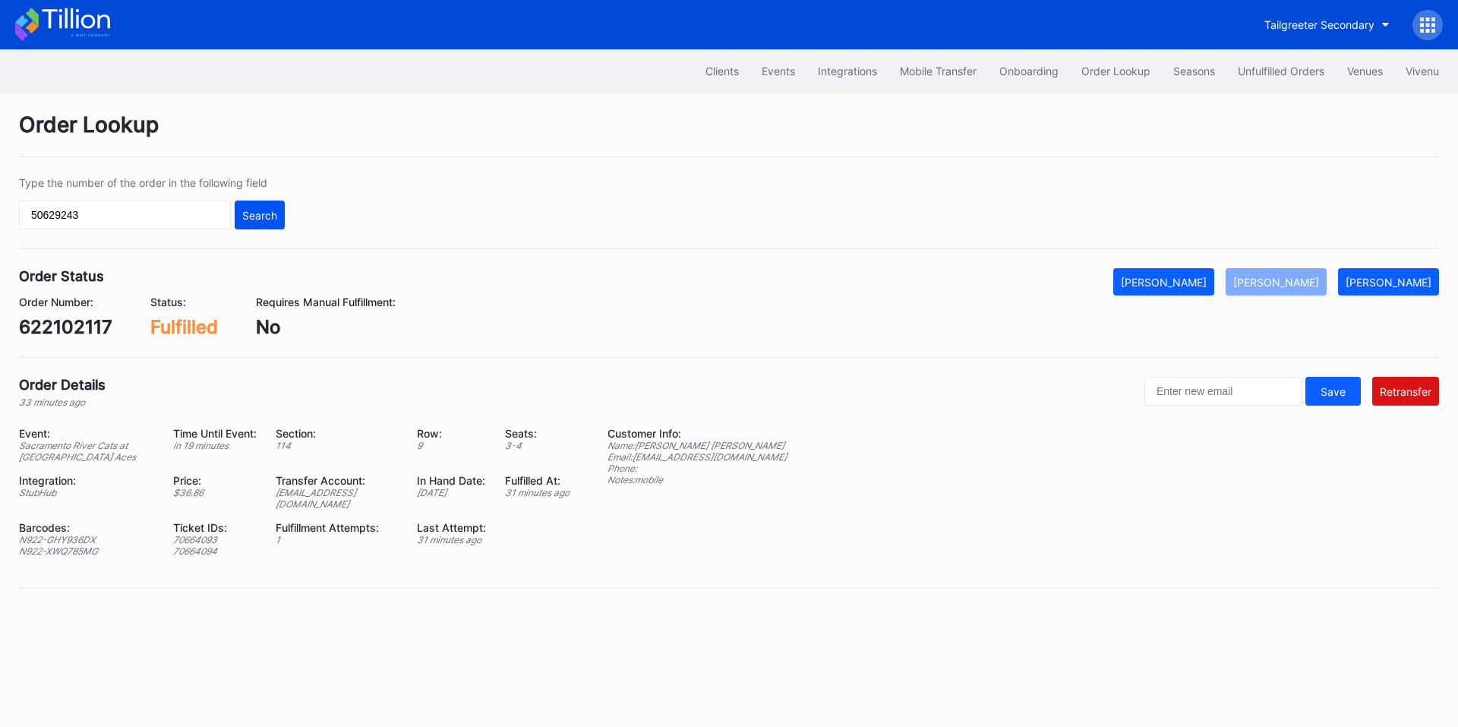
click at [259, 220] on div "Search" at bounding box center [259, 215] width 35 height 13
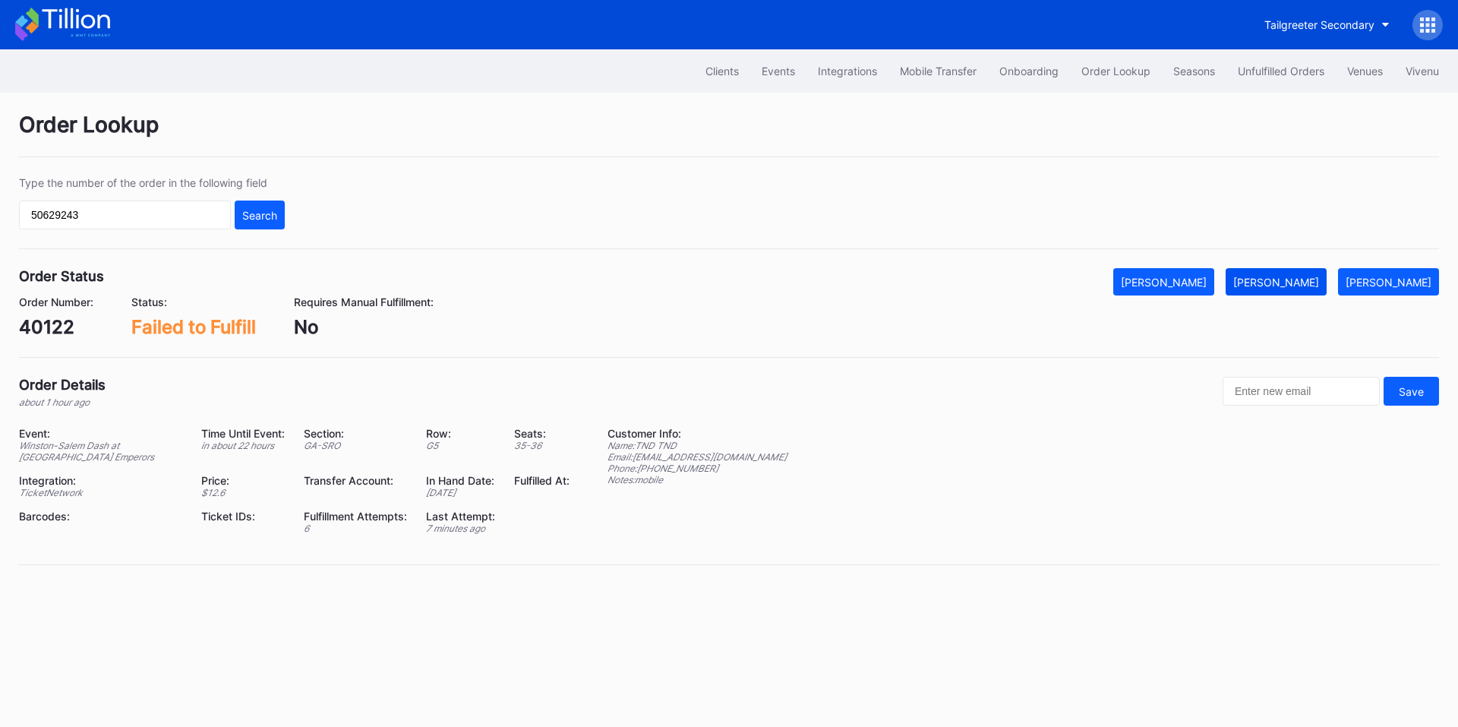
click at [1312, 281] on div "Mark Fulfilled" at bounding box center [1276, 282] width 86 height 13
click at [1277, 61] on button "Unfulfilled Orders" at bounding box center [1281, 71] width 109 height 28
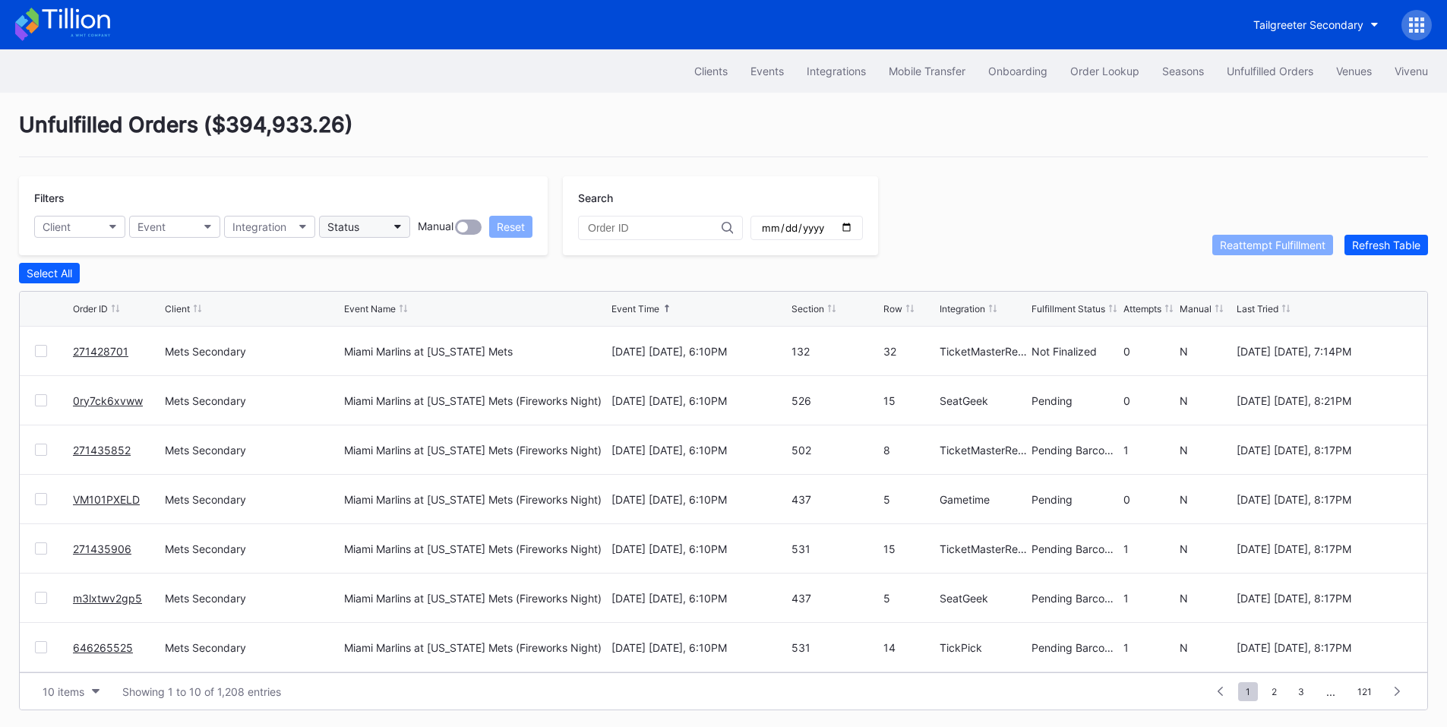
click at [359, 227] on div "Status" at bounding box center [343, 226] width 32 height 13
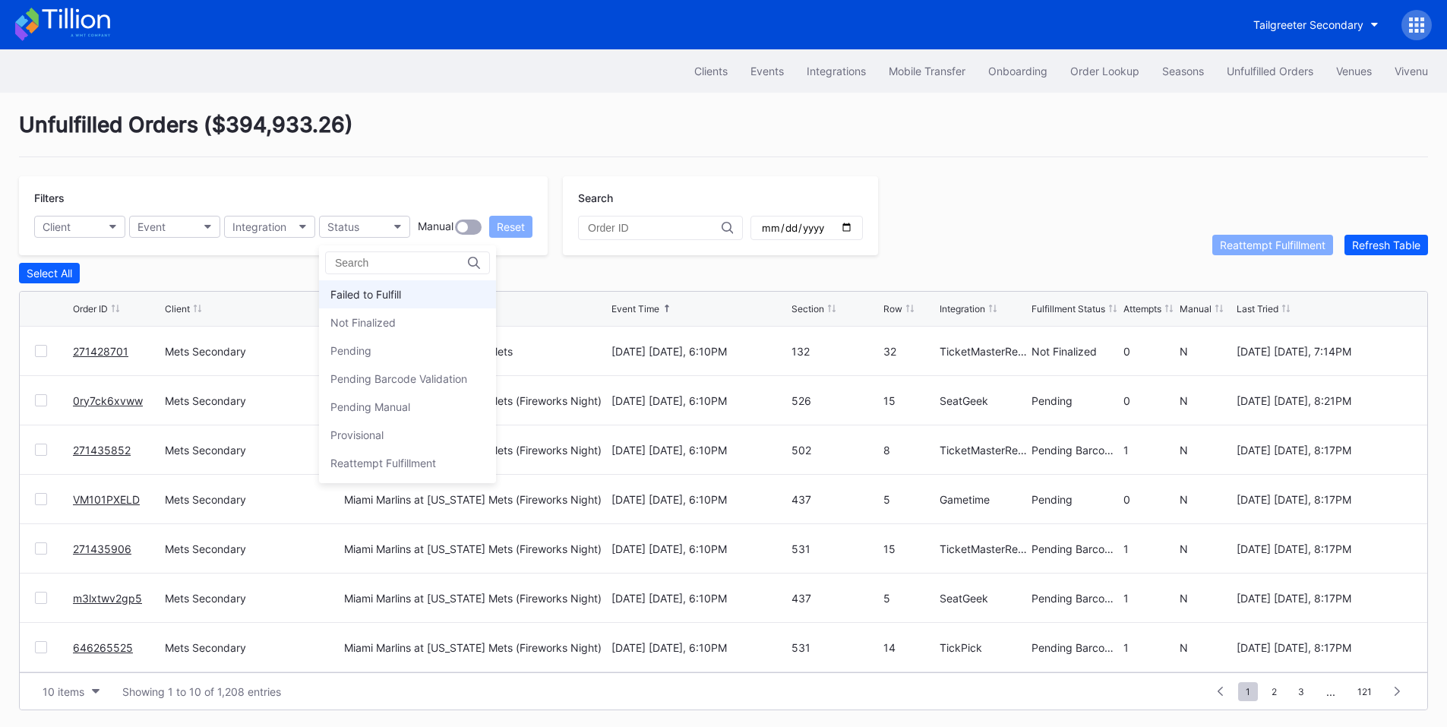
click at [400, 295] on div "Failed to Fulfill" at bounding box center [365, 294] width 71 height 13
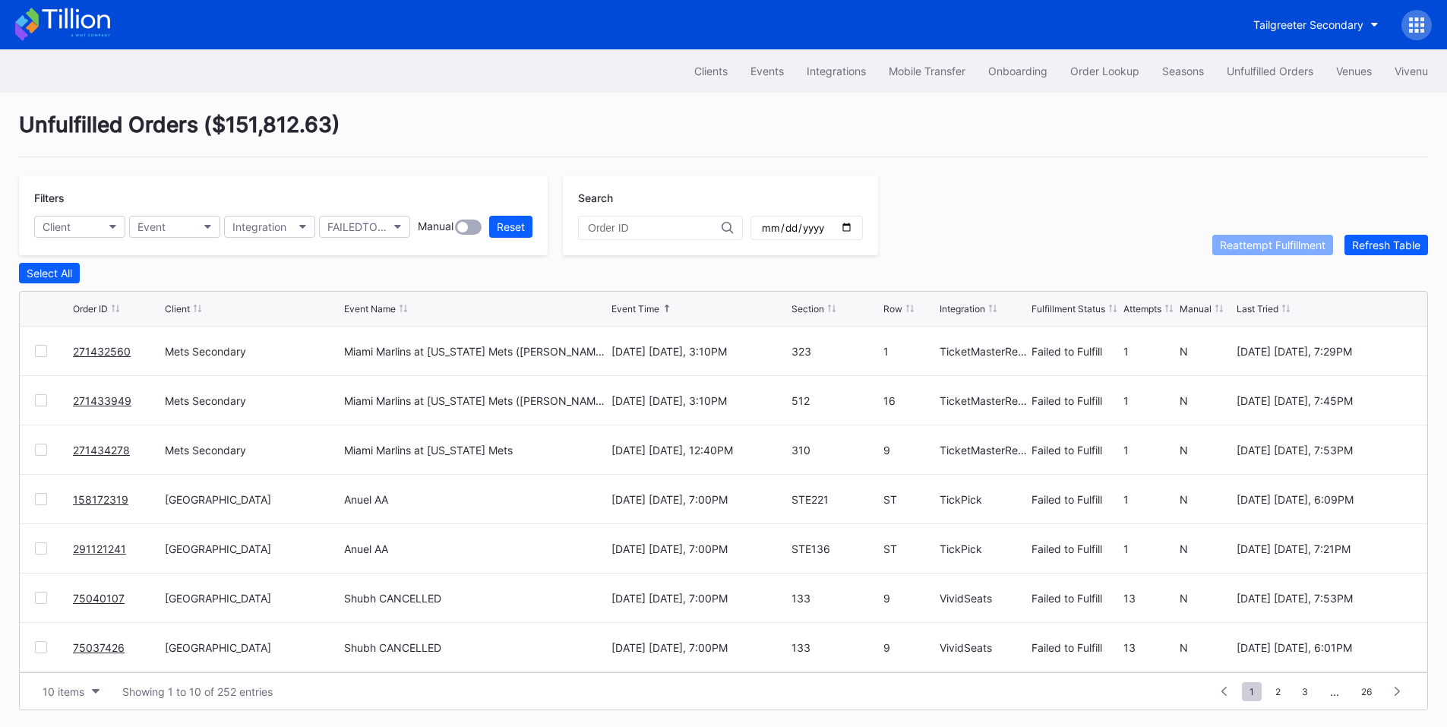
click at [39, 348] on div "271432560 Mets Secondary Miami Marlins at [US_STATE] Mets ([PERSON_NAME] Giveaw…" at bounding box center [723, 351] width 1407 height 49
click at [41, 357] on div at bounding box center [41, 351] width 12 height 12
click at [43, 401] on div at bounding box center [41, 400] width 12 height 12
click at [39, 449] on div at bounding box center [41, 450] width 12 height 12
click at [1246, 244] on div "Reattempt Fulfillment" at bounding box center [1273, 244] width 106 height 13
